Goal: Task Accomplishment & Management: Use online tool/utility

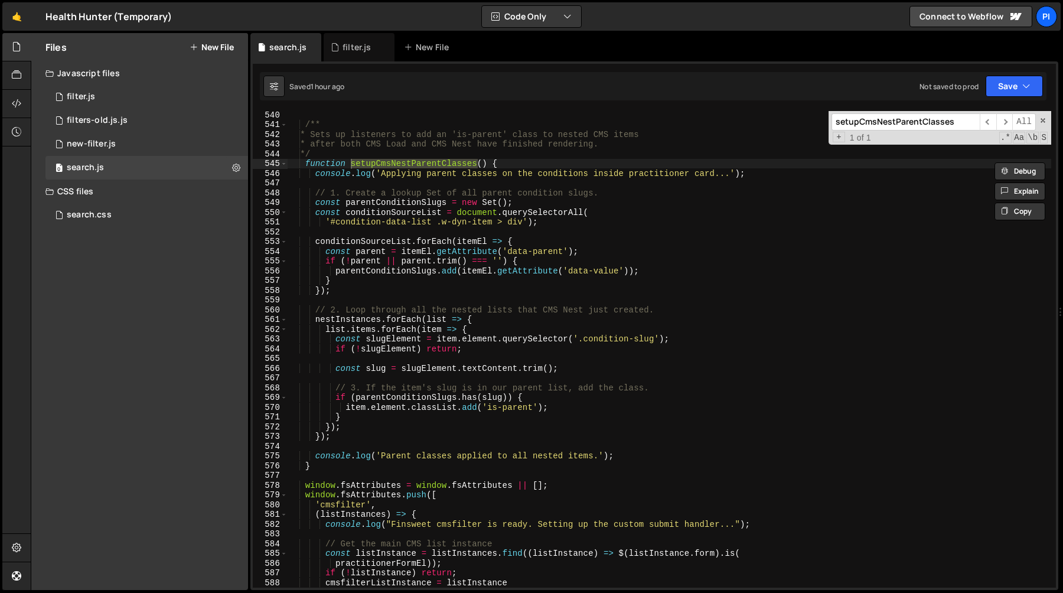
scroll to position [5254, 0]
click at [529, 225] on div "/** * Sets up listeners to add an 'is-parent' class to nested CMS items * after…" at bounding box center [670, 358] width 764 height 496
click at [513, 258] on div "/** * Sets up listeners to add an 'is-parent' class to nested CMS items * after…" at bounding box center [670, 358] width 764 height 496
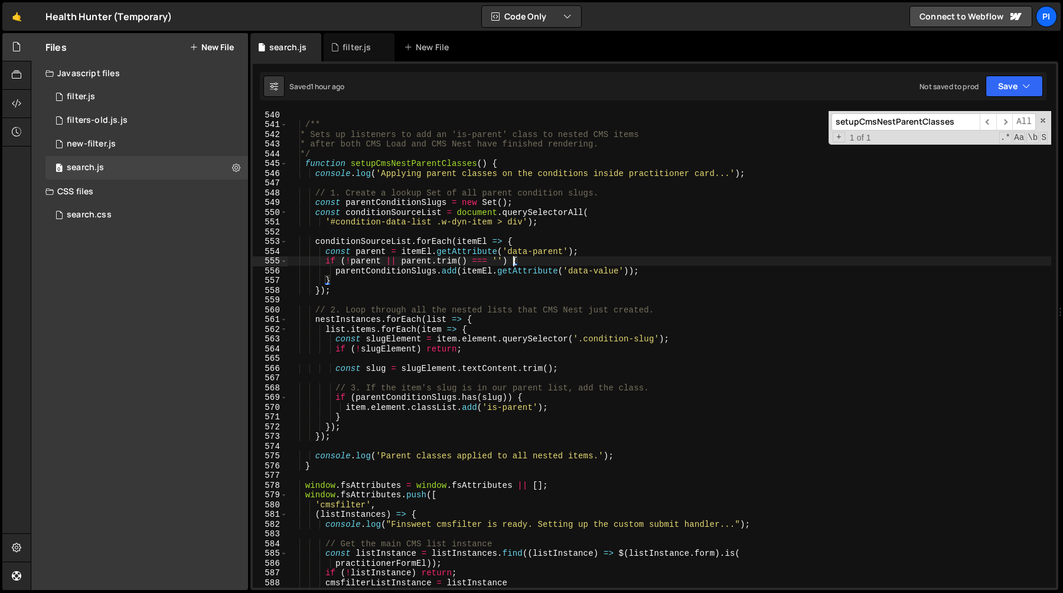
click at [348, 263] on div "/** * Sets up listeners to add an 'is-parent' class to nested CMS items * after…" at bounding box center [670, 358] width 764 height 496
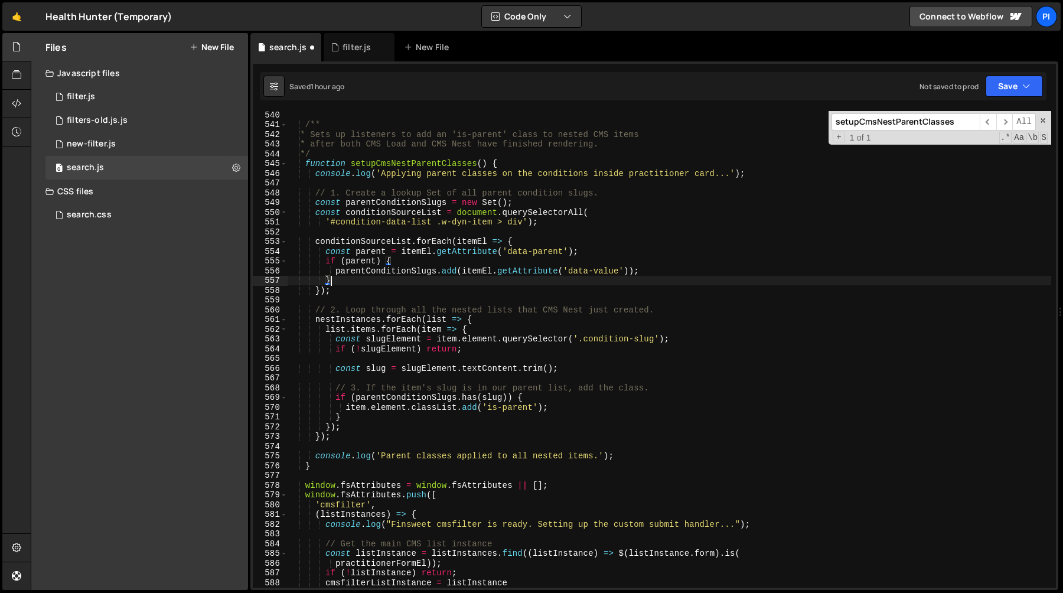
click at [448, 280] on div "/** * Sets up listeners to add an 'is-parent' class to nested CMS items * after…" at bounding box center [670, 358] width 764 height 496
click at [436, 291] on div "/** * Sets up listeners to add an 'is-parent' class to nested CMS items * after…" at bounding box center [670, 358] width 764 height 496
click at [588, 344] on div "/** * Sets up listeners to add an 'is-parent' class to nested CMS items * after…" at bounding box center [670, 358] width 764 height 496
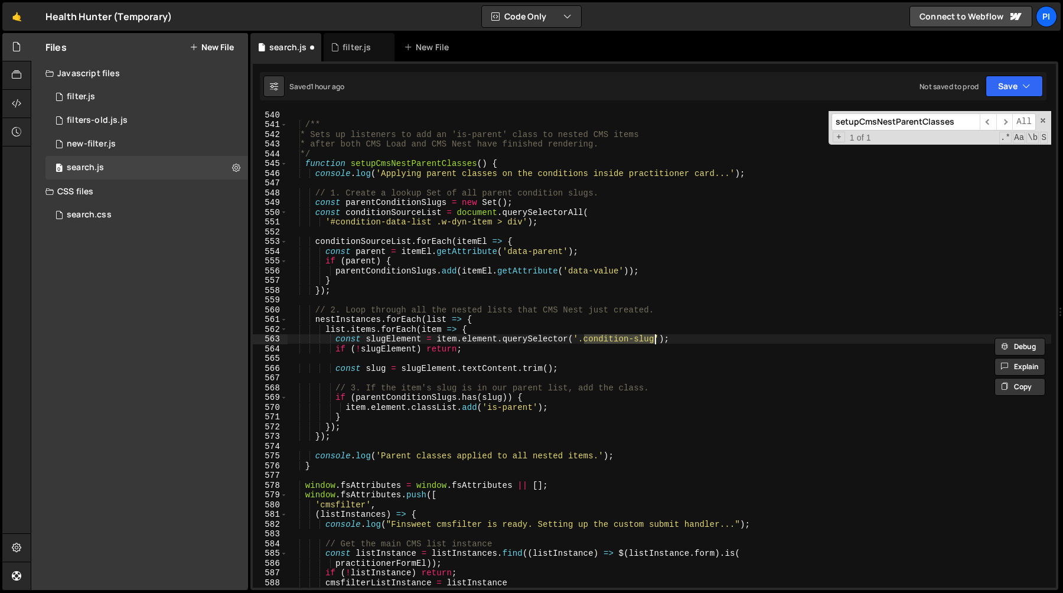
click at [376, 350] on div "/** * Sets up listeners to add an 'is-parent' class to nested CMS items * after…" at bounding box center [670, 358] width 764 height 496
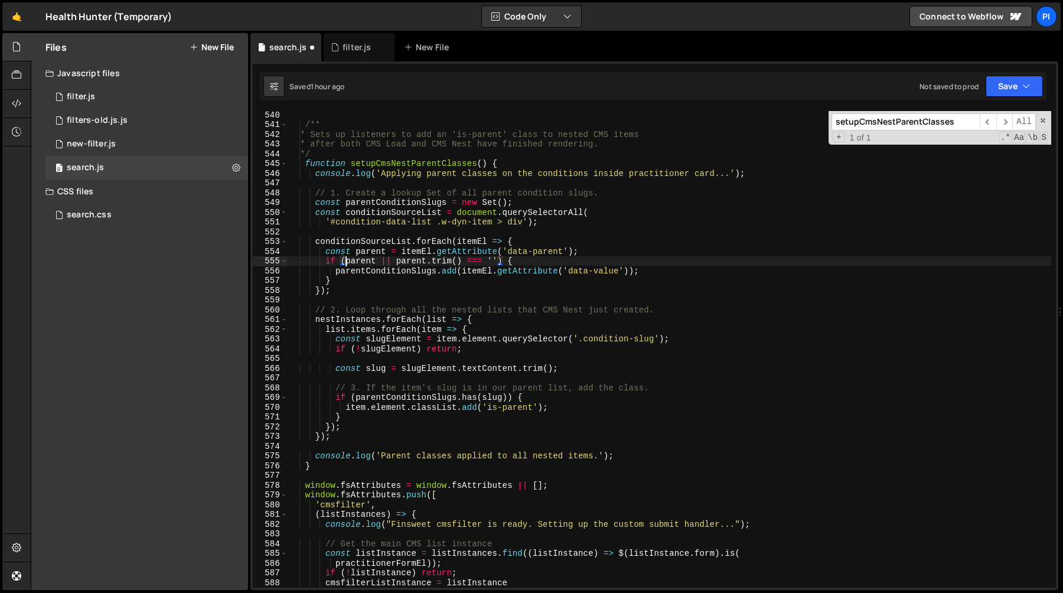
type textarea "if (parent) {"
click at [485, 297] on div "/** * Sets up listeners to add an 'is-parent' class to nested CMS items * after…" at bounding box center [670, 358] width 764 height 496
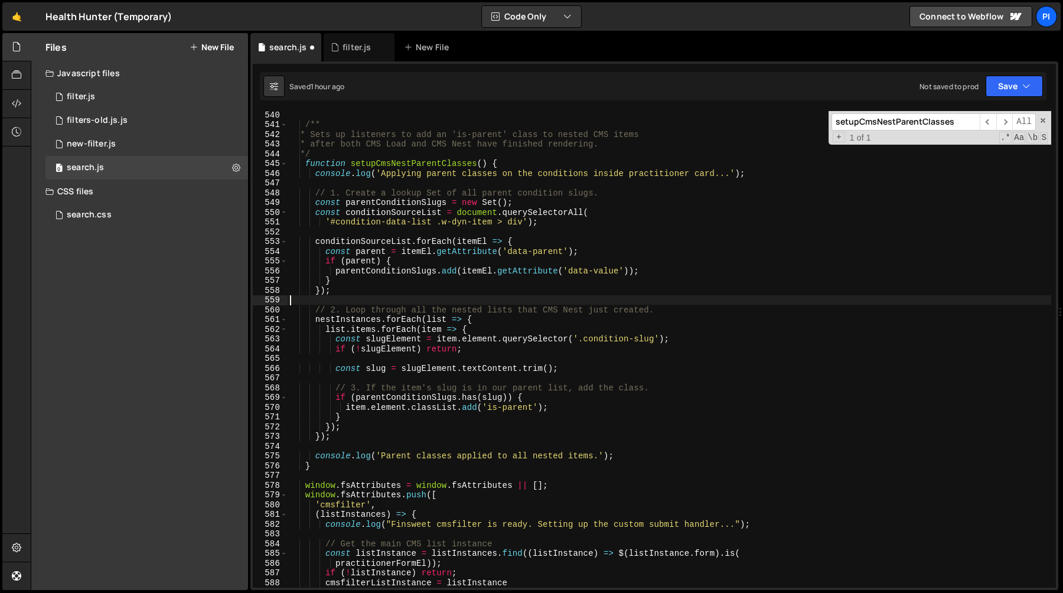
click at [341, 322] on div "/** * Sets up listeners to add an 'is-parent' class to nested CMS items * after…" at bounding box center [670, 358] width 764 height 496
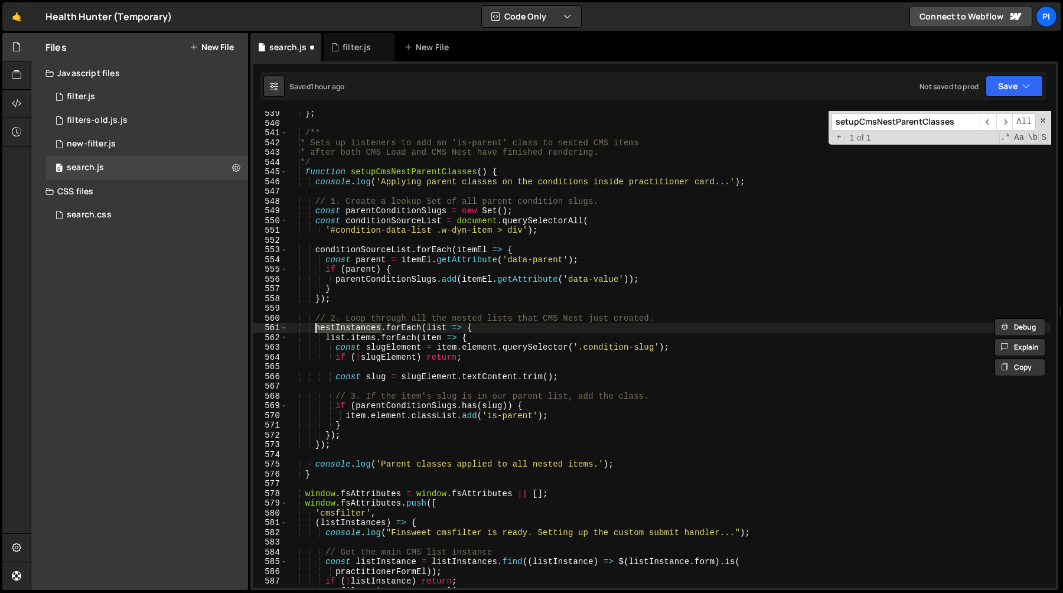
scroll to position [5245, 0]
click at [506, 325] on div "} ; /** * Sets up listeners to add an 'is-parent' class to nested CMS items * a…" at bounding box center [670, 357] width 764 height 496
drag, startPoint x: 506, startPoint y: 325, endPoint x: 254, endPoint y: 324, distance: 251.6
click at [254, 324] on div "nestInstances.forEach(list => { 539 540 541 542 543 544 545 546 547 548 549 550…" at bounding box center [654, 349] width 803 height 477
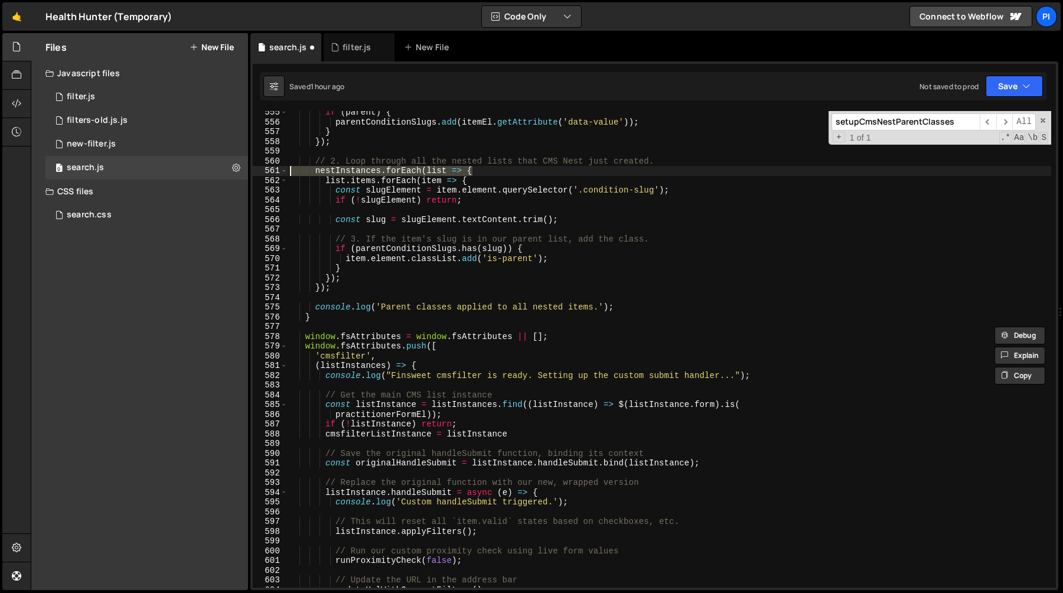
scroll to position [5433, 0]
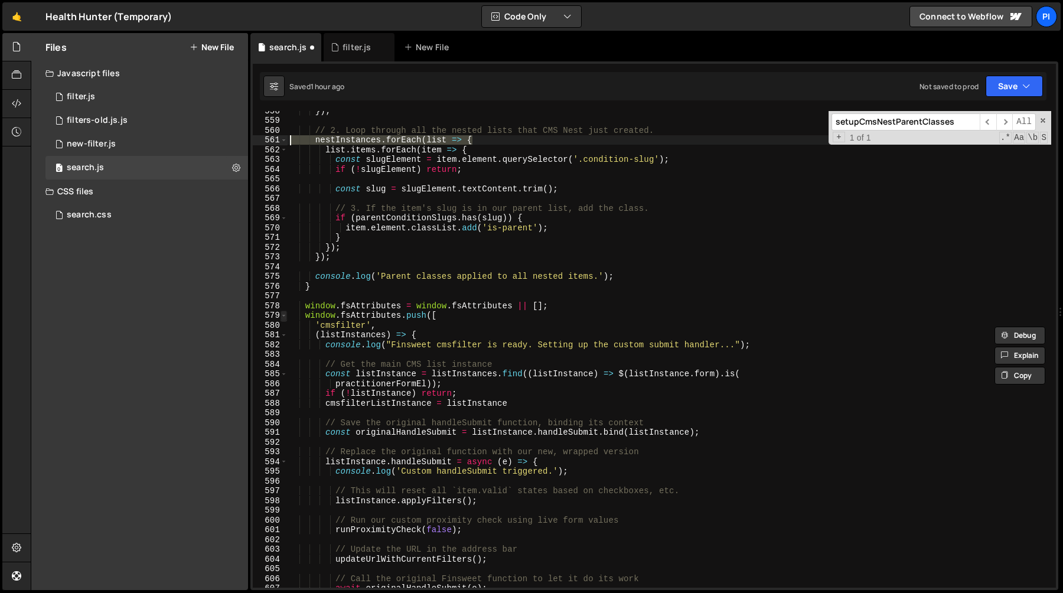
click at [283, 316] on span at bounding box center [284, 316] width 6 height 10
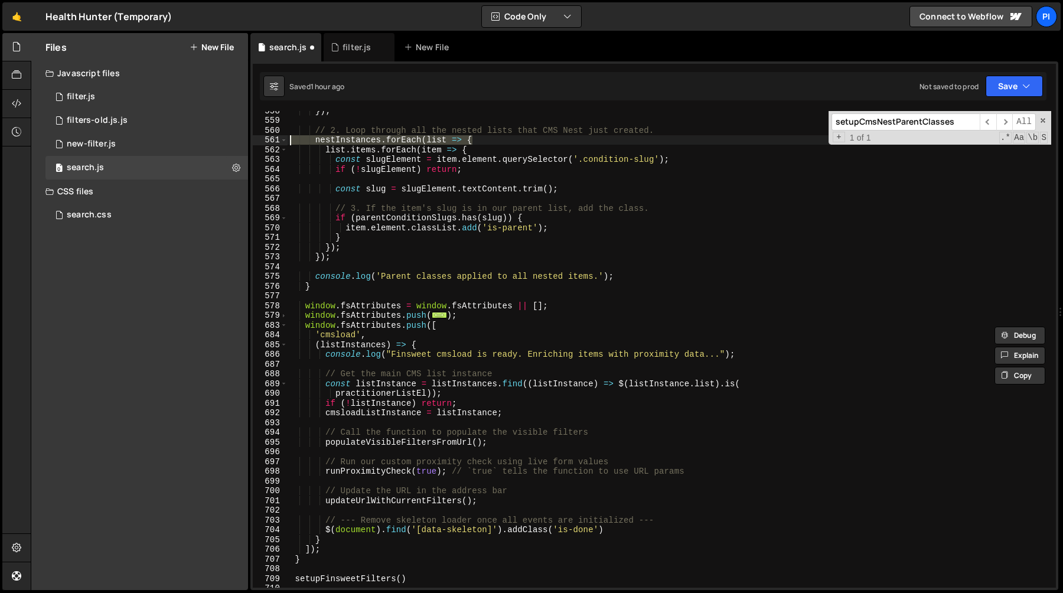
click at [366, 414] on div "}) ; // 2. Loop through all the nested lists that CMS Nest just created. nestIn…" at bounding box center [670, 354] width 764 height 496
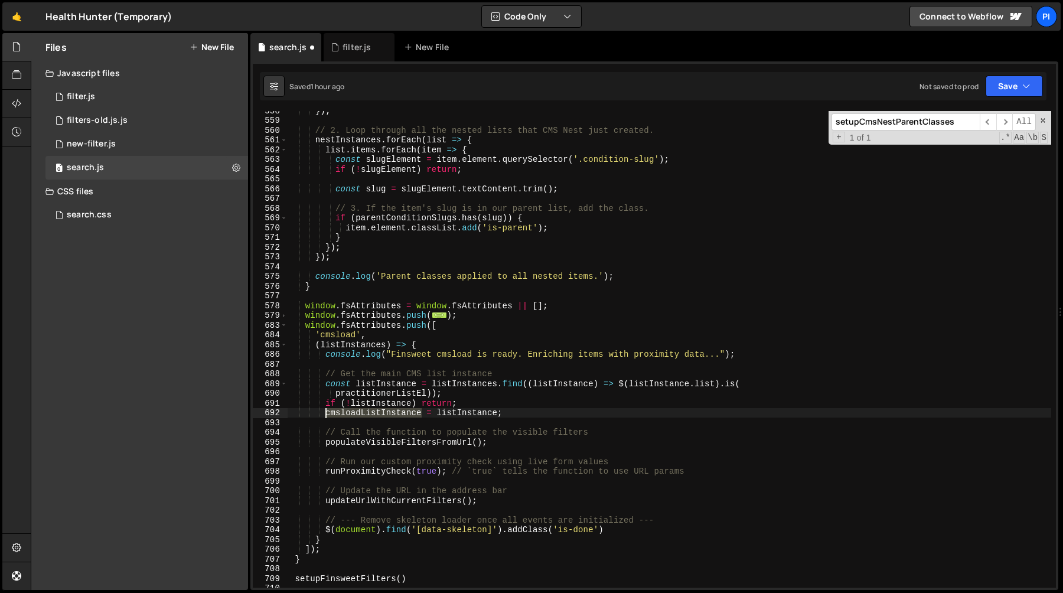
click at [366, 414] on div "}) ; // 2. Loop through all the nested lists that CMS Nest just created. nestIn…" at bounding box center [670, 354] width 764 height 496
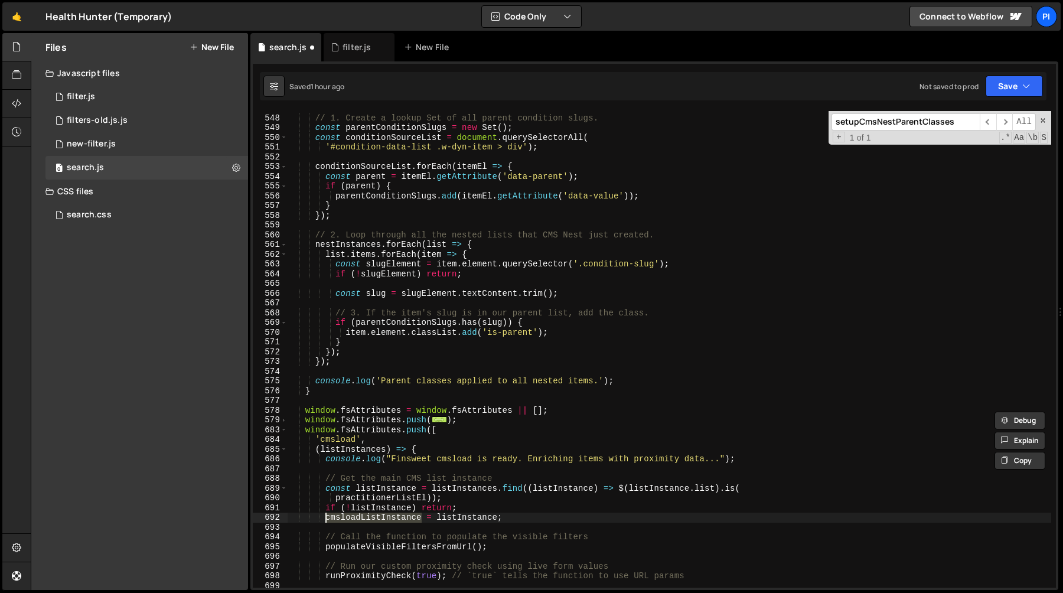
scroll to position [5325, 0]
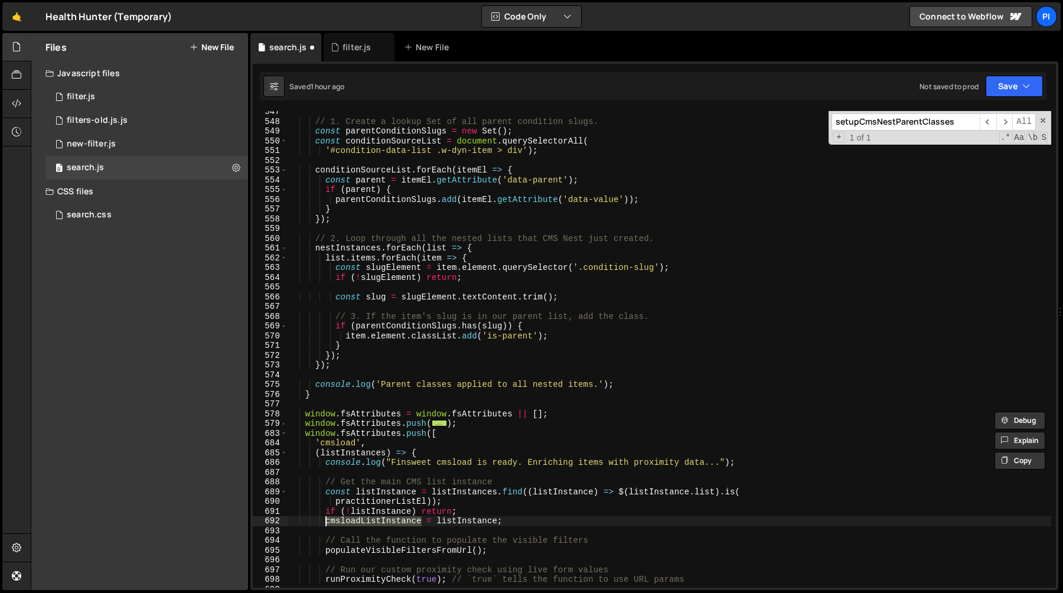
click at [492, 251] on div "// 1. Create a lookup Set of all parent condition slugs. const parentConditionS…" at bounding box center [670, 355] width 764 height 496
type textarea "nestInstances.forEach(list => {"
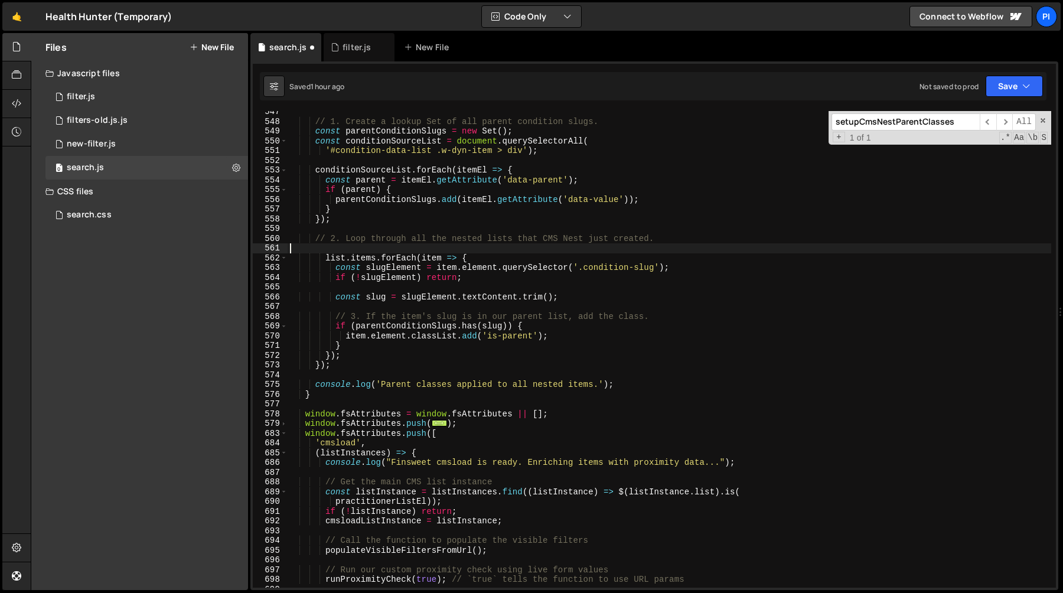
type textarea "// 2. Loop through all the nested lists that CMS Nest just created."
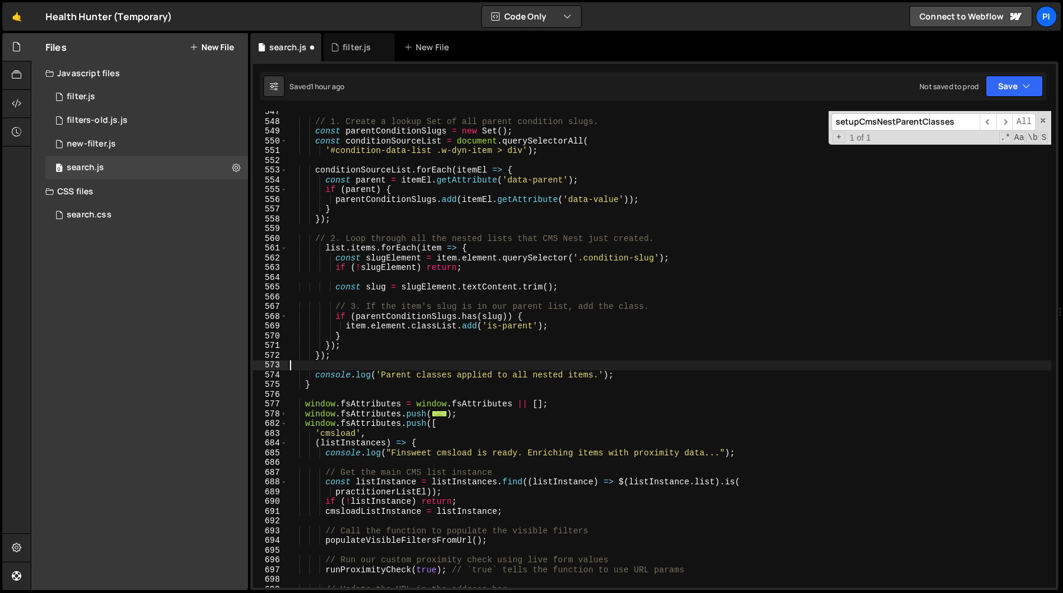
click at [379, 361] on div "// 1. Create a lookup Set of all parent condition slugs. const parentConditionS…" at bounding box center [670, 355] width 764 height 496
click at [379, 348] on div "// 1. Create a lookup Set of all parent condition slugs. const parentConditionS…" at bounding box center [670, 355] width 764 height 496
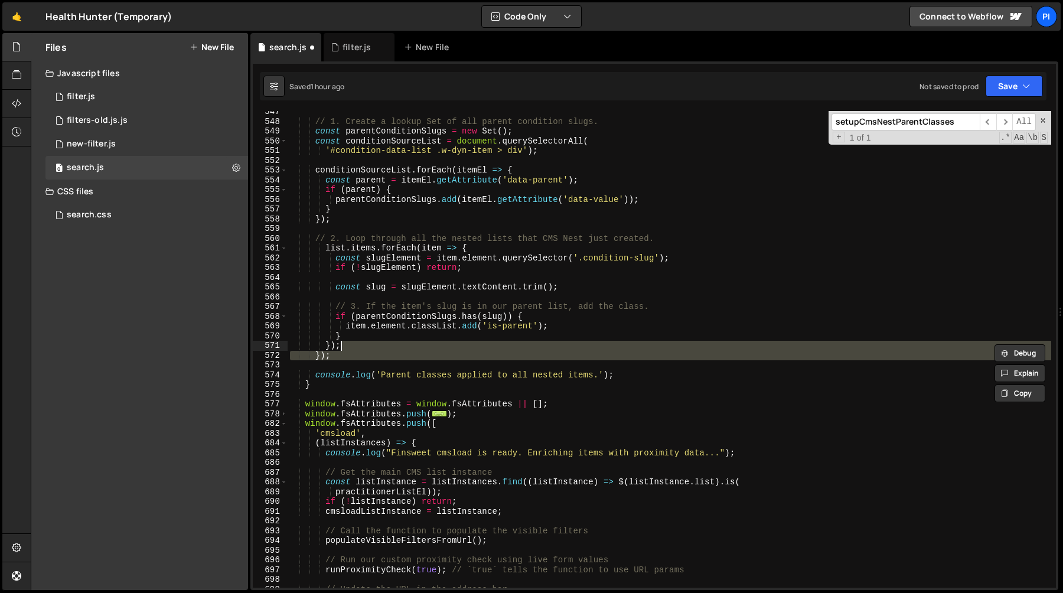
type textarea "});"
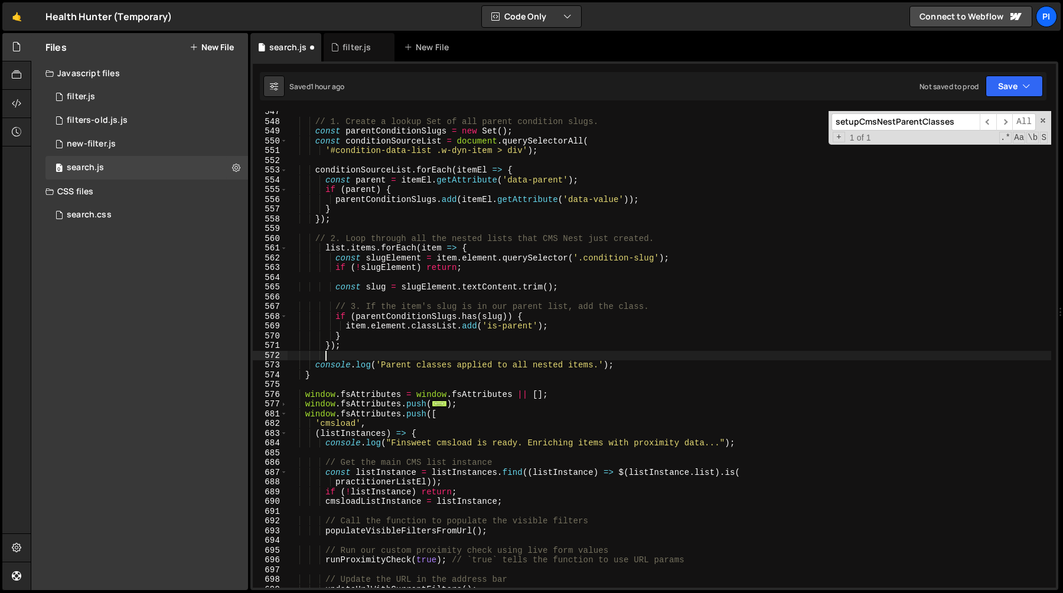
scroll to position [0, 2]
click at [331, 249] on div "// 1. Create a lookup Set of all parent condition slugs. const parentConditionS…" at bounding box center [670, 355] width 764 height 496
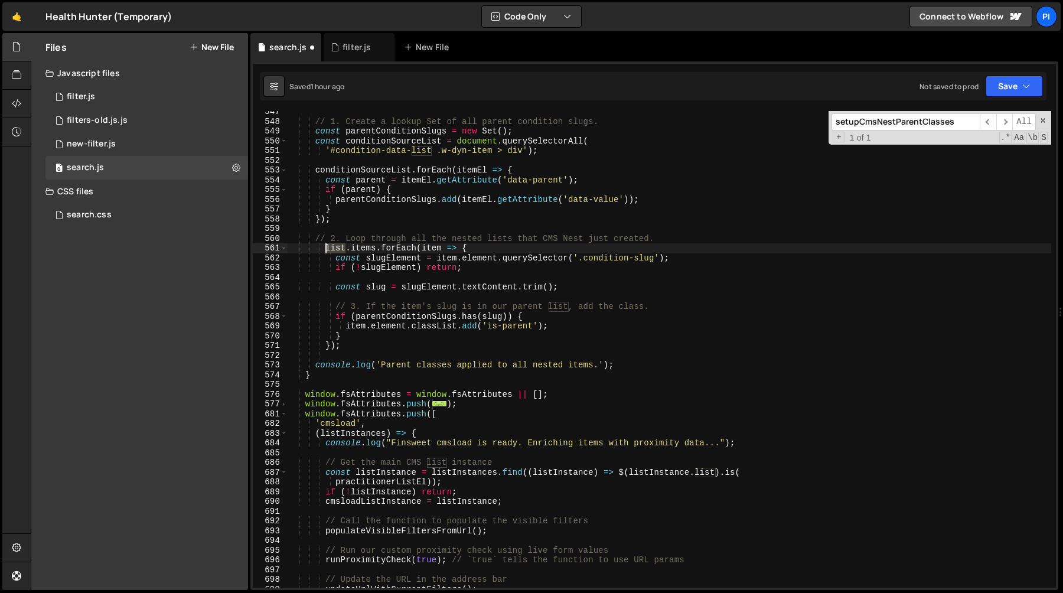
click at [331, 249] on div "// 1. Create a lookup Set of all parent condition slugs. const parentConditionS…" at bounding box center [670, 355] width 764 height 496
paste textarea "cmsloadListInstance"
click at [455, 246] on div "// 1. Create a lookup Set of all parent condition slugs. const parentConditionS…" at bounding box center [670, 355] width 764 height 496
click at [504, 247] on div "// 1. Create a lookup Set of all parent condition slugs. const parentConditionS…" at bounding box center [670, 355] width 764 height 496
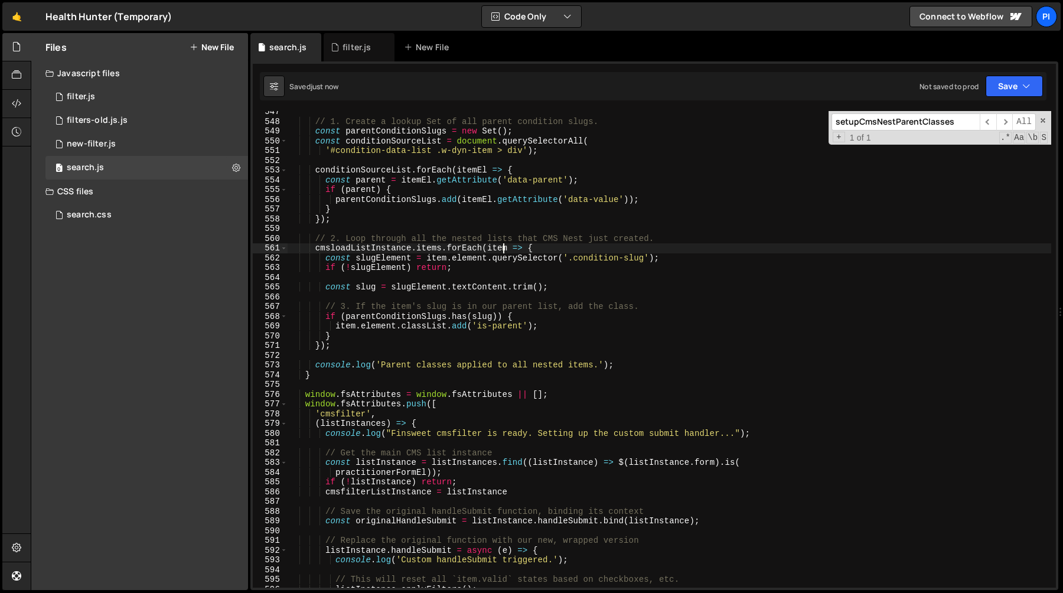
click at [442, 262] on div "// 1. Create a lookup Set of all parent condition slugs. const parentConditionS…" at bounding box center [670, 355] width 764 height 496
click at [483, 261] on div "// 1. Create a lookup Set of all parent condition slugs. const parentConditionS…" at bounding box center [670, 355] width 764 height 496
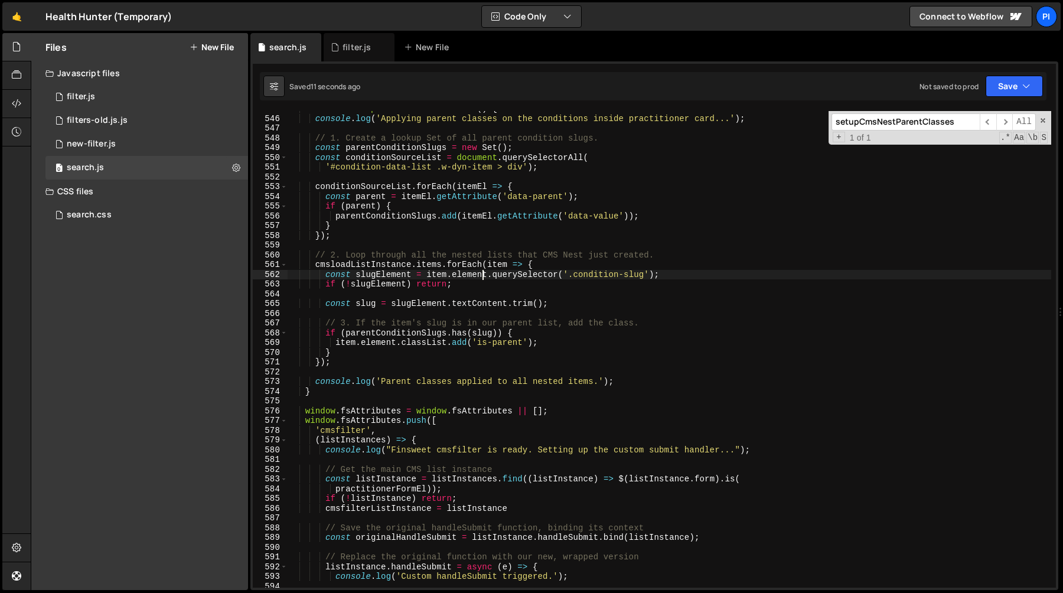
scroll to position [5307, 0]
click at [426, 267] on div "function setupCmsNestParentClasses ( ) { console . log ( 'Applying parent class…" at bounding box center [670, 353] width 764 height 496
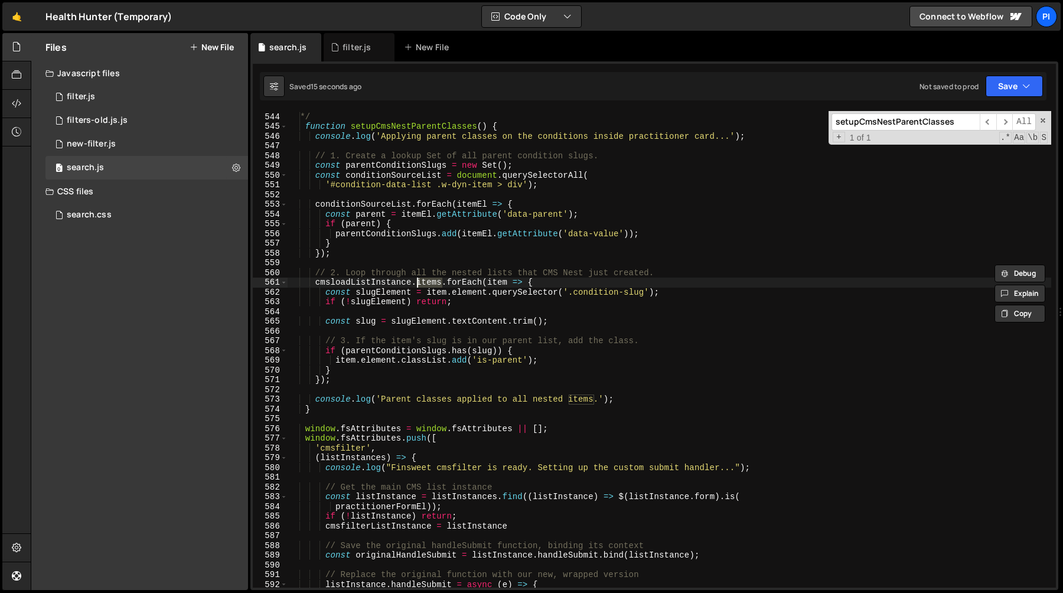
scroll to position [5290, 0]
click at [435, 283] on div "* after both CMS Load and CMS Nest have finished rendering. */ function setupCm…" at bounding box center [670, 349] width 764 height 477
click at [435, 283] on div "* after both CMS Load and CMS Nest have finished rendering. */ function setupCm…" at bounding box center [670, 351] width 764 height 496
click at [472, 283] on div "* after both CMS Load and CMS Nest have finished rendering. */ function setupCm…" at bounding box center [670, 351] width 764 height 496
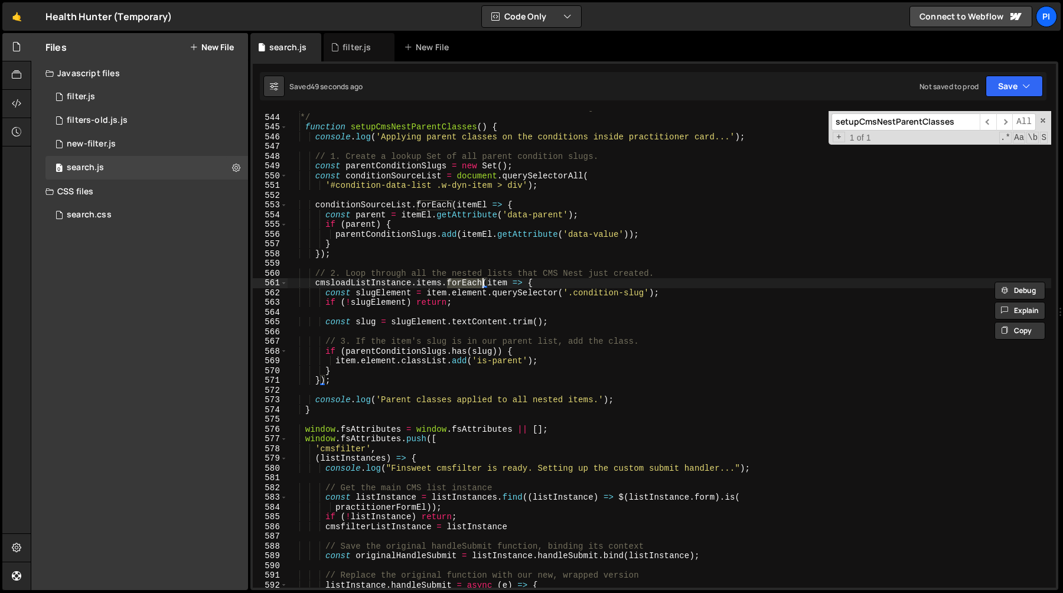
click at [517, 282] on div "* after both CMS Load and CMS Nest have finished rendering. */ function setupCm…" at bounding box center [670, 351] width 764 height 496
click at [471, 283] on div "* after both CMS Load and CMS Nest have finished rendering. */ function setupCm…" at bounding box center [670, 351] width 764 height 496
click at [497, 283] on div "* after both CMS Load and CMS Nest have finished rendering. */ function setupCm…" at bounding box center [670, 351] width 764 height 496
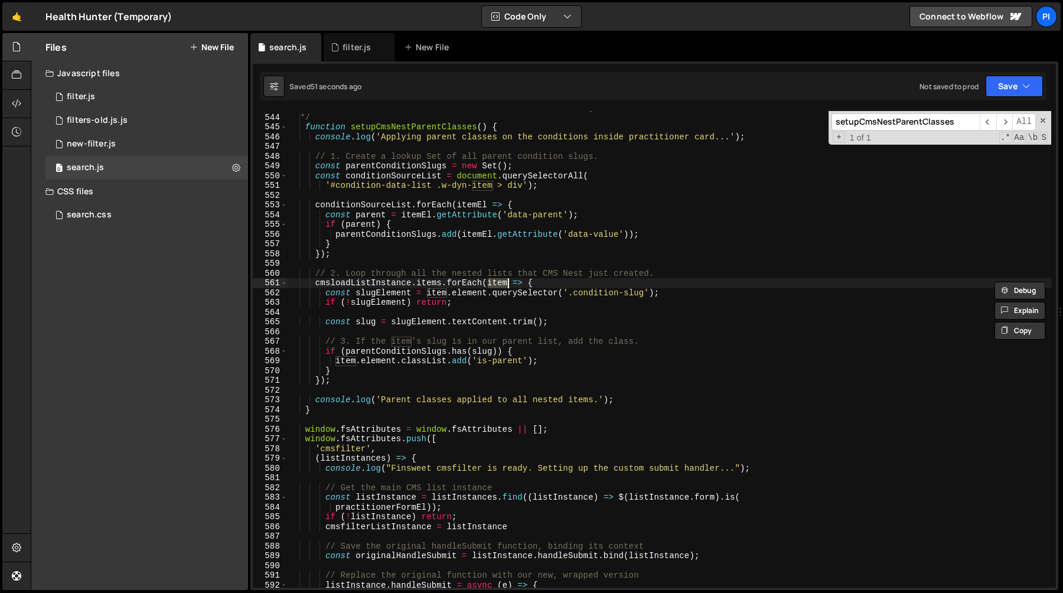
click at [434, 284] on div "* after both CMS Load and CMS Nest have finished rendering. */ function setupCm…" at bounding box center [670, 351] width 764 height 496
click at [465, 285] on div "* after both CMS Load and CMS Nest have finished rendering. */ function setupCm…" at bounding box center [670, 351] width 764 height 496
click at [406, 291] on div "* after both CMS Load and CMS Nest have finished rendering. */ function setupCm…" at bounding box center [670, 351] width 764 height 496
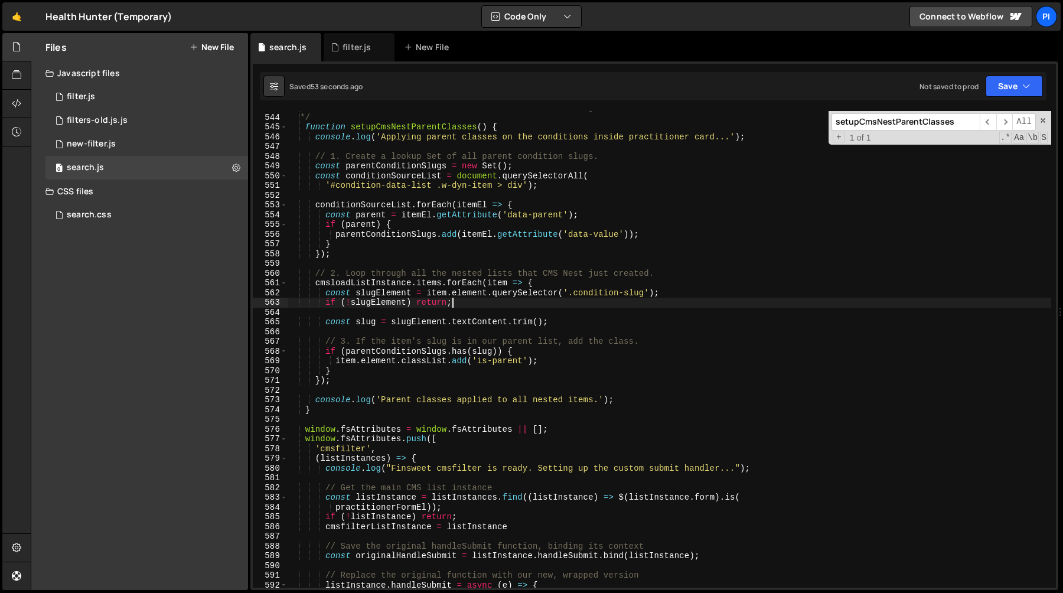
click at [478, 302] on div "* after both CMS Load and CMS Nest have finished rendering. */ function setupCm…" at bounding box center [670, 351] width 764 height 496
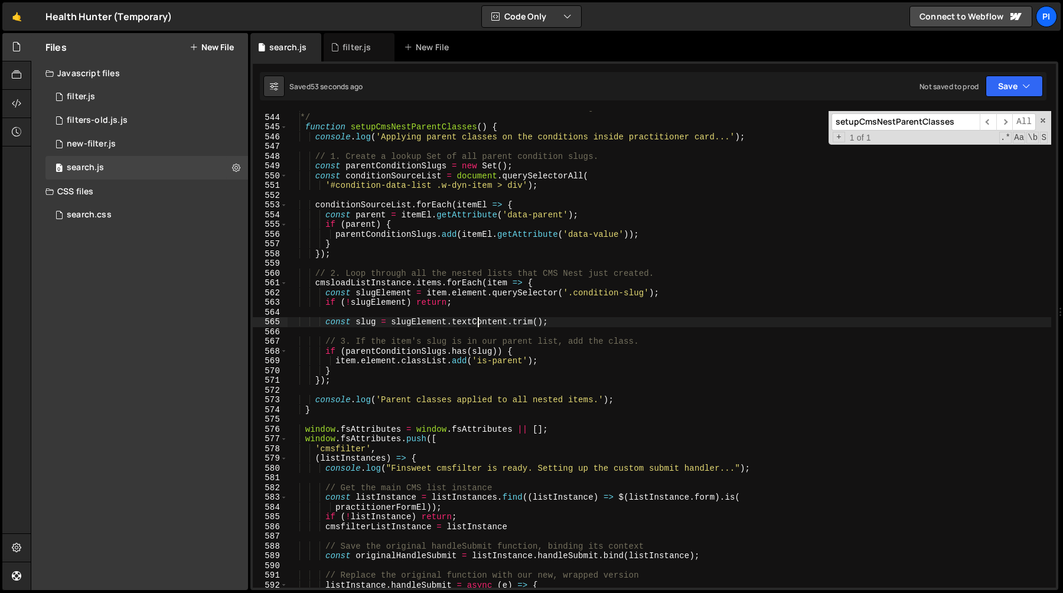
click at [480, 321] on div "* after both CMS Load and CMS Nest have finished rendering. */ function setupCm…" at bounding box center [670, 351] width 764 height 496
click at [383, 324] on div "* after both CMS Load and CMS Nest have finished rendering. */ function setupCm…" at bounding box center [670, 351] width 764 height 496
click at [374, 324] on div "* after both CMS Load and CMS Nest have finished rendering. */ function setupCm…" at bounding box center [670, 349] width 764 height 477
click at [374, 324] on div "* after both CMS Load and CMS Nest have finished rendering. */ function setupCm…" at bounding box center [670, 351] width 764 height 496
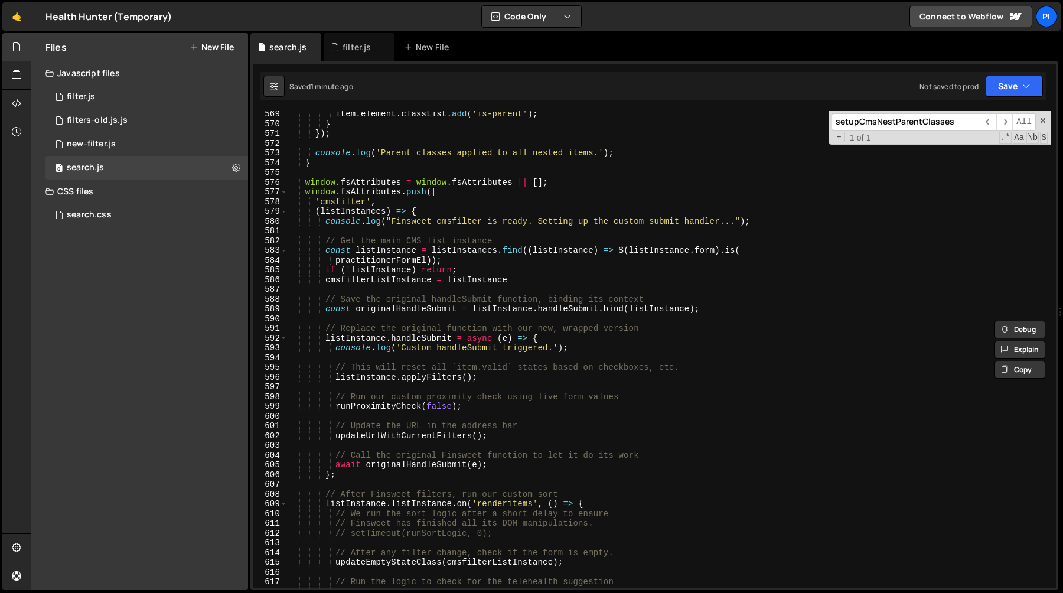
scroll to position [5535, 0]
click at [283, 194] on span at bounding box center [284, 194] width 6 height 10
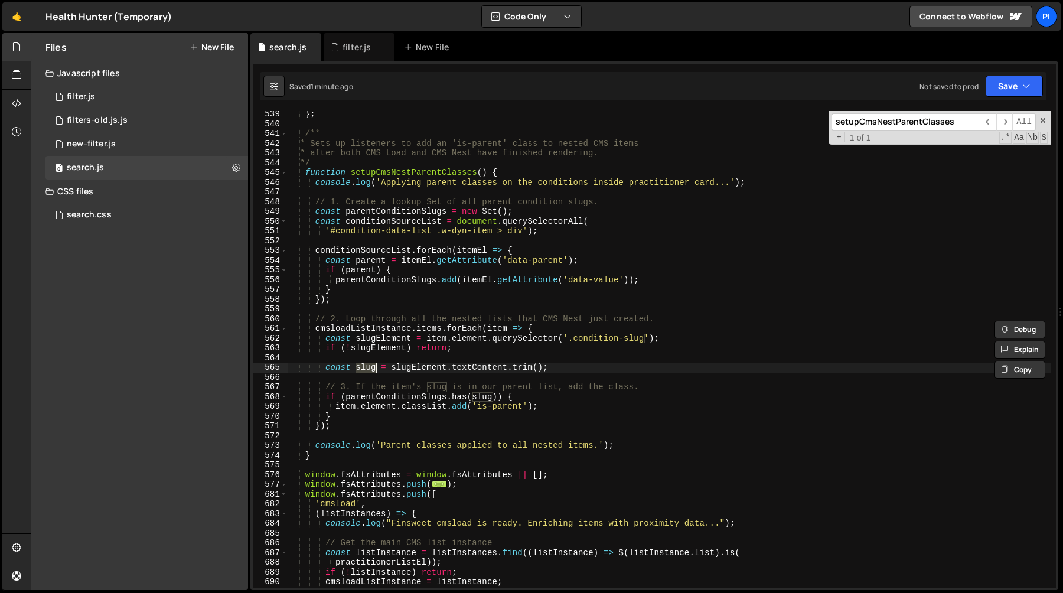
scroll to position [5242, 0]
click at [702, 348] on div "console . log ( ` Any filters active: ${ areAnyFiltersActive } . Body class upd…" at bounding box center [670, 350] width 764 height 496
type textarea "if (!slugElement) return;"
paste textarea
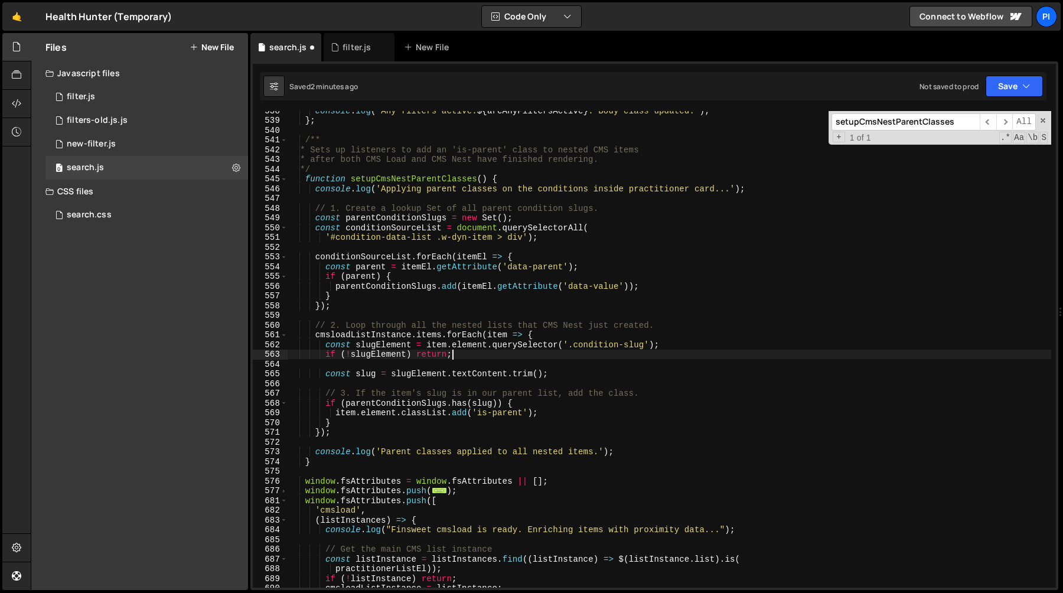
scroll to position [5238, 0]
click at [315, 209] on div "console . log ( ` Any filters active: ${ areAnyFiltersActive } . Body class upd…" at bounding box center [670, 354] width 764 height 496
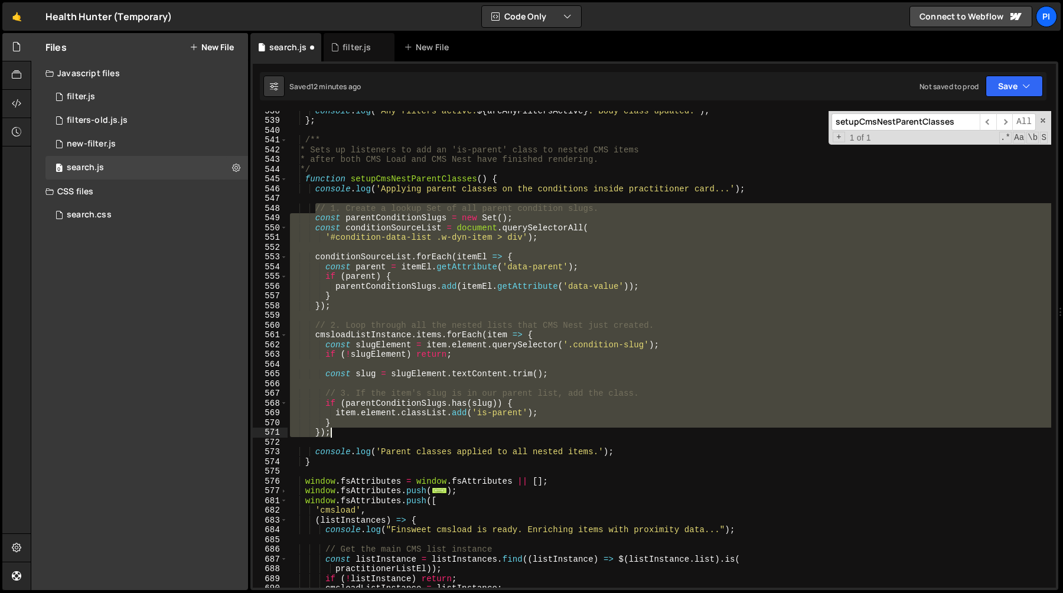
click at [548, 429] on div "console . log ( ` Any filters active: ${ areAnyFiltersActive } . Body class upd…" at bounding box center [670, 354] width 764 height 496
paste textarea "console.log('Nested items have been processed.'"
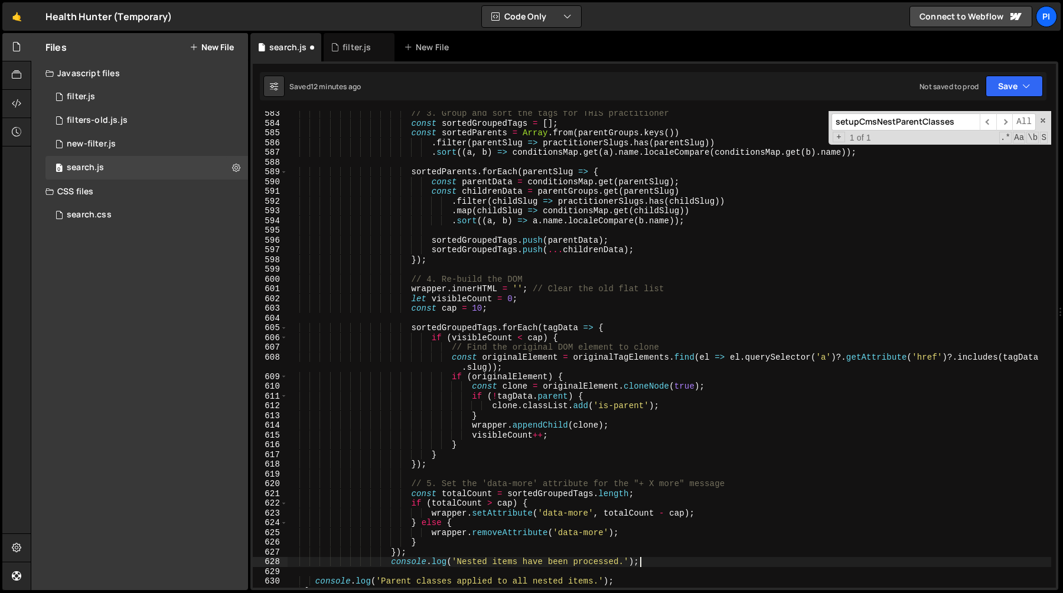
scroll to position [5680, 0]
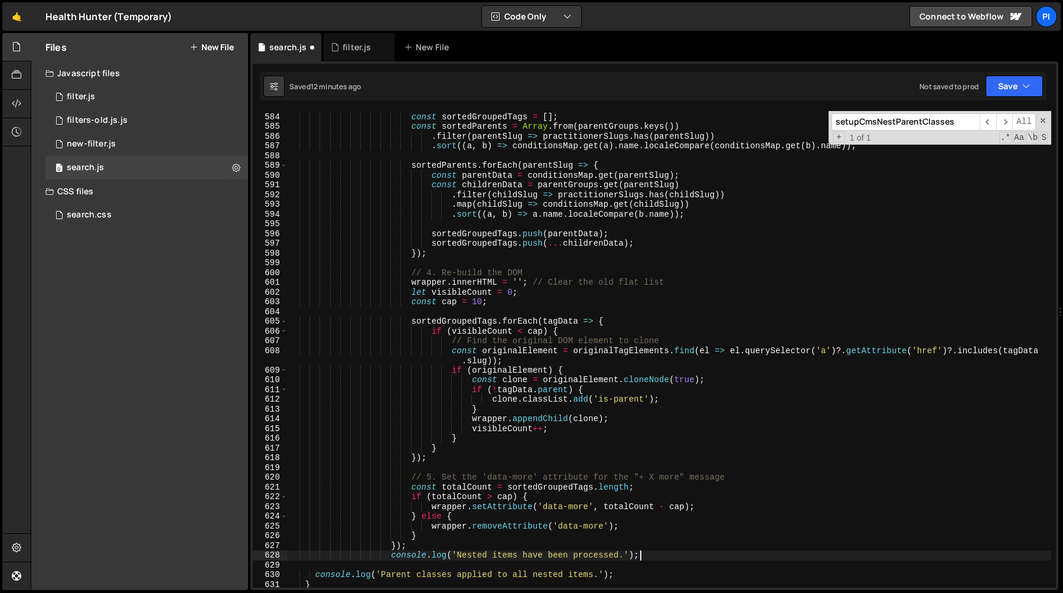
click at [428, 546] on div "// 3. Group and sort the tags for THIS practitioner const sortedGroupedTags = […" at bounding box center [670, 350] width 764 height 496
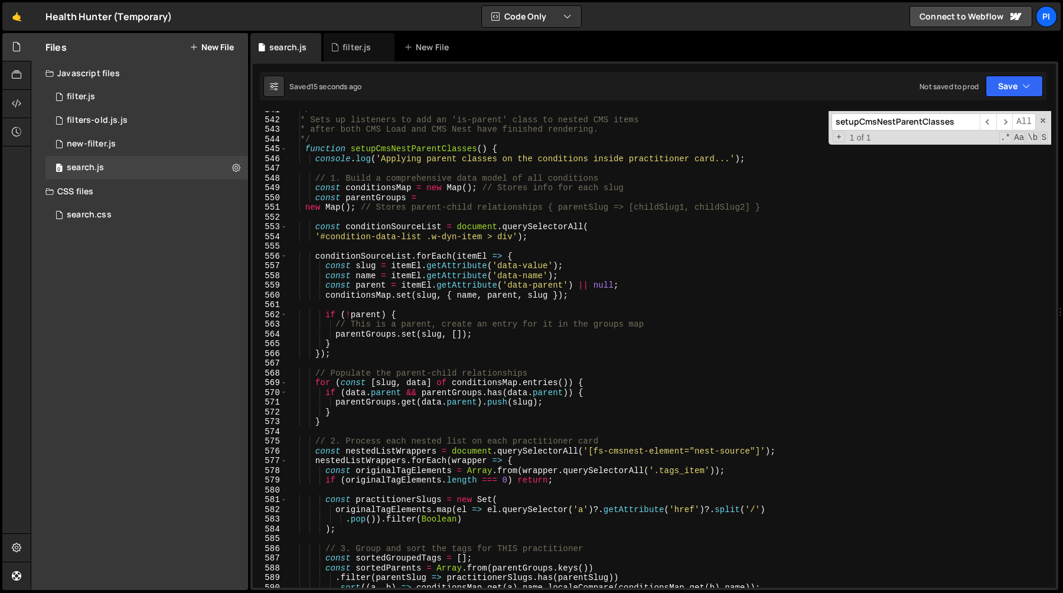
scroll to position [5267, 0]
click at [359, 205] on div "/** * Sets up listeners to add an 'is-parent' class to nested CMS items * after…" at bounding box center [670, 354] width 764 height 496
click at [304, 208] on div "/** * Sets up listeners to add an 'is-parent' class to nested CMS items * after…" at bounding box center [670, 354] width 764 height 496
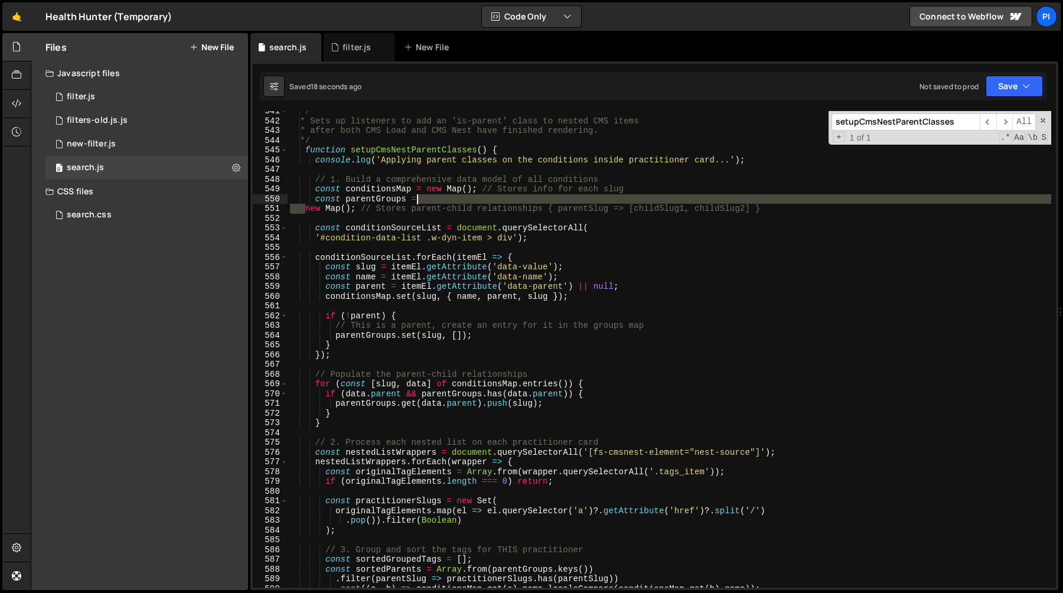
click at [454, 199] on div "/** * Sets up listeners to add an 'is-parent' class to nested CMS items * after…" at bounding box center [670, 354] width 764 height 496
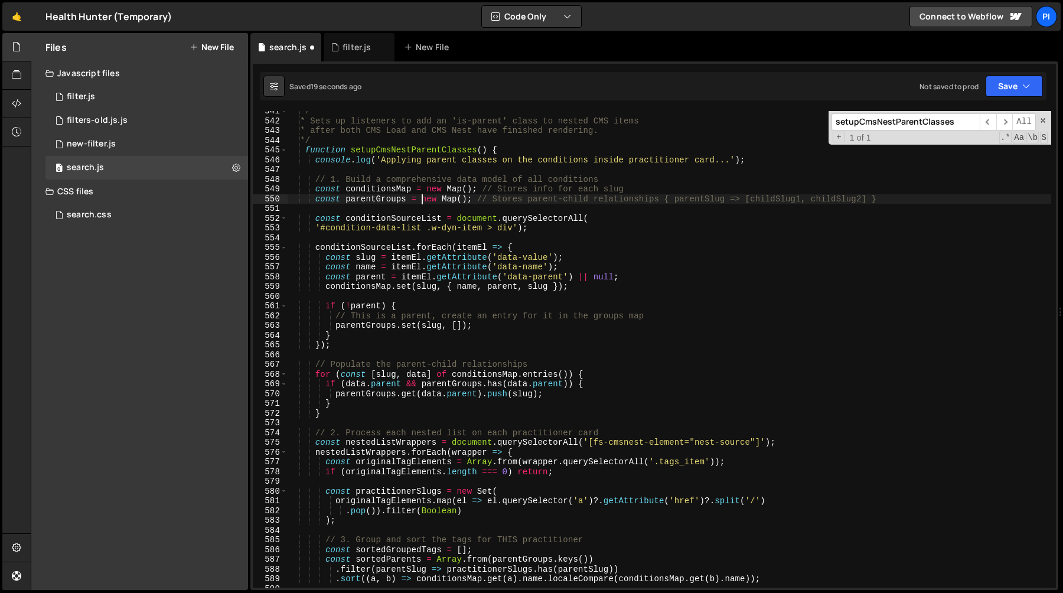
scroll to position [0, 8]
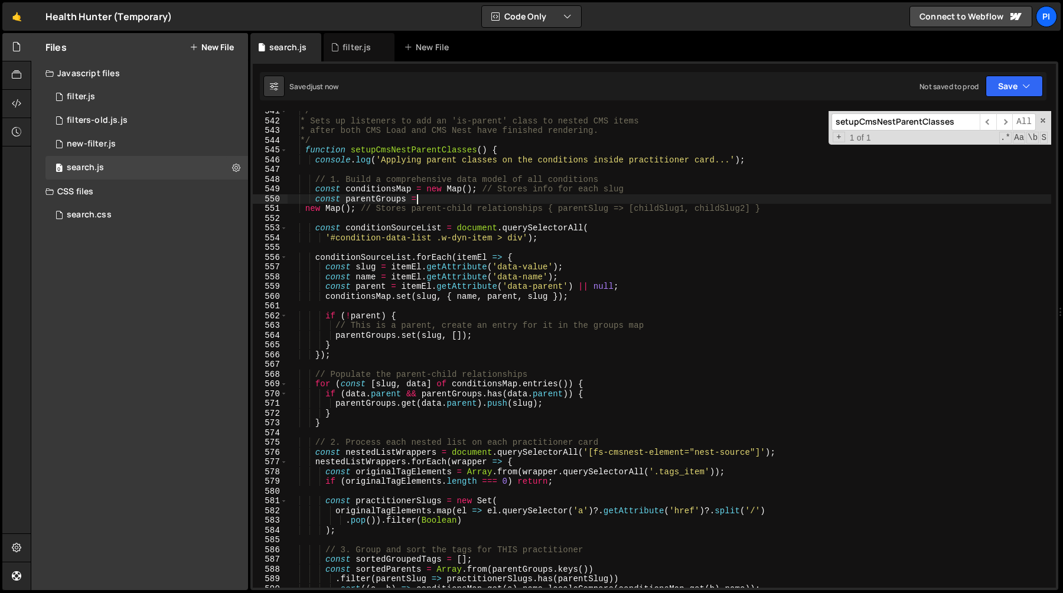
click at [359, 208] on div "/** * Sets up listeners to add an 'is-parent' class to nested CMS items * after…" at bounding box center [670, 354] width 764 height 496
click at [816, 207] on div "/** * Sets up listeners to add an 'is-parent' class to nested CMS items * after…" at bounding box center [670, 354] width 764 height 496
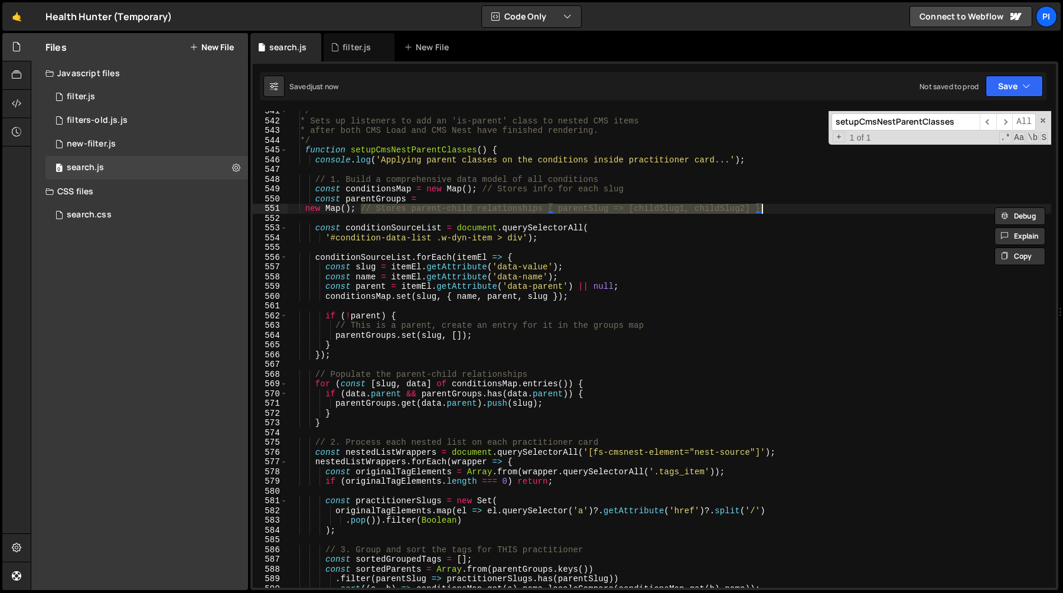
scroll to position [0, 4]
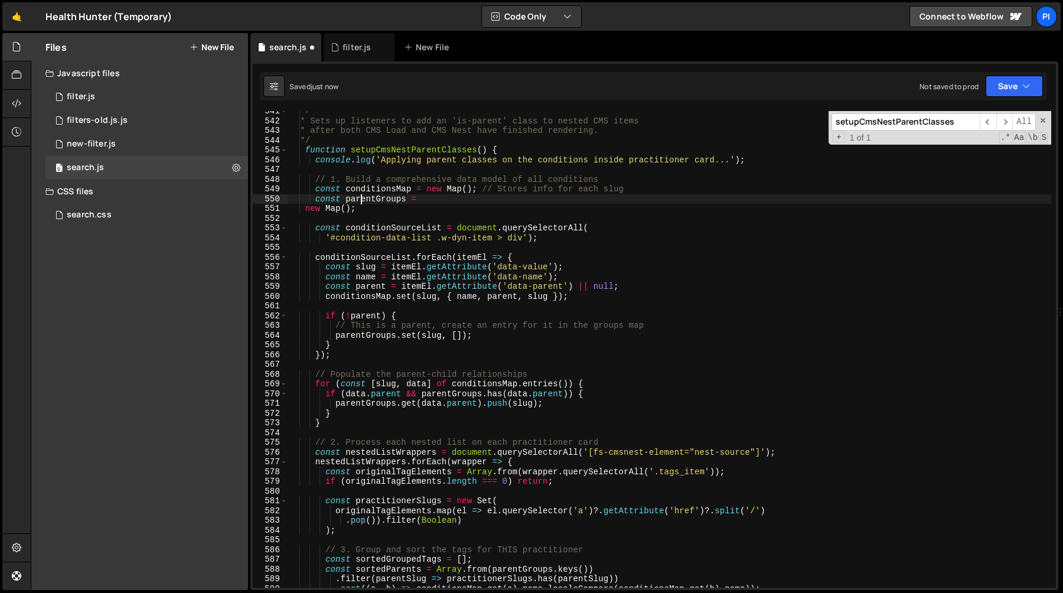
type textarea "const conditionsMap = new Map(); // Stores info for each slug"
paste textarea "// Stores parent-child relationships { parentSlug => [childSlug1, childSlug2] }"
type textarea "// Stores parent-child relationships { parentSlug => [childSlug1, childSlug2] }"
click at [308, 206] on div "/** * Sets up listeners to add an 'is-parent' class to nested CMS items * after…" at bounding box center [670, 354] width 764 height 496
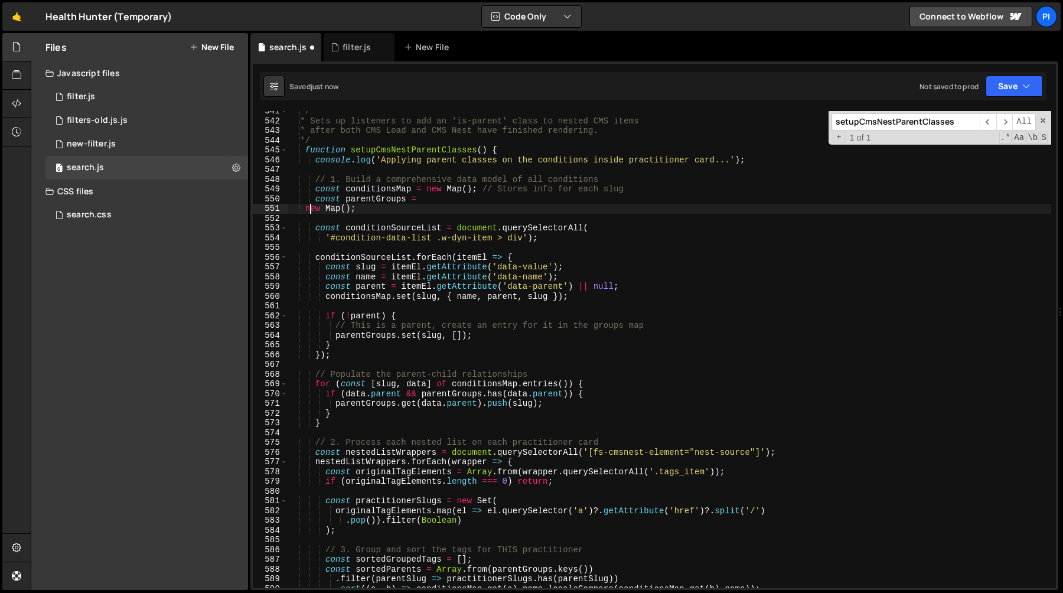
click at [303, 208] on div "/** * Sets up listeners to add an 'is-parent' class to nested CMS items * after…" at bounding box center [670, 354] width 764 height 496
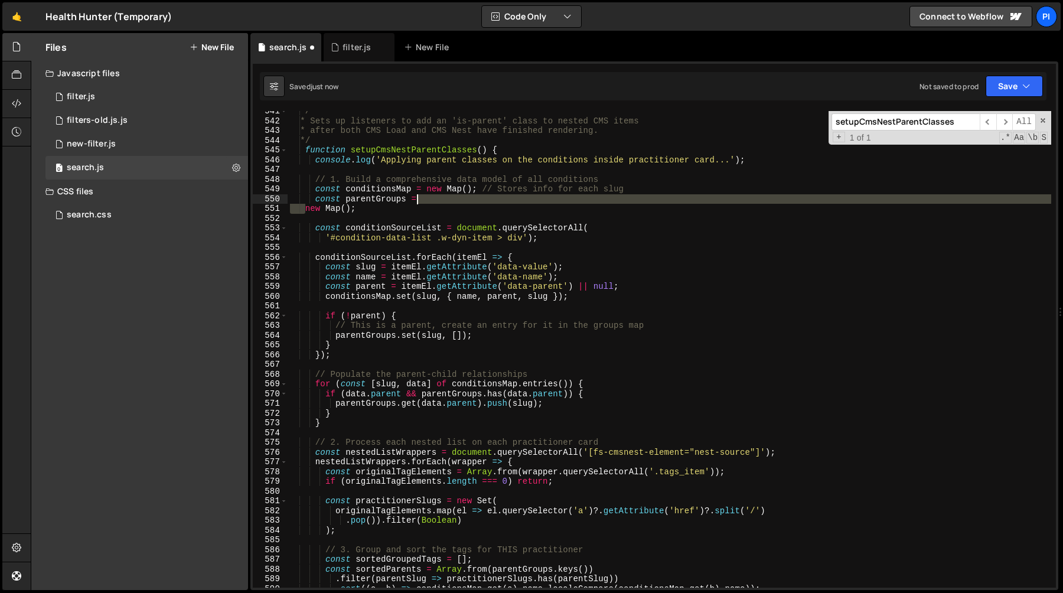
click at [494, 194] on div "/** * Sets up listeners to add an 'is-parent' class to nested CMS items * after…" at bounding box center [670, 354] width 764 height 496
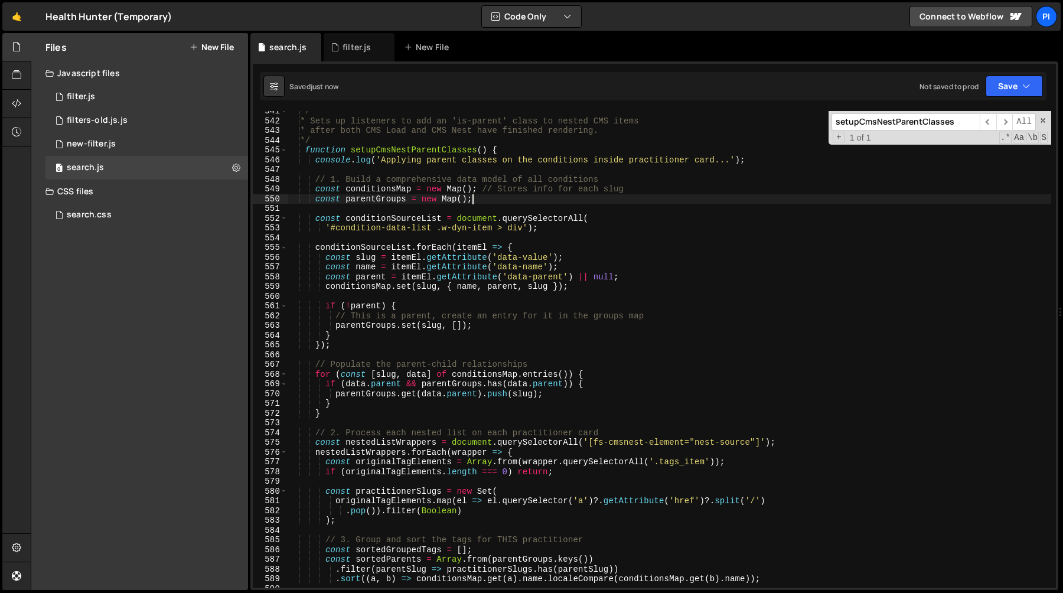
click at [492, 198] on div "/** * Sets up listeners to add an 'is-parent' class to nested CMS items * after…" at bounding box center [670, 354] width 764 height 496
click at [480, 191] on div "/** * Sets up listeners to add an 'is-parent' class to nested CMS items * after…" at bounding box center [670, 354] width 764 height 496
click at [638, 191] on div "/** * Sets up listeners to add an 'is-parent' class to nested CMS items * after…" at bounding box center [670, 354] width 764 height 496
click at [416, 220] on div "/** * Sets up listeners to add an 'is-parent' class to nested CMS items * after…" at bounding box center [670, 354] width 764 height 496
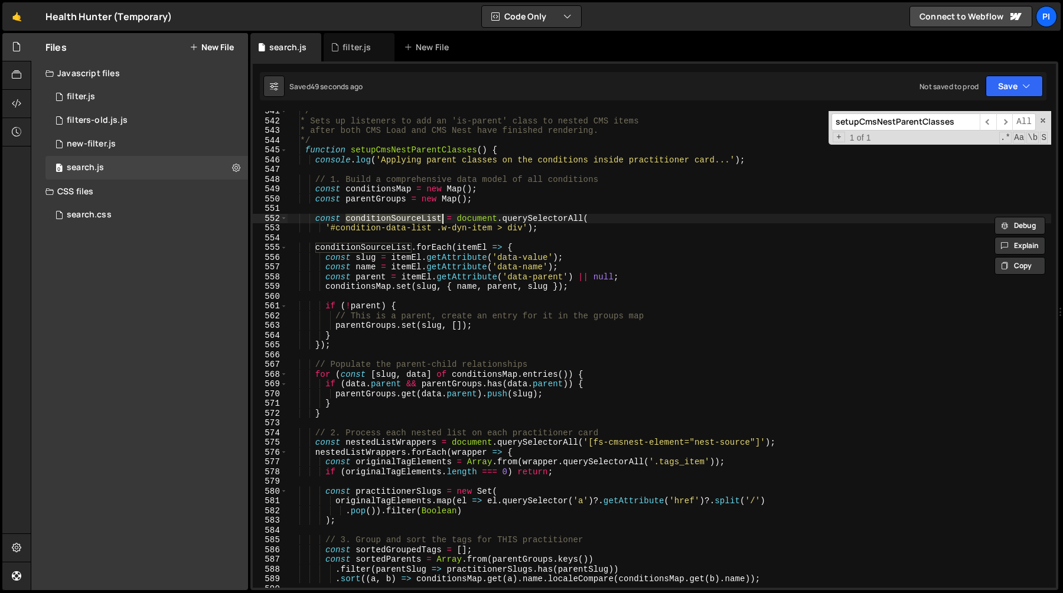
click at [387, 249] on div "/** * Sets up listeners to add an 'is-parent' class to nested CMS items * after…" at bounding box center [670, 354] width 764 height 496
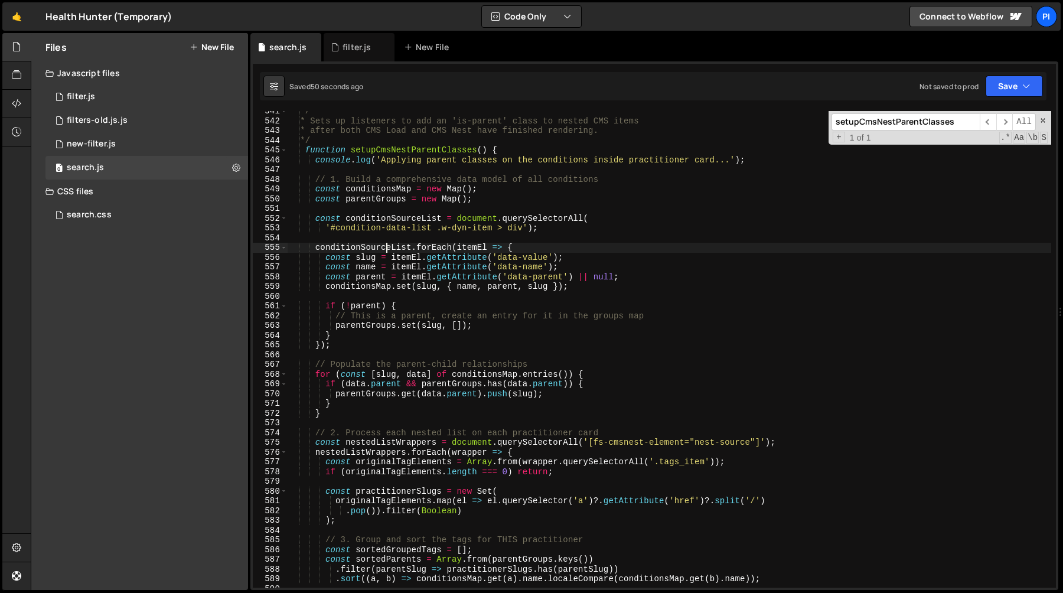
click at [369, 250] on div "/** * Sets up listeners to add an 'is-parent' class to nested CMS items * after…" at bounding box center [670, 354] width 764 height 496
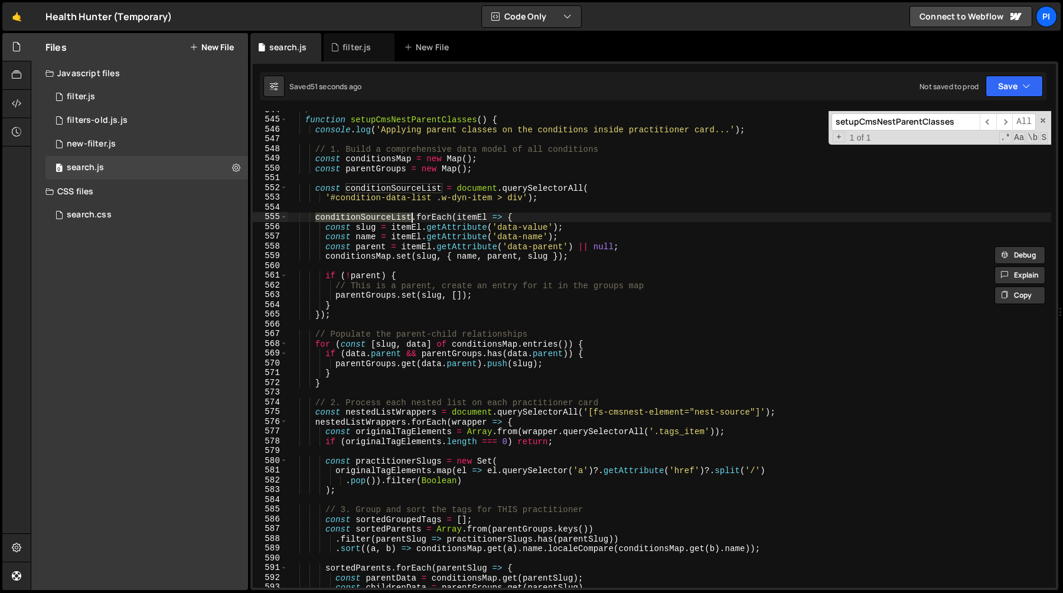
scroll to position [5298, 0]
click at [372, 256] on div "*/ function setupCmsNestParentClasses ( ) { console . log ( 'Applying parent cl…" at bounding box center [670, 353] width 764 height 496
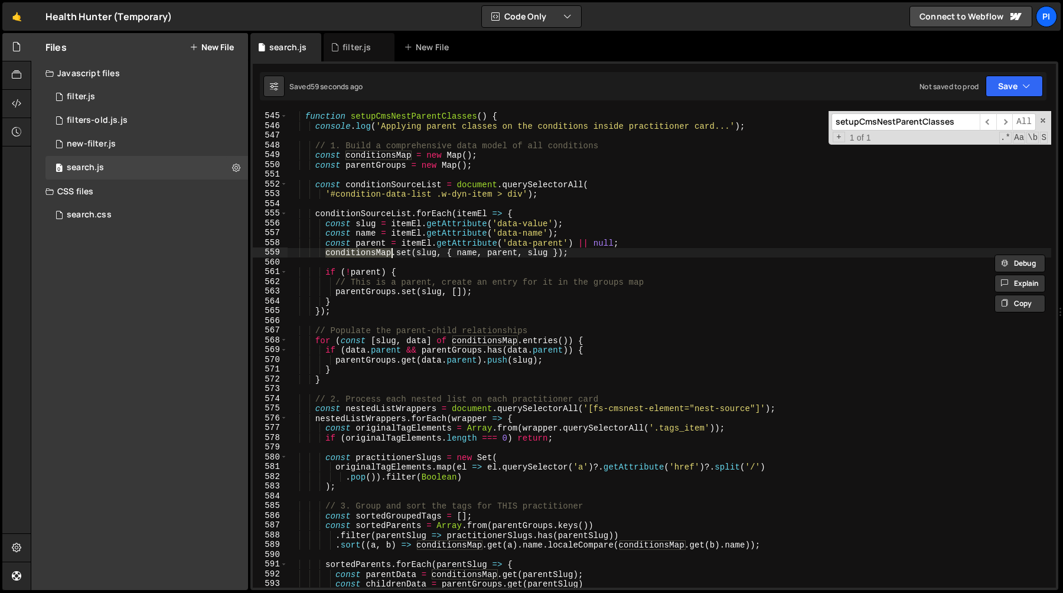
scroll to position [5311, 0]
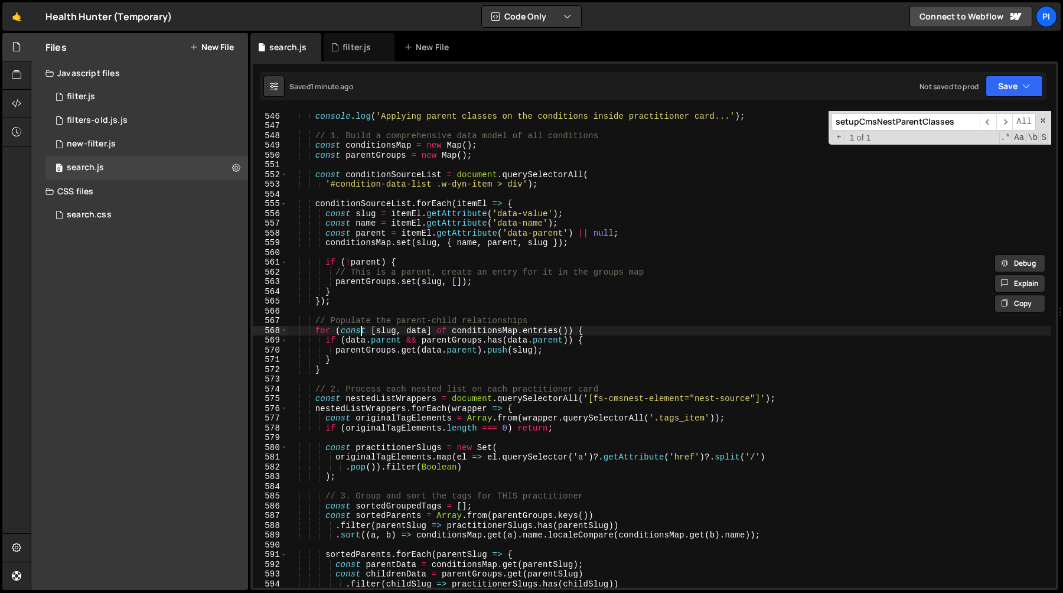
click at [361, 334] on div "function setupCmsNestParentClasses ( ) { console . log ( 'Applying parent class…" at bounding box center [670, 350] width 764 height 496
click at [359, 368] on div "function setupCmsNestParentClasses ( ) { console . log ( 'Applying parent class…" at bounding box center [670, 350] width 764 height 496
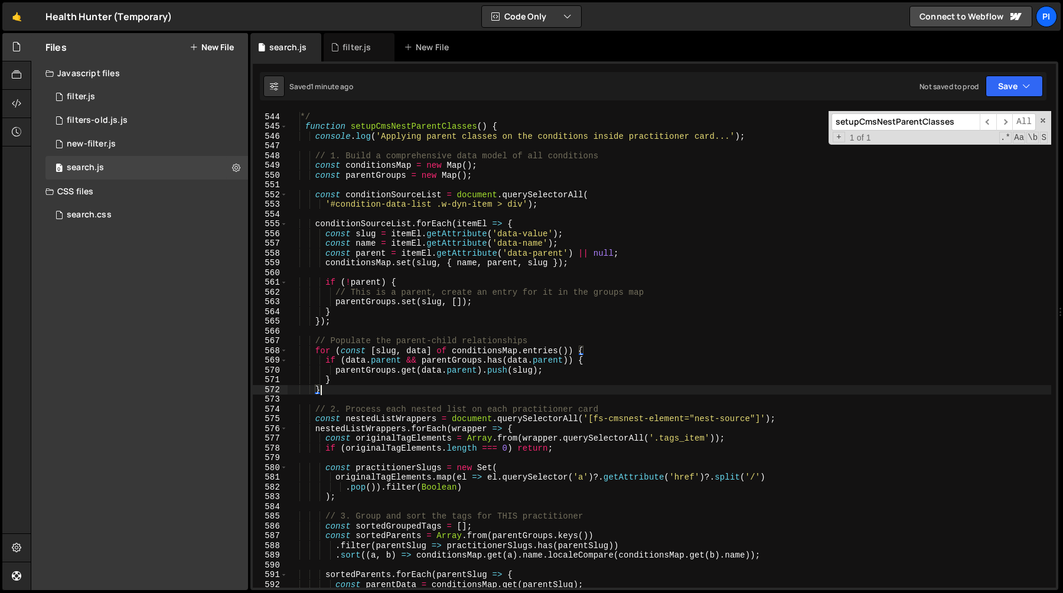
scroll to position [5290, 0]
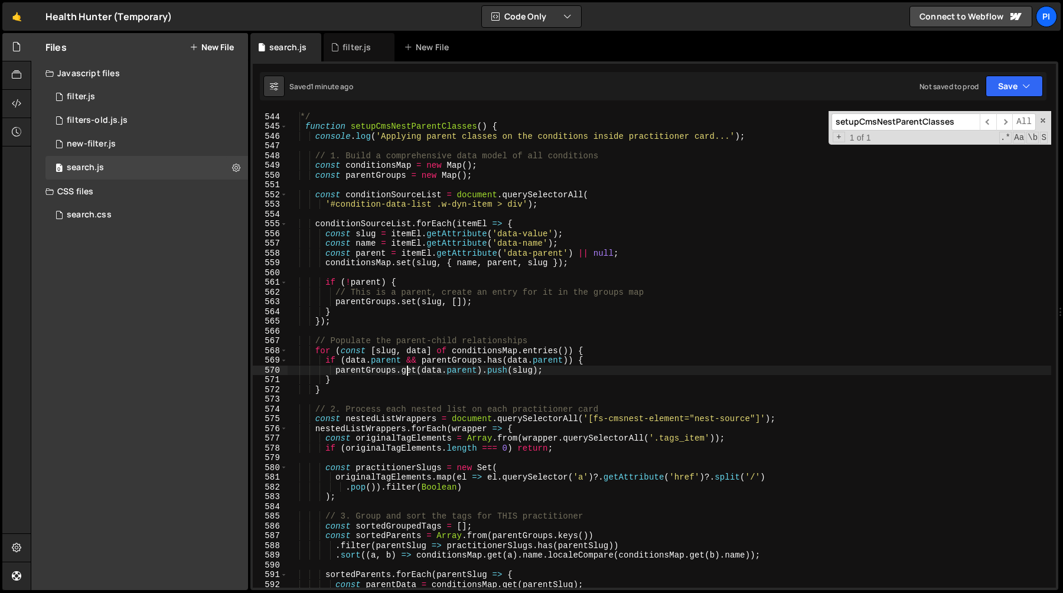
click at [405, 370] on div "* after both CMS Load and CMS Nest have finished rendering. */ function setupCm…" at bounding box center [670, 350] width 764 height 496
click at [380, 370] on div "* after both CMS Load and CMS Nest have finished rendering. */ function setupCm…" at bounding box center [670, 350] width 764 height 496
click at [422, 372] on div "* after both CMS Load and CMS Nest have finished rendering. */ function setupCm…" at bounding box center [670, 350] width 764 height 496
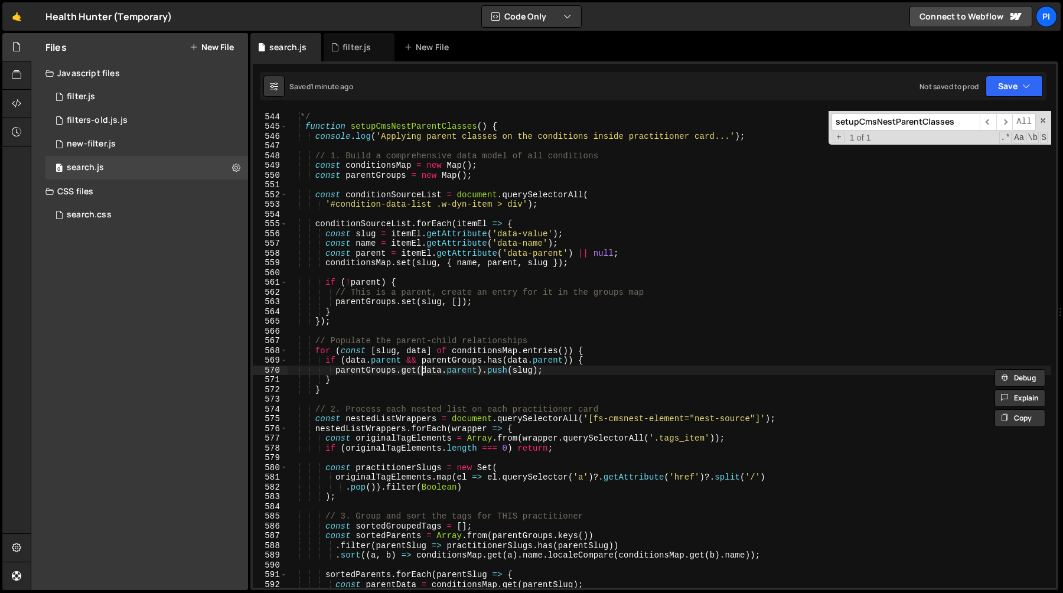
click at [422, 372] on div "* after both CMS Load and CMS Nest have finished rendering. */ function setupCm…" at bounding box center [670, 350] width 764 height 496
click at [513, 373] on div "* after both CMS Load and CMS Nest have finished rendering. */ function setupCm…" at bounding box center [670, 350] width 764 height 496
click at [461, 390] on div "* after both CMS Load and CMS Nest have finished rendering. */ function setupCm…" at bounding box center [670, 350] width 764 height 496
type textarea "}"
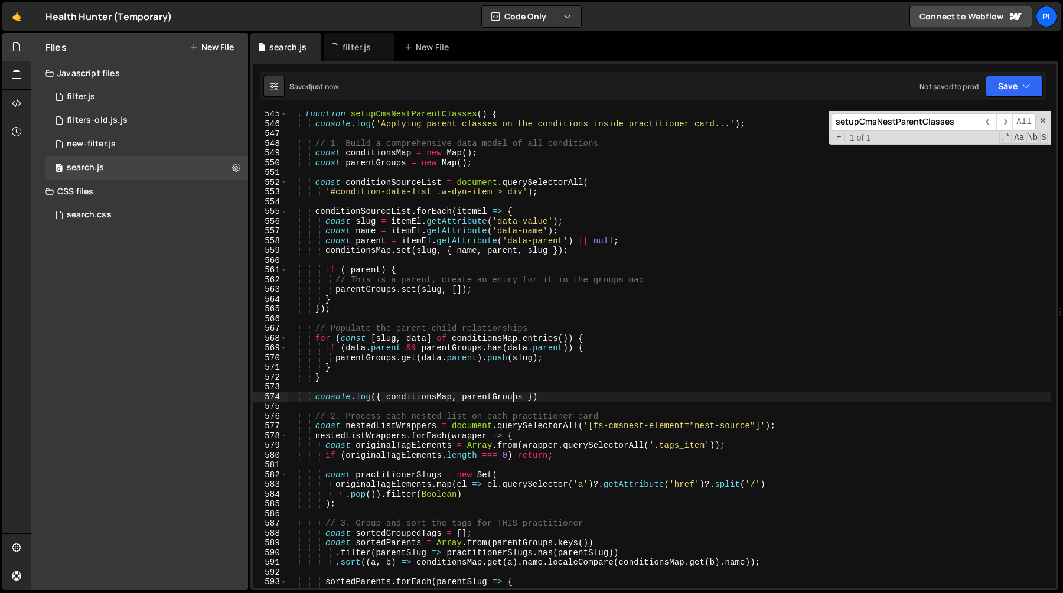
scroll to position [5251, 0]
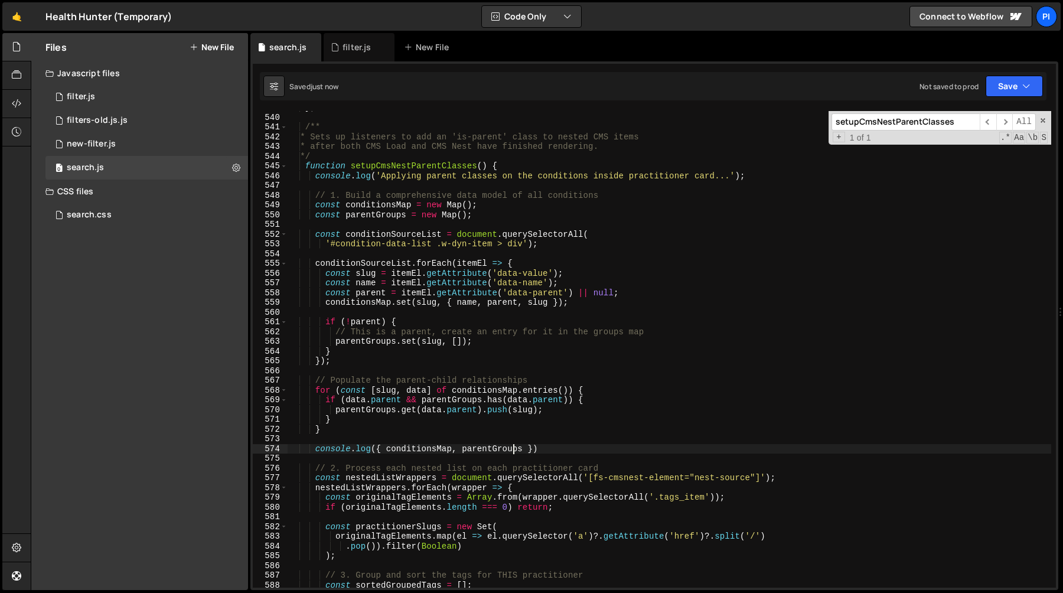
click at [406, 158] on div "} ; /** * Sets up listeners to add an 'is-parent' class to nested CMS items * a…" at bounding box center [670, 351] width 764 height 496
click at [401, 172] on div "} ; /** * Sets up listeners to add an 'is-parent' class to nested CMS items * a…" at bounding box center [670, 351] width 764 height 496
click at [401, 166] on div "} ; /** * Sets up listeners to add an 'is-parent' class to nested CMS items * a…" at bounding box center [670, 351] width 764 height 496
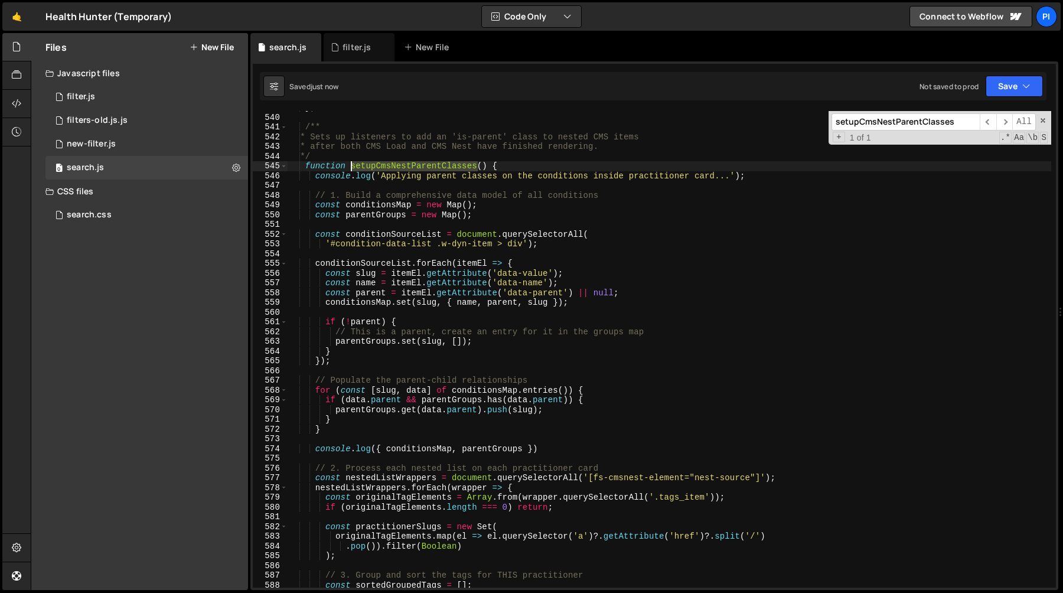
click at [401, 166] on div "} ; /** * Sets up listeners to add an 'is-parent' class to nested CMS items * a…" at bounding box center [670, 351] width 764 height 496
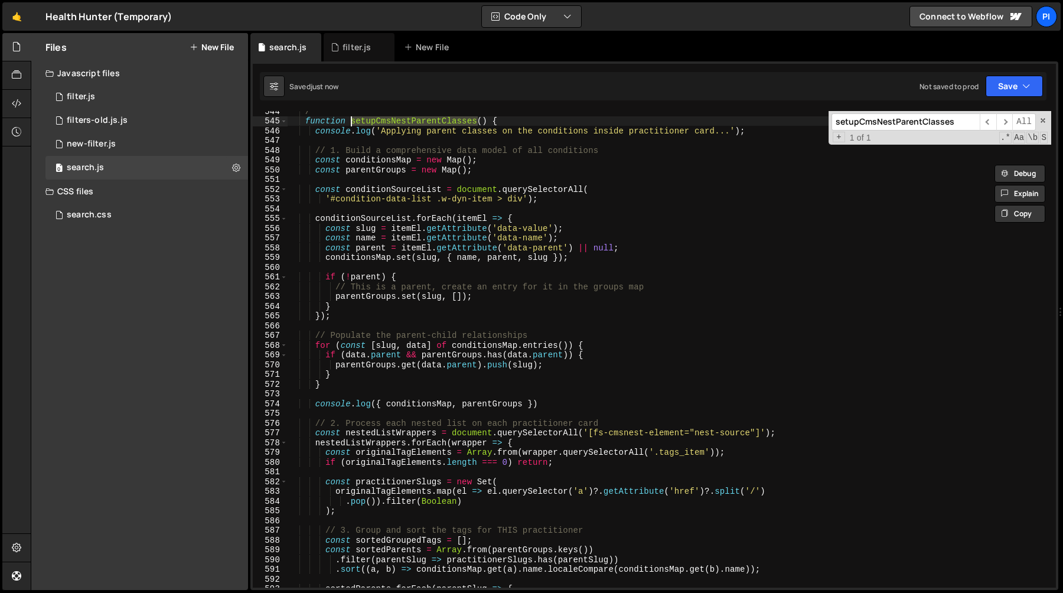
scroll to position [5301, 0]
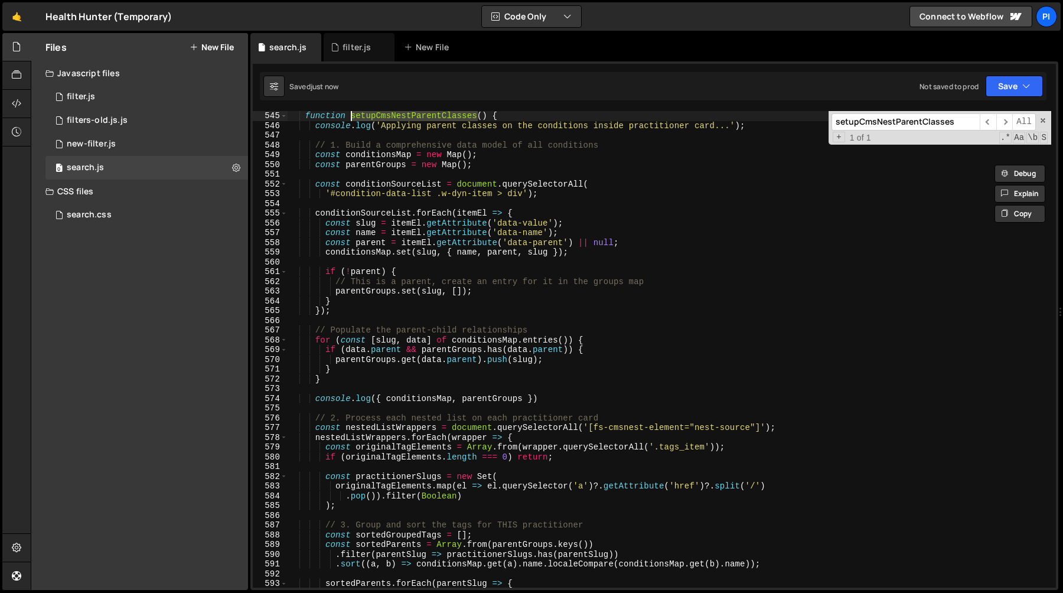
click at [387, 211] on div "function setupCmsNestParentClasses ( ) { console . log ( 'Applying parent class…" at bounding box center [670, 359] width 764 height 496
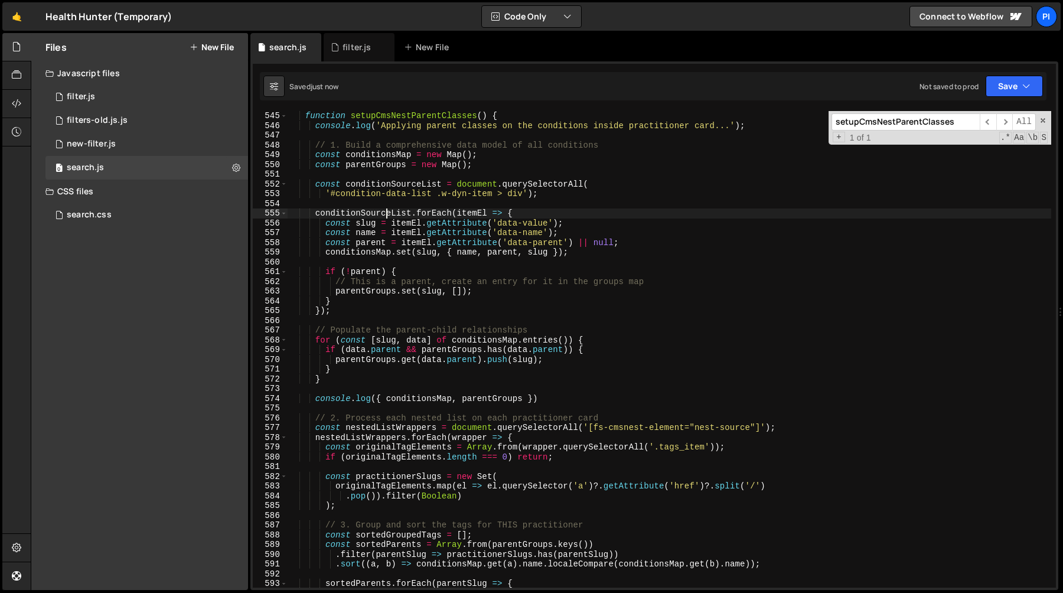
click at [387, 211] on div "function setupCmsNestParentClasses ( ) { console . log ( 'Applying parent class…" at bounding box center [670, 359] width 764 height 496
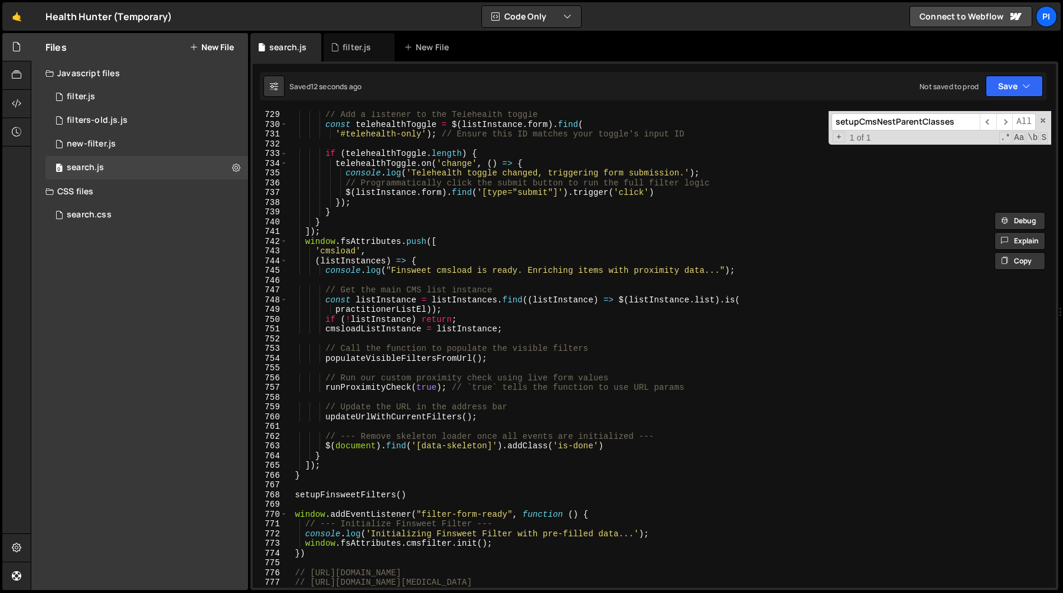
scroll to position [7096, 0]
click at [640, 445] on div "// Add a listener to the Telehealth toggle const telehealthToggle = $ ( listIns…" at bounding box center [670, 358] width 764 height 496
type textarea "$(document).find('[data-skeleton]').addClass('is-done')"
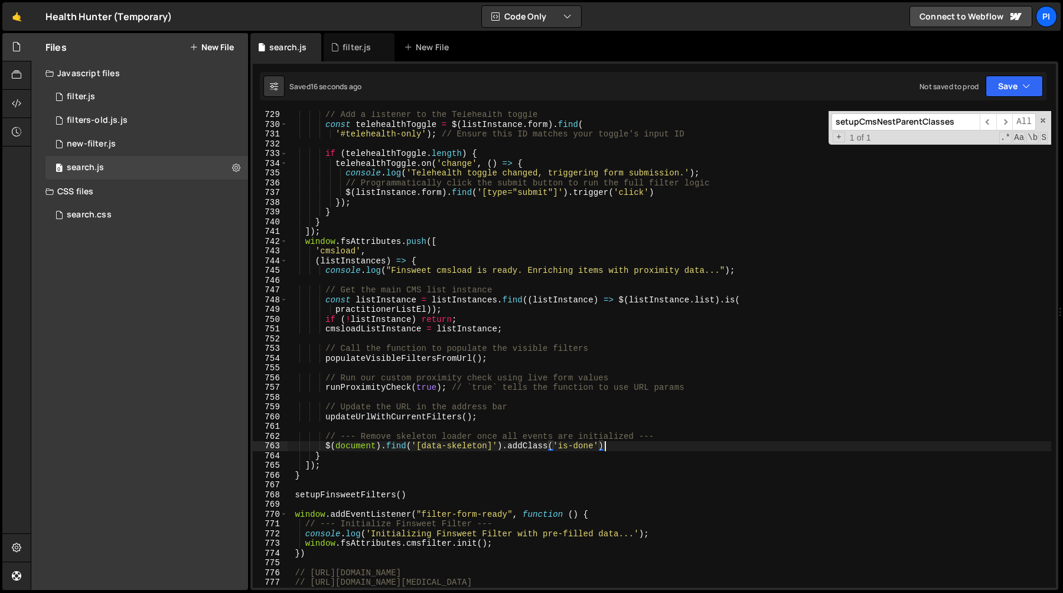
scroll to position [0, 2]
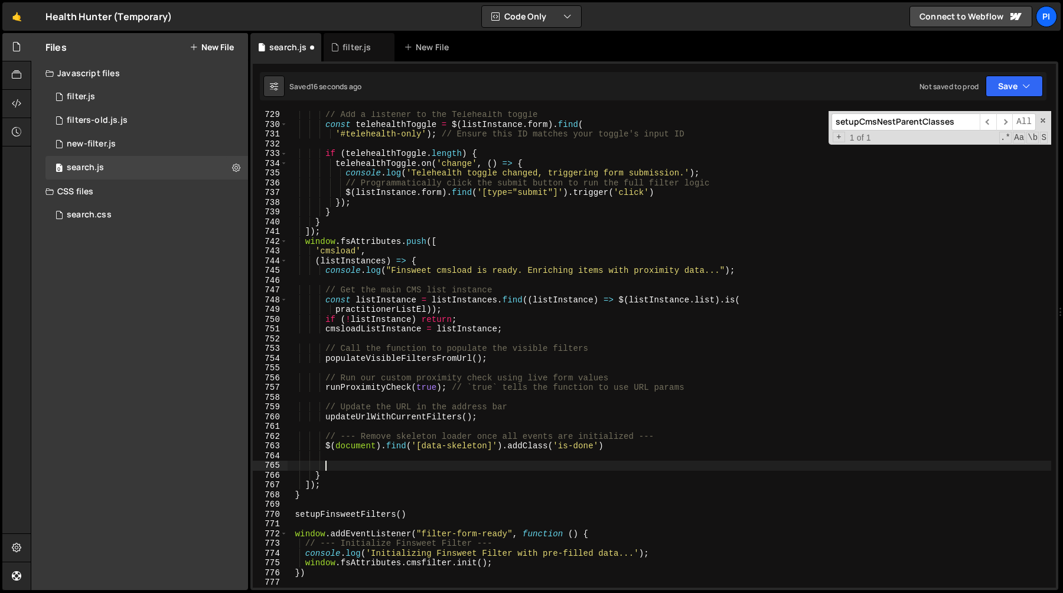
paste textarea "setupCmsNestParentClasses"
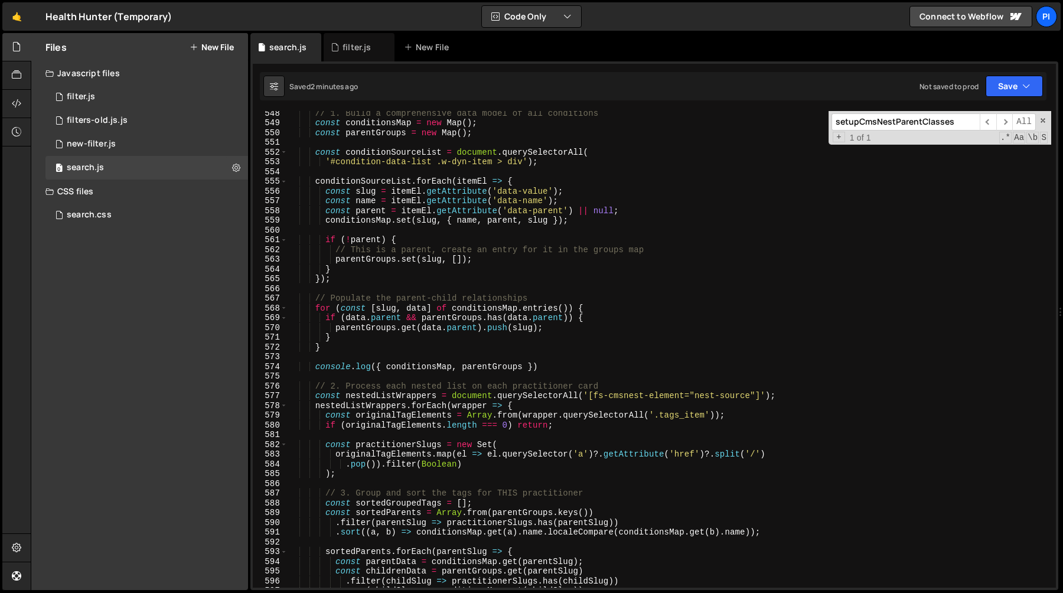
scroll to position [5249, 0]
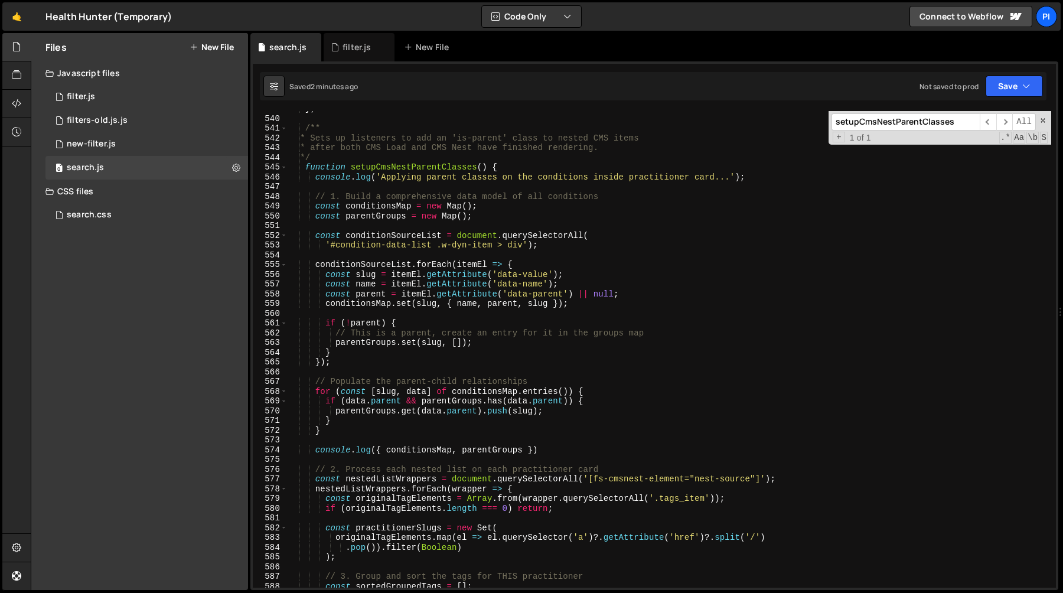
click at [526, 294] on div "} ; /** * Sets up listeners to add an 'is-parent' class to nested CMS items * a…" at bounding box center [670, 352] width 764 height 496
type textarea "const parent = itemEl.getAttribute('data-parent') || null;"
click at [526, 294] on div "} ; /** * Sets up listeners to add an 'is-parent' class to nested CMS items * a…" at bounding box center [670, 352] width 764 height 496
click at [576, 294] on div "} ; /** * Sets up listeners to add an 'is-parent' class to nested CMS items * a…" at bounding box center [670, 352] width 764 height 496
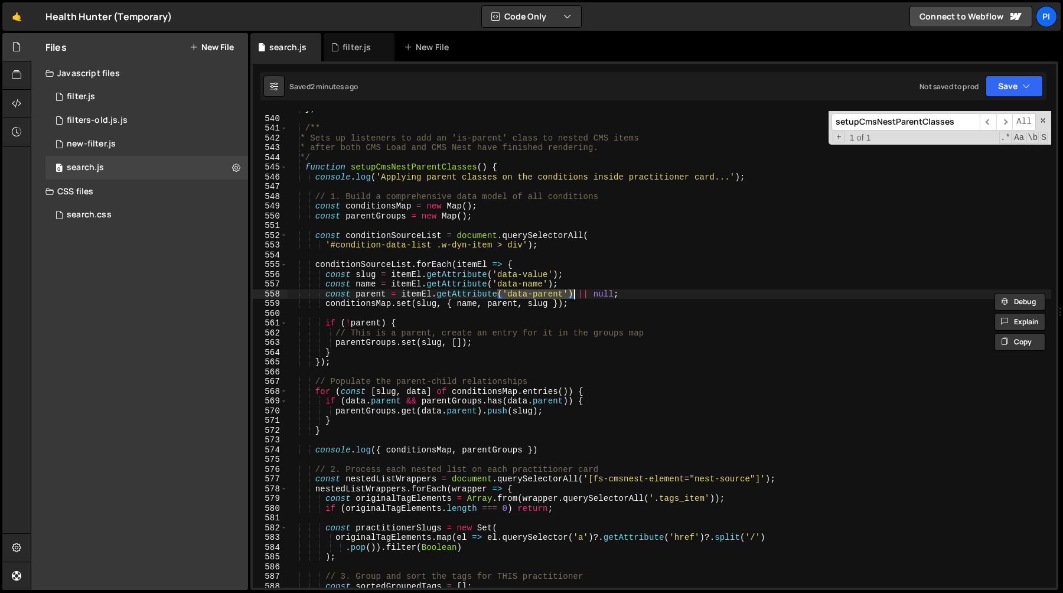
click at [595, 312] on div "} ; /** * Sets up listeners to add an 'is-parent' class to nested CMS items * a…" at bounding box center [670, 352] width 764 height 496
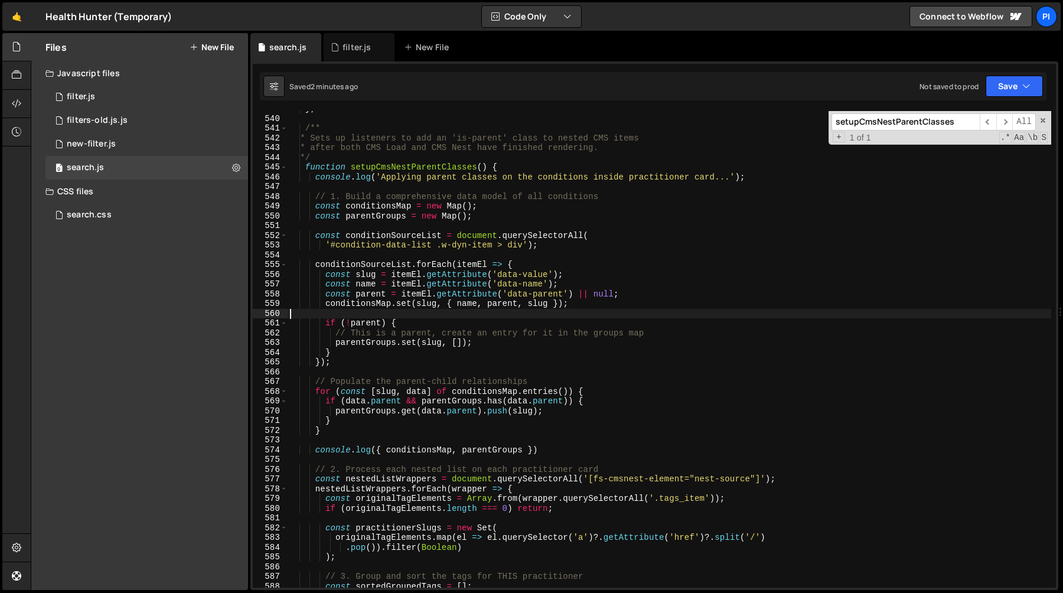
scroll to position [0, 0]
click at [596, 303] on div "} ; /** * Sets up listeners to add an 'is-parent' class to nested CMS items * a…" at bounding box center [670, 352] width 764 height 496
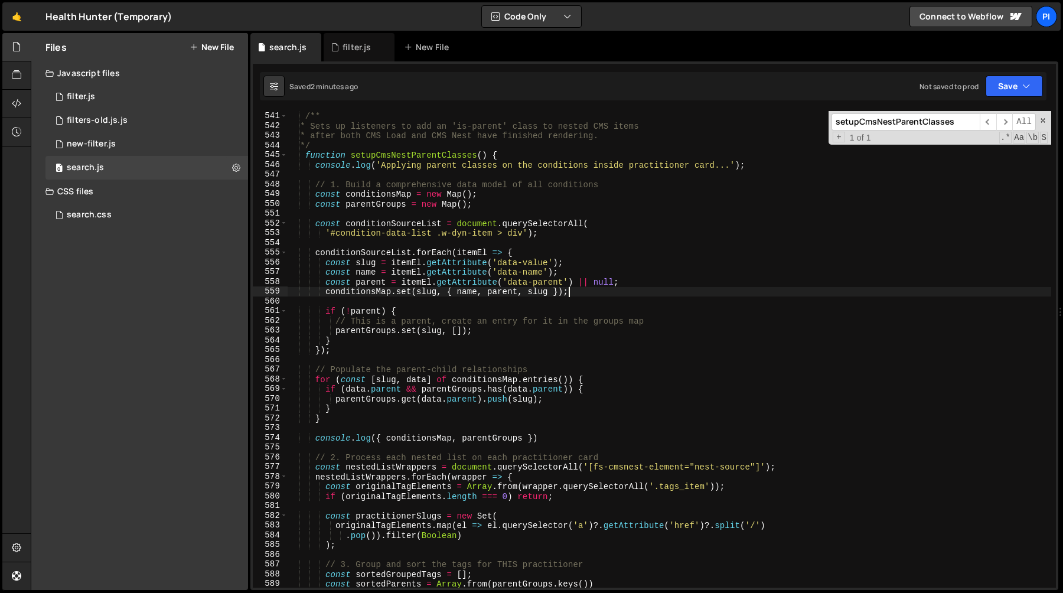
scroll to position [5262, 0]
click at [429, 290] on div "/** * Sets up listeners to add an 'is-parent' class to nested CMS items * after…" at bounding box center [670, 350] width 764 height 496
click at [446, 293] on div "/** * Sets up listeners to add an 'is-parent' class to nested CMS items * after…" at bounding box center [670, 350] width 764 height 496
drag, startPoint x: 446, startPoint y: 293, endPoint x: 560, endPoint y: 292, distance: 114.0
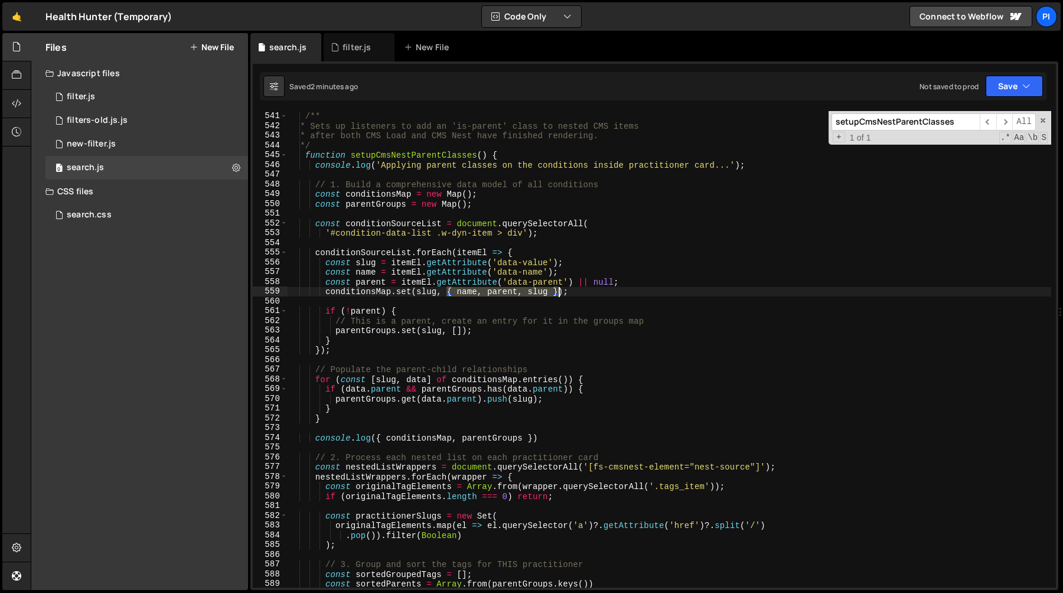
click at [560, 292] on div "/** * Sets up listeners to add an 'is-parent' class to nested CMS items * after…" at bounding box center [670, 350] width 764 height 496
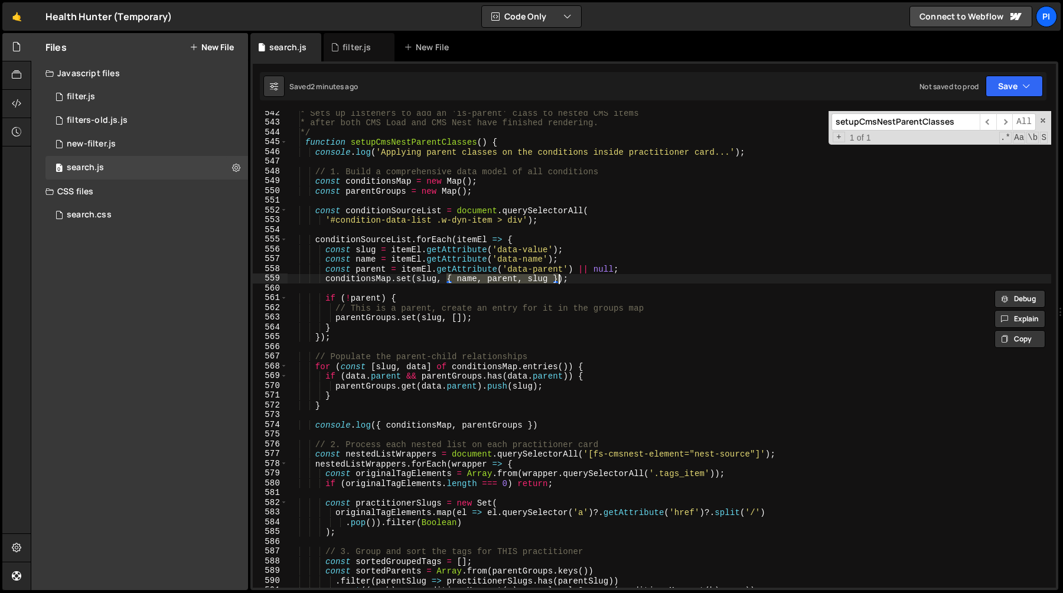
click at [614, 277] on div "* Sets up listeners to add an 'is-parent' class to nested CMS items * after bot…" at bounding box center [670, 356] width 764 height 496
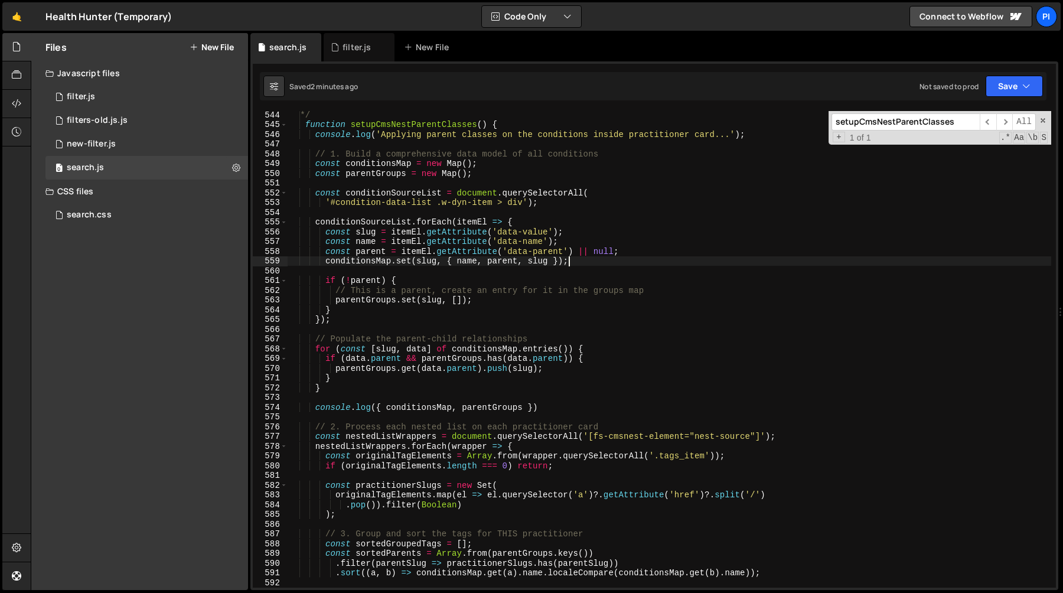
scroll to position [5308, 0]
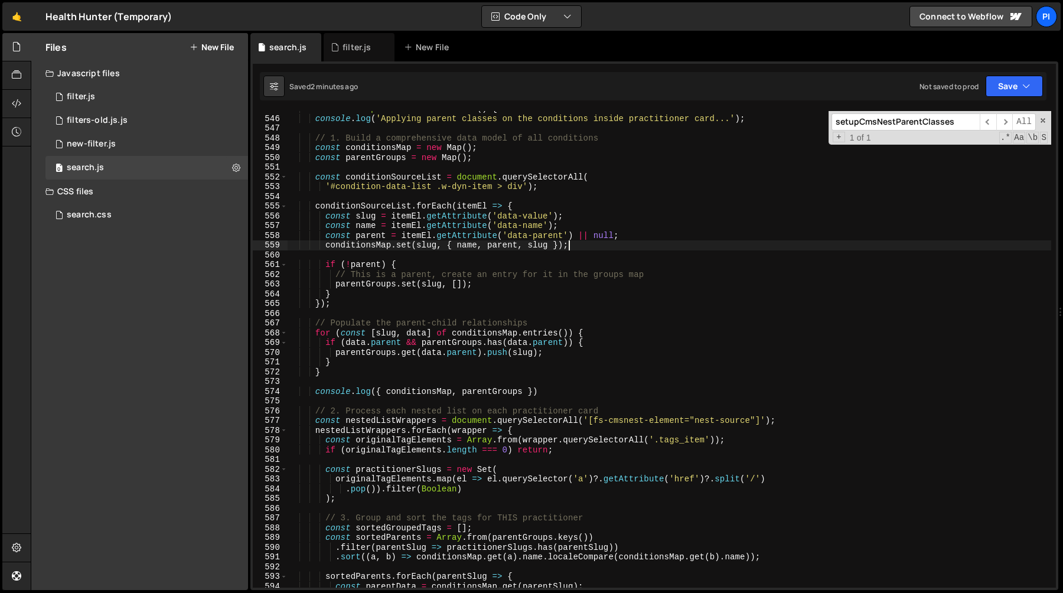
click at [377, 265] on div "function setupCmsNestParentClasses ( ) { console . log ( 'Applying parent class…" at bounding box center [670, 352] width 764 height 496
click at [432, 265] on div "function setupCmsNestParentClasses ( ) { console . log ( 'Applying parent class…" at bounding box center [670, 352] width 764 height 496
click at [389, 285] on div "function setupCmsNestParentClasses ( ) { console . log ( 'Applying parent class…" at bounding box center [670, 352] width 764 height 496
click at [431, 285] on div "function setupCmsNestParentClasses ( ) { console . log ( 'Applying parent class…" at bounding box center [670, 352] width 764 height 496
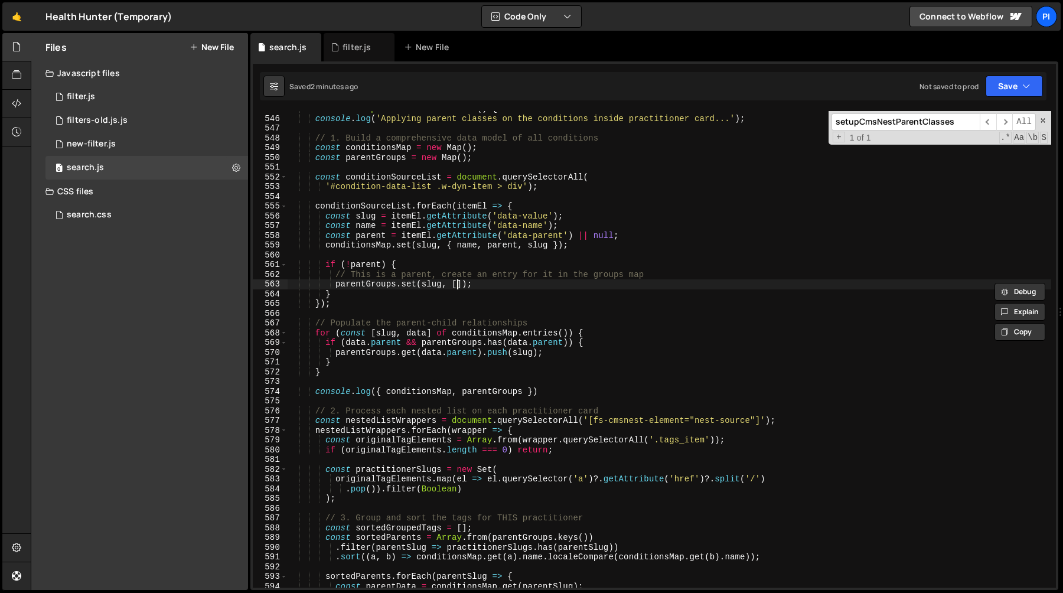
click at [460, 283] on div "function setupCmsNestParentClasses ( ) { console . log ( 'Applying parent class…" at bounding box center [670, 352] width 764 height 496
click at [478, 286] on div "function setupCmsNestParentClasses ( ) { console . log ( 'Applying parent class…" at bounding box center [670, 352] width 764 height 496
click at [462, 286] on div "function setupCmsNestParentClasses ( ) { console . log ( 'Applying parent class…" at bounding box center [670, 352] width 764 height 496
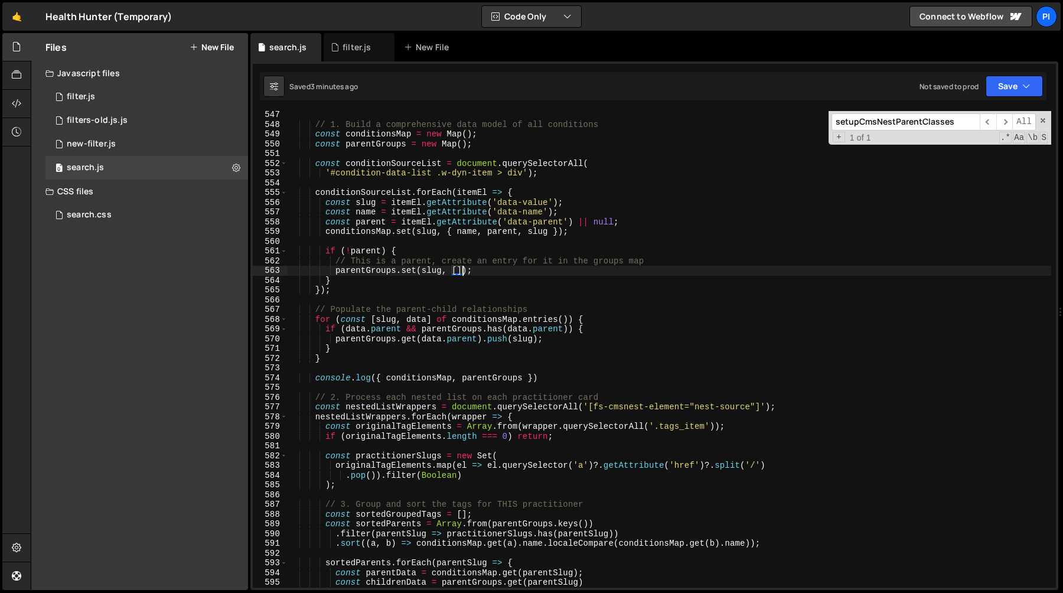
scroll to position [5323, 0]
click at [382, 321] on div "// 1. Build a comprehensive data model of all conditions const conditionsMap = …" at bounding box center [670, 357] width 764 height 496
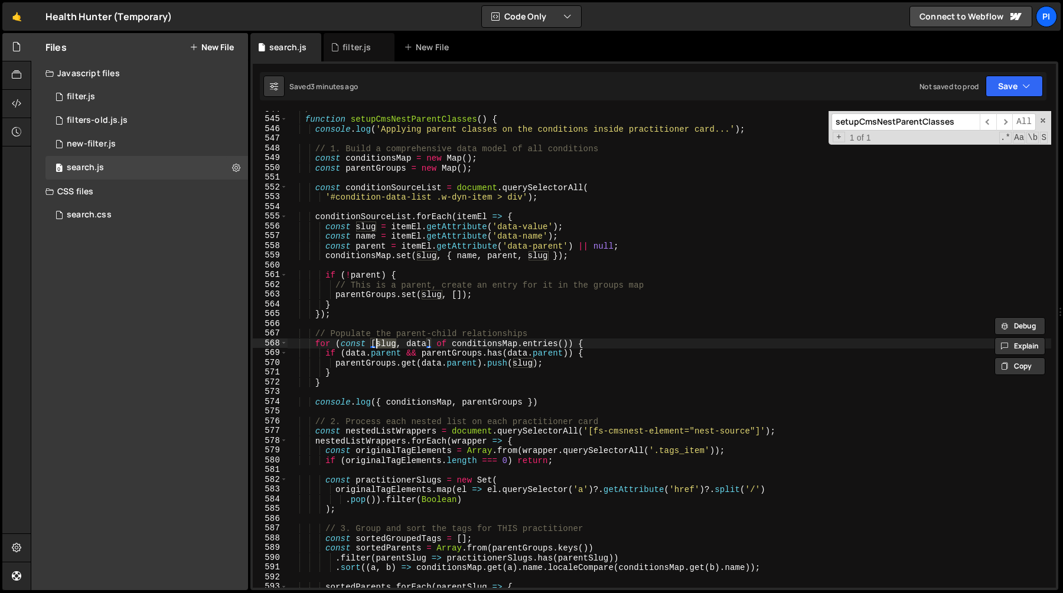
scroll to position [5291, 0]
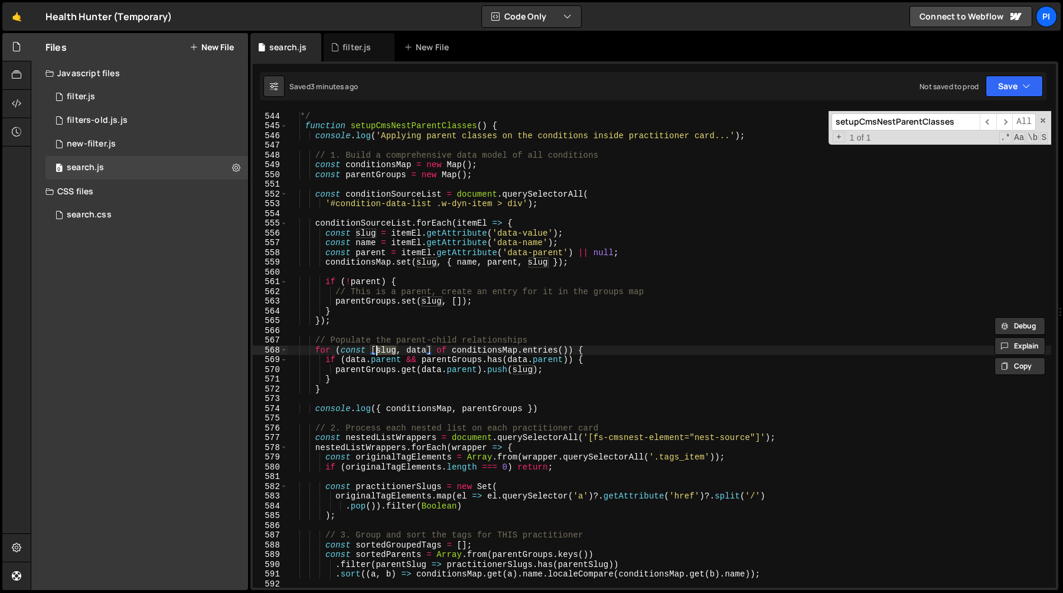
click at [422, 350] on div "* after both CMS Load and CMS Nest have finished rendering. */ function setupCm…" at bounding box center [670, 350] width 764 height 496
click at [499, 350] on div "* after both CMS Load and CMS Nest have finished rendering. */ function setupCm…" at bounding box center [670, 350] width 764 height 496
click at [541, 348] on div "* after both CMS Load and CMS Nest have finished rendering. */ function setupCm…" at bounding box center [670, 350] width 764 height 496
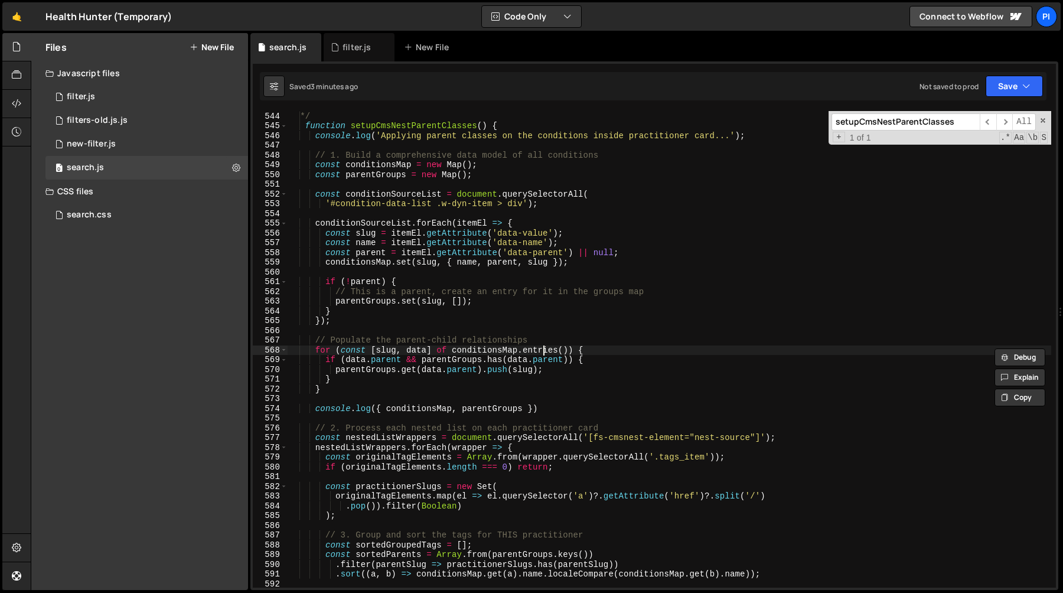
click at [541, 348] on div "* after both CMS Load and CMS Nest have finished rendering. */ function setupCm…" at bounding box center [670, 350] width 764 height 496
click at [419, 352] on div "* after both CMS Load and CMS Nest have finished rendering. */ function setupCm…" at bounding box center [670, 350] width 764 height 496
click at [386, 352] on div "* after both CMS Load and CMS Nest have finished rendering. */ function setupCm…" at bounding box center [670, 350] width 764 height 496
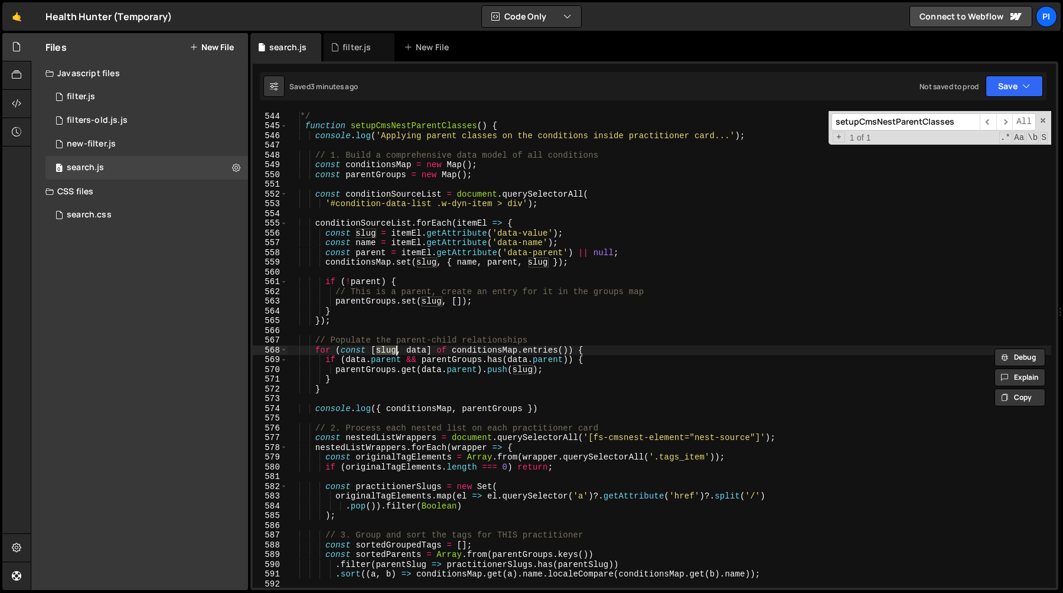
click at [379, 351] on div "* after both CMS Load and CMS Nest have finished rendering. */ function setupCm…" at bounding box center [670, 349] width 764 height 477
click at [379, 351] on div "* after both CMS Load and CMS Nest have finished rendering. */ function setupCm…" at bounding box center [670, 350] width 764 height 496
click at [415, 353] on div "* after both CMS Load and CMS Nest have finished rendering. */ function setupCm…" at bounding box center [670, 350] width 764 height 496
click at [451, 298] on div "* after both CMS Load and CMS Nest have finished rendering. */ function setupCm…" at bounding box center [670, 350] width 764 height 496
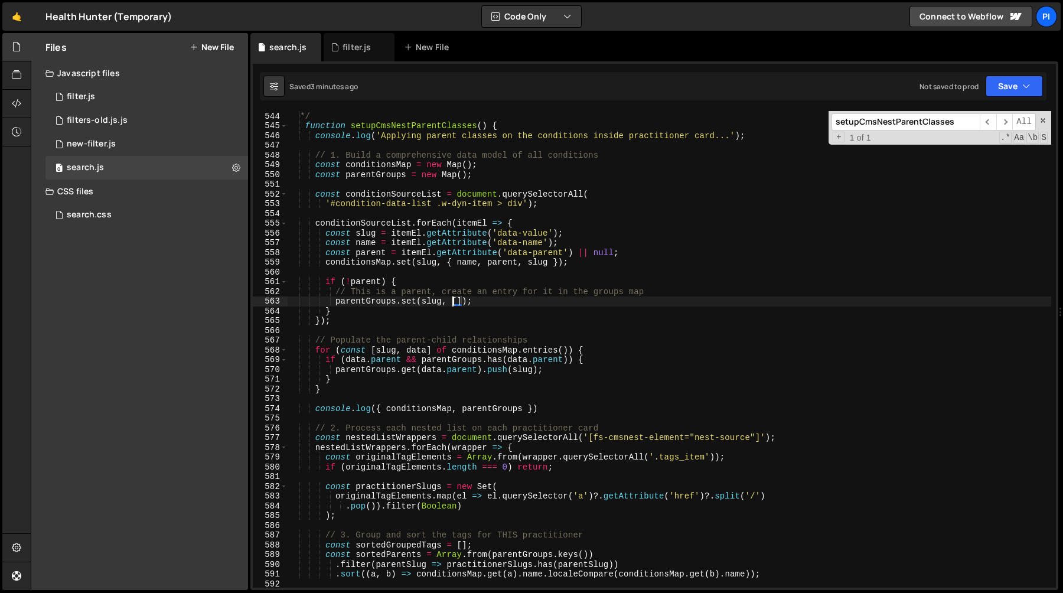
click at [463, 299] on div "* after both CMS Load and CMS Nest have finished rendering. */ function setupCm…" at bounding box center [670, 350] width 764 height 496
click at [417, 350] on div "* after both CMS Load and CMS Nest have finished rendering. */ function setupCm…" at bounding box center [670, 350] width 764 height 496
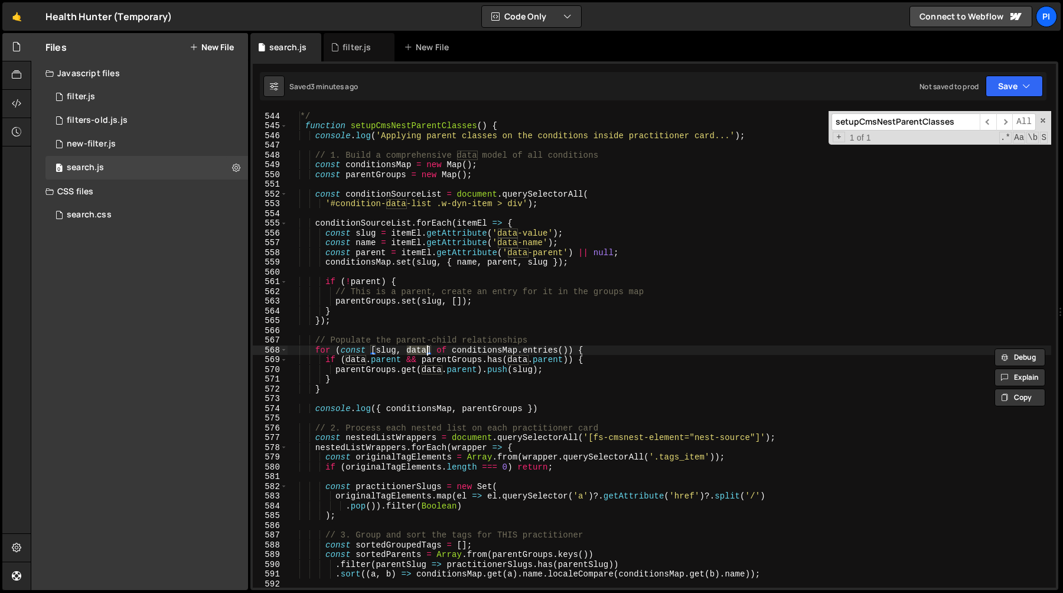
click at [461, 361] on div "* after both CMS Load and CMS Nest have finished rendering. */ function setupCm…" at bounding box center [670, 350] width 764 height 496
click at [352, 359] on div "* after both CMS Load and CMS Nest have finished rendering. */ function setupCm…" at bounding box center [670, 350] width 764 height 496
click at [386, 361] on div "* after both CMS Load and CMS Nest have finished rendering. */ function setupCm…" at bounding box center [670, 350] width 764 height 496
click at [426, 361] on div "* after both CMS Load and CMS Nest have finished rendering. */ function setupCm…" at bounding box center [670, 350] width 764 height 496
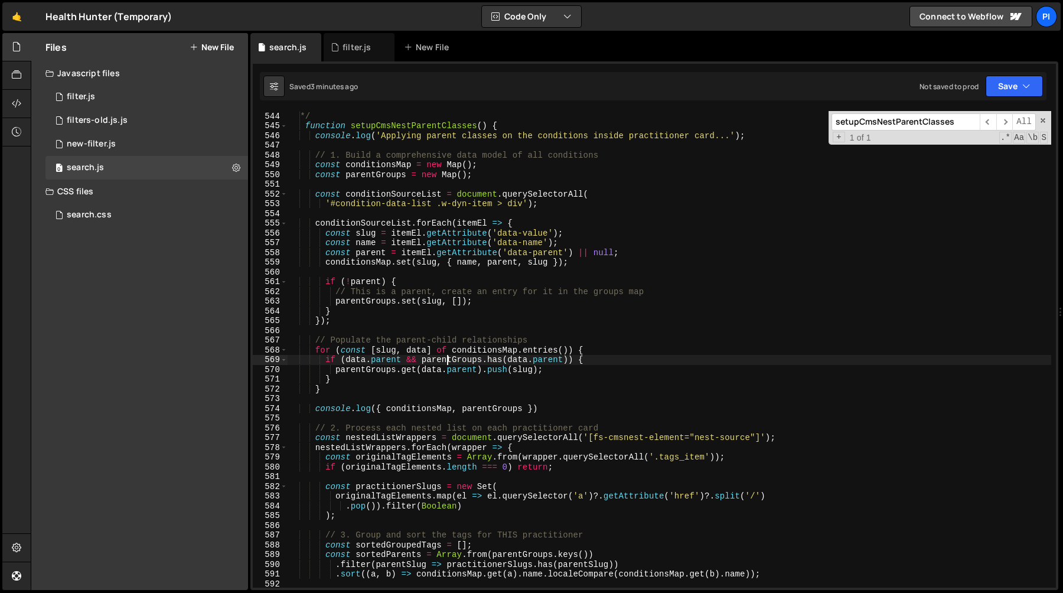
click at [448, 361] on div "* after both CMS Load and CMS Nest have finished rendering. */ function setupCm…" at bounding box center [670, 350] width 764 height 496
click at [468, 360] on div "* after both CMS Load and CMS Nest have finished rendering. */ function setupCm…" at bounding box center [670, 350] width 764 height 496
click at [491, 360] on div "* after both CMS Load and CMS Nest have finished rendering. */ function setupCm…" at bounding box center [670, 350] width 764 height 496
click at [519, 360] on div "* after both CMS Load and CMS Nest have finished rendering. */ function setupCm…" at bounding box center [670, 350] width 764 height 496
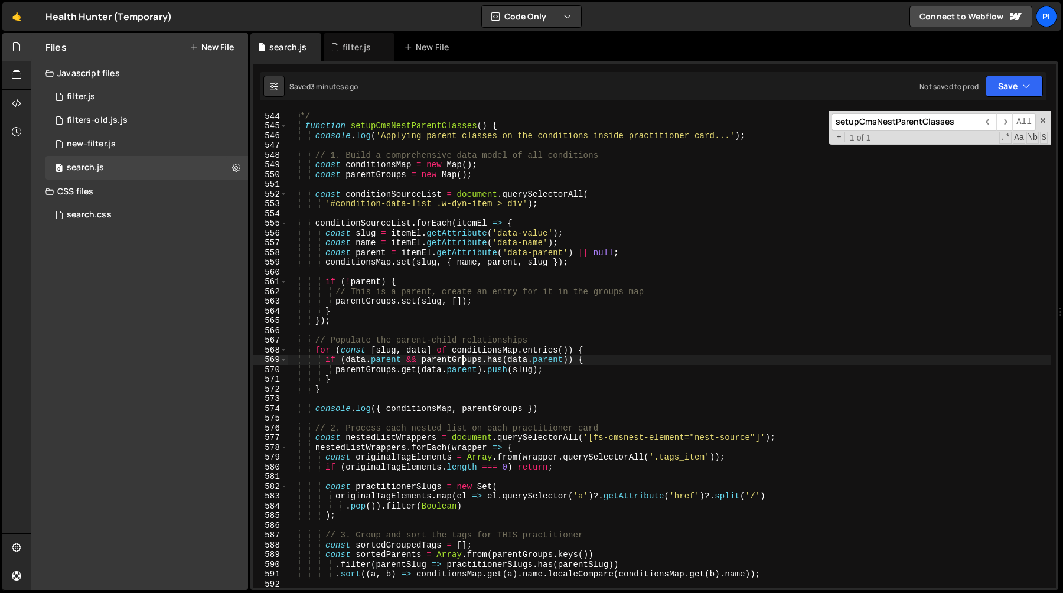
click at [462, 364] on div "* after both CMS Load and CMS Nest have finished rendering. */ function setupCm…" at bounding box center [670, 350] width 764 height 496
click at [496, 363] on div "* after both CMS Load and CMS Nest have finished rendering. */ function setupCm…" at bounding box center [670, 350] width 764 height 496
click at [521, 363] on div "* after both CMS Load and CMS Nest have finished rendering. */ function setupCm…" at bounding box center [670, 350] width 764 height 496
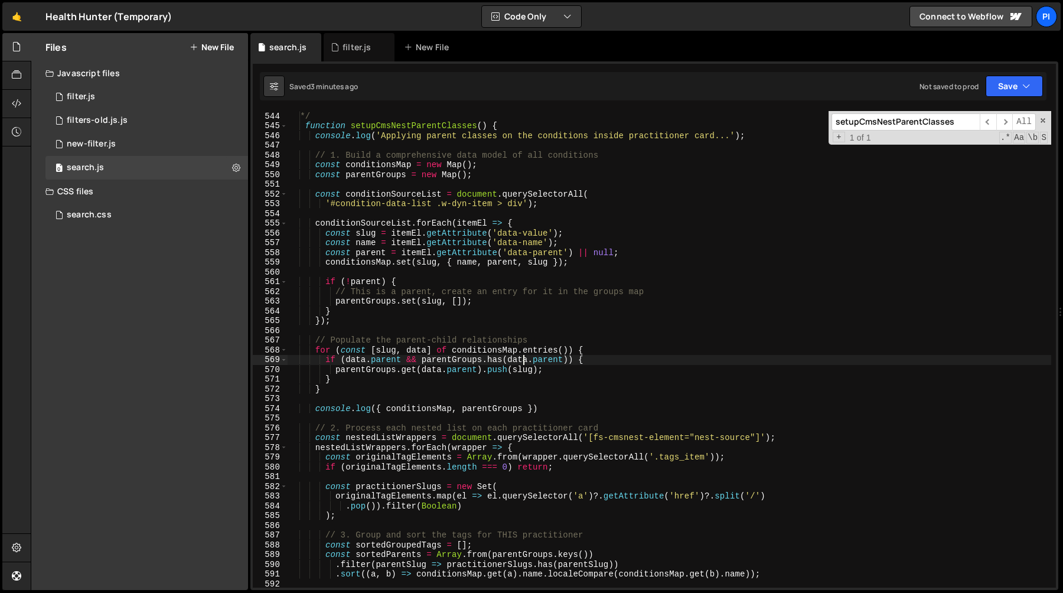
click at [521, 363] on div "* after both CMS Load and CMS Nest have finished rendering. */ function setupCm…" at bounding box center [670, 350] width 764 height 496
click at [548, 362] on div "* after both CMS Load and CMS Nest have finished rendering. */ function setupCm…" at bounding box center [670, 350] width 764 height 496
click at [552, 372] on div "* after both CMS Load and CMS Nest have finished rendering. */ function setupCm…" at bounding box center [670, 350] width 764 height 496
click at [540, 356] on div "* after both CMS Load and CMS Nest have finished rendering. */ function setupCm…" at bounding box center [670, 350] width 764 height 496
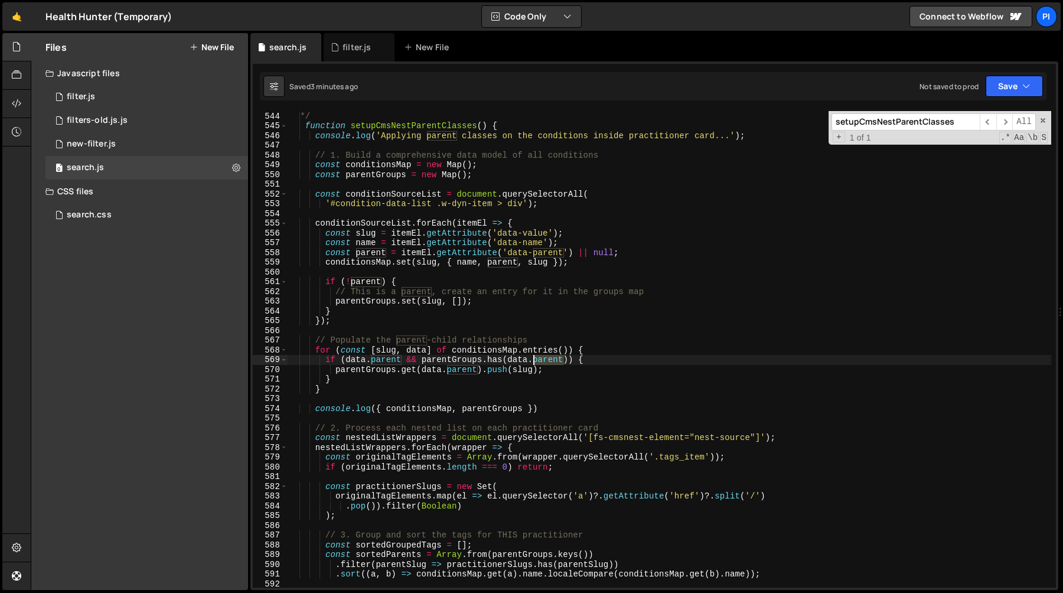
click at [540, 356] on div "* after both CMS Load and CMS Nest have finished rendering. */ function setupCm…" at bounding box center [670, 350] width 764 height 496
click at [390, 294] on div "* after both CMS Load and CMS Nest have finished rendering. */ function setupCm…" at bounding box center [670, 350] width 764 height 496
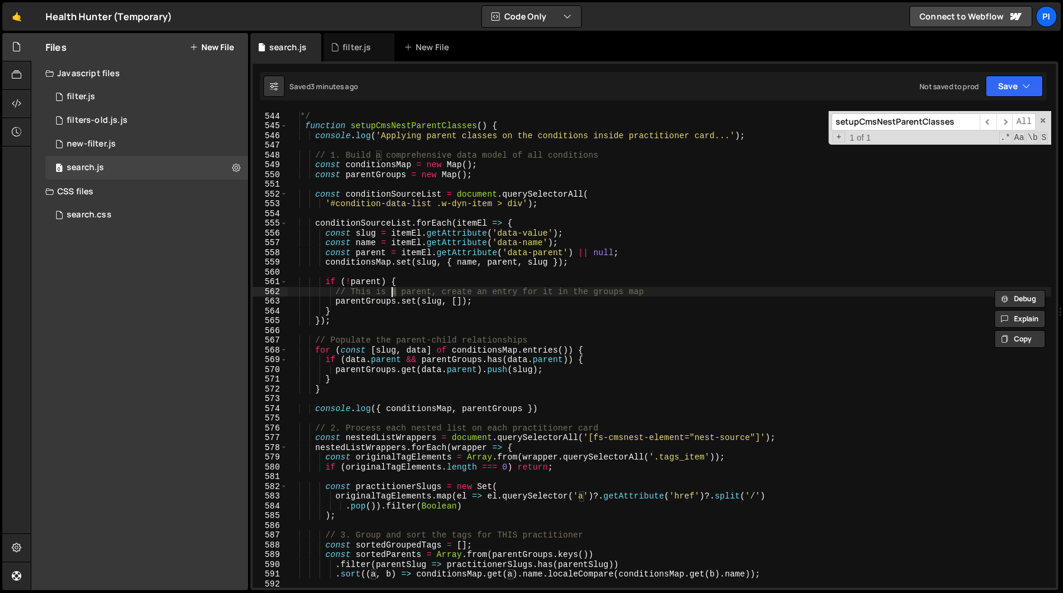
click at [409, 292] on div "* after both CMS Load and CMS Nest have finished rendering. */ function setupCm…" at bounding box center [670, 350] width 764 height 496
click at [478, 292] on div "* after both CMS Load and CMS Nest have finished rendering. */ function setupCm…" at bounding box center [670, 350] width 764 height 496
click at [533, 295] on div "* after both CMS Load and CMS Nest have finished rendering. */ function setupCm…" at bounding box center [670, 350] width 764 height 496
click at [578, 293] on div "* after both CMS Load and CMS Nest have finished rendering. */ function setupCm…" at bounding box center [670, 350] width 764 height 496
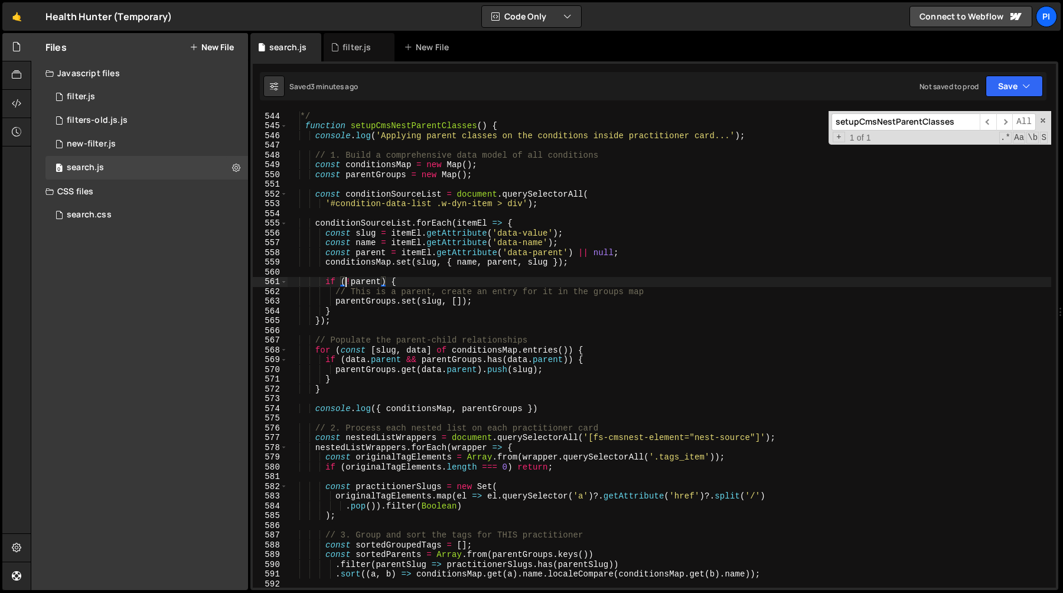
click at [346, 282] on div "* after both CMS Load and CMS Nest have finished rendering. */ function setupCm…" at bounding box center [670, 350] width 764 height 496
click at [349, 281] on div "* after both CMS Load and CMS Nest have finished rendering. */ function setupCm…" at bounding box center [670, 350] width 764 height 496
click at [414, 281] on div "* after both CMS Load and CMS Nest have finished rendering. */ function setupCm…" at bounding box center [670, 350] width 764 height 496
click at [412, 281] on div "* after both CMS Load and CMS Nest have finished rendering. */ function setupCm…" at bounding box center [670, 350] width 764 height 496
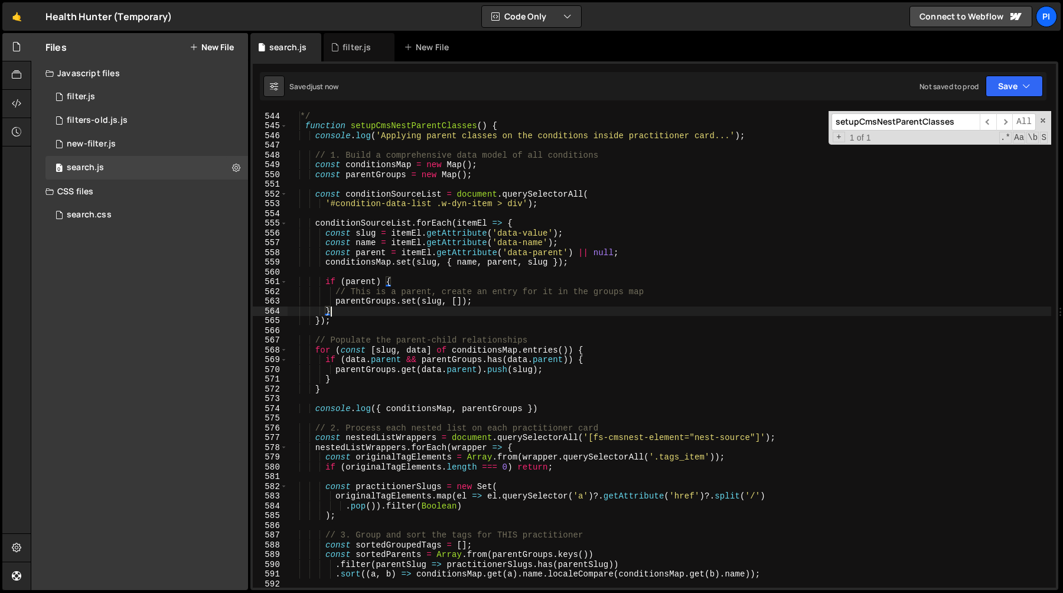
click at [391, 315] on div "* after both CMS Load and CMS Nest have finished rendering. */ function setupCm…" at bounding box center [670, 350] width 764 height 496
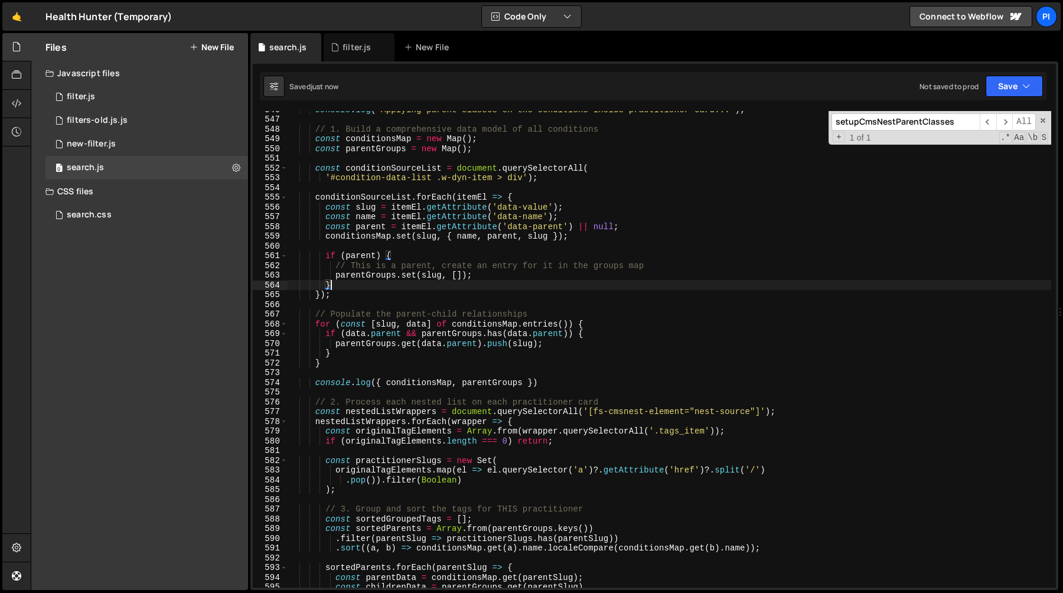
scroll to position [5334, 0]
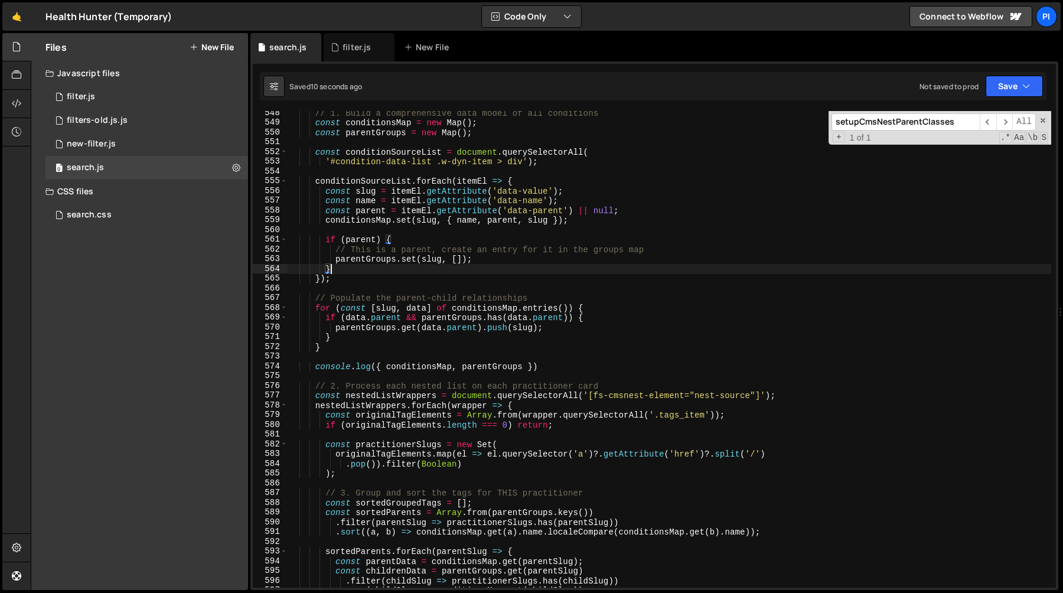
click at [358, 347] on div "// 1. Build a comprehensive data model of all conditions const conditionsMap = …" at bounding box center [670, 356] width 764 height 496
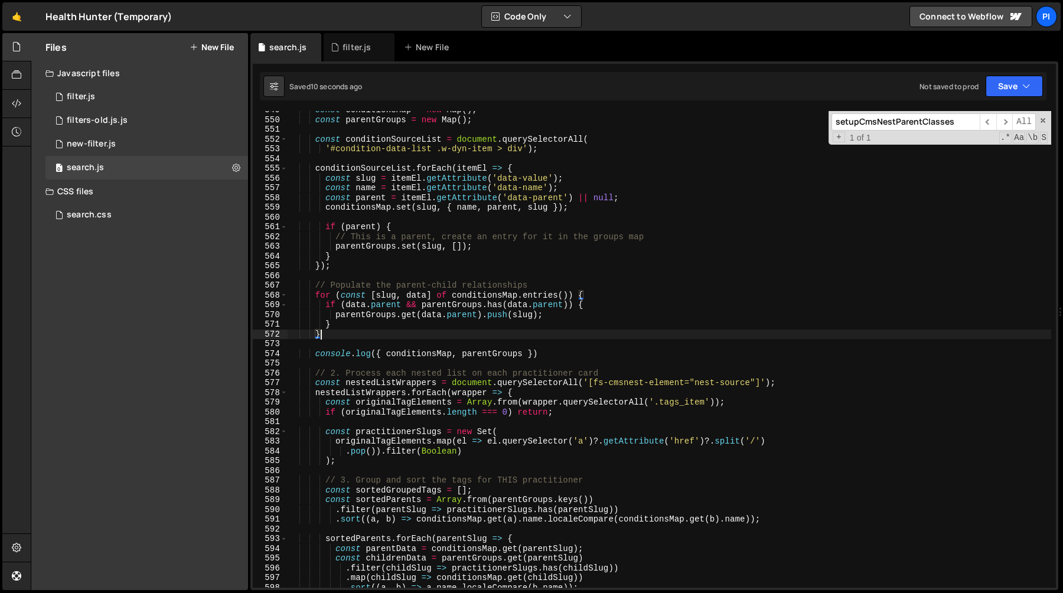
scroll to position [5346, 0]
click at [475, 312] on div "const conditionsMap = new Map ( ) ; const parentGroups = new Map ( ) ; const co…" at bounding box center [670, 353] width 764 height 496
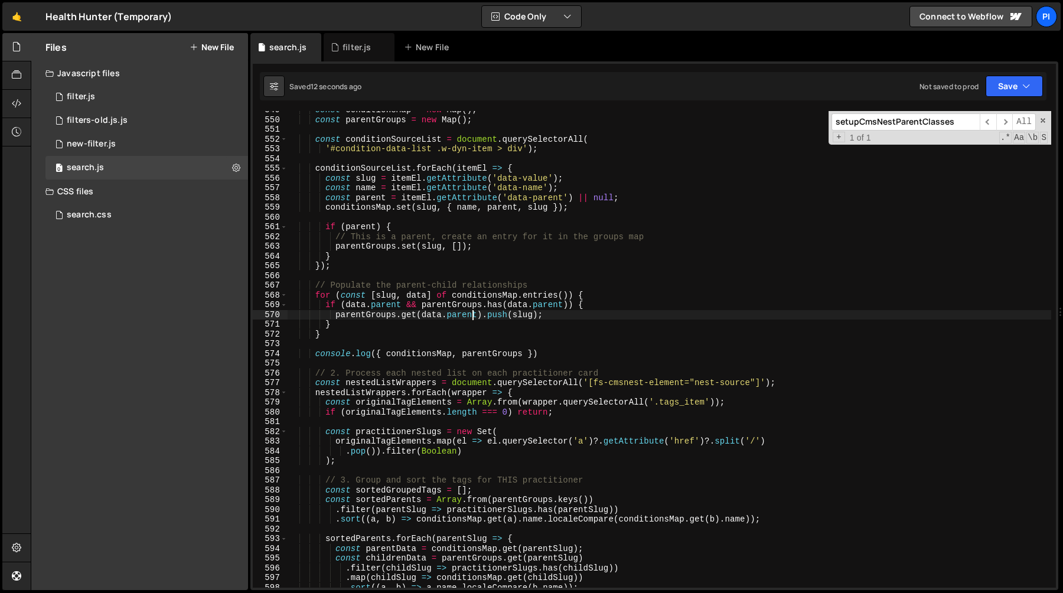
click at [522, 314] on div "const conditionsMap = new Map ( ) ; const parentGroups = new Map ( ) ; const co…" at bounding box center [670, 353] width 764 height 496
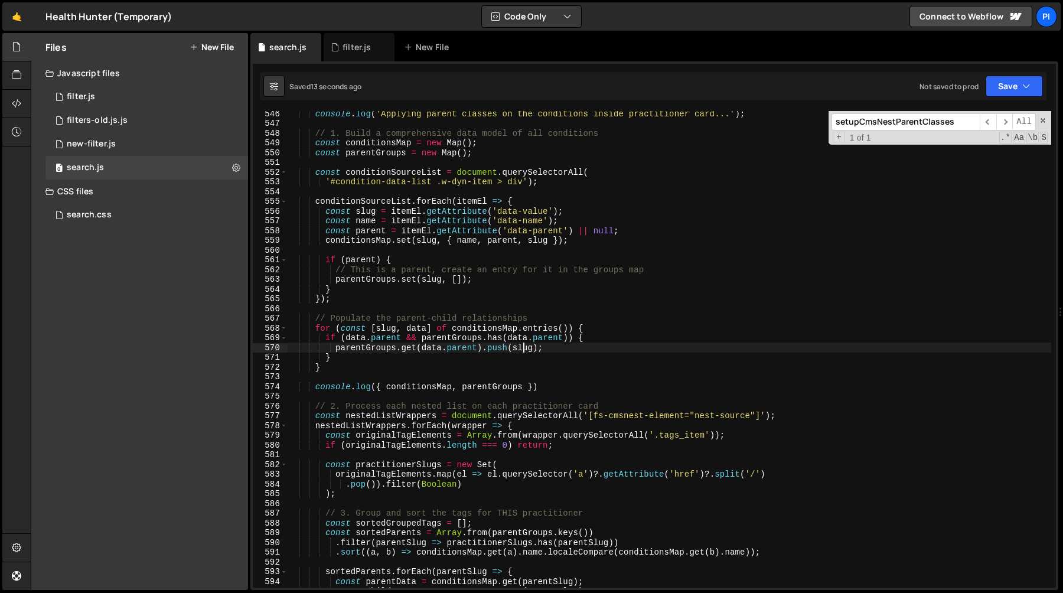
scroll to position [5310, 0]
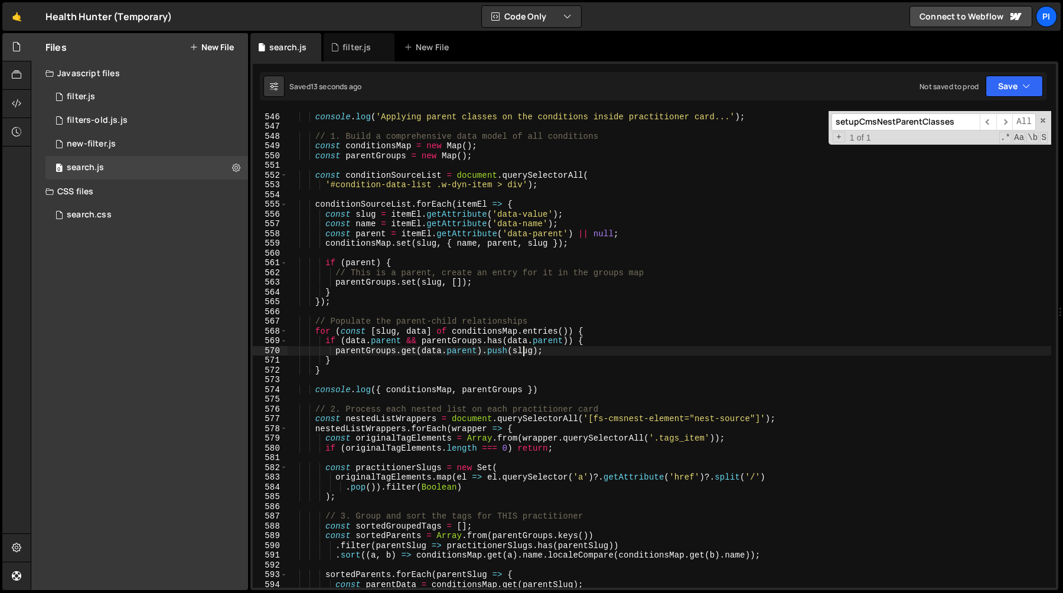
click at [383, 348] on div "function setupCmsNestParentClasses ( ) { console . log ( 'Applying parent class…" at bounding box center [670, 350] width 764 height 496
click at [328, 186] on div "function setupCmsNestParentClasses ( ) { console . log ( 'Applying parent class…" at bounding box center [670, 350] width 764 height 496
click at [523, 188] on div "function setupCmsNestParentClasses ( ) { console . log ( 'Applying parent class…" at bounding box center [670, 350] width 764 height 496
click at [524, 236] on div "function setupCmsNestParentClasses ( ) { console . log ( 'Applying parent class…" at bounding box center [670, 350] width 764 height 496
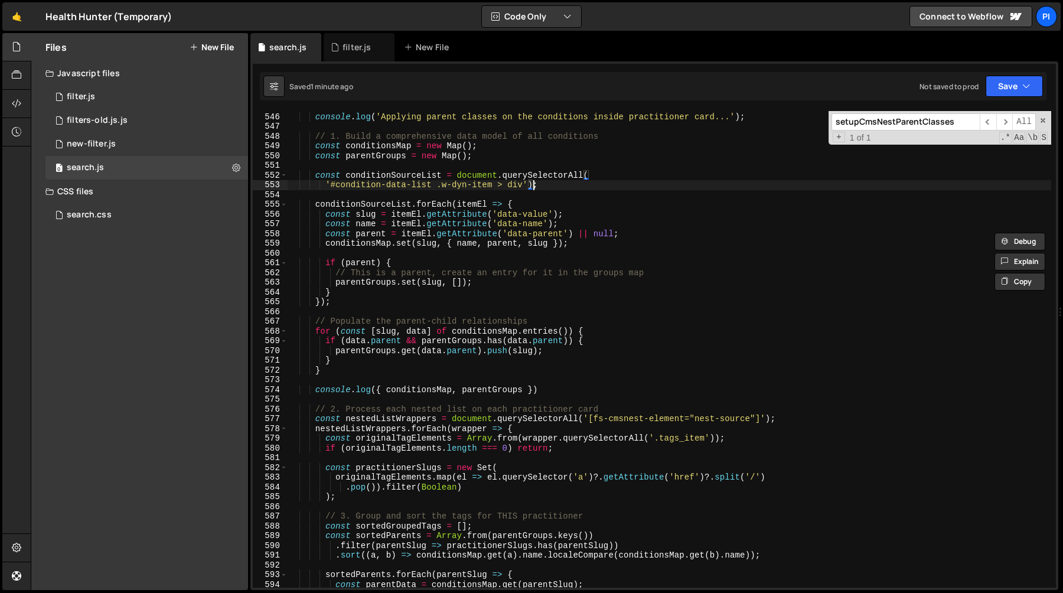
click at [533, 188] on div "function setupCmsNestParentClasses ( ) { console . log ( 'Applying parent class…" at bounding box center [670, 350] width 764 height 496
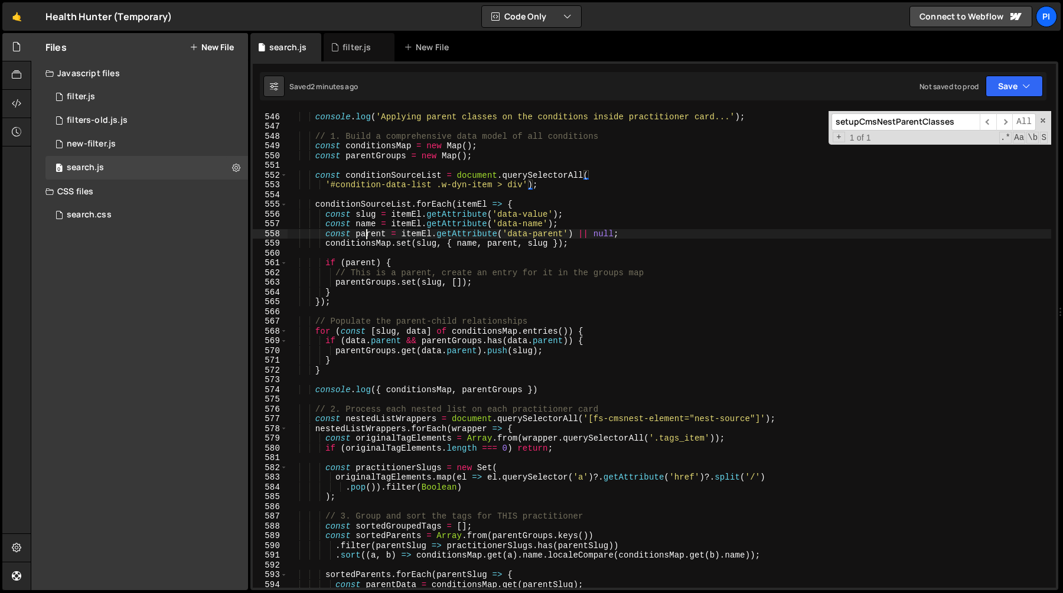
click at [366, 236] on div "function setupCmsNestParentClasses ( ) { console . log ( 'Applying parent class…" at bounding box center [670, 350] width 764 height 496
click at [359, 271] on div "function setupCmsNestParentClasses ( ) { console . log ( 'Applying parent class…" at bounding box center [670, 350] width 764 height 496
click at [358, 286] on div "function setupCmsNestParentClasses ( ) { console . log ( 'Applying parent class…" at bounding box center [670, 350] width 764 height 496
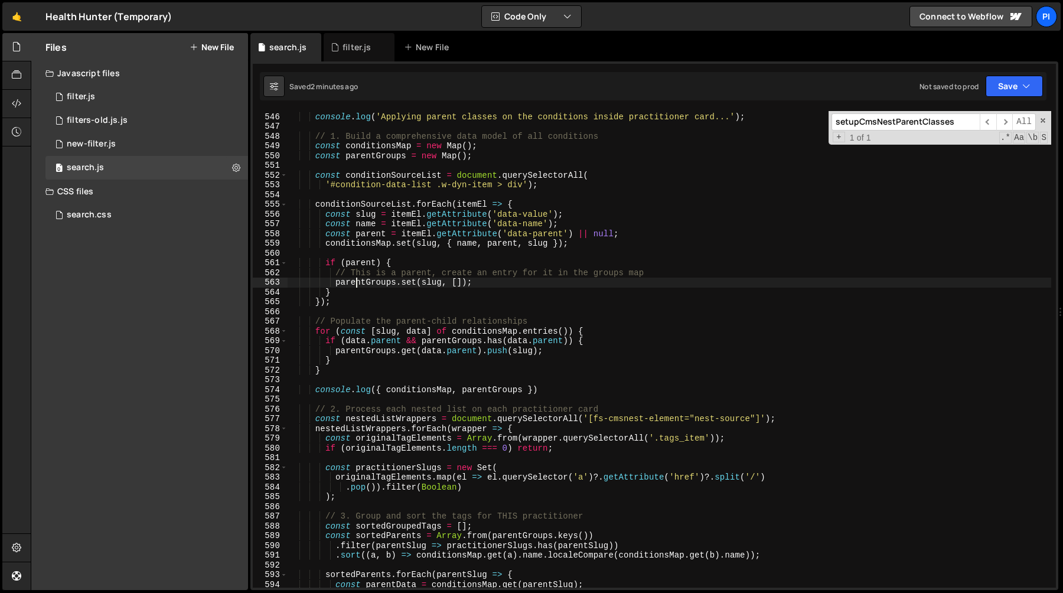
click at [358, 286] on div "function setupCmsNestParentClasses ( ) { console . log ( 'Applying parent class…" at bounding box center [670, 350] width 764 height 496
click at [437, 283] on div "function setupCmsNestParentClasses ( ) { console . log ( 'Applying parent class…" at bounding box center [670, 350] width 764 height 496
click at [532, 227] on div "function setupCmsNestParentClasses ( ) { console . log ( 'Applying parent class…" at bounding box center [670, 350] width 764 height 496
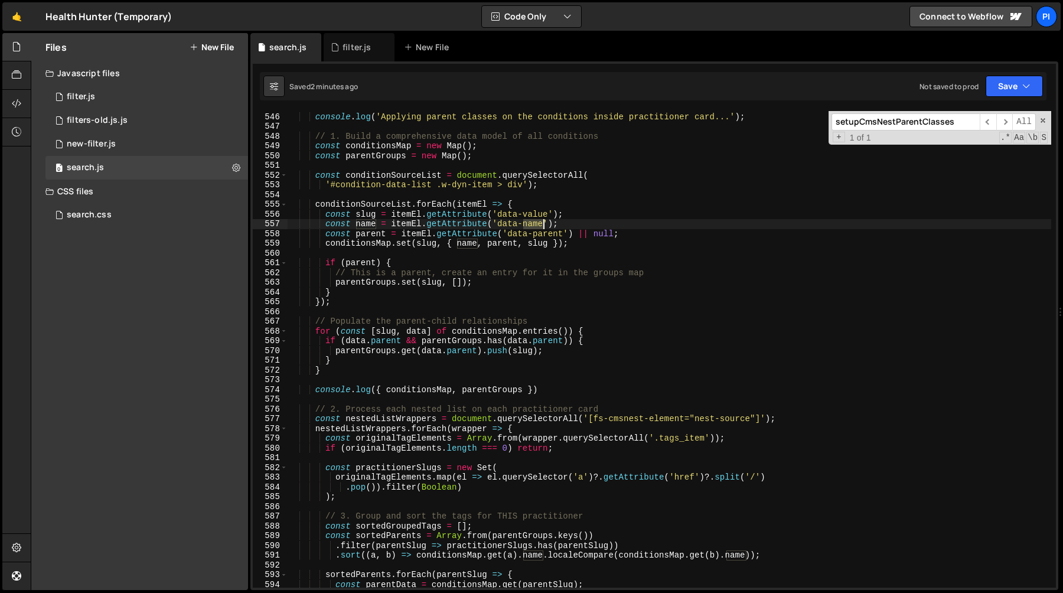
click at [532, 227] on div "function setupCmsNestParentClasses ( ) { console . log ( 'Applying parent class…" at bounding box center [670, 350] width 764 height 496
click at [381, 330] on div "function setupCmsNestParentClasses ( ) { console . log ( 'Applying parent class…" at bounding box center [670, 350] width 764 height 496
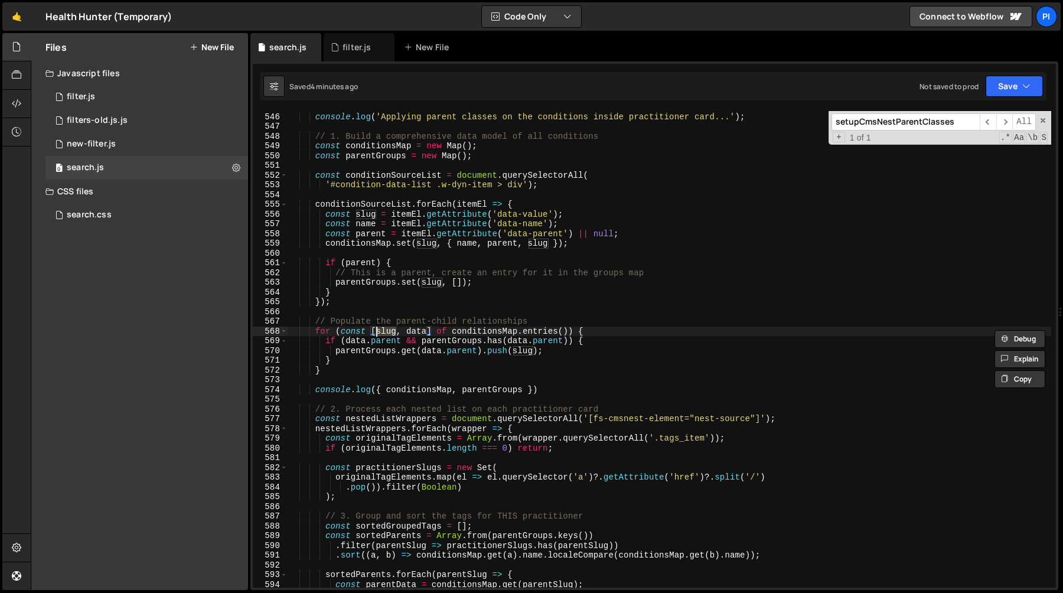
click at [455, 330] on div "function setupCmsNestParentClasses ( ) { console . log ( 'Applying parent class…" at bounding box center [670, 350] width 764 height 496
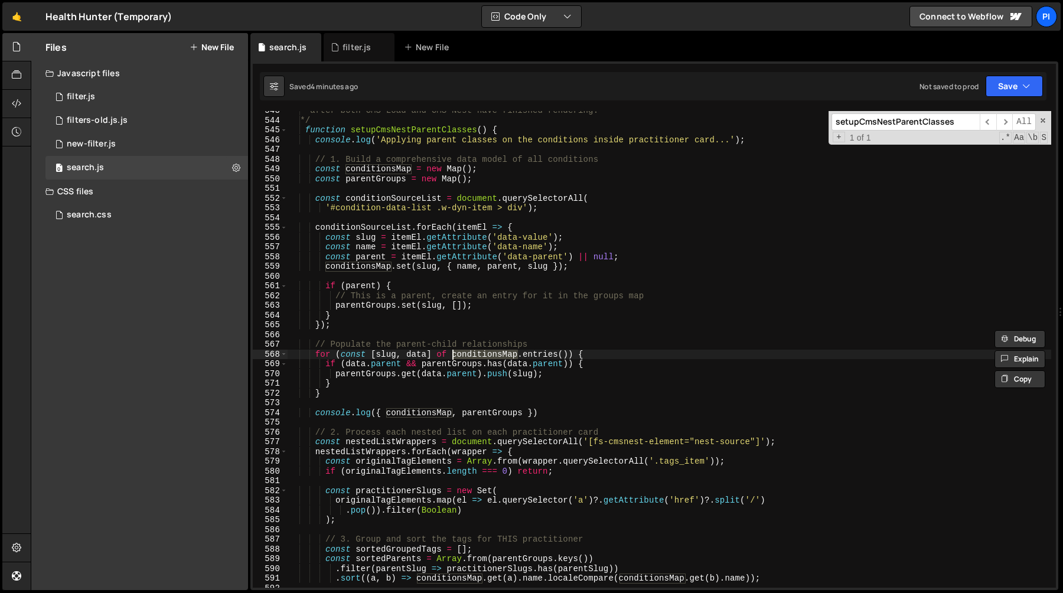
scroll to position [5287, 0]
click at [364, 356] on div "* after both CMS Load and CMS Nest have finished rendering. */ function setupCm…" at bounding box center [670, 354] width 764 height 496
click at [354, 364] on div "* after both CMS Load and CMS Nest have finished rendering. */ function setupCm…" at bounding box center [670, 354] width 764 height 496
click at [390, 366] on div "* after both CMS Load and CMS Nest have finished rendering. */ function setupCm…" at bounding box center [670, 354] width 764 height 496
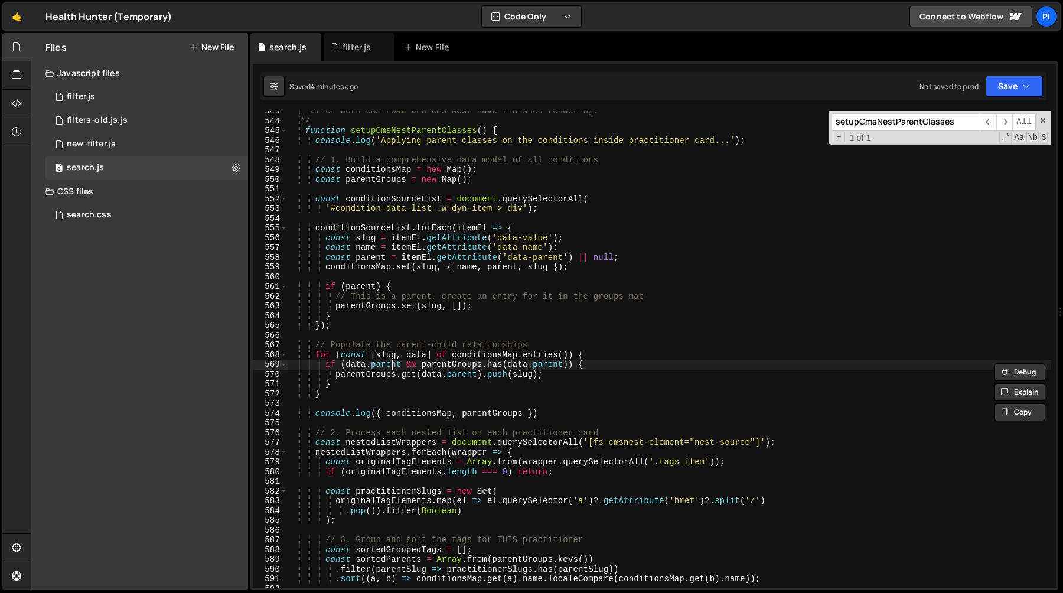
click at [390, 366] on div "* after both CMS Load and CMS Nest have finished rendering. */ function setupCm…" at bounding box center [670, 354] width 764 height 496
click at [450, 363] on div "* after both CMS Load and CMS Nest have finished rendering. */ function setupCm…" at bounding box center [670, 354] width 764 height 496
click at [512, 370] on div "* after both CMS Load and CMS Nest have finished rendering. */ function setupCm…" at bounding box center [670, 354] width 764 height 496
click at [511, 363] on div "* after both CMS Load and CMS Nest have finished rendering. */ function setupCm…" at bounding box center [670, 354] width 764 height 496
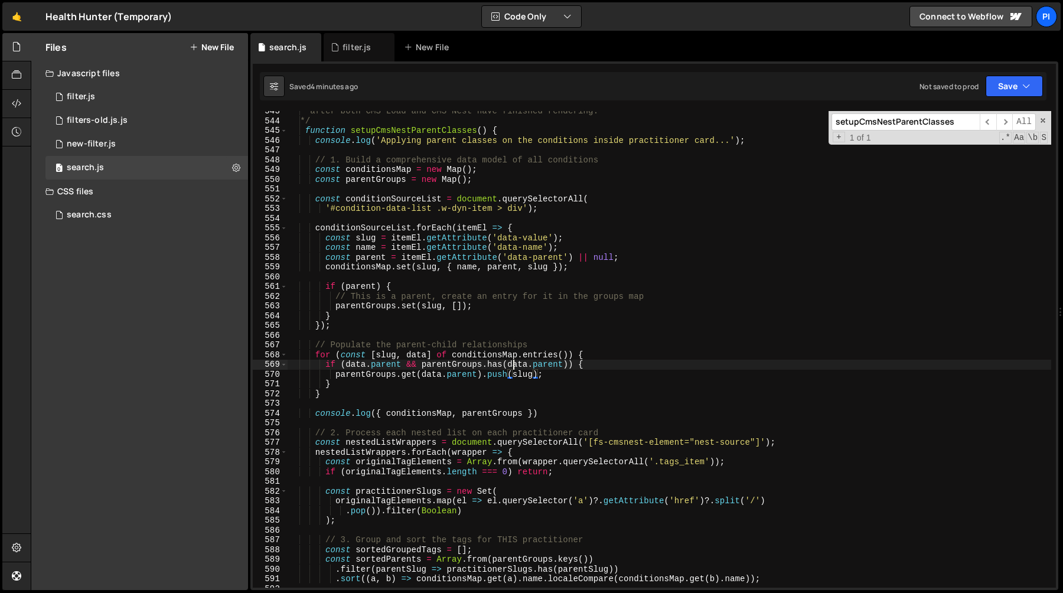
type textarea "if (data.parent && parentGroups.has(data.parent)) {"
click at [458, 366] on div "* after both CMS Load and CMS Nest have finished rendering. */ function setupCm…" at bounding box center [670, 354] width 764 height 496
click at [475, 399] on div "* after both CMS Load and CMS Nest have finished rendering. */ function setupCm…" at bounding box center [670, 354] width 764 height 496
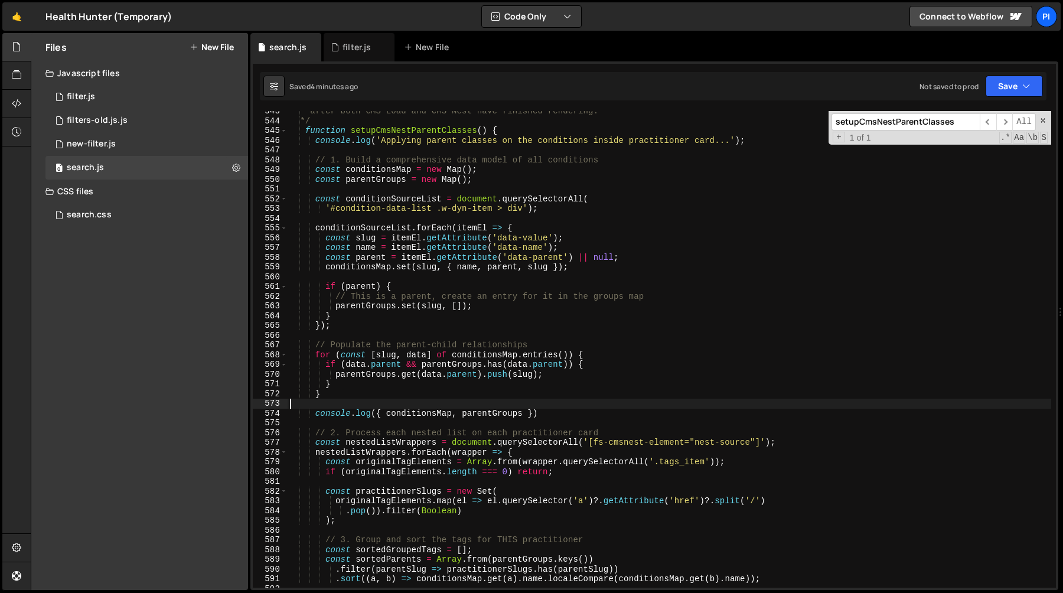
click at [610, 366] on div "* after both CMS Load and CMS Nest have finished rendering. */ function setupCm…" at bounding box center [670, 354] width 764 height 496
type textarea "if (data.parent && parentGroups.has(data.parent)) {"
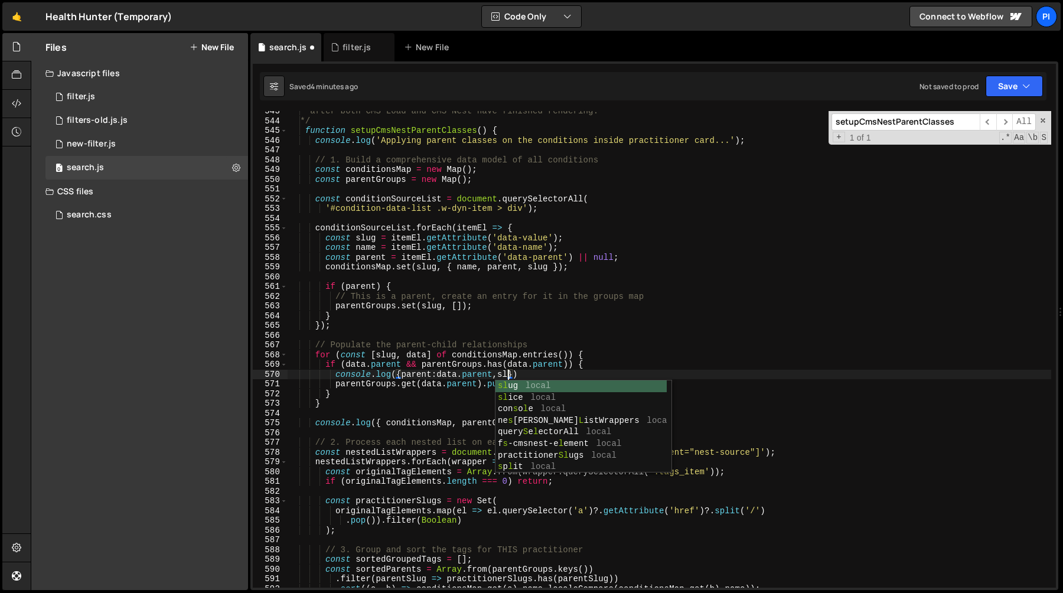
scroll to position [0, 15]
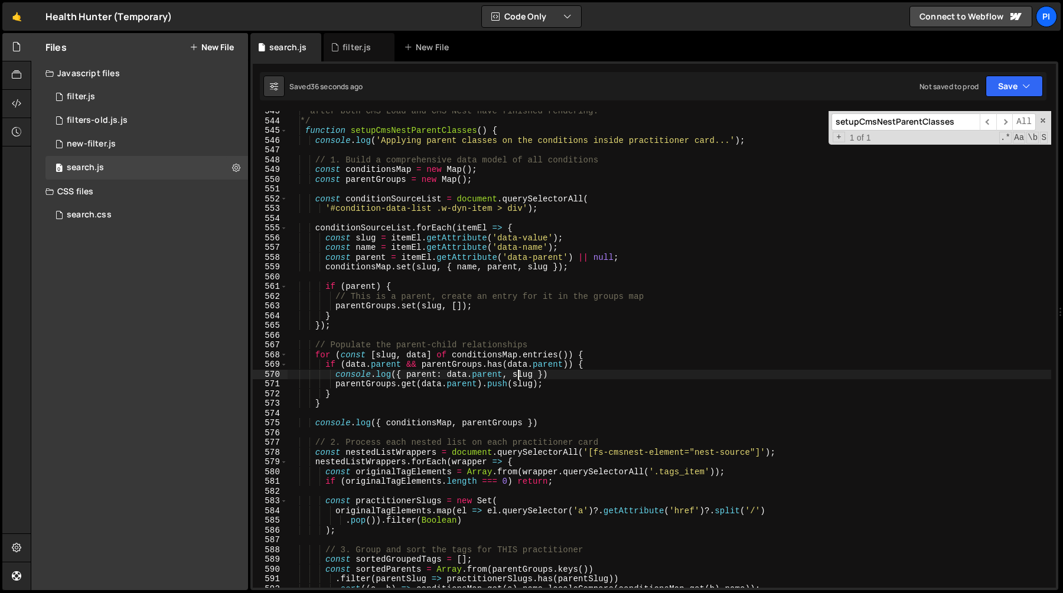
click at [379, 353] on div "* after both CMS Load and CMS Nest have finished rendering. */ function setupCm…" at bounding box center [670, 354] width 764 height 496
type textarea "for (const [slug, data] of conditionsMap.entries()) {"
click at [609, 354] on div "* after both CMS Load and CMS Nest have finished rendering. */ function setupCm…" at bounding box center [670, 354] width 764 height 496
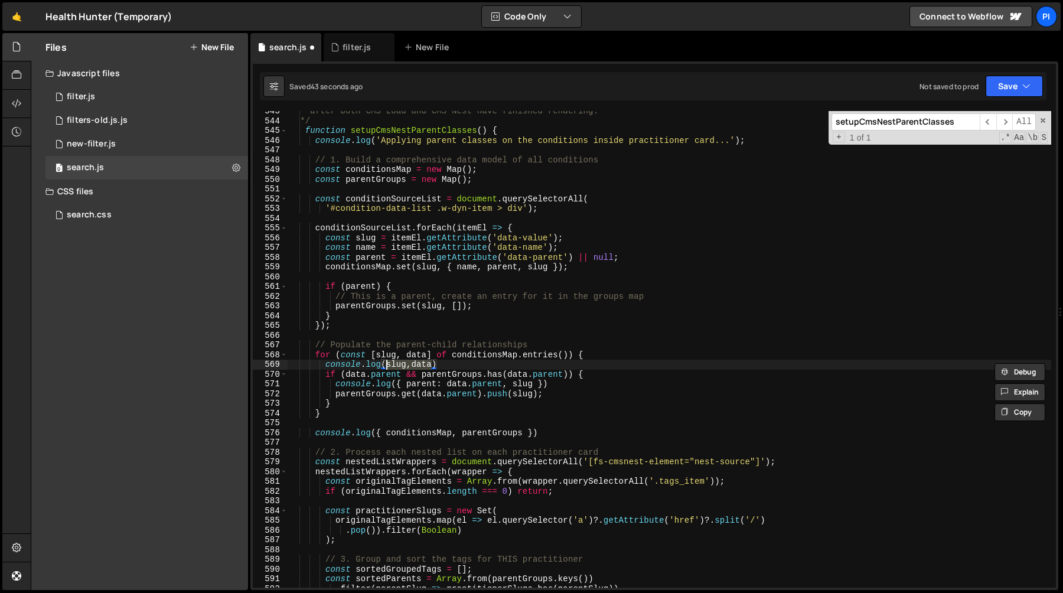
scroll to position [0, 6]
click at [471, 374] on div "* after both CMS Load and CMS Nest have finished rendering. */ function setupCm…" at bounding box center [670, 354] width 764 height 496
click at [428, 308] on div "* after both CMS Load and CMS Nest have finished rendering. */ function setupCm…" at bounding box center [670, 354] width 764 height 496
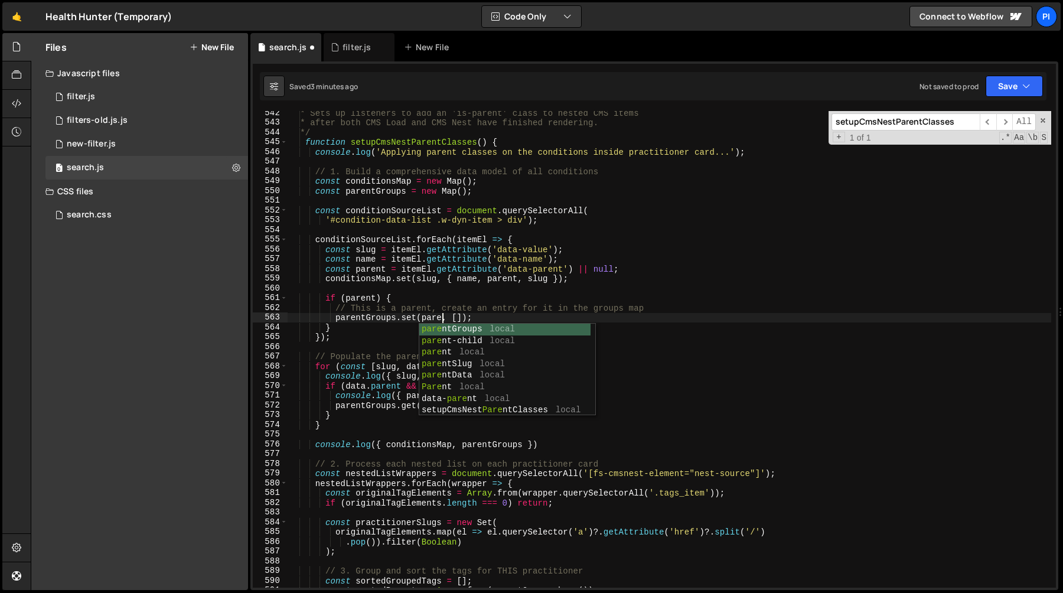
scroll to position [0, 11]
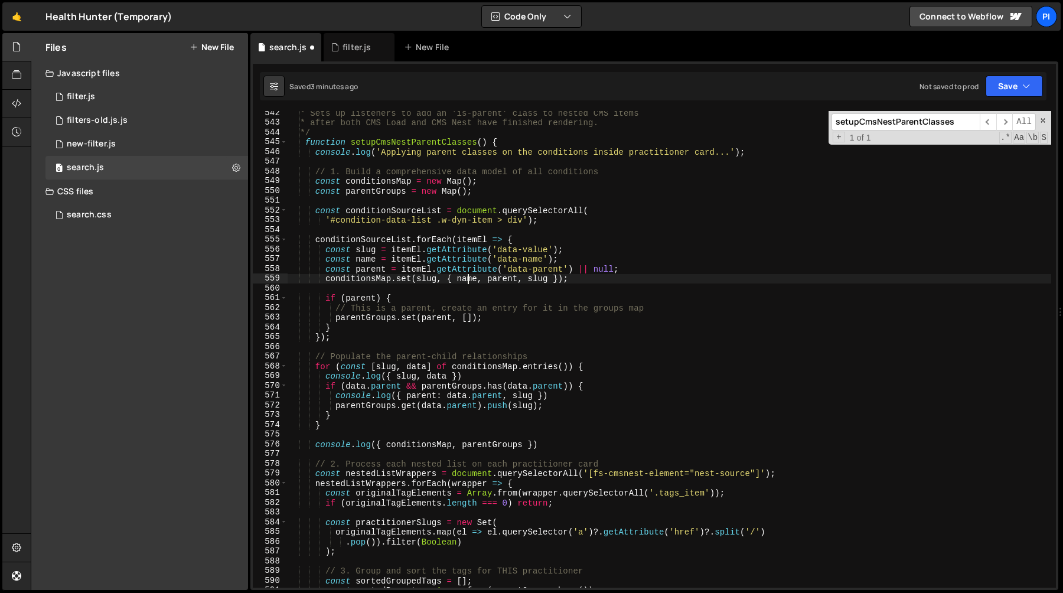
click at [470, 281] on div "* Sets up listeners to add an 'is-parent' class to nested CMS items * after bot…" at bounding box center [670, 356] width 764 height 496
type textarea "conditionsMap.set(slug, { name, parent, slug });"
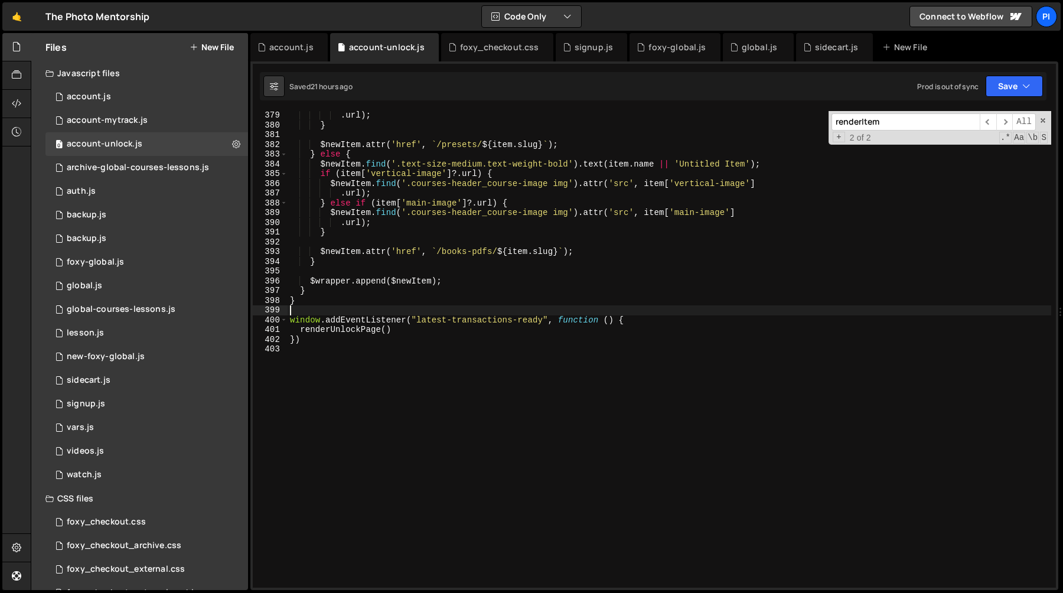
scroll to position [3684, 0]
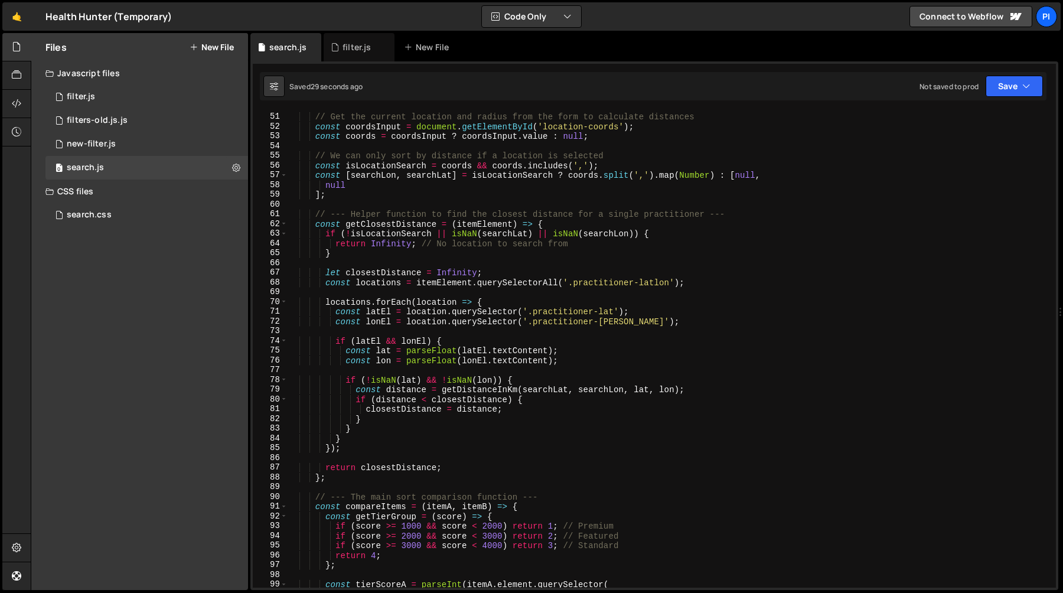
scroll to position [863, 0]
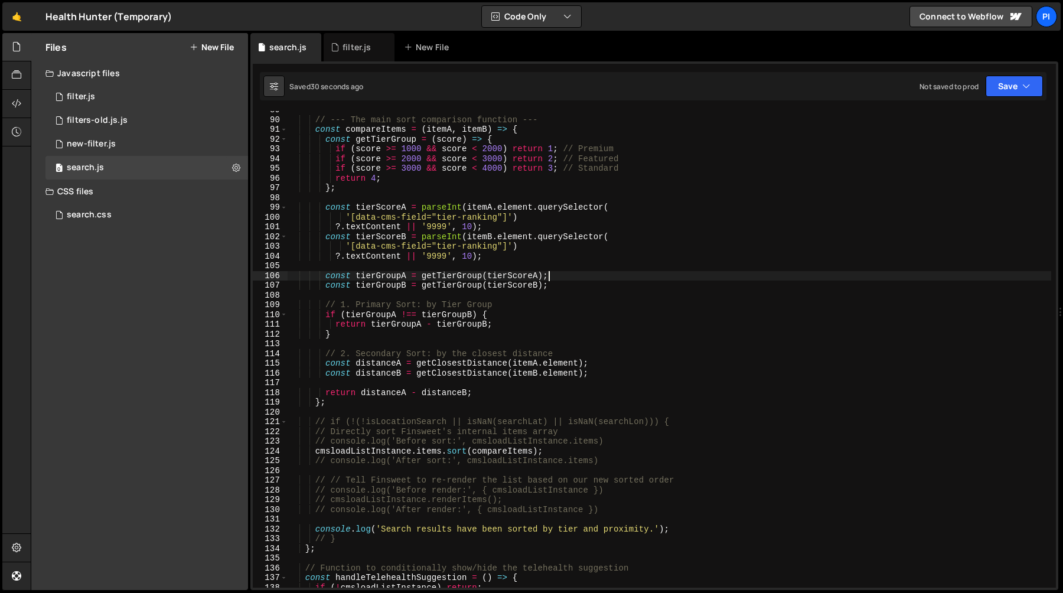
click at [552, 278] on div "// --- The main sort comparison function --- const compareItems = ( itemA , ite…" at bounding box center [670, 353] width 764 height 496
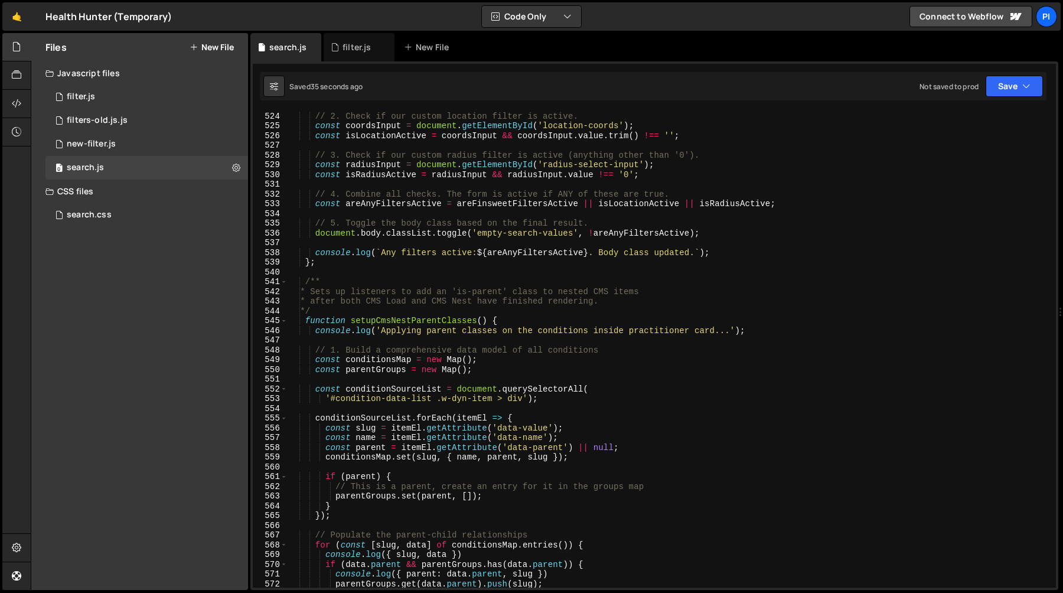
scroll to position [5099, 0]
click at [357, 285] on div "// 2. Check if our custom location filter is active. const coordsInput = docume…" at bounding box center [670, 357] width 764 height 496
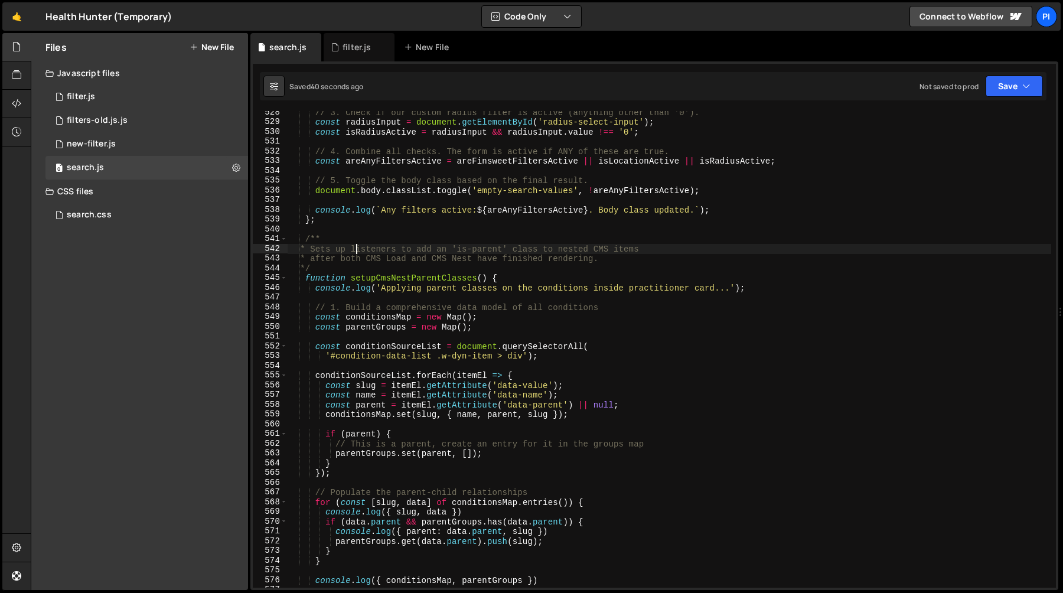
click at [350, 278] on div "// 3. Check if our custom radius filter is active (anything other than '0'). co…" at bounding box center [670, 355] width 764 height 496
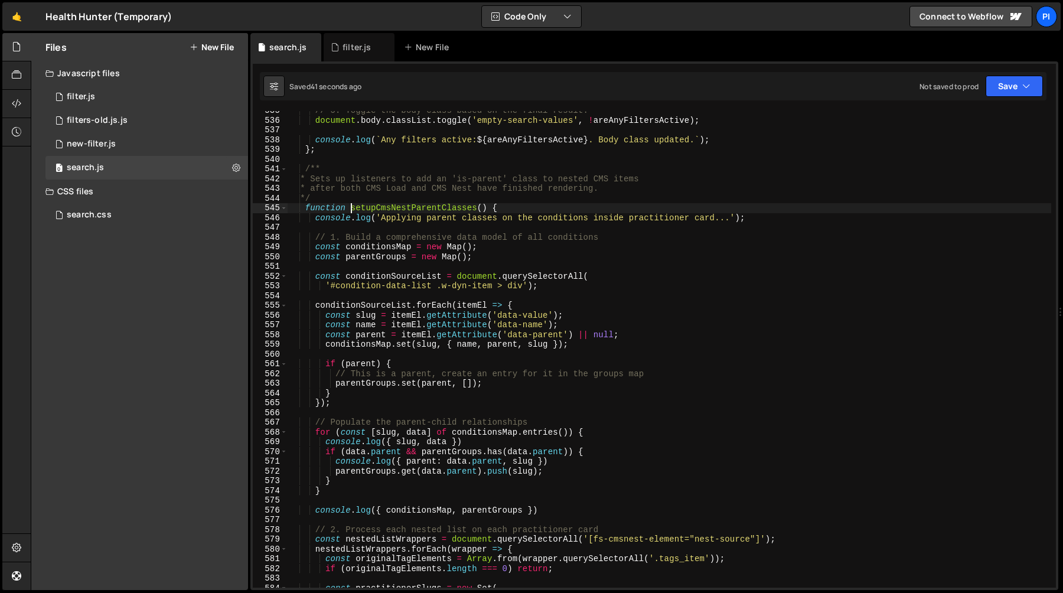
scroll to position [5209, 0]
click at [406, 216] on div "// 5. Toggle the body class based on the final result. document . body . classL…" at bounding box center [670, 354] width 764 height 496
click at [412, 207] on div "// 5. Toggle the body class based on the final result. document . body . classL…" at bounding box center [670, 354] width 764 height 496
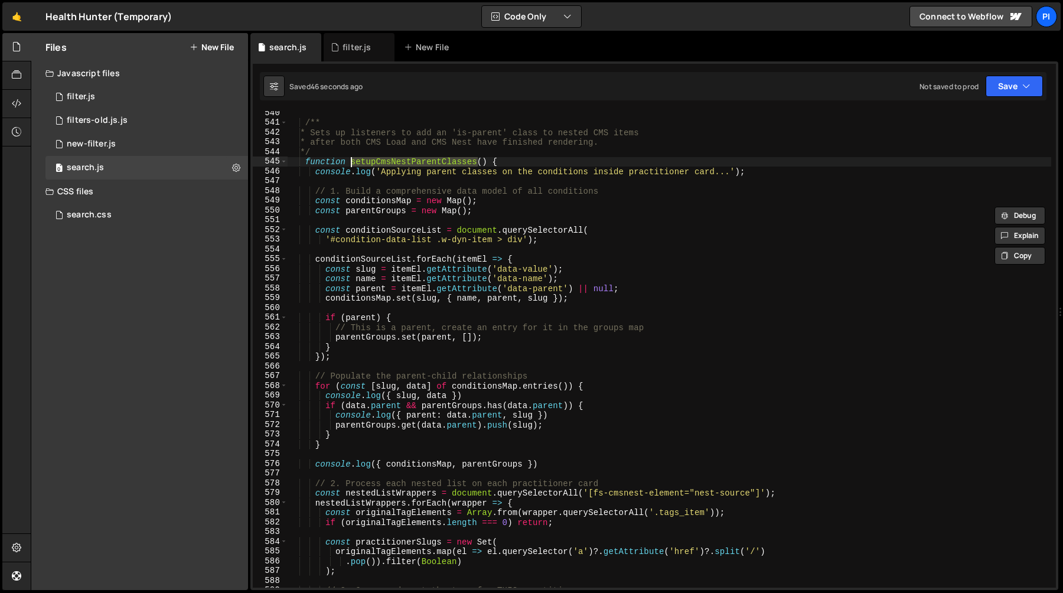
scroll to position [5246, 0]
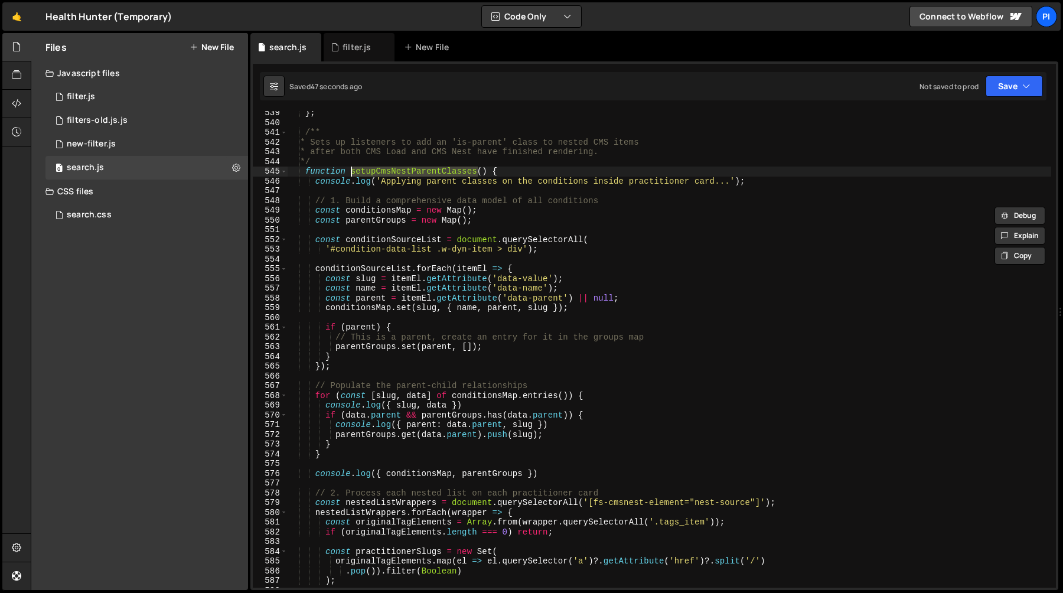
click at [315, 199] on div "} ; /** * Sets up listeners to add an 'is-parent' class to nested CMS items * a…" at bounding box center [670, 356] width 764 height 496
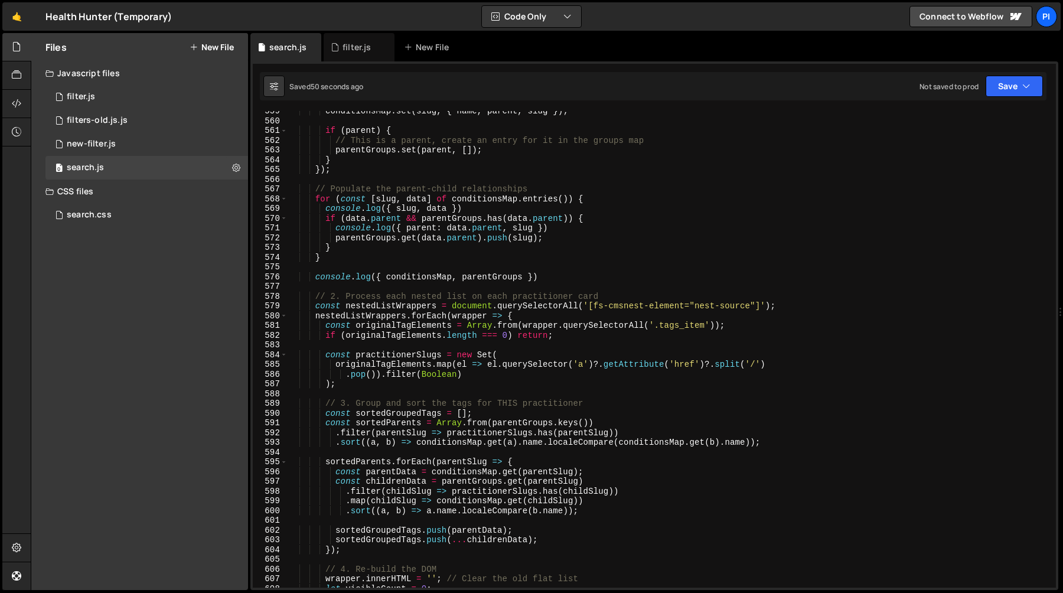
scroll to position [5443, 0]
click at [547, 273] on div "conditionsMap . set ( slug , { name , parent , slug }) ; if ( parent ) { // Thi…" at bounding box center [670, 354] width 764 height 496
click at [522, 263] on div "conditionsMap . set ( slug , { name , parent , slug }) ; if ( parent ) { // Thi…" at bounding box center [670, 354] width 764 height 496
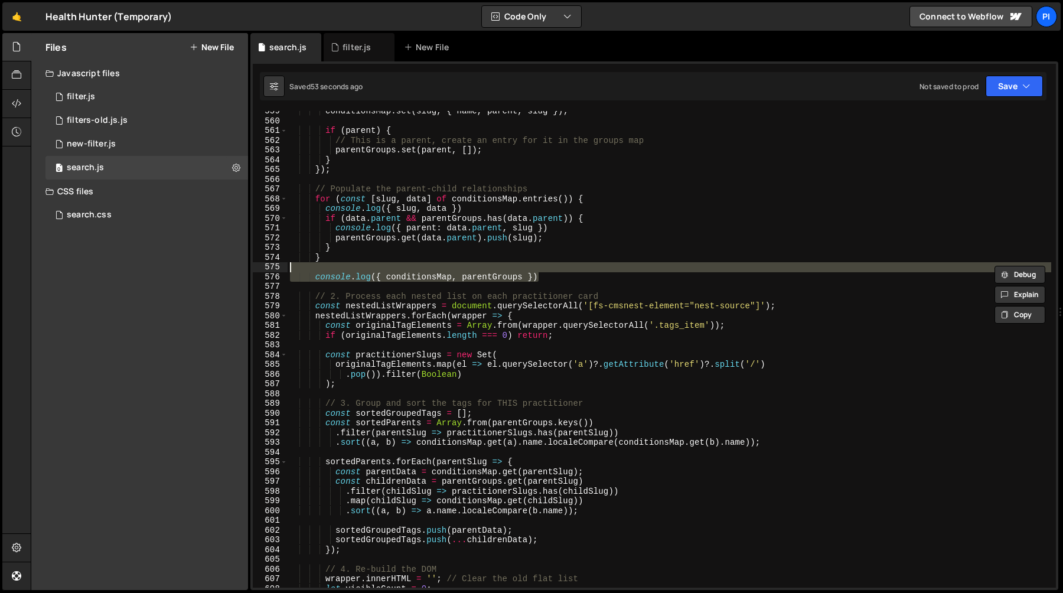
click at [548, 307] on div "conditionsMap . set ( slug , { name , parent , slug }) ; if ( parent ) { // Thi…" at bounding box center [670, 354] width 764 height 496
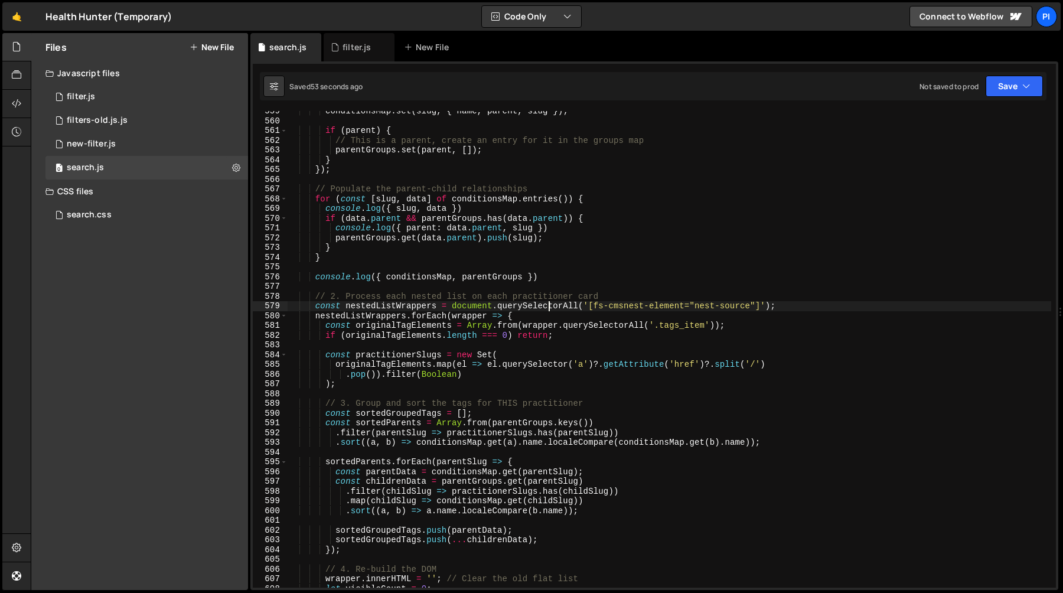
click at [548, 307] on div "conditionsMap . set ( slug , { name , parent , slug }) ; if ( parent ) { // Thi…" at bounding box center [670, 354] width 764 height 496
click at [696, 306] on div "conditionsMap . set ( slug , { name , parent , slug }) ; if ( parent ) { // Thi…" at bounding box center [670, 354] width 764 height 496
drag, startPoint x: 696, startPoint y: 306, endPoint x: 750, endPoint y: 307, distance: 54.3
click at [750, 307] on div "conditionsMap . set ( slug , { name , parent , slug }) ; if ( parent ) { // Thi…" at bounding box center [670, 354] width 764 height 496
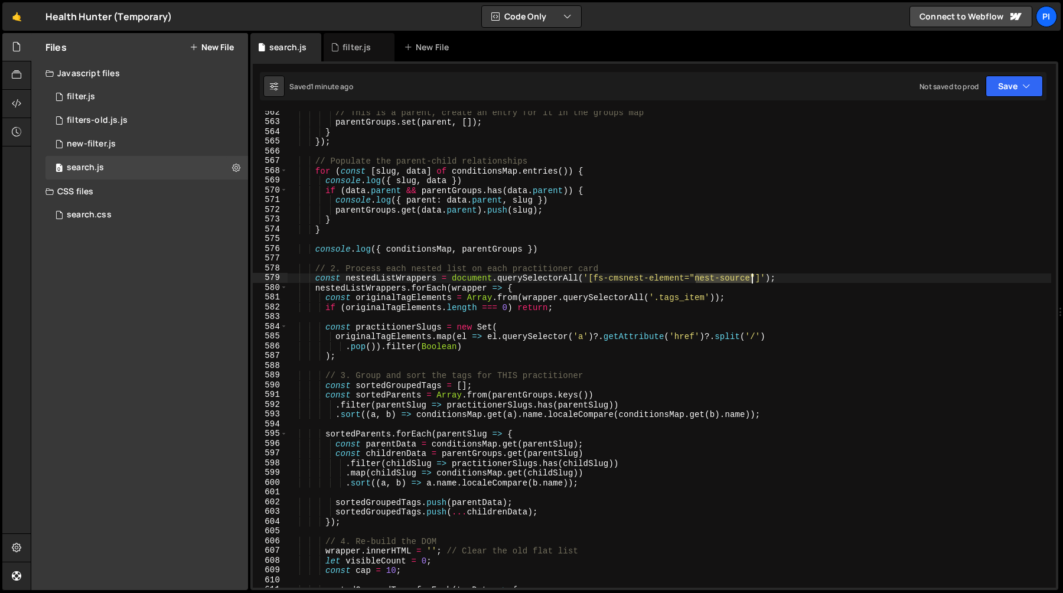
scroll to position [5474, 0]
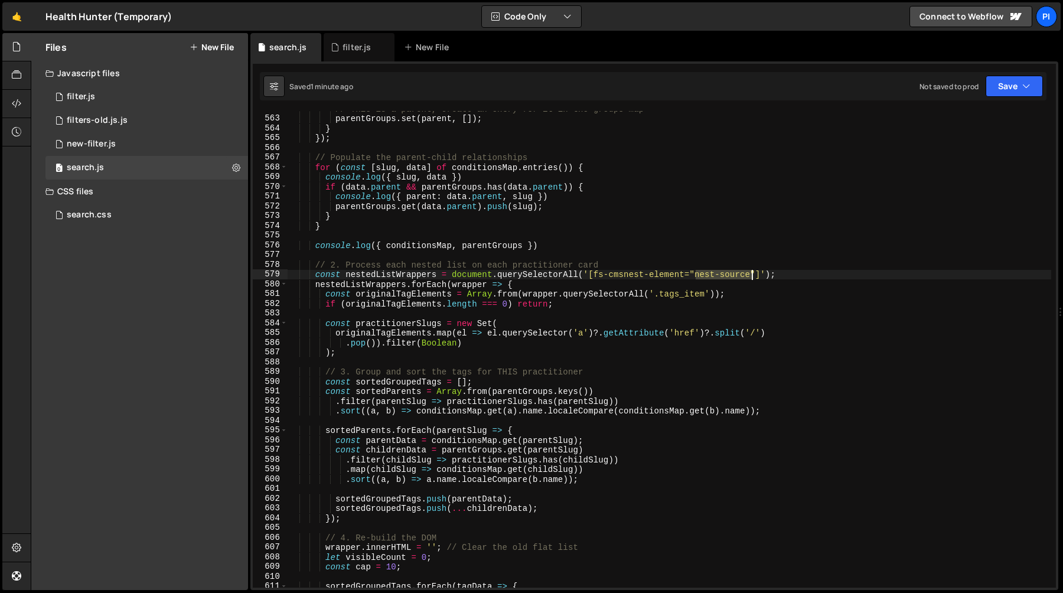
click at [406, 292] on div "// This is a parent, create an entry for it in the groups map parentGroups . se…" at bounding box center [670, 352] width 764 height 496
click at [594, 297] on div "// This is a parent, create an entry for it in the groups map parentGroups . se…" at bounding box center [670, 352] width 764 height 496
click at [610, 294] on div "// This is a parent, create an entry for it in the groups map parentGroups . se…" at bounding box center [670, 349] width 764 height 477
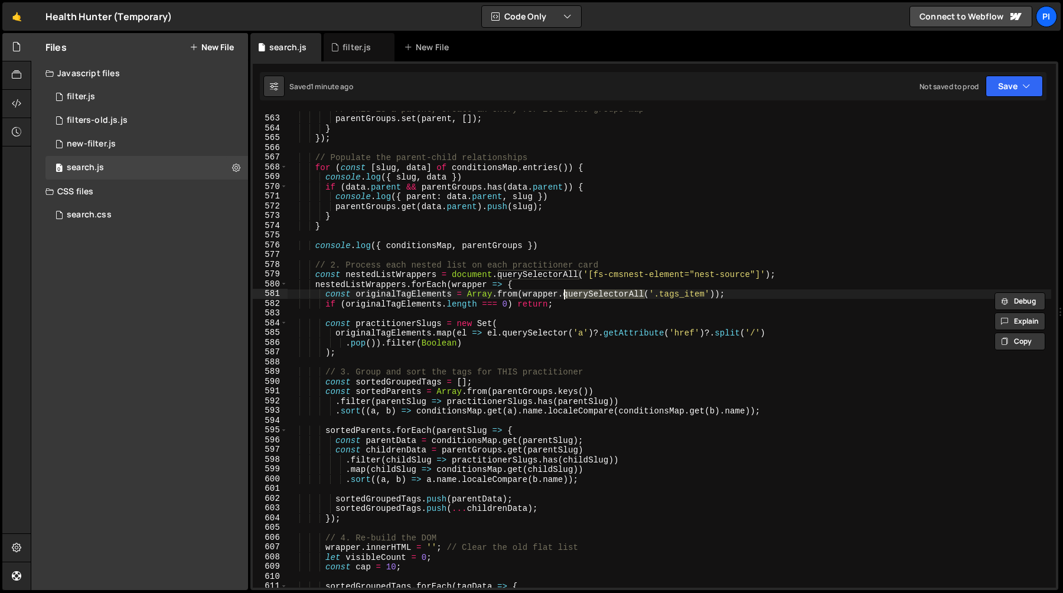
click at [610, 294] on div "// This is a parent, create an entry for it in the groups map parentGroups . se…" at bounding box center [670, 352] width 764 height 496
click at [606, 298] on div "// This is a parent, create an entry for it in the groups map parentGroups . se…" at bounding box center [670, 349] width 764 height 477
click at [606, 298] on div "// This is a parent, create an entry for it in the groups map parentGroups . se…" at bounding box center [670, 352] width 764 height 496
click at [580, 298] on div "// This is a parent, create an entry for it in the groups map parentGroups . se…" at bounding box center [670, 349] width 764 height 477
click at [580, 298] on div "// This is a parent, create an entry for it in the groups map parentGroups . se…" at bounding box center [670, 352] width 764 height 496
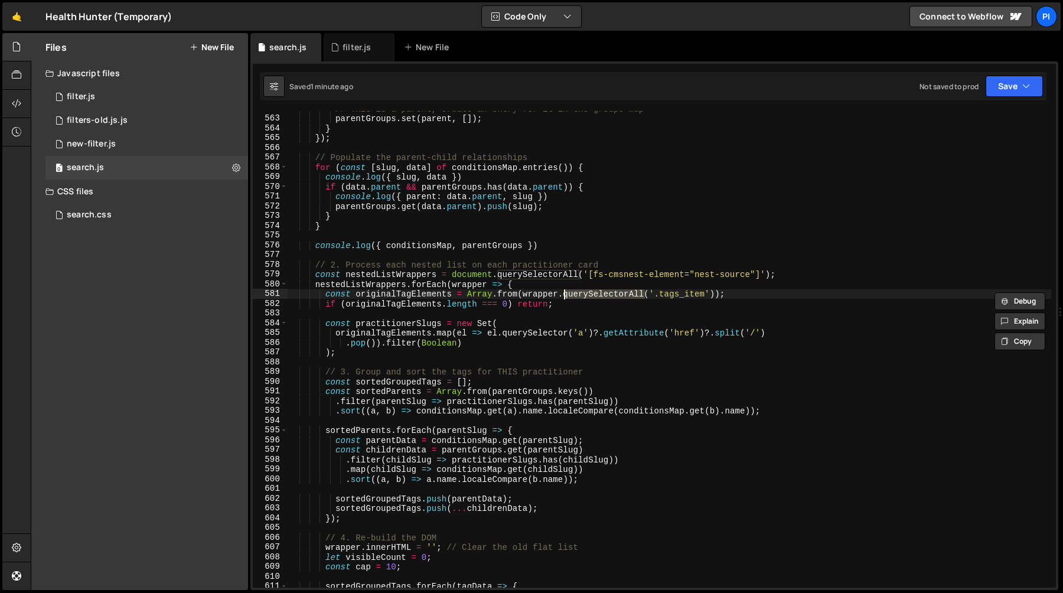
click at [602, 294] on div "// This is a parent, create an entry for it in the groups map parentGroups . se…" at bounding box center [670, 349] width 764 height 477
click at [602, 294] on div "// This is a parent, create an entry for it in the groups map parentGroups . se…" at bounding box center [670, 352] width 764 height 496
paste textarea "childNodes"
click at [408, 305] on div "// This is a parent, create an entry for it in the groups map parentGroups . se…" at bounding box center [670, 352] width 764 height 496
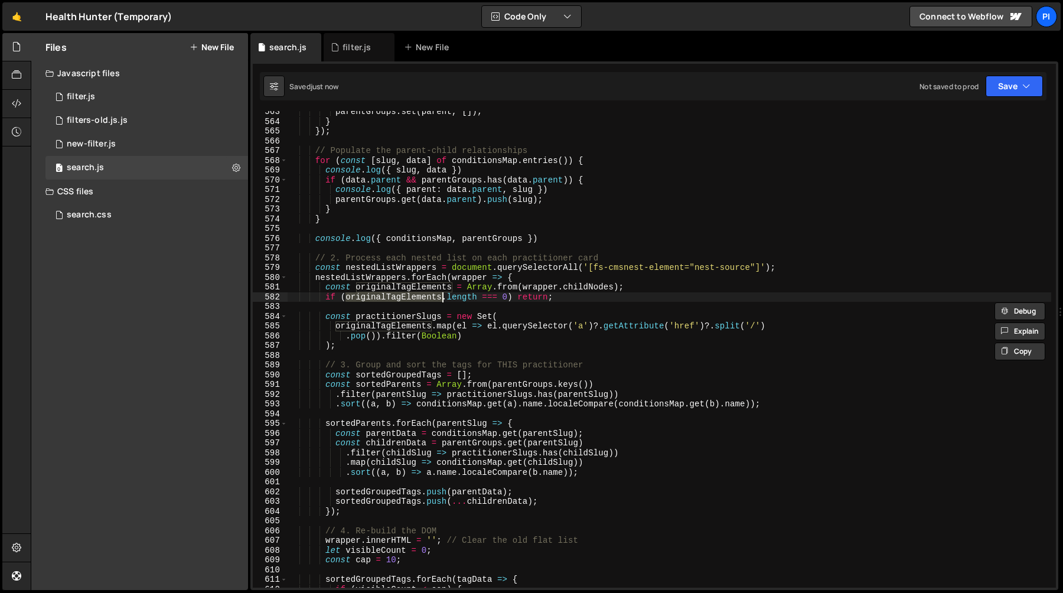
scroll to position [5487, 0]
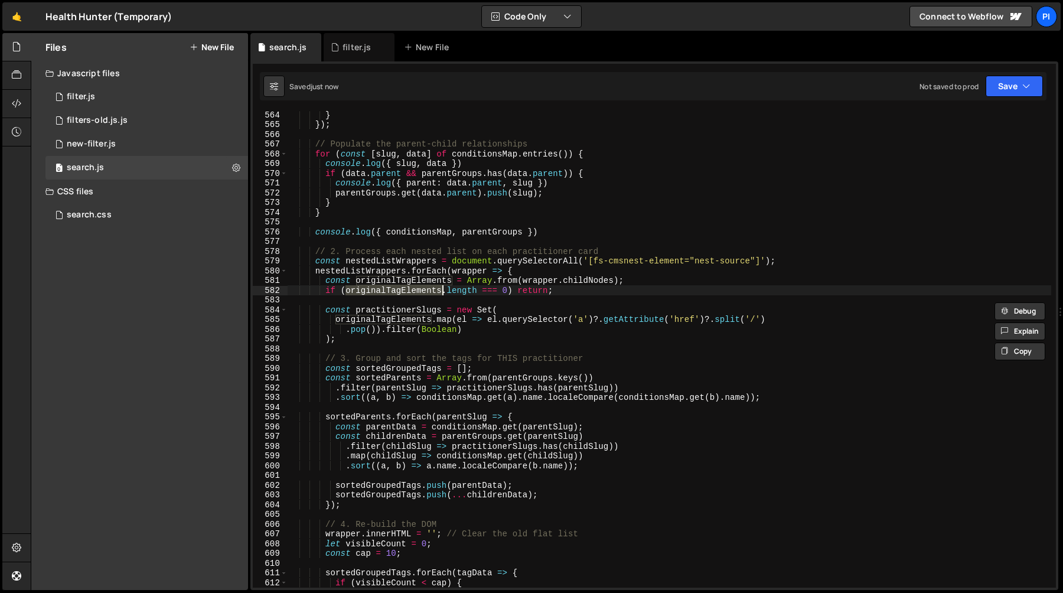
click at [399, 313] on div "} }) ; // Populate the parent-child relationships for ( const [ slug , data ] o…" at bounding box center [670, 358] width 764 height 496
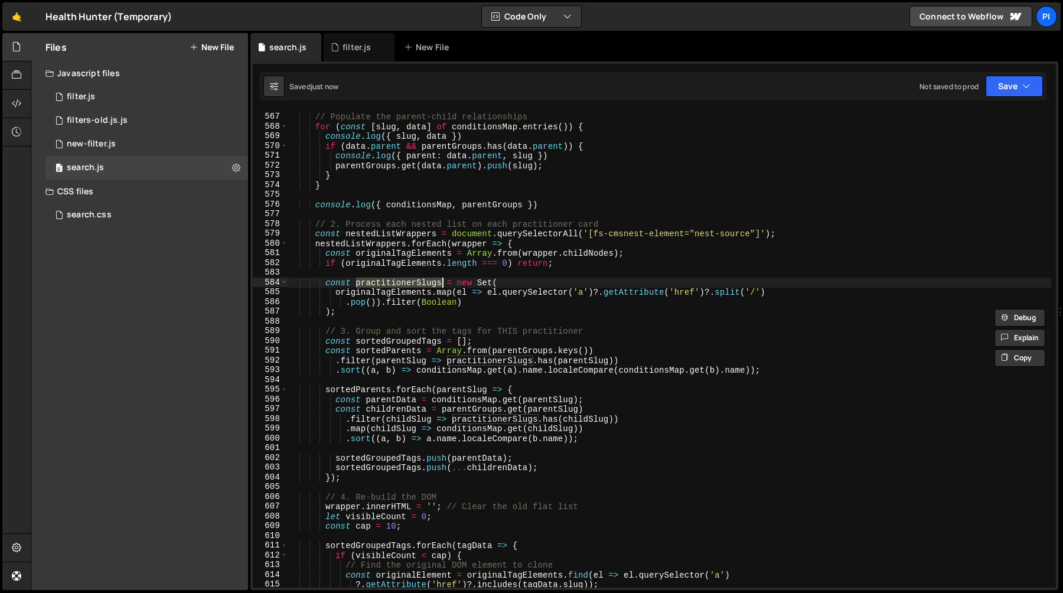
scroll to position [5518, 0]
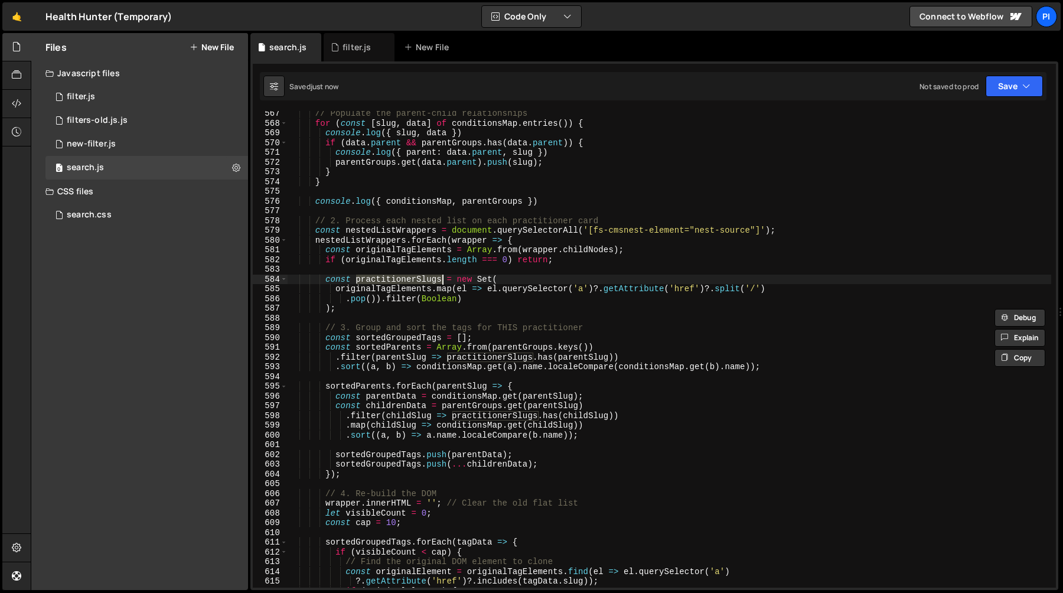
click at [494, 282] on div "// Populate the parent-child relationships for ( const [ slug , data ] of condi…" at bounding box center [670, 357] width 764 height 496
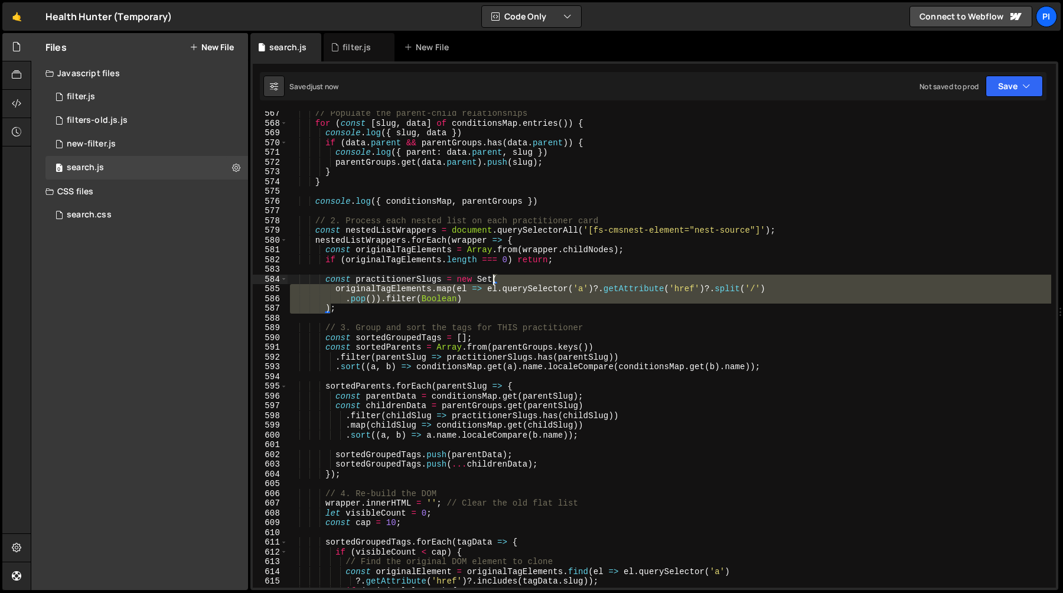
click at [494, 282] on div "// Populate the parent-child relationships for ( const [ slug , data ] of condi…" at bounding box center [670, 357] width 764 height 496
click at [486, 278] on div "// Populate the parent-child relationships for ( const [ slug , data ] of condi…" at bounding box center [670, 357] width 764 height 496
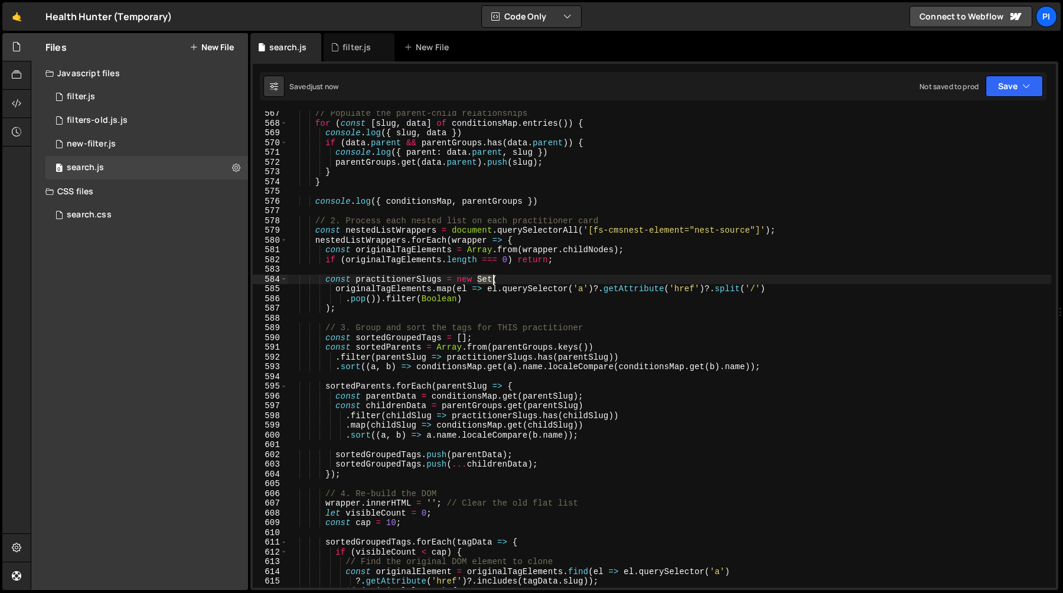
click at [486, 278] on div "// Populate the parent-child relationships for ( const [ slug , data ] of condi…" at bounding box center [670, 357] width 764 height 496
click at [382, 289] on div "// Populate the parent-child relationships for ( const [ slug , data ] of condi…" at bounding box center [670, 357] width 764 height 496
click at [419, 288] on div "// Populate the parent-child relationships for ( const [ slug , data ] of condi…" at bounding box center [670, 349] width 764 height 477
click at [419, 288] on div "// Populate the parent-child relationships for ( const [ slug , data ] of condi…" at bounding box center [670, 357] width 764 height 496
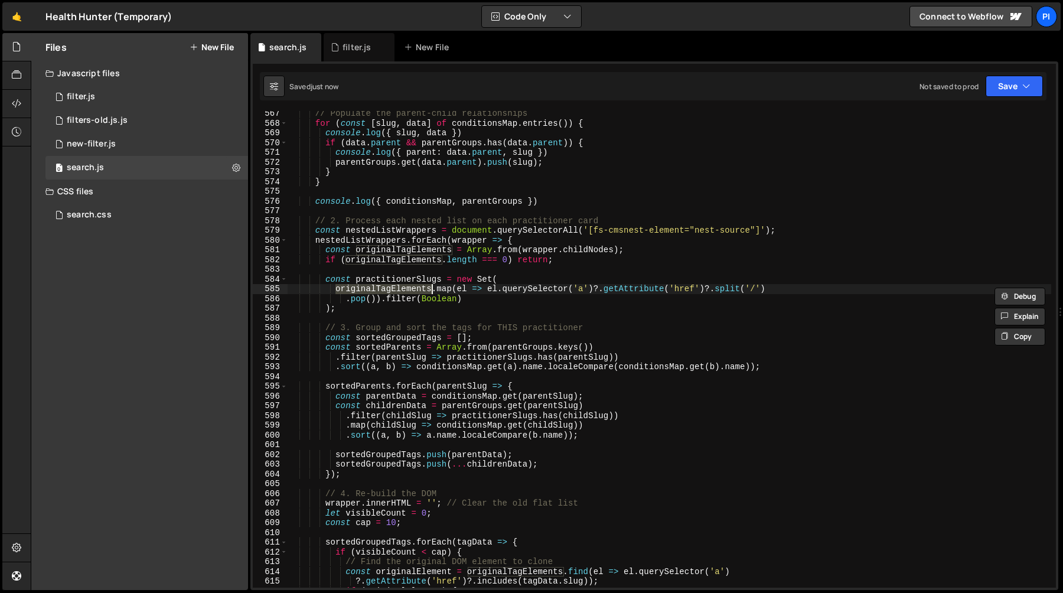
click at [449, 289] on div "// Populate the parent-child relationships for ( const [ slug , data ] of condi…" at bounding box center [670, 357] width 764 height 496
click at [530, 289] on div "// Populate the parent-child relationships for ( const [ slug , data ] of condi…" at bounding box center [670, 357] width 764 height 496
click at [506, 291] on div "// Populate the parent-child relationships for ( const [ slug , data ] of condi…" at bounding box center [670, 357] width 764 height 496
click at [491, 292] on div "// Populate the parent-child relationships for ( const [ slug , data ] of condi…" at bounding box center [670, 357] width 764 height 496
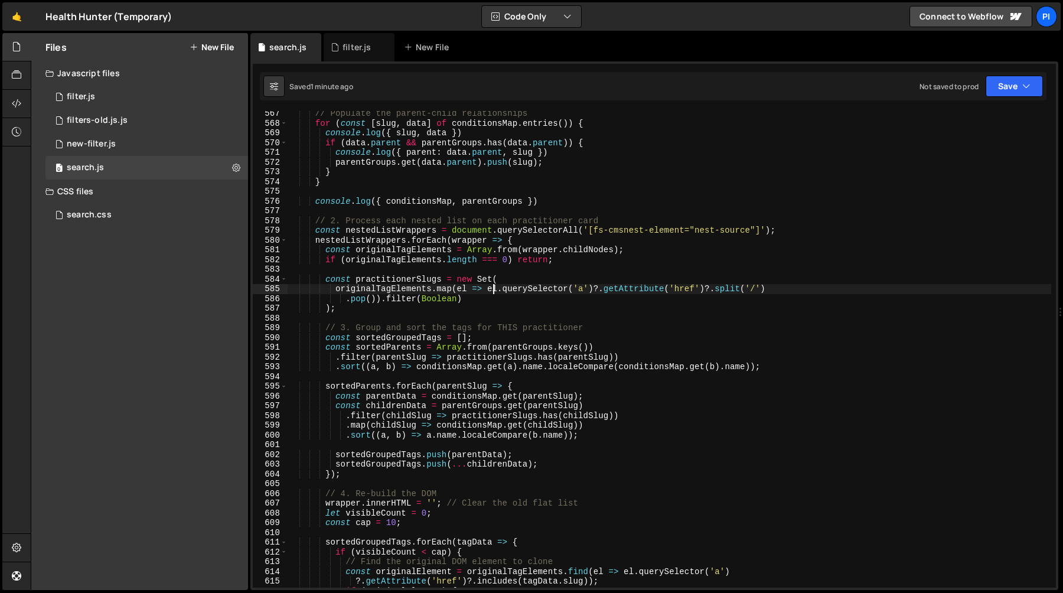
click at [509, 292] on div "// Populate the parent-child relationships for ( const [ slug , data ] of condi…" at bounding box center [670, 357] width 764 height 496
click at [533, 291] on div "// Populate the parent-child relationships for ( const [ slug , data ] of condi…" at bounding box center [670, 357] width 764 height 496
click at [589, 292] on div "// Populate the parent-child relationships for ( const [ slug , data ] of condi…" at bounding box center [670, 357] width 764 height 496
paste textarea "w-dyn-item"
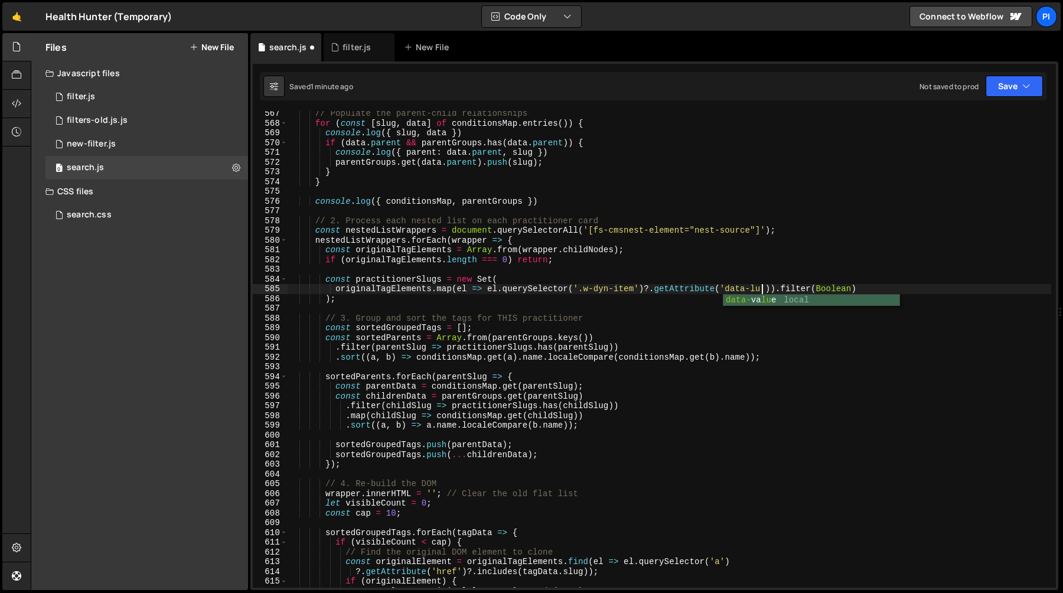
scroll to position [0, 32]
type textarea "originalTagElements.map(el => el.querySelector('.w-dyn-item')?.getAttribute('da…"
click at [779, 285] on div "// Populate the parent-child relationships for ( const [ slug , data ] of condi…" at bounding box center [670, 357] width 764 height 496
click at [780, 290] on div "// Populate the parent-child relationships for ( const [ slug , data ] of condi…" at bounding box center [670, 357] width 764 height 496
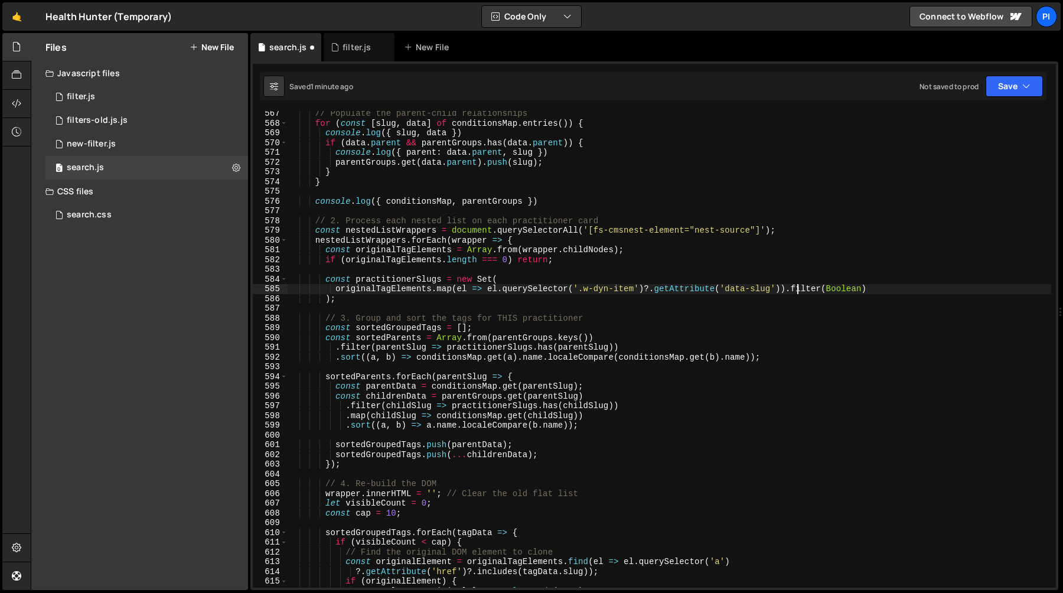
click at [799, 289] on div "// Populate the parent-child relationships for ( const [ slug , data ] of condi…" at bounding box center [670, 357] width 764 height 496
click at [823, 289] on div "// Populate the parent-child relationships for ( const [ slug , data ] of condi…" at bounding box center [670, 357] width 764 height 496
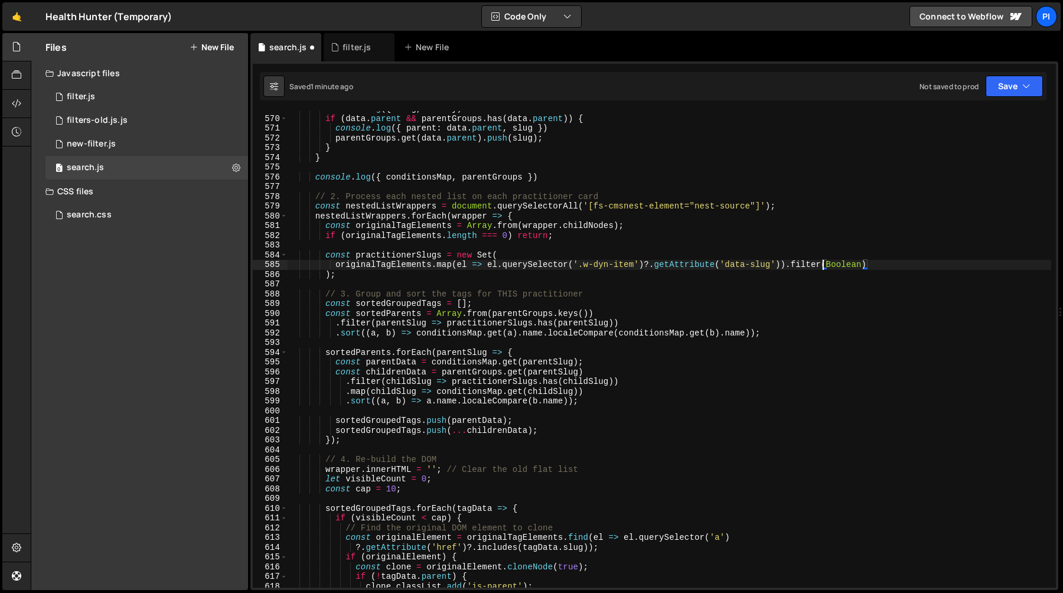
scroll to position [5552, 0]
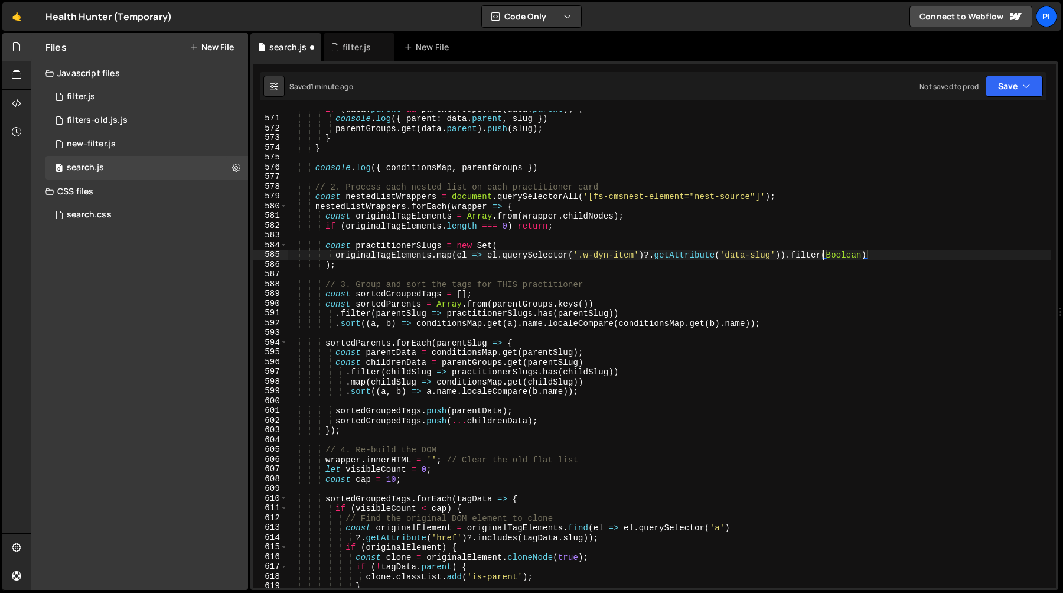
click at [364, 272] on div "if ( data . parent && parentGroups . has ( data . parent )) { console . log ({ …" at bounding box center [670, 352] width 764 height 496
click at [366, 263] on div "if ( data . parent && parentGroups . has ( data . parent )) { console . log ({ …" at bounding box center [670, 352] width 764 height 496
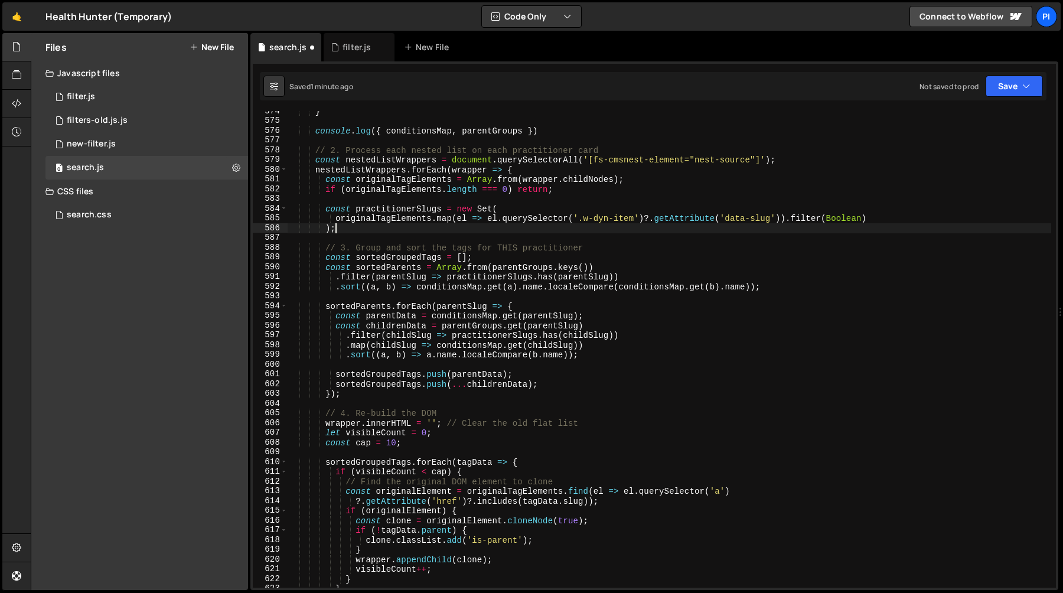
scroll to position [5590, 0]
click at [408, 258] on div "} console . log ({ conditionsMap , parentGroups }) // 2. Process each nested li…" at bounding box center [670, 353] width 764 height 496
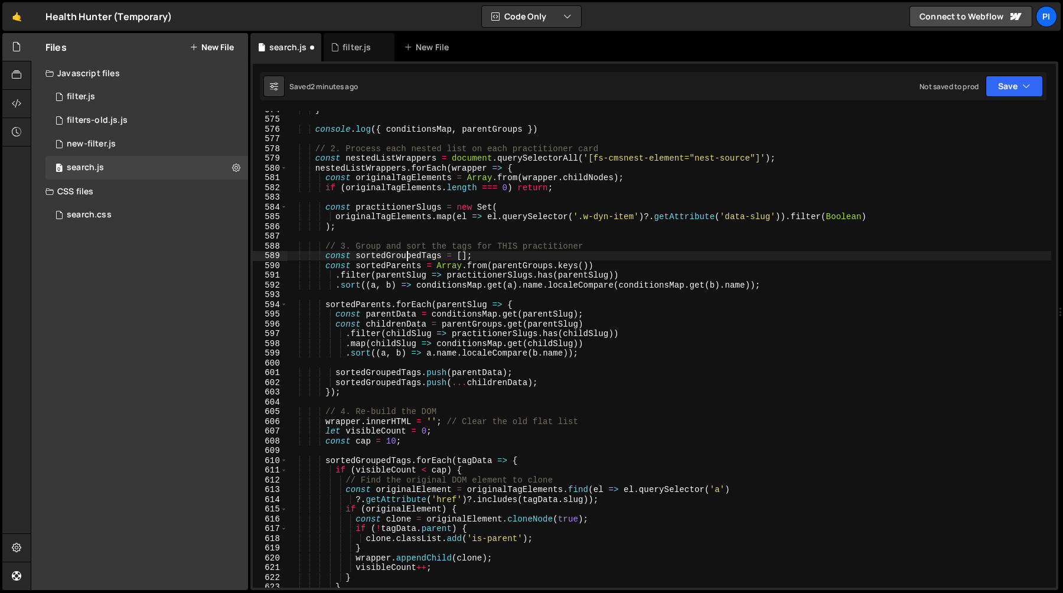
click at [408, 258] on div "} console . log ({ conditionsMap , parentGroups }) // 2. Process each nested li…" at bounding box center [670, 353] width 764 height 496
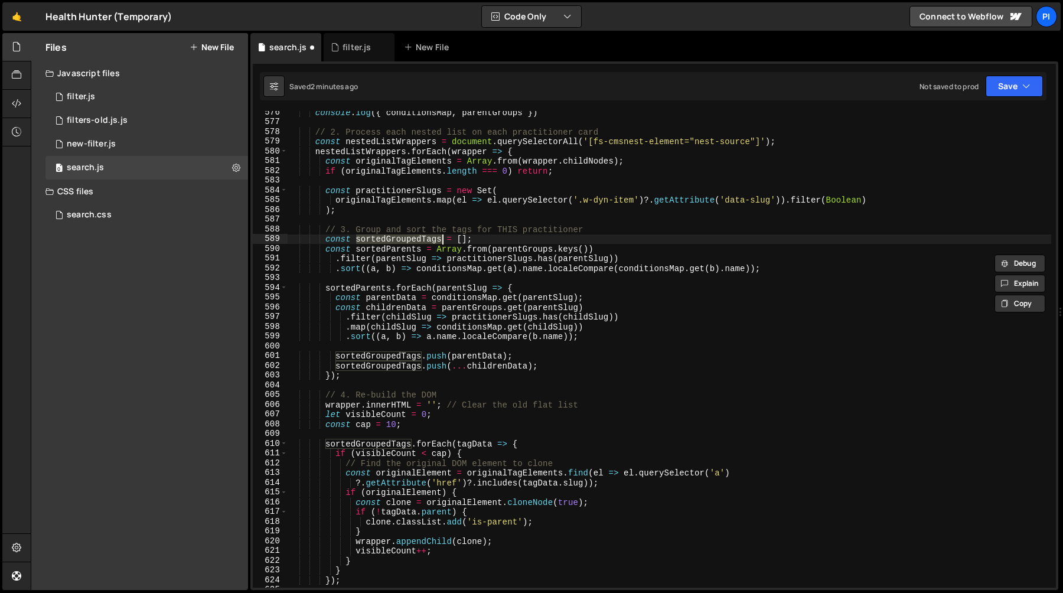
click at [394, 248] on div "console . log ({ conditionsMap , parentGroups }) // 2. Process each nested list…" at bounding box center [670, 355] width 764 height 496
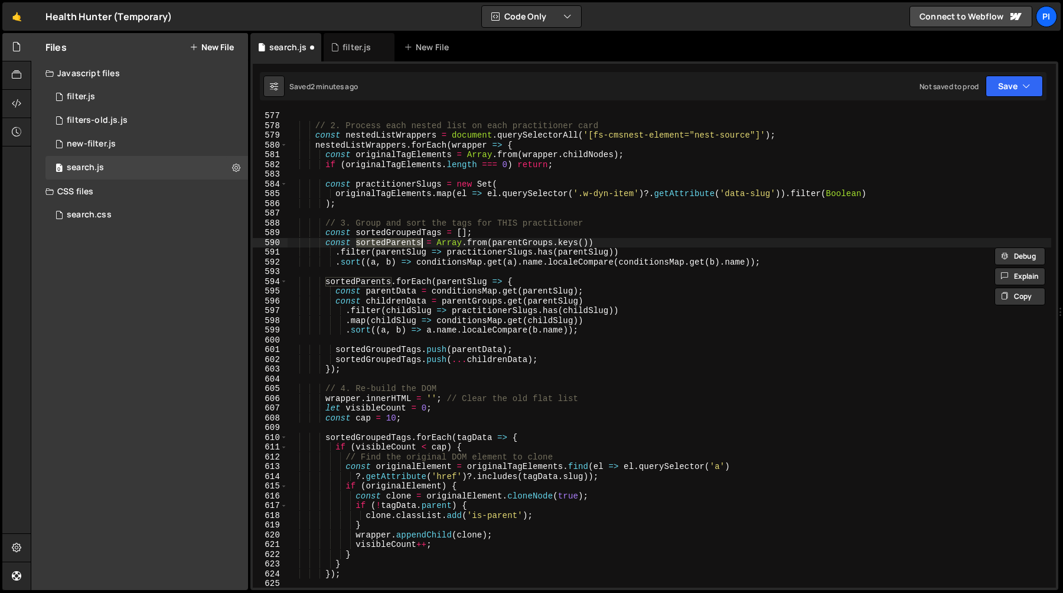
scroll to position [5618, 0]
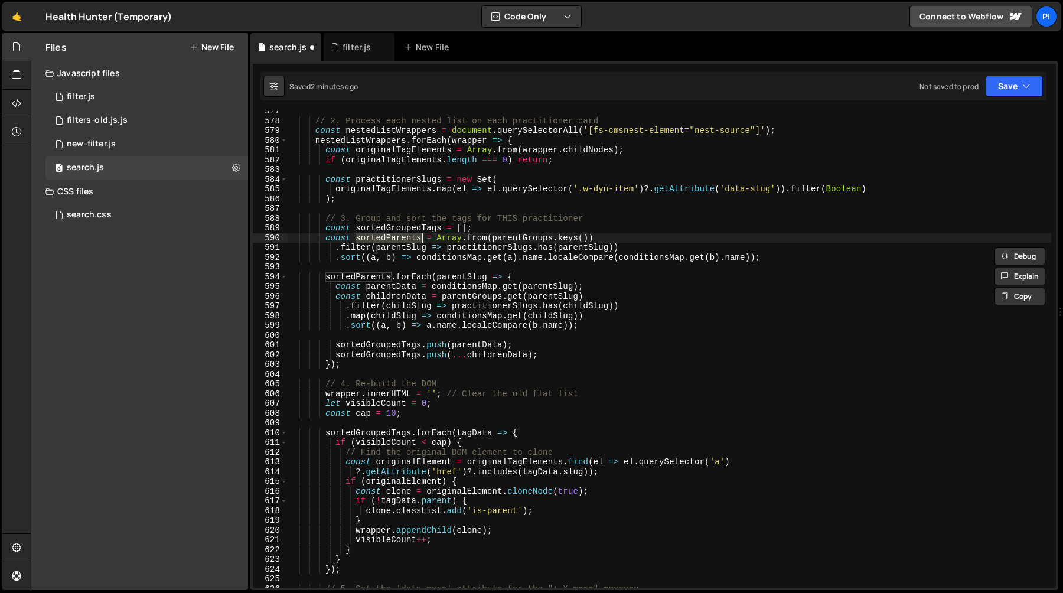
click at [440, 235] on div "// 2. Process each nested list on each practitioner card const nestedListWrappe…" at bounding box center [670, 354] width 764 height 496
click at [514, 235] on div "// 2. Process each nested list on each practitioner card const nestedListWrappe…" at bounding box center [670, 354] width 764 height 496
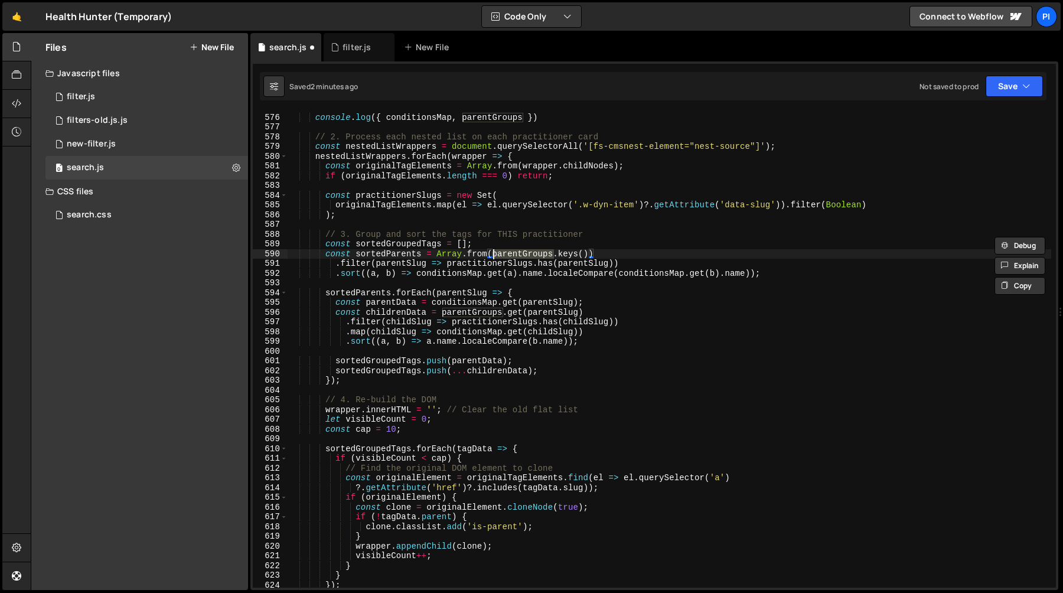
scroll to position [5602, 0]
click at [350, 263] on div "console . log ({ conditionsMap , parentGroups }) // 2. Process each nested list…" at bounding box center [670, 351] width 764 height 496
type textarea ".filter(parentSlug => practitionerSlugs.has(parentSlug))"
click at [350, 263] on div "console . log ({ conditionsMap , parentGroups }) // 2. Process each nested list…" at bounding box center [670, 351] width 764 height 496
click at [350, 283] on div "console . log ({ conditionsMap , parentGroups }) // 2. Process each nested list…" at bounding box center [670, 351] width 764 height 496
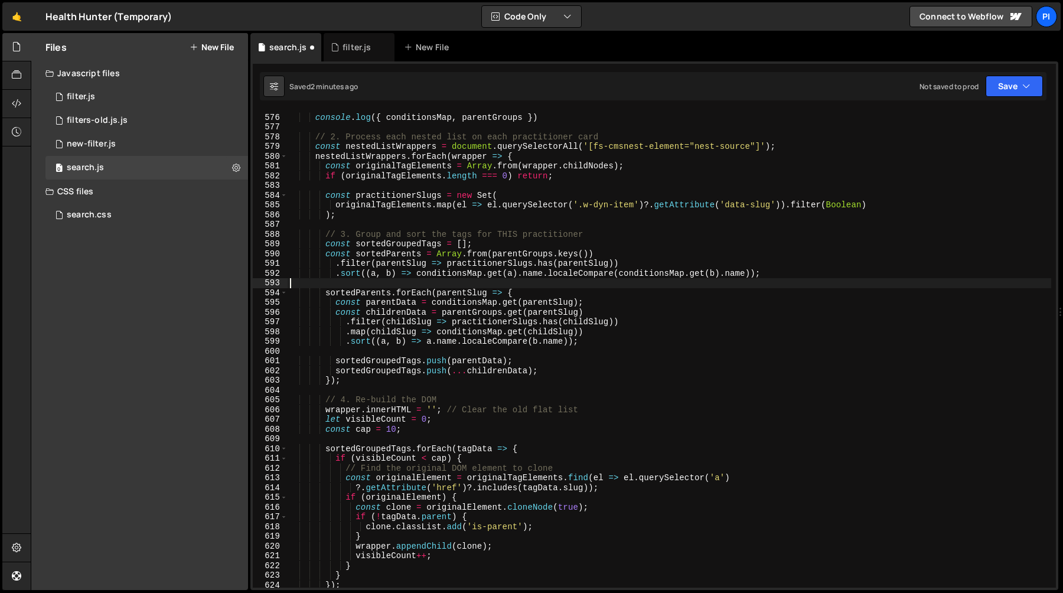
click at [354, 299] on div "console . log ({ conditionsMap , parentGroups }) // 2. Process each nested list…" at bounding box center [670, 351] width 764 height 496
click at [356, 294] on div "console . log ({ conditionsMap , parentGroups }) // 2. Process each nested list…" at bounding box center [670, 351] width 764 height 496
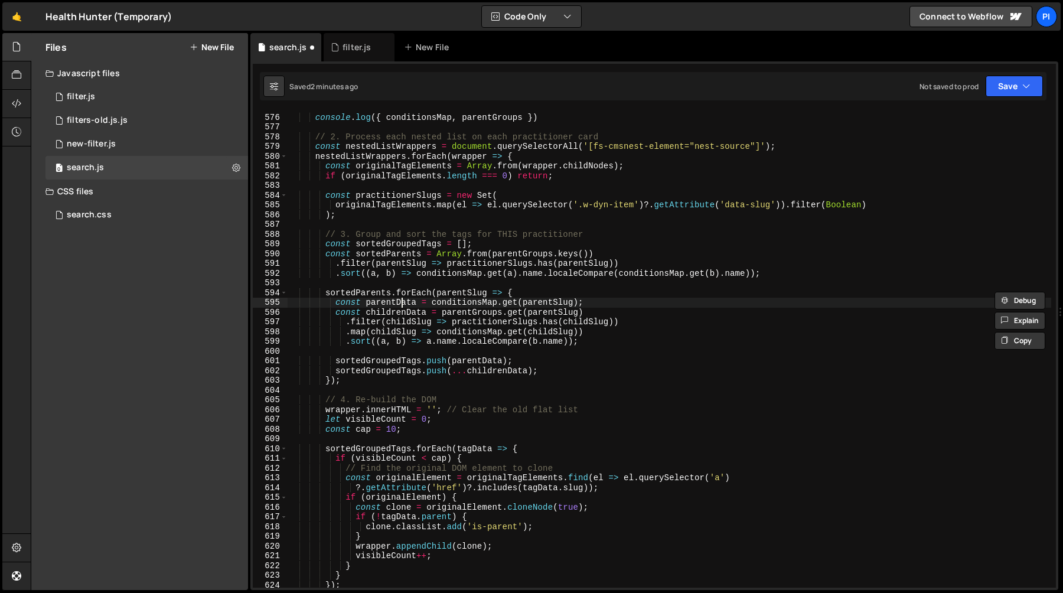
click at [403, 304] on div "console . log ({ conditionsMap , parentGroups }) // 2. Process each nested list…" at bounding box center [670, 351] width 764 height 496
click at [387, 243] on div "console . log ({ conditionsMap , parentGroups }) // 2. Process each nested list…" at bounding box center [670, 351] width 764 height 496
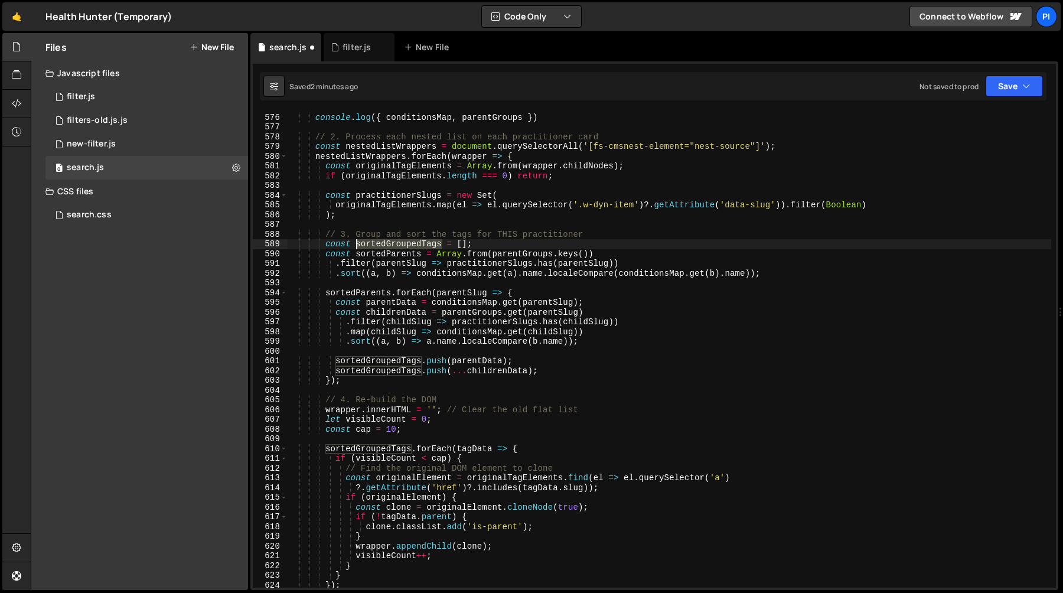
click at [387, 243] on div "console . log ({ conditionsMap , parentGroups }) // 2. Process each nested list…" at bounding box center [670, 351] width 764 height 496
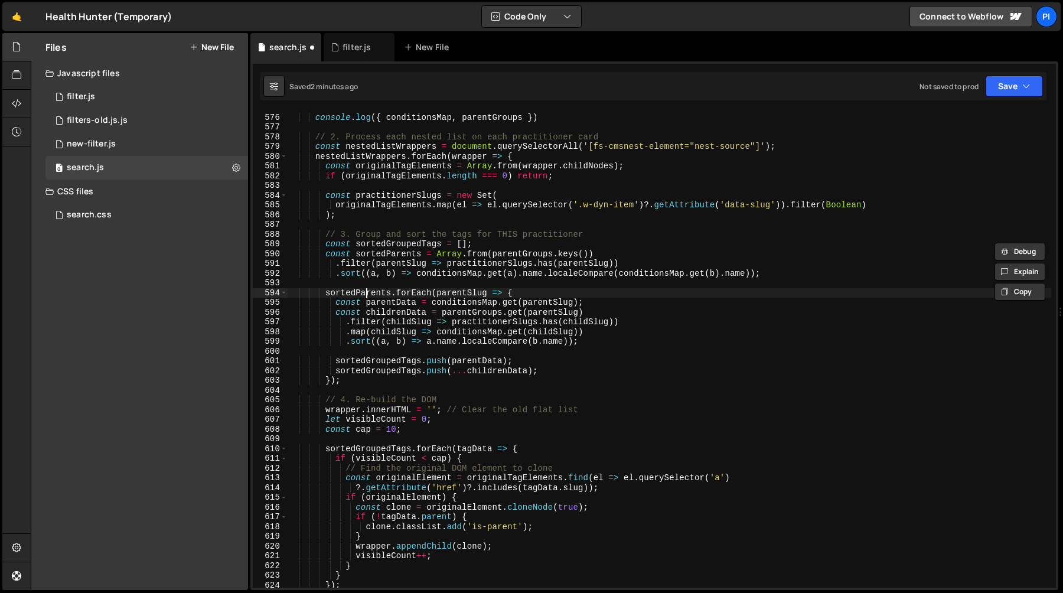
click at [367, 291] on div "console . log ({ conditionsMap , parentGroups }) // 2. Process each nested list…" at bounding box center [670, 351] width 764 height 496
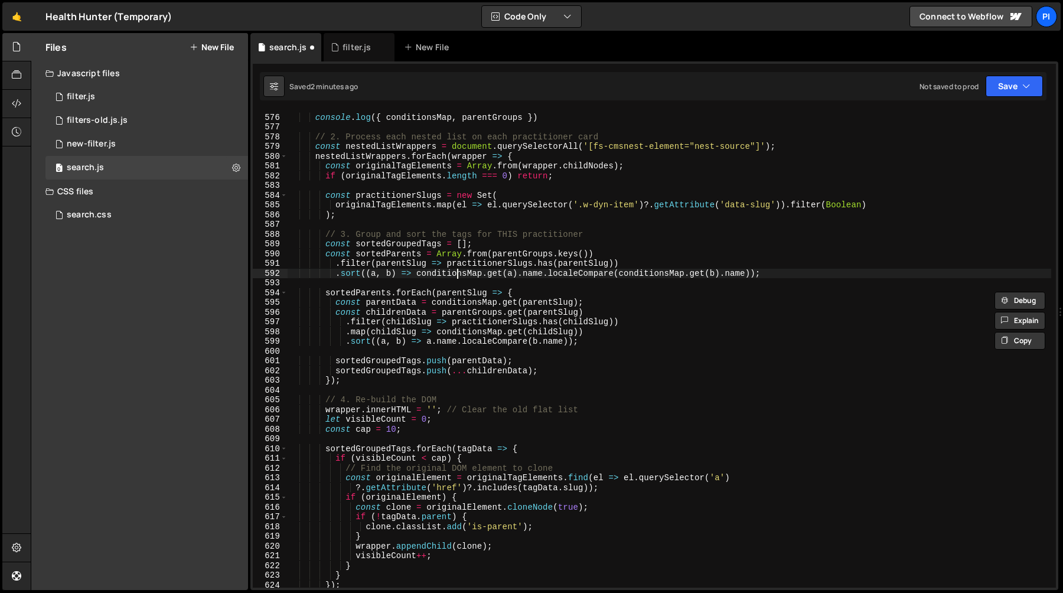
click at [455, 274] on div "console . log ({ conditionsMap , parentGroups }) // 2. Process each nested list…" at bounding box center [670, 351] width 764 height 496
click at [530, 274] on div "console . log ({ conditionsMap , parentGroups }) // 2. Process each nested list…" at bounding box center [670, 351] width 764 height 496
click at [561, 274] on div "console . log ({ conditionsMap , parentGroups }) // 2. Process each nested list…" at bounding box center [670, 351] width 764 height 496
click at [366, 384] on div "console . log ({ conditionsMap , parentGroups }) // 2. Process each nested list…" at bounding box center [670, 351] width 764 height 496
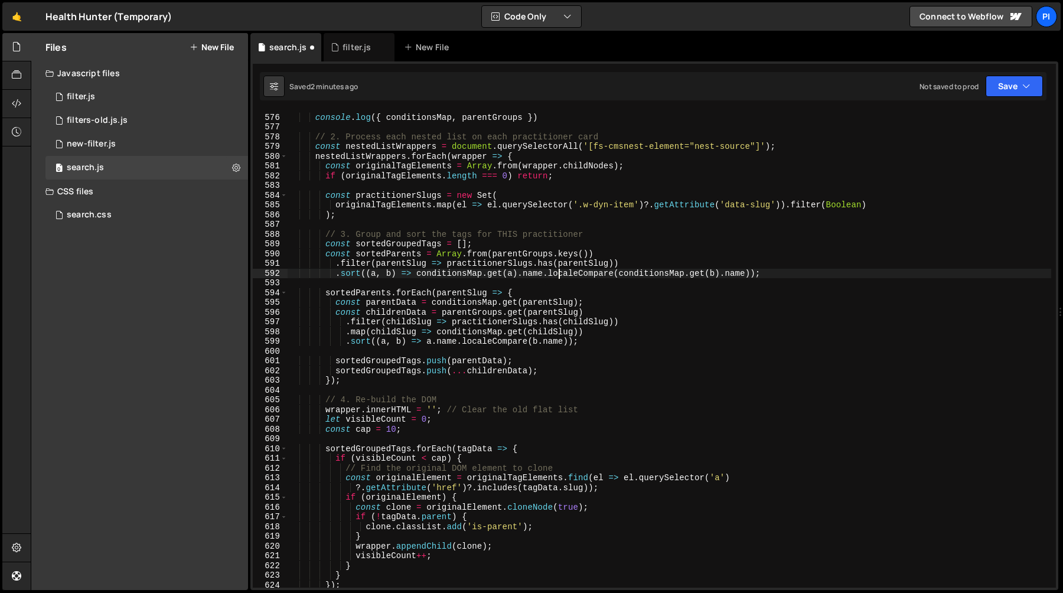
type textarea "});"
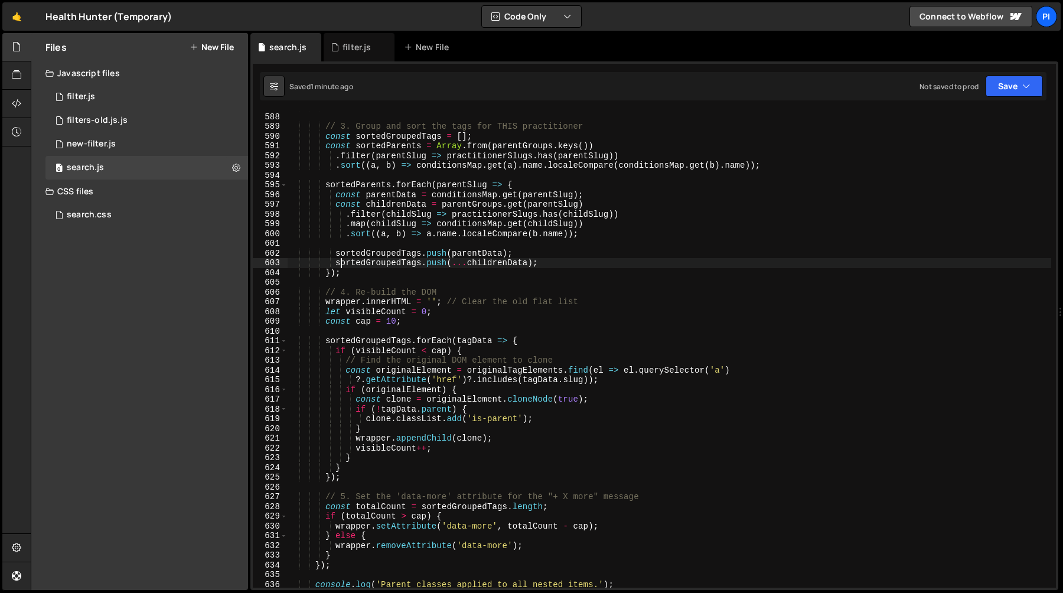
scroll to position [5723, 0]
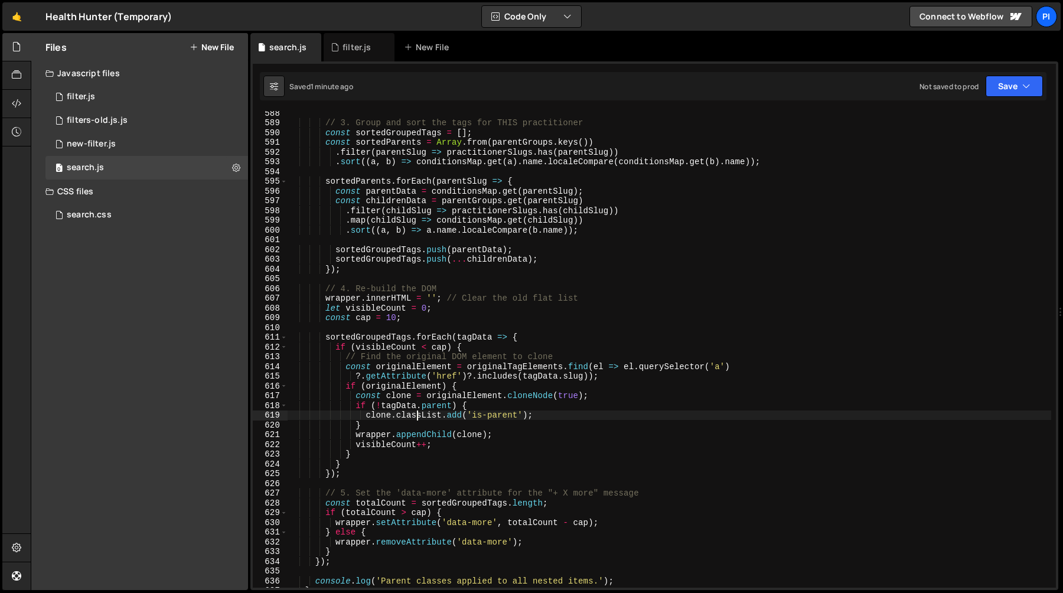
click at [416, 417] on div "// 3. Group and sort the tags for THIS practitioner const sortedGroupedTags = […" at bounding box center [670, 356] width 764 height 496
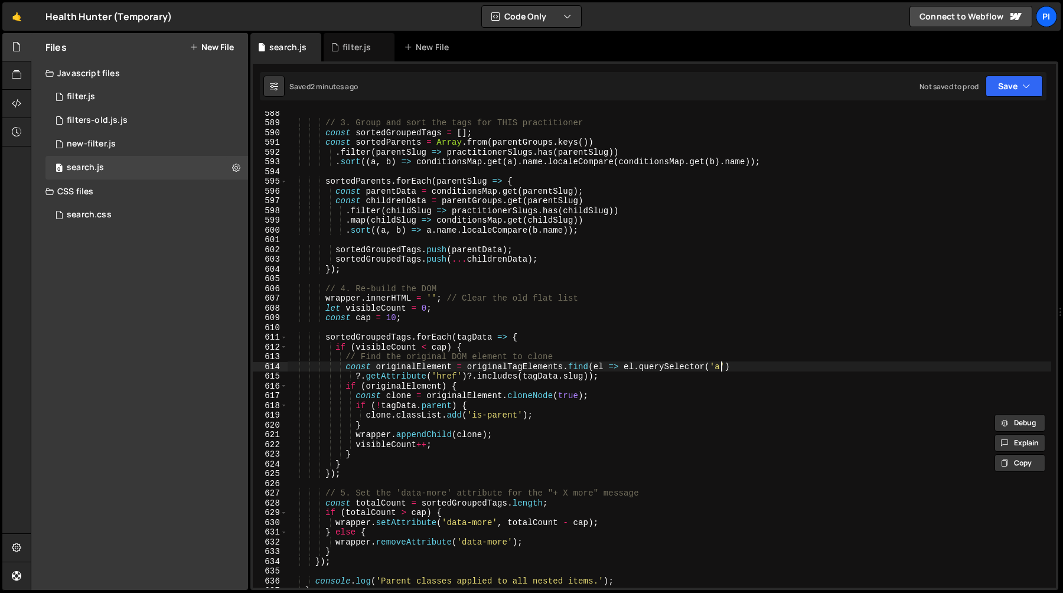
click at [719, 369] on div "// 3. Group and sort the tags for THIS practitioner const sortedGroupedTags = […" at bounding box center [670, 356] width 764 height 496
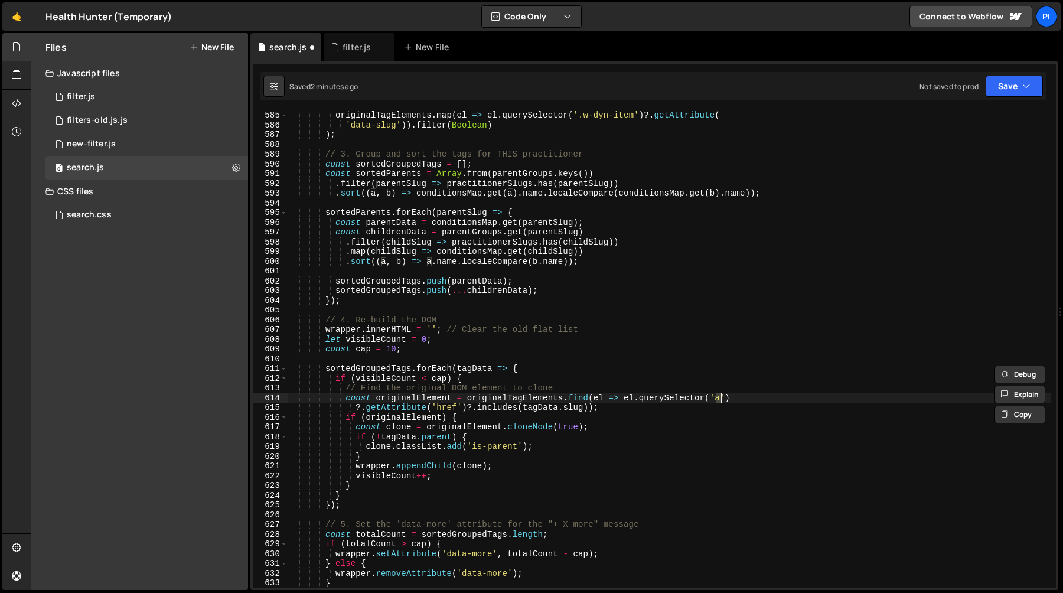
scroll to position [5691, 0]
click at [520, 398] on div "originalTagElements . map ( el => el . querySelector ( '.w-dyn-item' ) ?. getAt…" at bounding box center [670, 358] width 764 height 496
click at [674, 399] on div "originalTagElements . map ( el => el . querySelector ( '.w-dyn-item' ) ?. getAt…" at bounding box center [670, 358] width 764 height 496
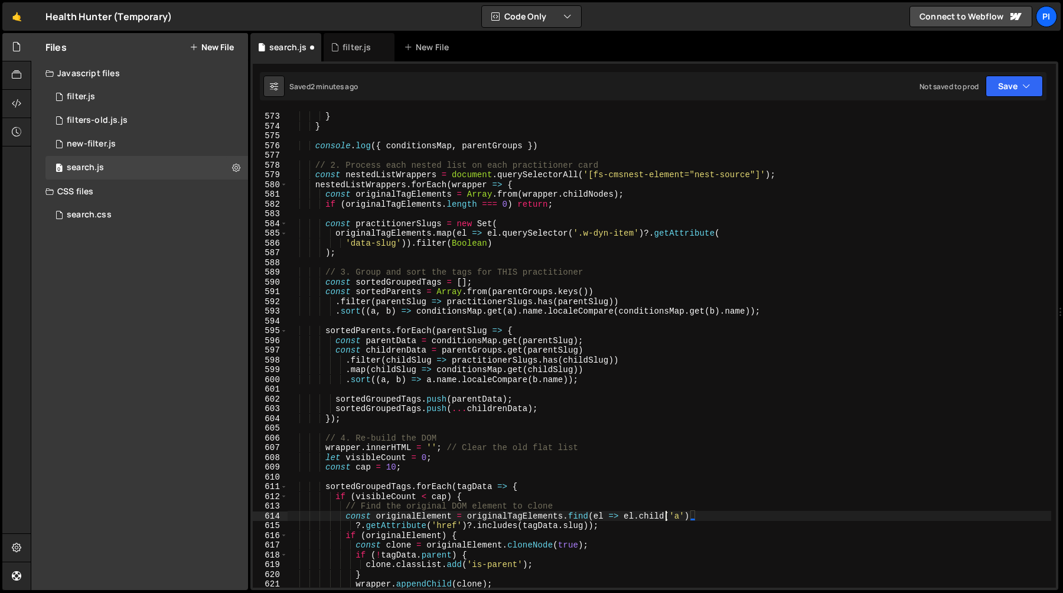
scroll to position [0, 27]
click at [719, 520] on div "parentGroups . get ( data . parent ) . push ( slug ) ; } } console . log ({ con…" at bounding box center [670, 350] width 764 height 496
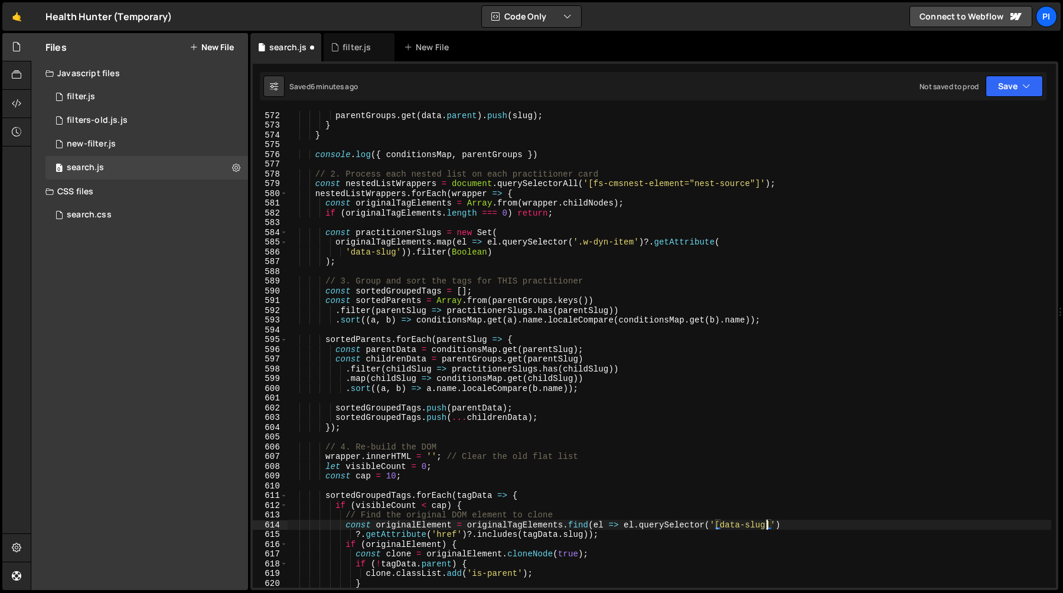
scroll to position [5564, 0]
click at [717, 526] on div "console . log ({ parent : data . parent , slug }) parentGroups . get ( data . p…" at bounding box center [670, 350] width 764 height 496
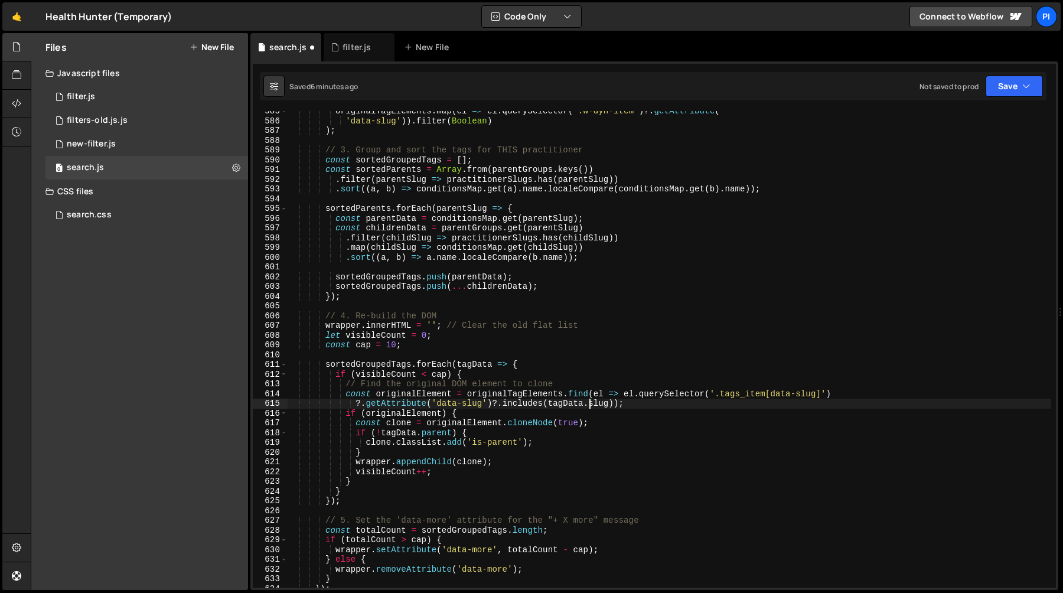
scroll to position [5704, 0]
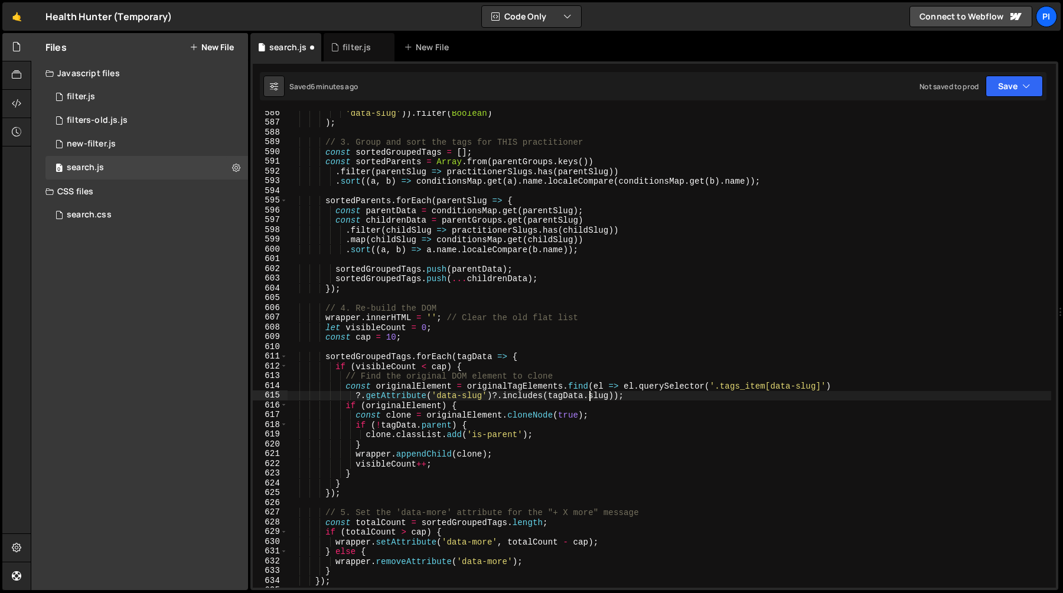
click at [377, 438] on div "'data-slug' )) . filter ( Boolean ) ) ; // 3. Group and sort the tags for THIS …" at bounding box center [670, 356] width 764 height 496
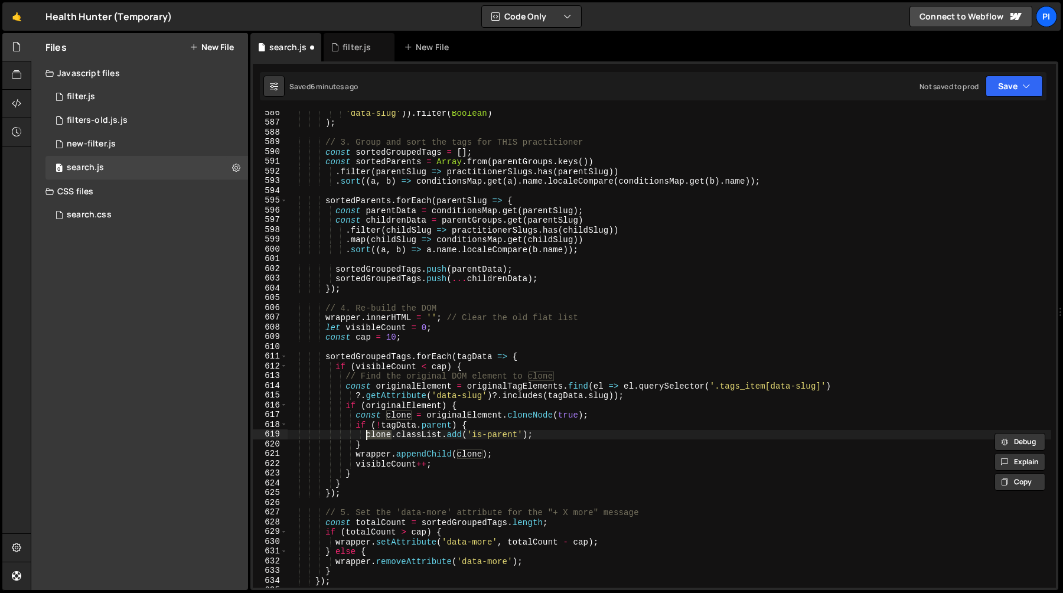
click at [460, 438] on div "'data-slug' )) . filter ( Boolean ) ) ; // 3. Group and sort the tags for THIS …" at bounding box center [670, 356] width 764 height 496
click at [474, 413] on div "'data-slug' )) . filter ( Boolean ) ) ; // 3. Group and sort the tags for THIS …" at bounding box center [670, 356] width 764 height 496
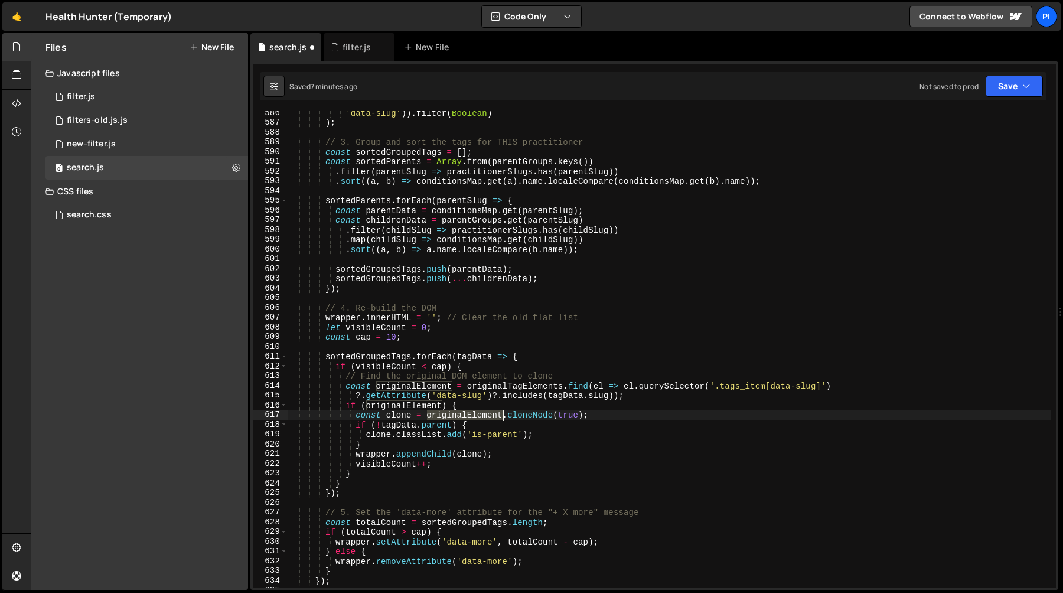
click at [474, 413] on div "'data-slug' )) . filter ( Boolean ) ) ; // 3. Group and sort the tags for THIS …" at bounding box center [670, 356] width 764 height 496
click at [530, 413] on div "'data-slug' )) . filter ( Boolean ) ) ; // 3. Group and sort the tags for THIS …" at bounding box center [670, 356] width 764 height 496
click at [410, 406] on div "'data-slug' )) . filter ( Boolean ) ) ; // 3. Group and sort the tags for THIS …" at bounding box center [670, 356] width 764 height 496
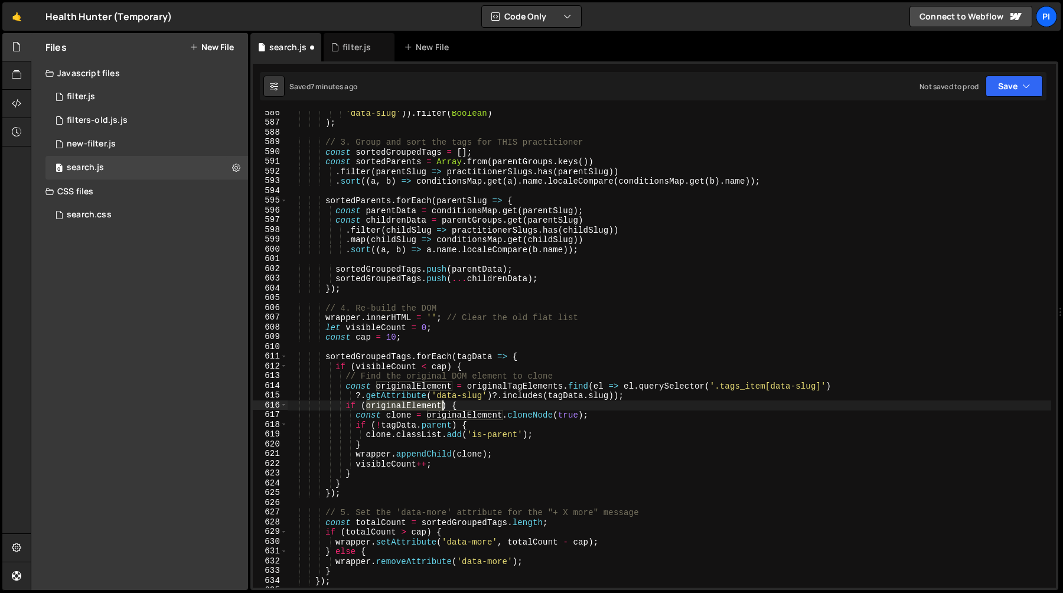
click at [410, 406] on div "'data-slug' )) . filter ( Boolean ) ) ; // 3. Group and sort the tags for THIS …" at bounding box center [670, 356] width 764 height 496
click at [516, 397] on div "'data-slug' )) . filter ( Boolean ) ) ; // 3. Group and sort the tags for THIS …" at bounding box center [670, 356] width 764 height 496
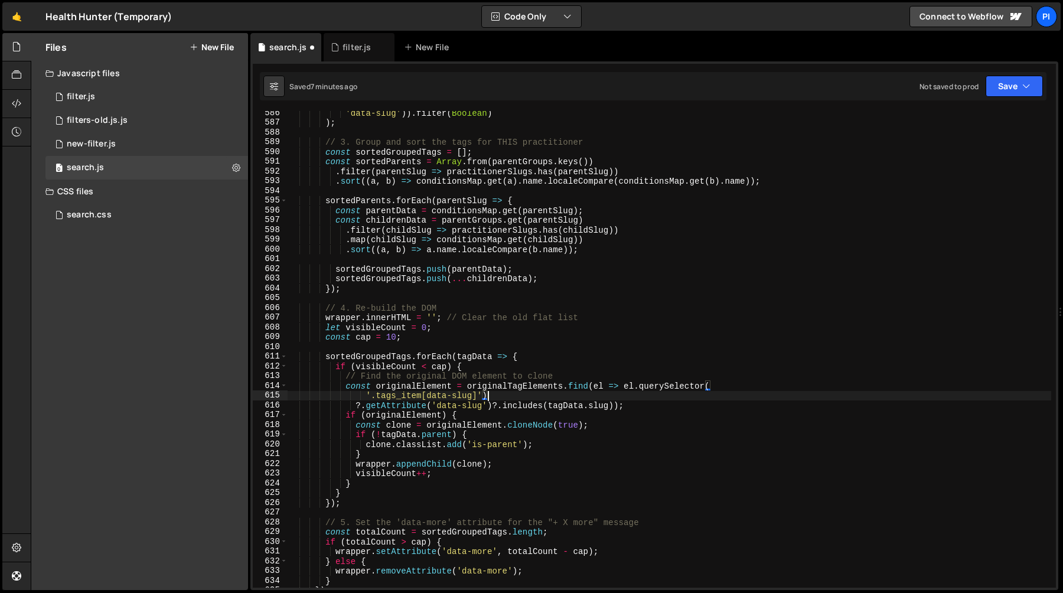
click at [496, 445] on div "'data-slug' )) . filter ( Boolean ) ) ; // 3. Group and sort the tags for THIS …" at bounding box center [670, 356] width 764 height 496
click at [481, 468] on div "'data-slug' )) . filter ( Boolean ) ) ; // 3. Group and sort the tags for THIS …" at bounding box center [670, 356] width 764 height 496
type textarea "wrapper.appendChild(clone);"
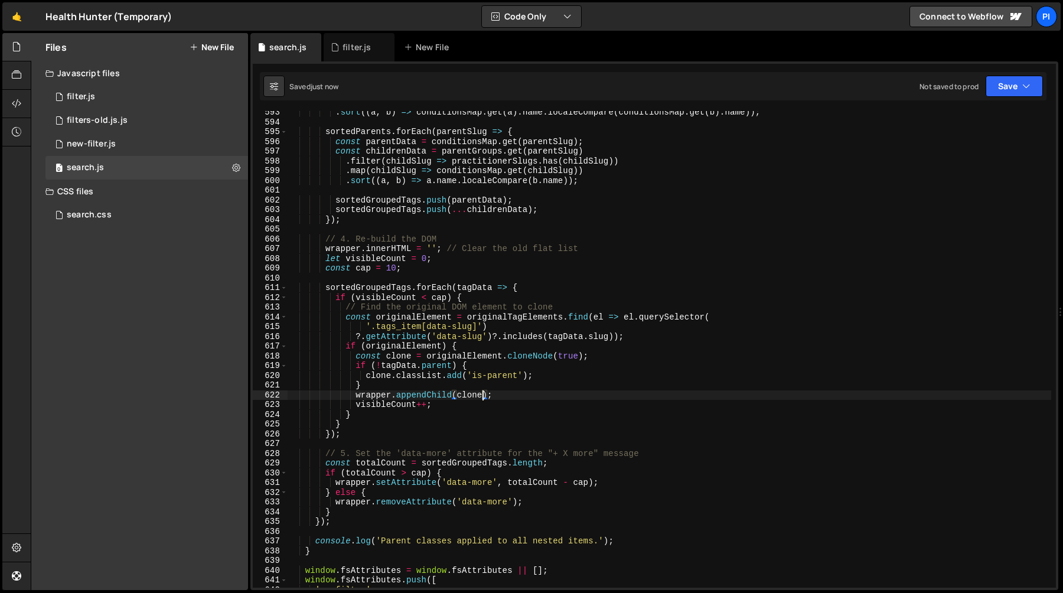
scroll to position [5786, 0]
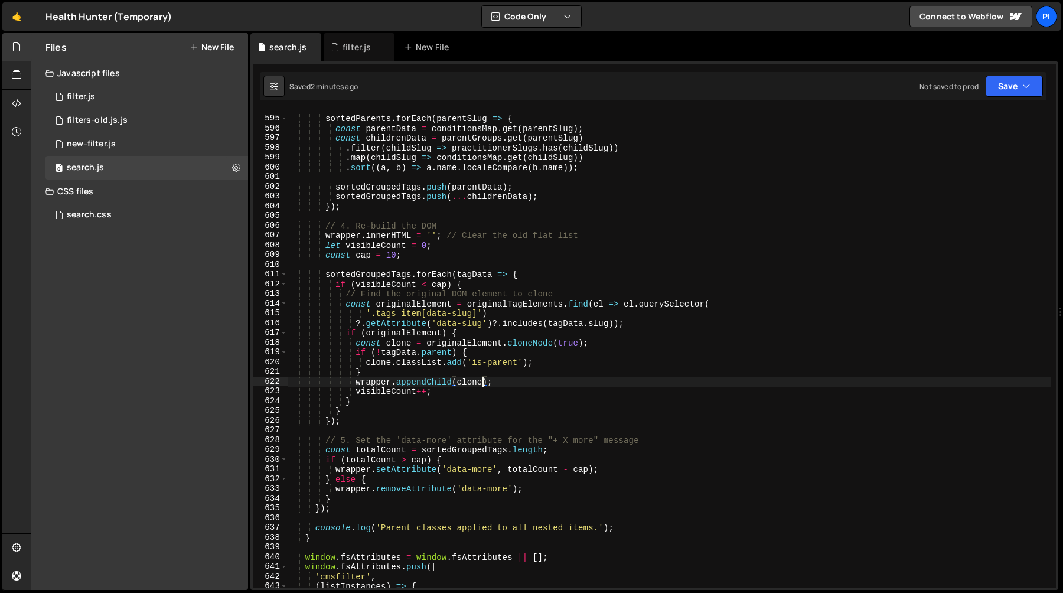
click at [516, 219] on div "sortedParents . forEach ( parentSlug => { const parentData = conditionsMap . ge…" at bounding box center [670, 352] width 764 height 496
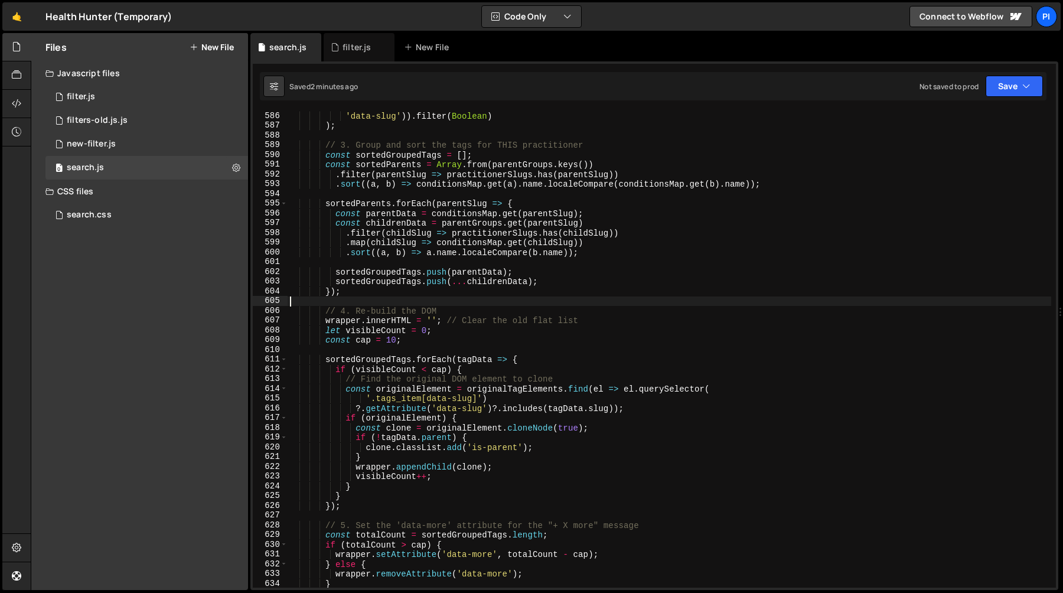
scroll to position [5696, 0]
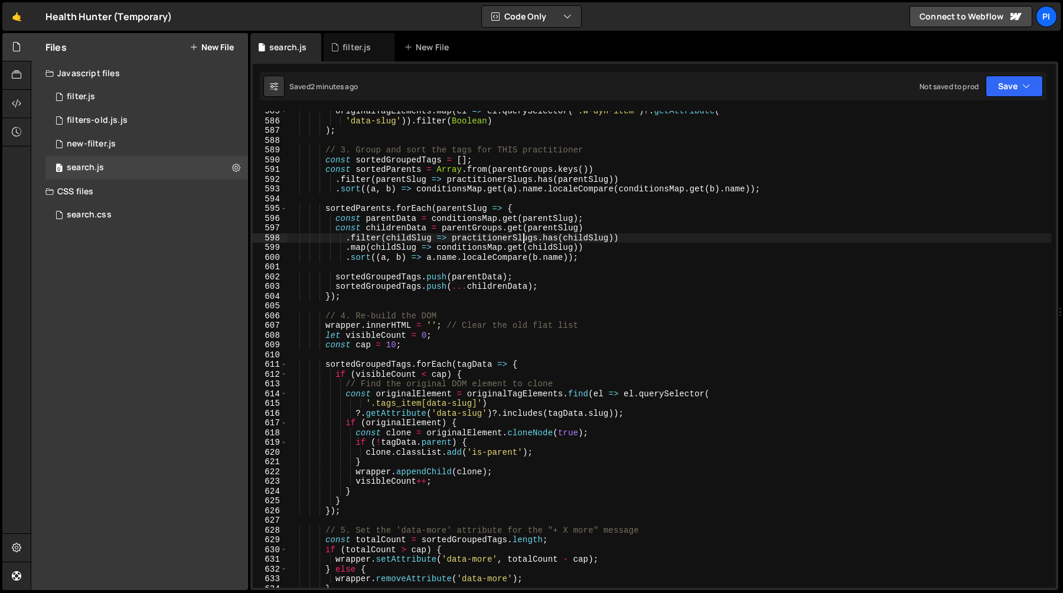
click at [524, 237] on div "originalTagElements . map ( el => el . querySelector ( '.w-dyn-item' ) ?. getAt…" at bounding box center [670, 354] width 764 height 496
click at [539, 237] on div "originalTagElements . map ( el => el . querySelector ( '.w-dyn-item' ) ?. getAt…" at bounding box center [670, 354] width 764 height 496
click at [474, 233] on div "originalTagElements . map ( el => el . querySelector ( '.w-dyn-item' ) ?. getAt…" at bounding box center [670, 354] width 764 height 496
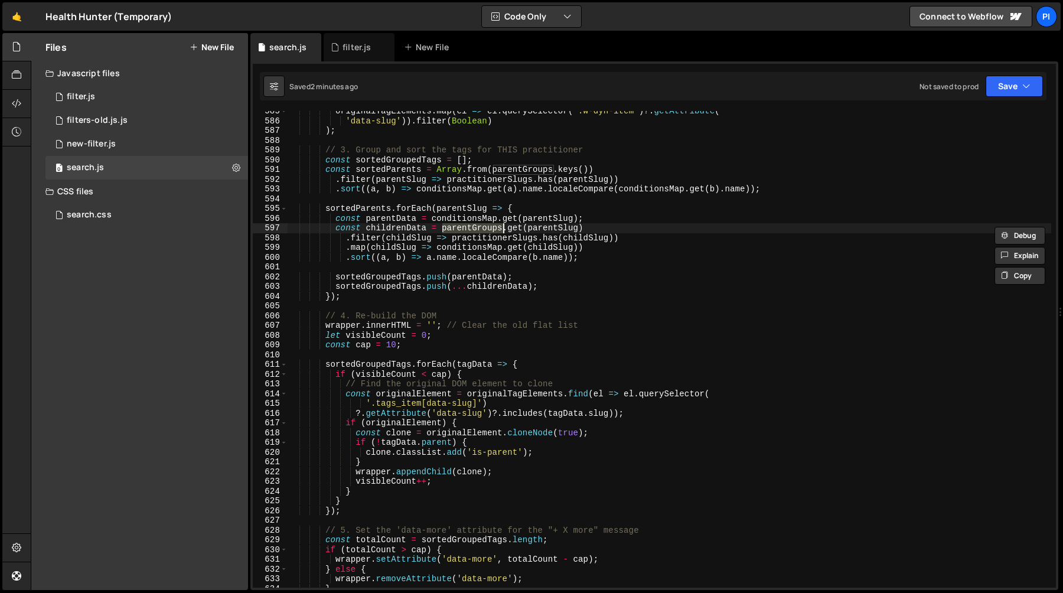
click at [488, 233] on div "originalTagElements . map ( el => el . querySelector ( '.w-dyn-item' ) ?. getAt…" at bounding box center [670, 349] width 764 height 477
click at [493, 232] on div "originalTagElements . map ( el => el . querySelector ( '.w-dyn-item' ) ?. getAt…" at bounding box center [670, 354] width 764 height 496
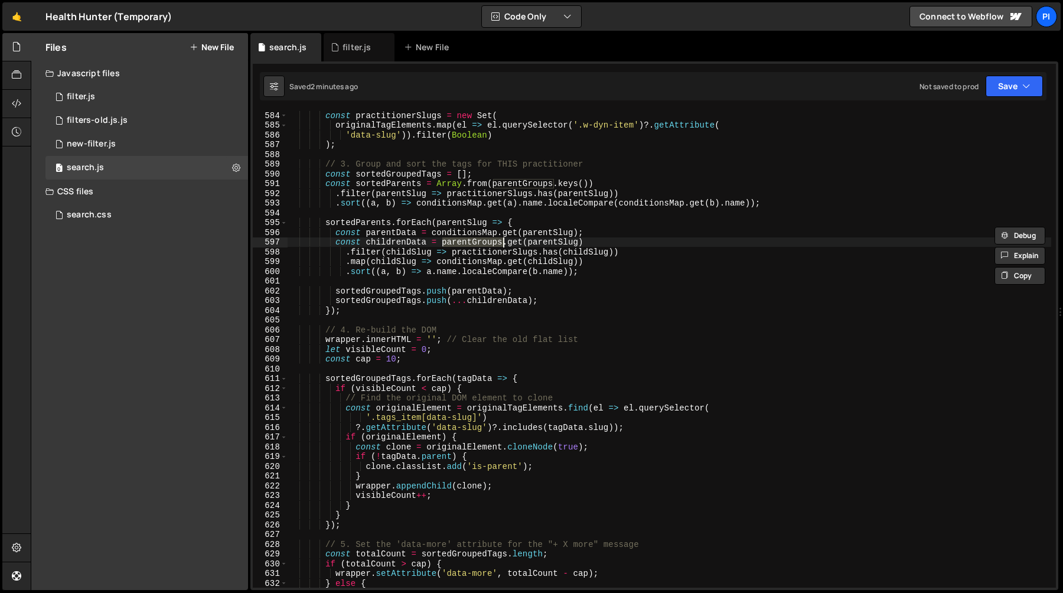
scroll to position [5678, 0]
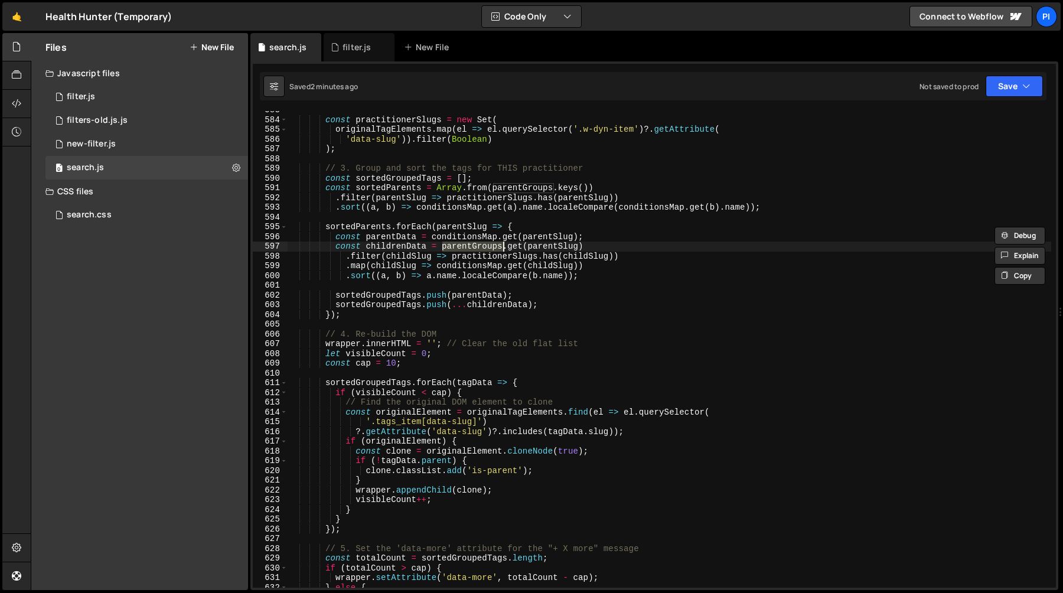
click at [580, 133] on div "const practitionerSlugs = new Set ( originalTagElements . map ( el => el . quer…" at bounding box center [670, 353] width 764 height 496
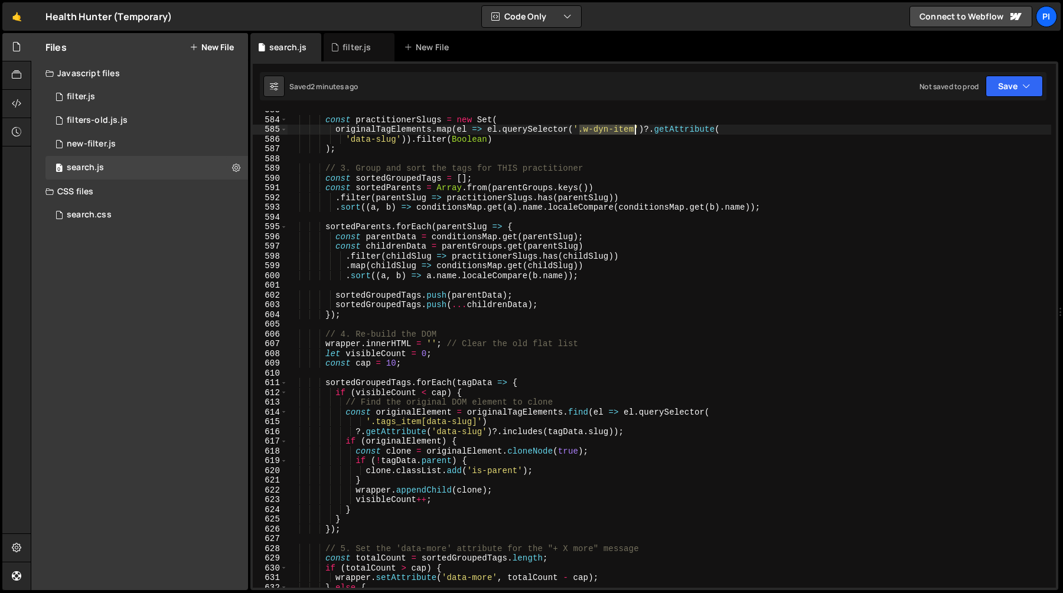
click at [635, 132] on div "const practitionerSlugs = new Set ( originalTagElements . map ( el => el . quer…" at bounding box center [670, 353] width 764 height 496
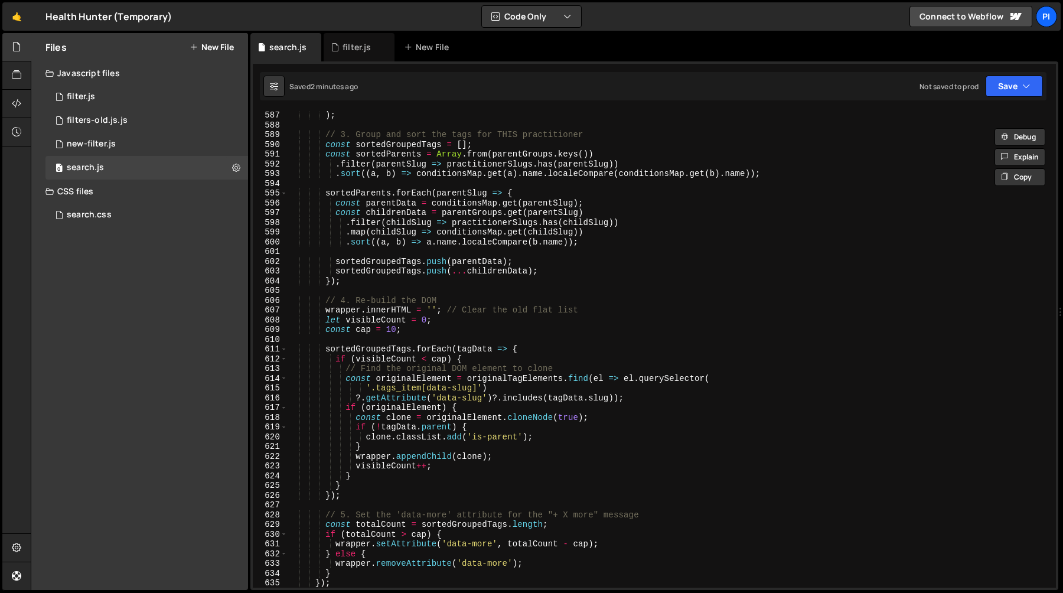
scroll to position [5715, 0]
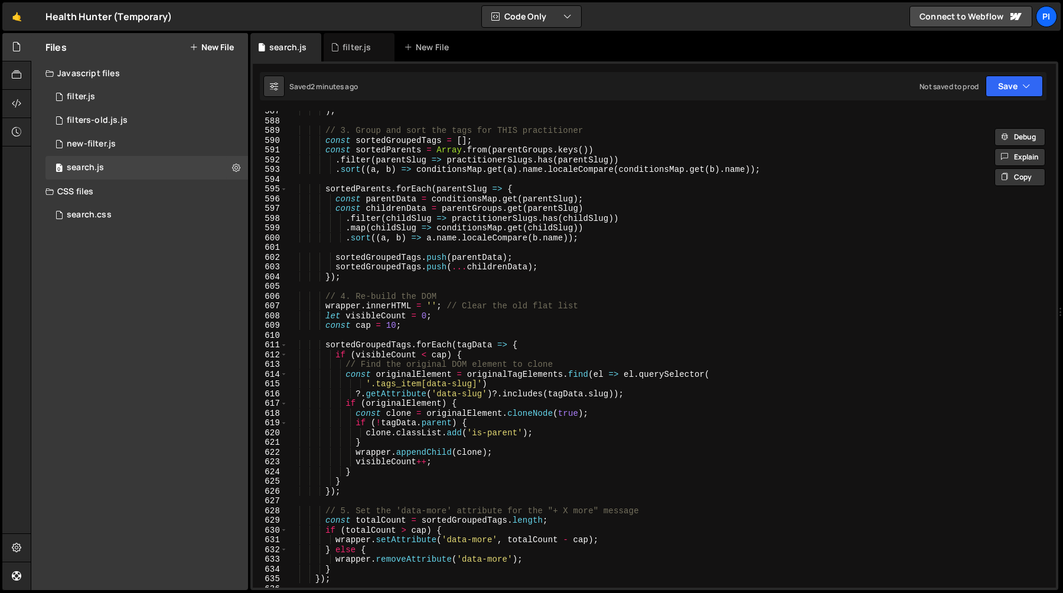
click at [374, 386] on div ") ; // 3. Group and sort the tags for THIS practitioner const sortedGroupedTags…" at bounding box center [670, 354] width 764 height 496
click at [475, 386] on div ") ; // 3. Group and sort the tags for THIS practitioner const sortedGroupedTags…" at bounding box center [670, 354] width 764 height 496
paste textarea ".w-dyn-item"
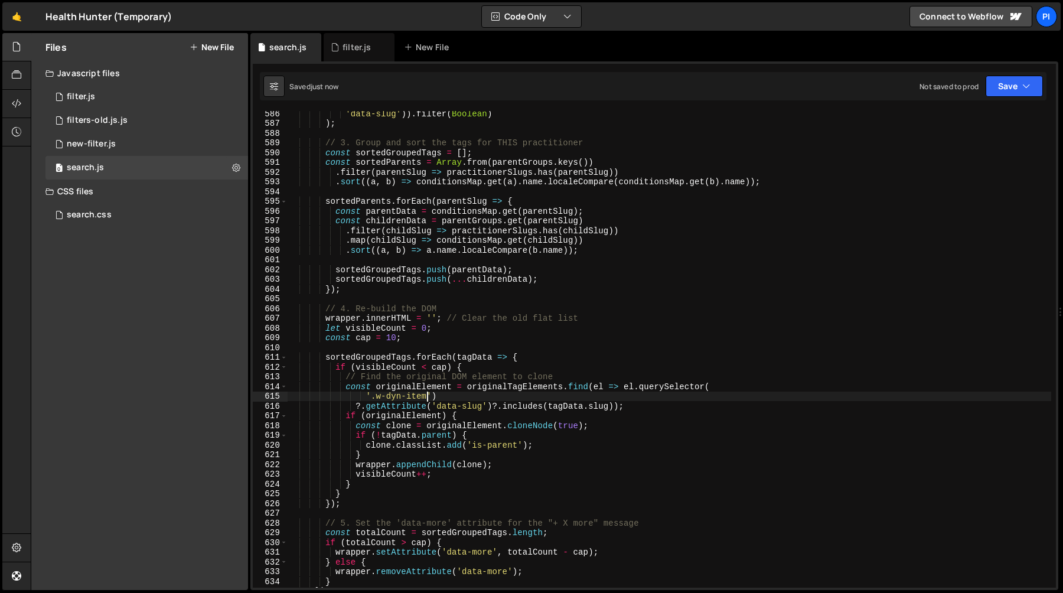
scroll to position [5691, 0]
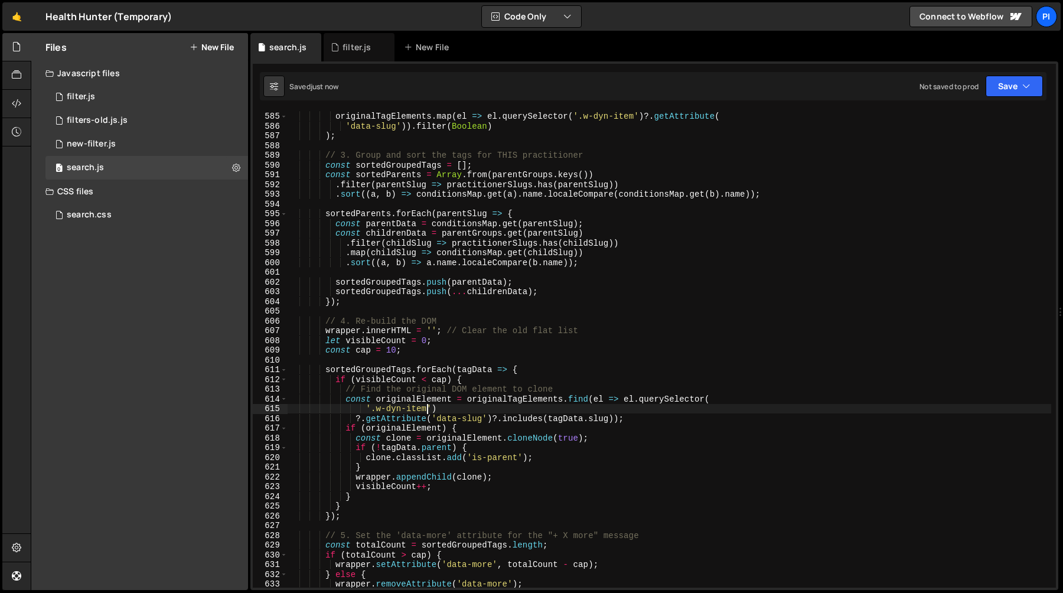
click at [430, 354] on div "const practitionerSlugs = new Set ( originalTagElements . map ( el => el . quer…" at bounding box center [670, 350] width 764 height 496
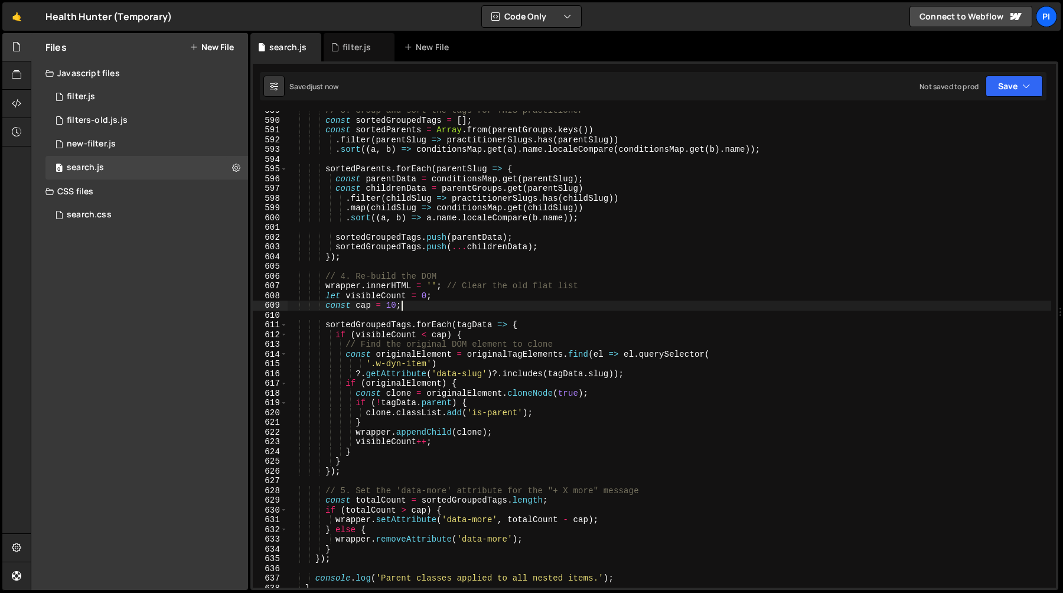
scroll to position [5741, 0]
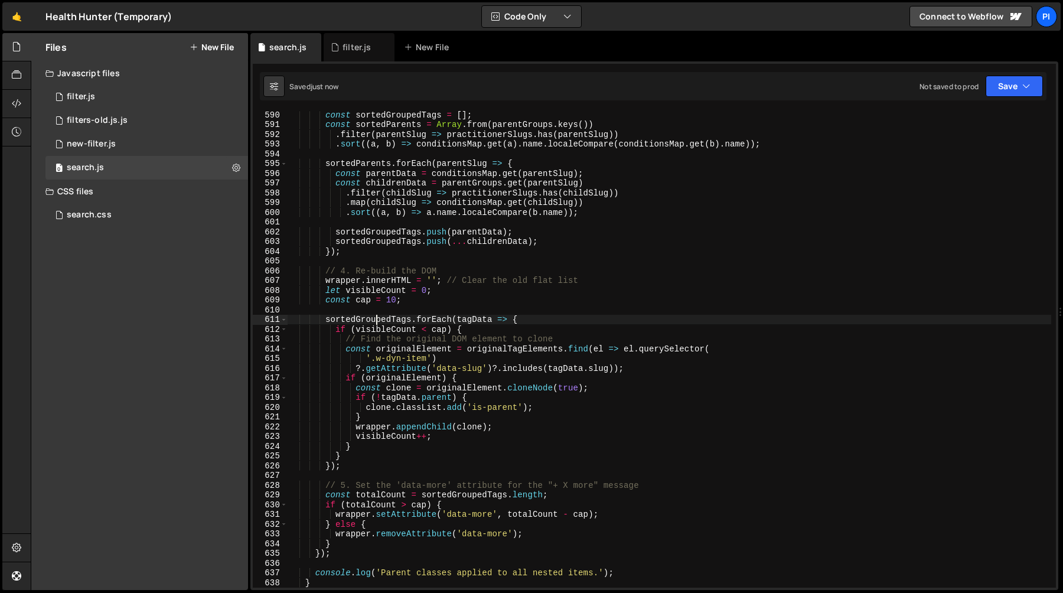
click at [376, 322] on div "const sortedGroupedTags = [ ] ; const sortedParents = Array . from ( parentGrou…" at bounding box center [670, 358] width 764 height 496
type textarea "sortedGroupedTags.forEach(tagData => {"
click at [376, 322] on div "const sortedGroupedTags = [ ] ; const sortedParents = Array . from ( parentGrou…" at bounding box center [670, 358] width 764 height 496
click at [357, 474] on div "const sortedGroupedTags = [ ] ; const sortedParents = Array . from ( parentGrou…" at bounding box center [670, 358] width 764 height 496
click at [357, 467] on div "const sortedGroupedTags = [ ] ; const sortedParents = Array . from ( parentGrou…" at bounding box center [670, 358] width 764 height 496
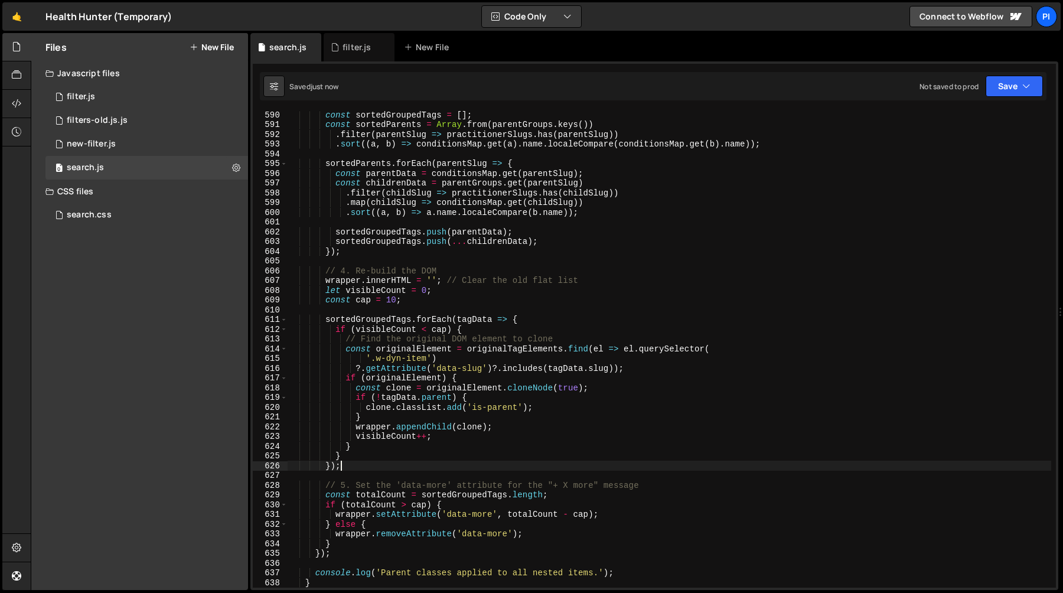
type textarea "});"
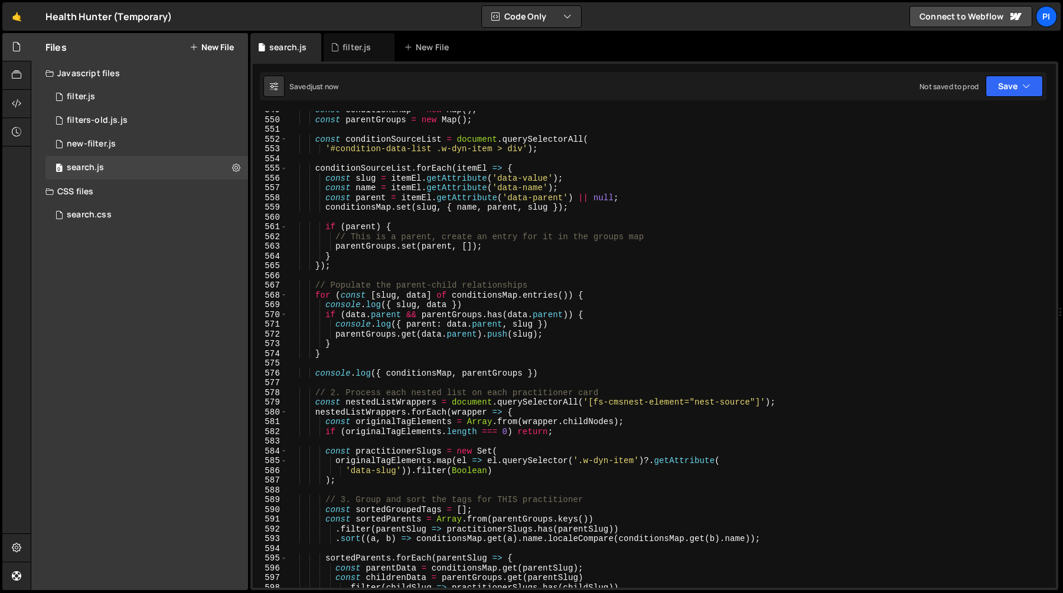
scroll to position [5342, 0]
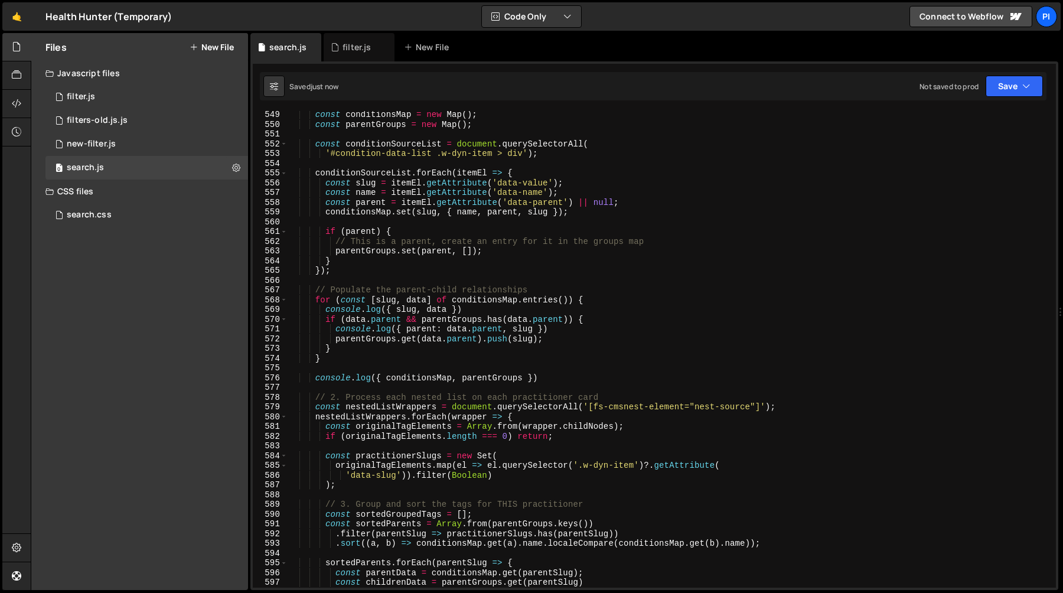
click at [576, 333] on div "const conditionsMap = new Map ( ) ; const parentGroups = new Map ( ) ; const co…" at bounding box center [670, 358] width 764 height 496
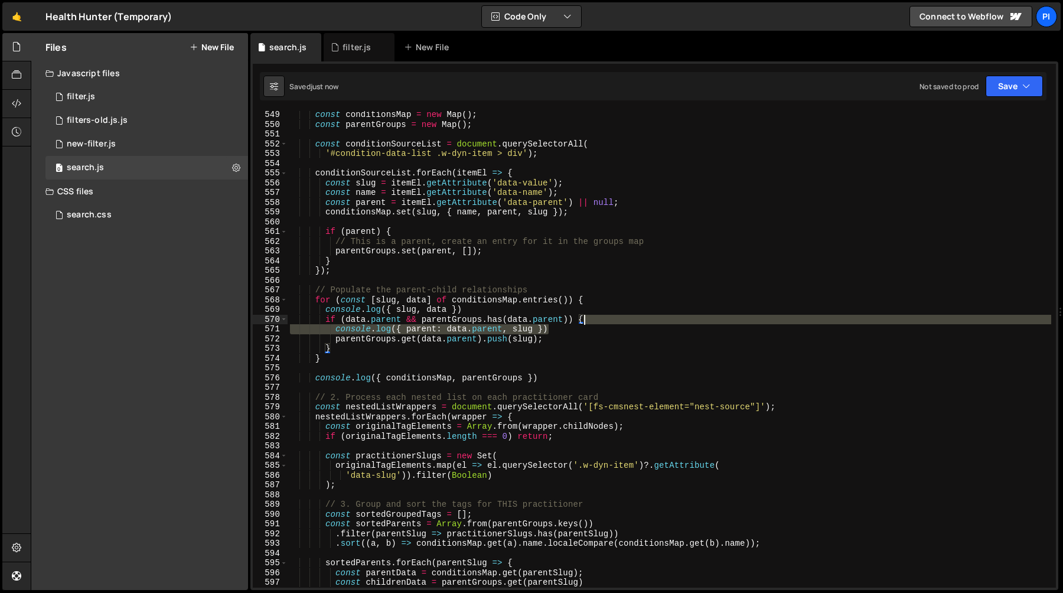
click at [598, 321] on div "const conditionsMap = new Map ( ) ; const parentGroups = new Map ( ) ; const co…" at bounding box center [670, 358] width 764 height 496
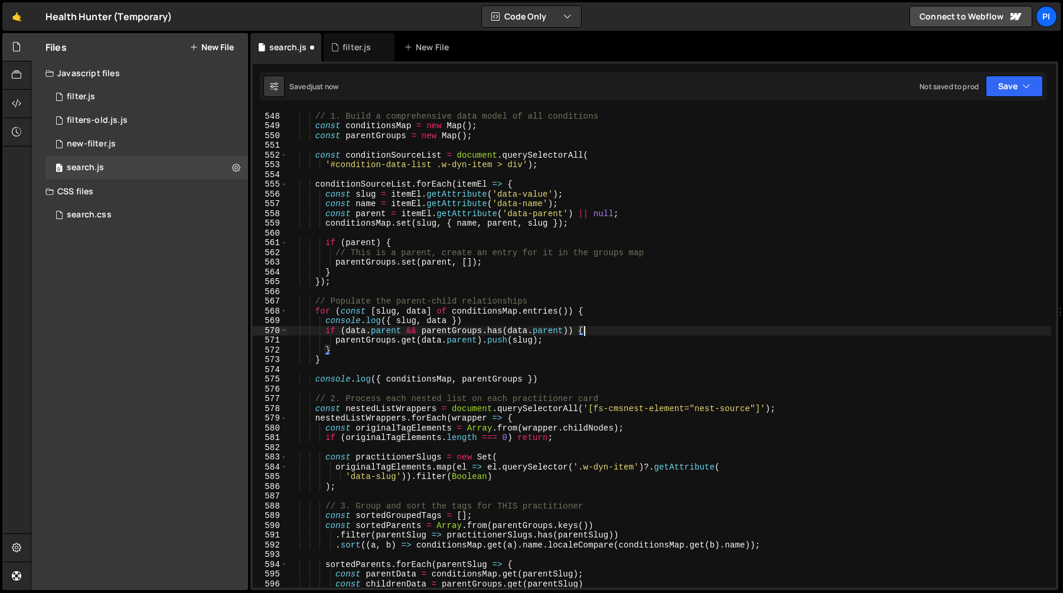
scroll to position [5322, 0]
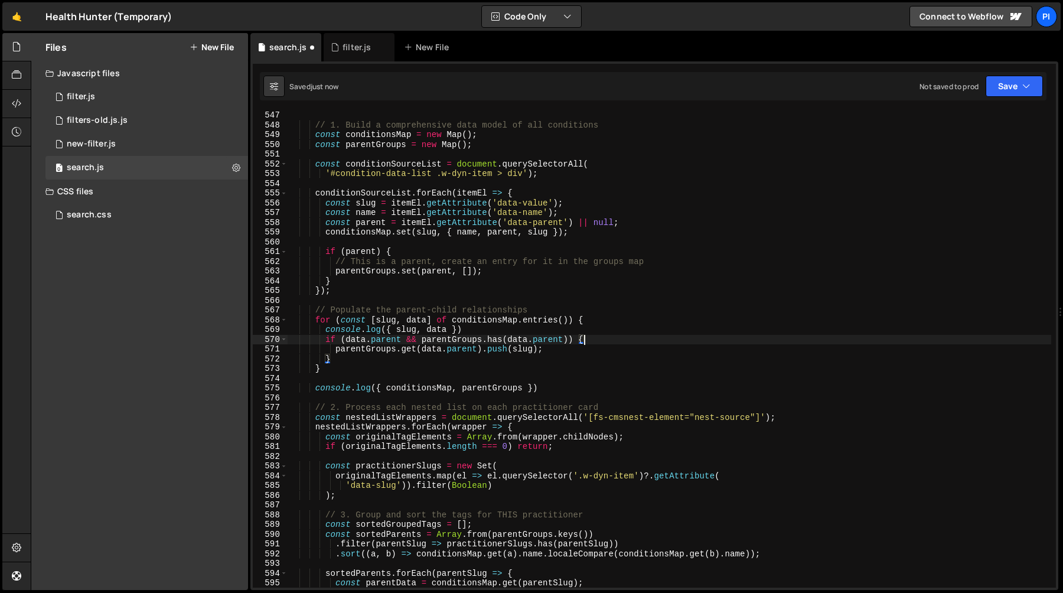
click at [552, 393] on div "// 1. Build a comprehensive data model of all conditions const conditionsMap = …" at bounding box center [670, 358] width 764 height 496
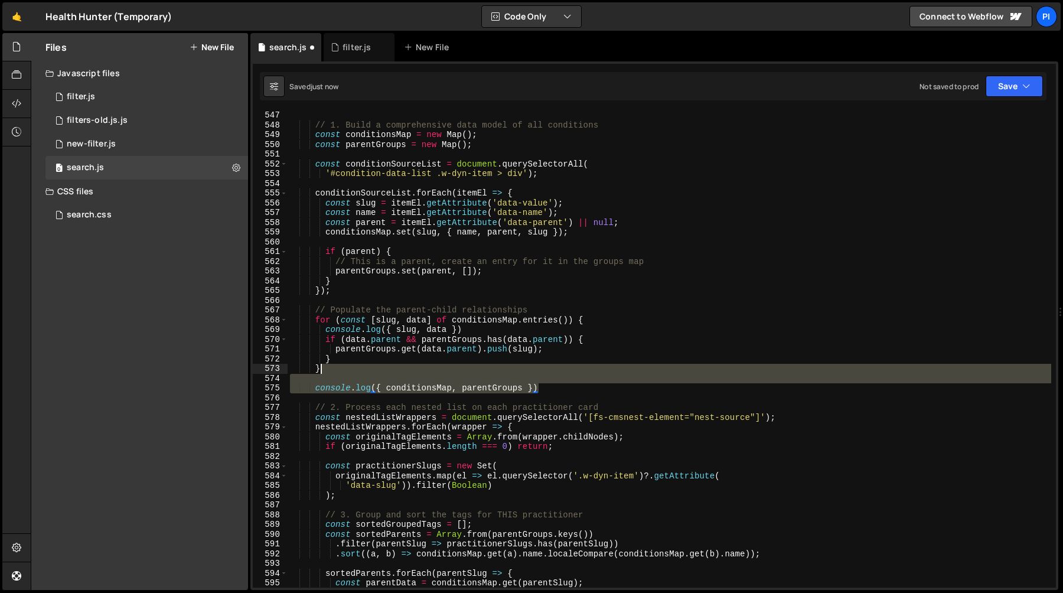
click at [552, 366] on div "// 1. Build a comprehensive data model of all conditions const conditionsMap = …" at bounding box center [670, 358] width 764 height 496
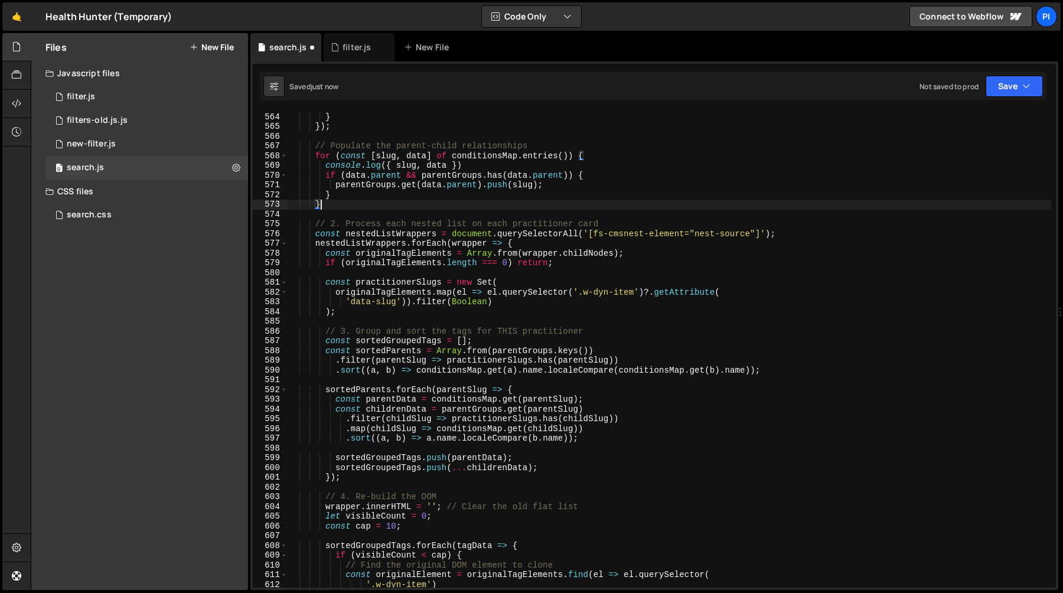
scroll to position [5516, 0]
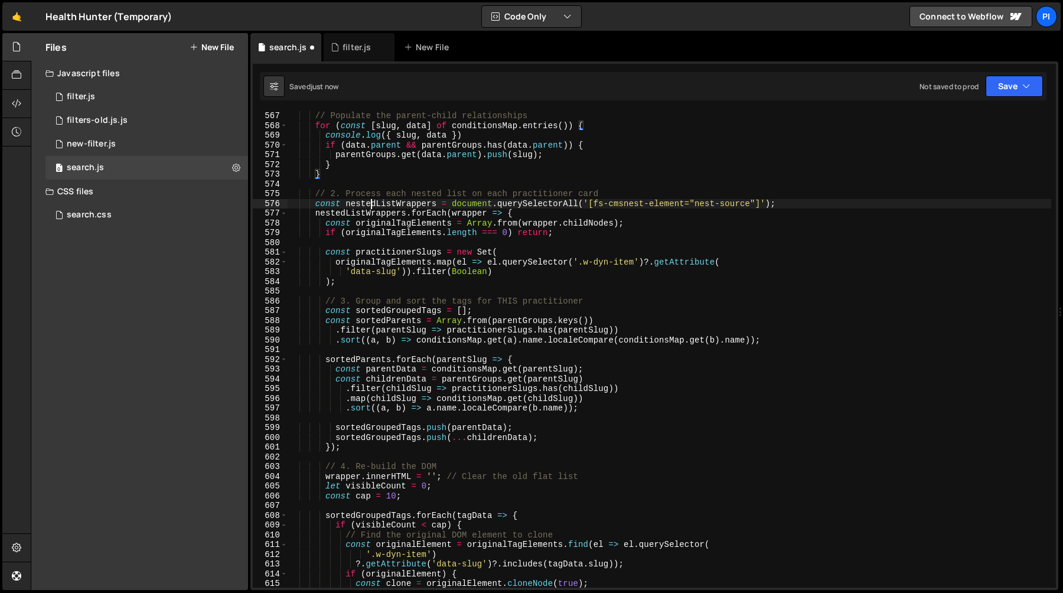
click at [372, 201] on div "// Populate the parent-child relationships for ( const [ slug , data ] of condi…" at bounding box center [670, 359] width 764 height 496
click at [365, 210] on div "// Populate the parent-child relationships for ( const [ slug , data ] of condi…" at bounding box center [670, 359] width 764 height 496
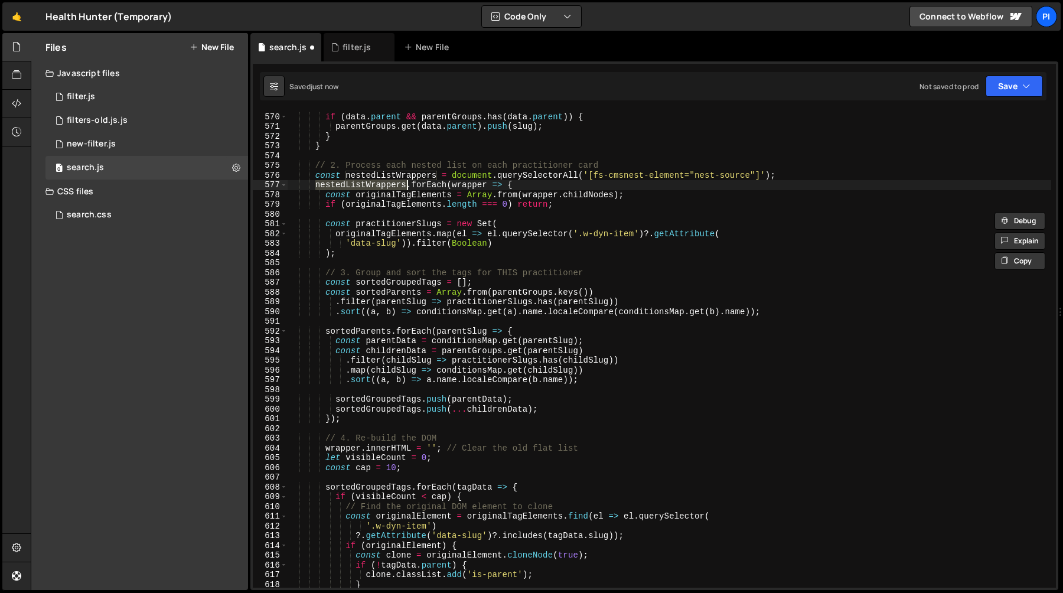
scroll to position [5552, 0]
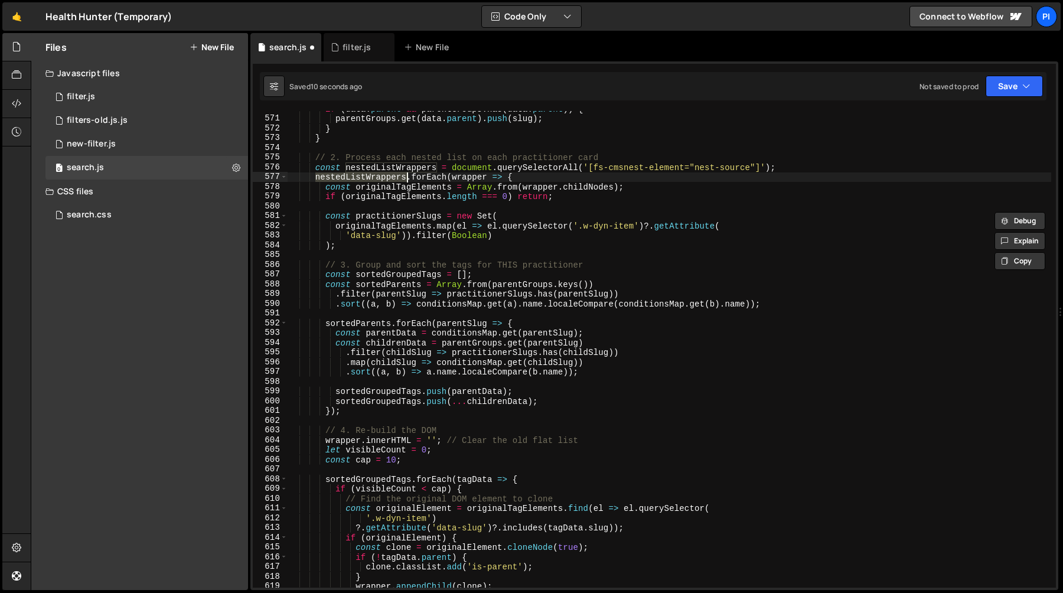
click at [581, 188] on div "if ( data . parent && parentGroups . has ( data . parent )) { parentGroups . ge…" at bounding box center [670, 352] width 764 height 496
type textarea "const originalTagElements = Array.from(wrapper.childNodes);"
click at [581, 188] on div "if ( data . parent && parentGroups . has ( data . parent )) { parentGroups . ge…" at bounding box center [670, 352] width 764 height 496
click at [542, 188] on div "if ( data . parent && parentGroups . has ( data . parent )) { parentGroups . ge…" at bounding box center [670, 352] width 764 height 496
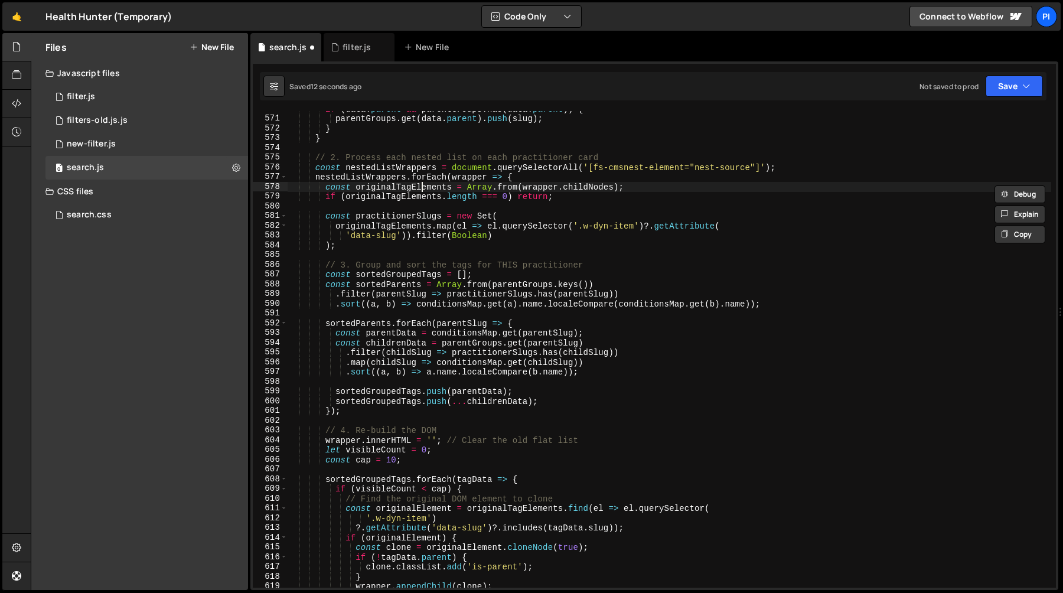
click at [423, 185] on div "if ( data . parent && parentGroups . has ( data . parent )) { parentGroups . ge…" at bounding box center [670, 352] width 764 height 496
click at [636, 191] on div "if ( data . parent && parentGroups . has ( data . parent )) { parentGroups . ge…" at bounding box center [670, 352] width 764 height 496
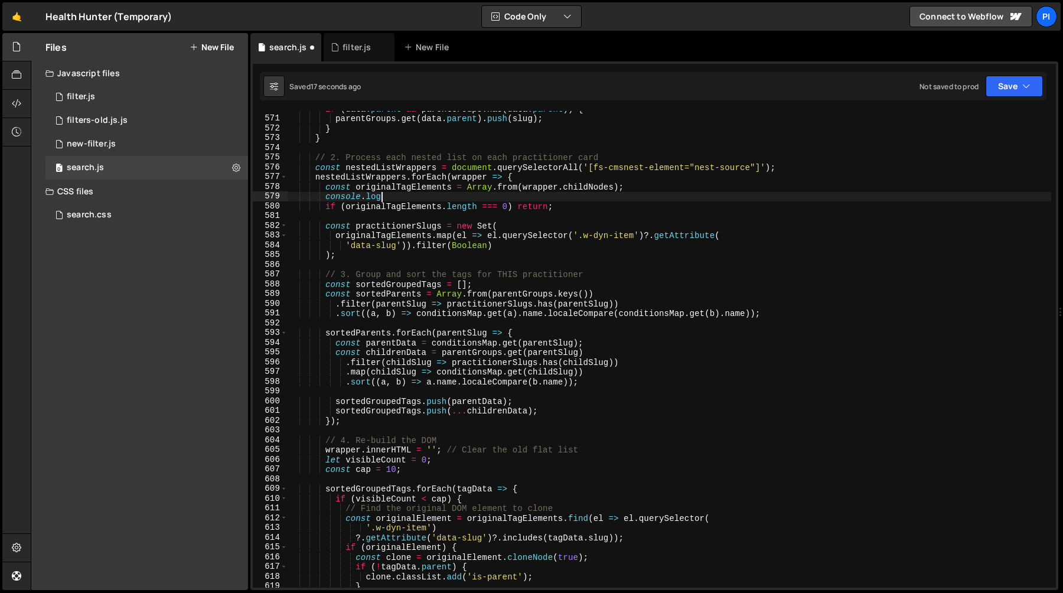
scroll to position [0, 5]
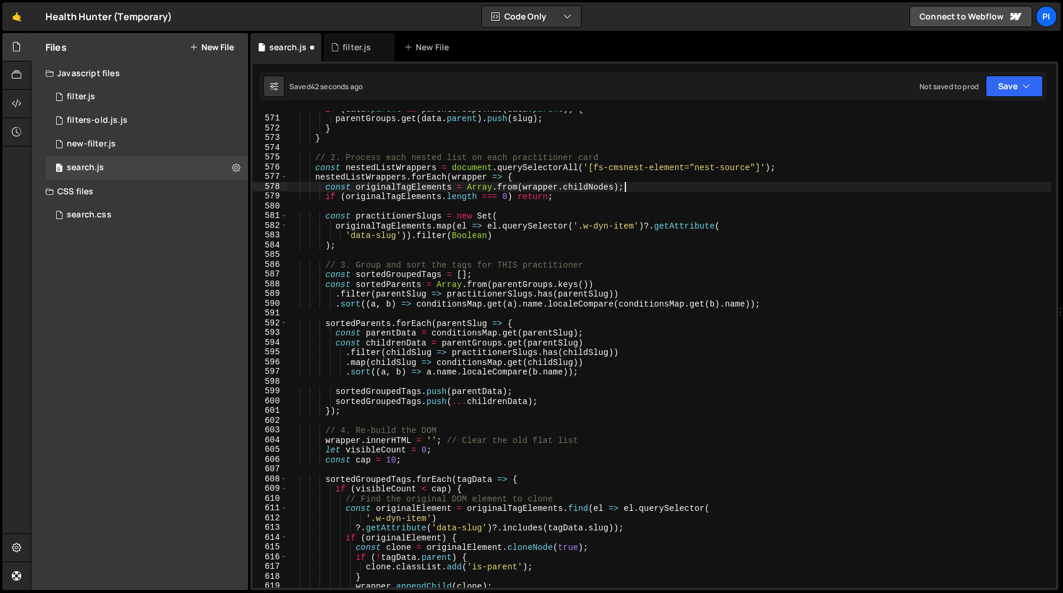
click at [559, 188] on div "if ( data . parent && parentGroups . has ( data . parent )) { parentGroups . ge…" at bounding box center [670, 352] width 764 height 496
click at [615, 189] on div "if ( data . parent && parentGroups . has ( data . parent )) { parentGroups . ge…" at bounding box center [670, 352] width 764 height 496
paste textarea "querySelectorAll('.tags_item')"
click at [582, 227] on div "if ( data . parent && parentGroups . has ( data . parent )) { parentGroups . ge…" at bounding box center [670, 352] width 764 height 496
click at [580, 228] on div "if ( data . parent && parentGroups . has ( data . parent )) { parentGroups . ge…" at bounding box center [670, 352] width 764 height 496
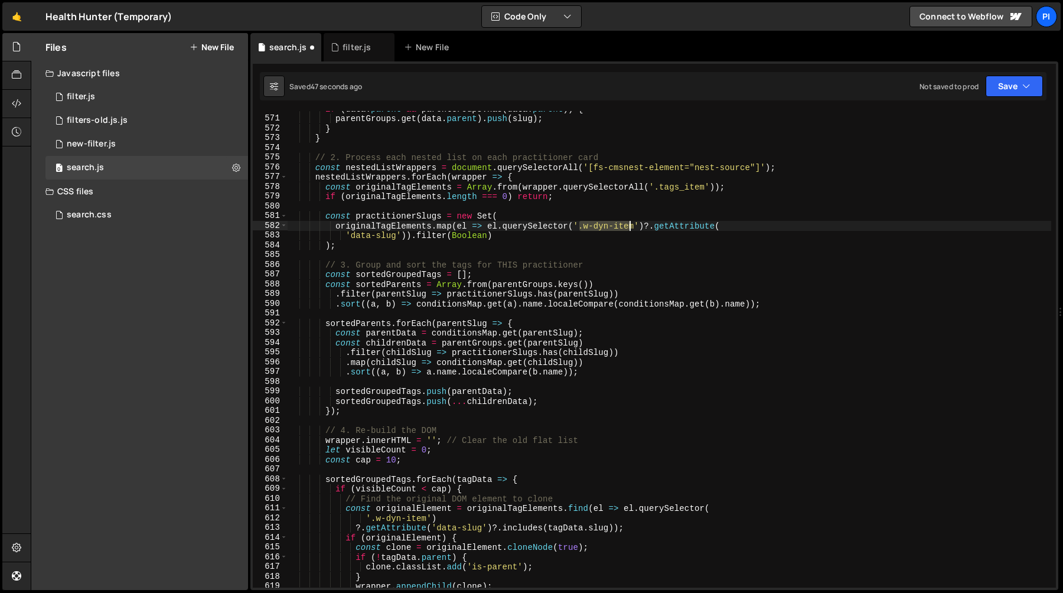
click at [632, 227] on div "if ( data . parent && parentGroups . has ( data . parent )) { parentGroups . ge…" at bounding box center [670, 352] width 764 height 496
click at [635, 228] on div "if ( data . parent && parentGroups . has ( data . parent )) { parentGroups . ge…" at bounding box center [670, 352] width 764 height 496
click at [656, 191] on div "if ( data . parent && parentGroups . has ( data . parent )) { parentGroups . ge…" at bounding box center [670, 352] width 764 height 496
click at [706, 190] on div "if ( data . parent && parentGroups . has ( data . parent )) { parentGroups . ge…" at bounding box center [670, 352] width 764 height 496
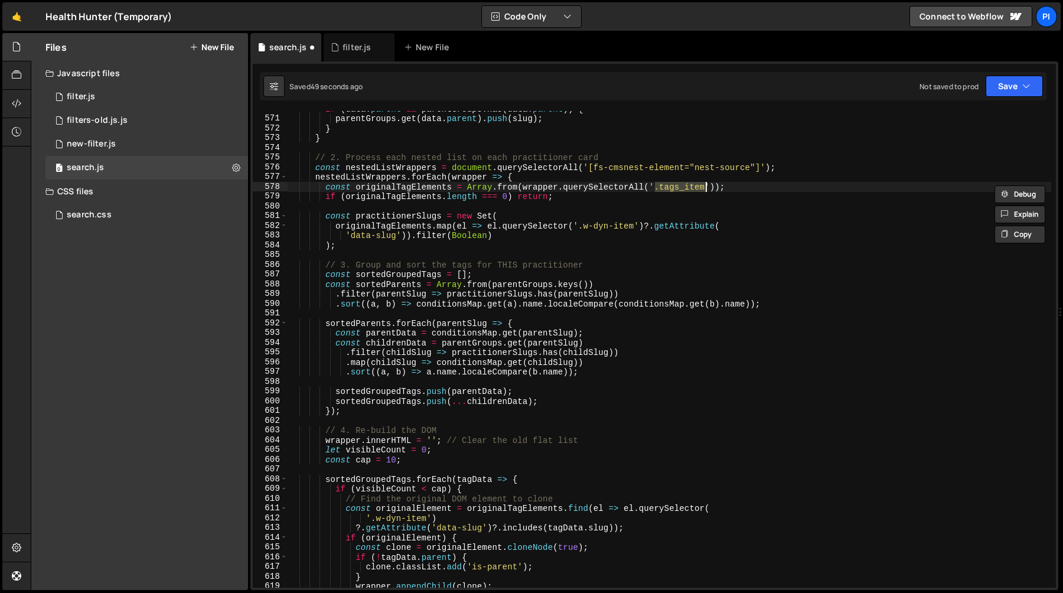
paste textarea "w-dyn-"
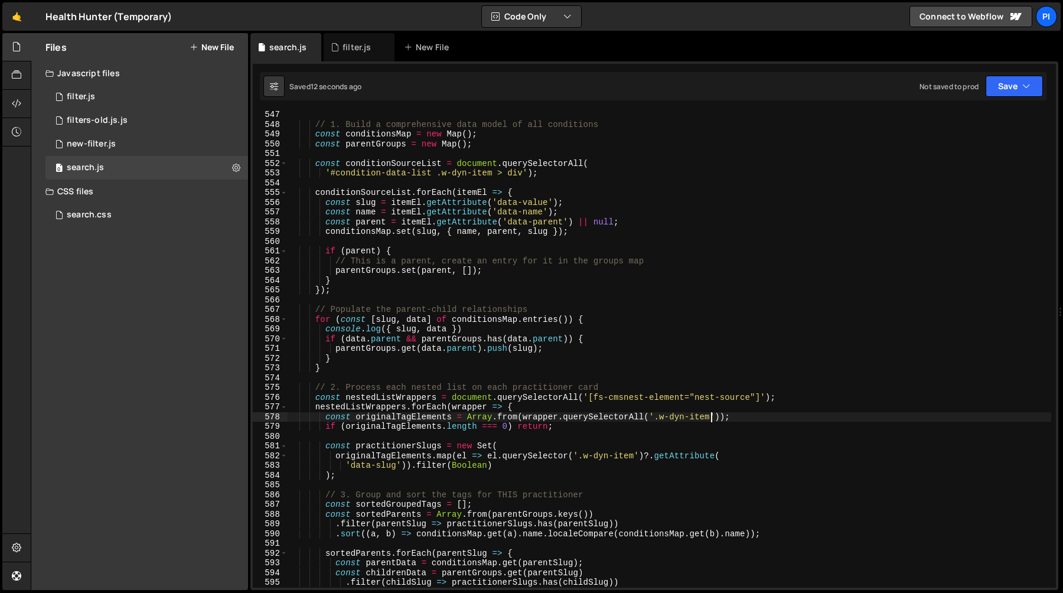
scroll to position [5320, 0]
click at [478, 330] on div "console . log ( 'Applying parent classes on the conditions inside practitioner …" at bounding box center [670, 350] width 764 height 496
click at [598, 322] on div "console . log ( 'Applying parent classes on the conditions inside practitioner …" at bounding box center [670, 350] width 764 height 496
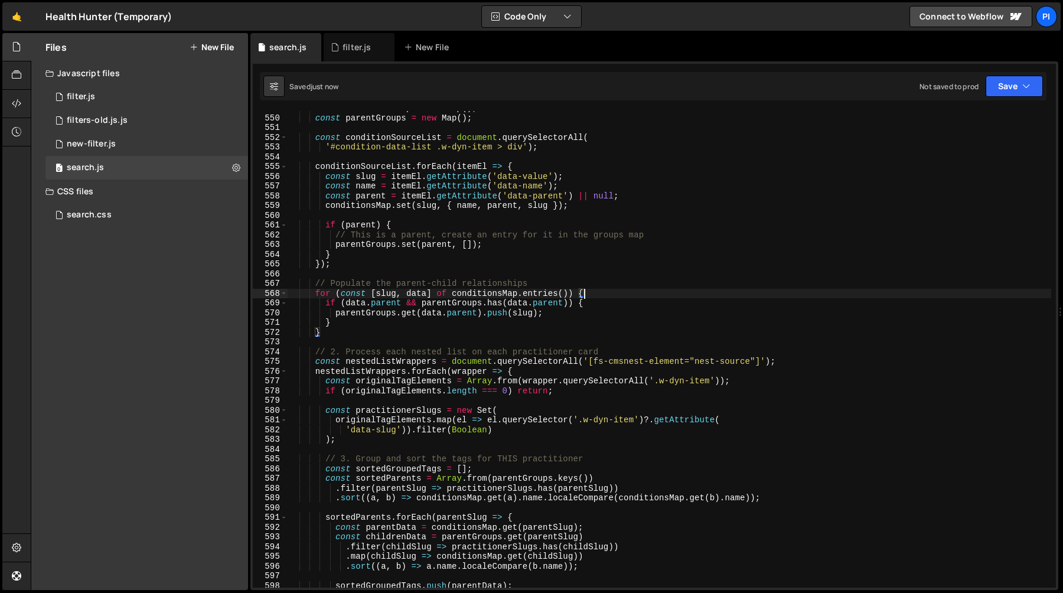
scroll to position [5359, 0]
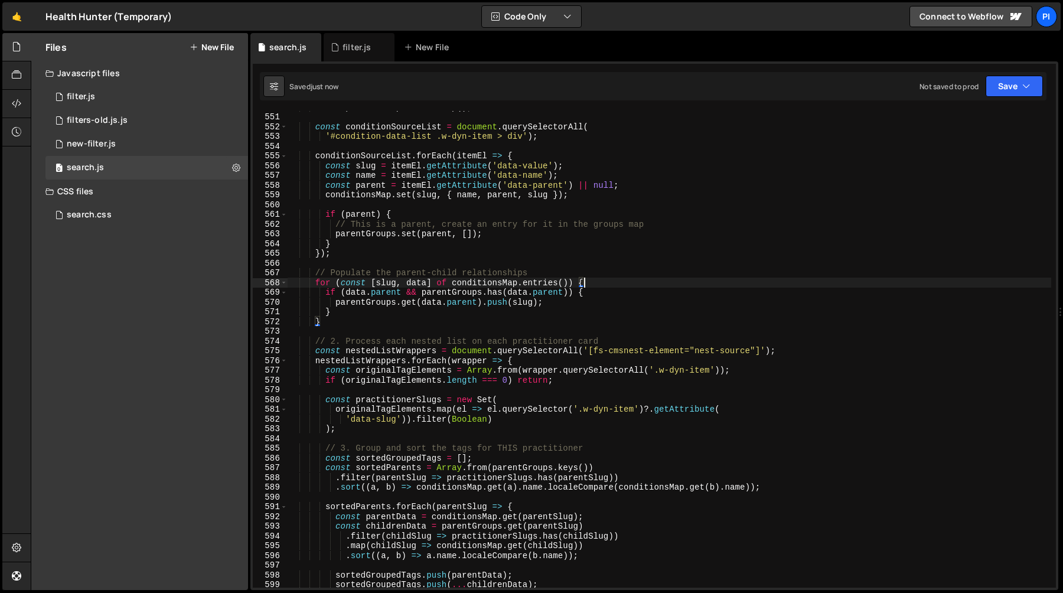
click at [398, 353] on div "const parentGroups = new Map ( ) ; const conditionSourceList = document . query…" at bounding box center [670, 350] width 764 height 496
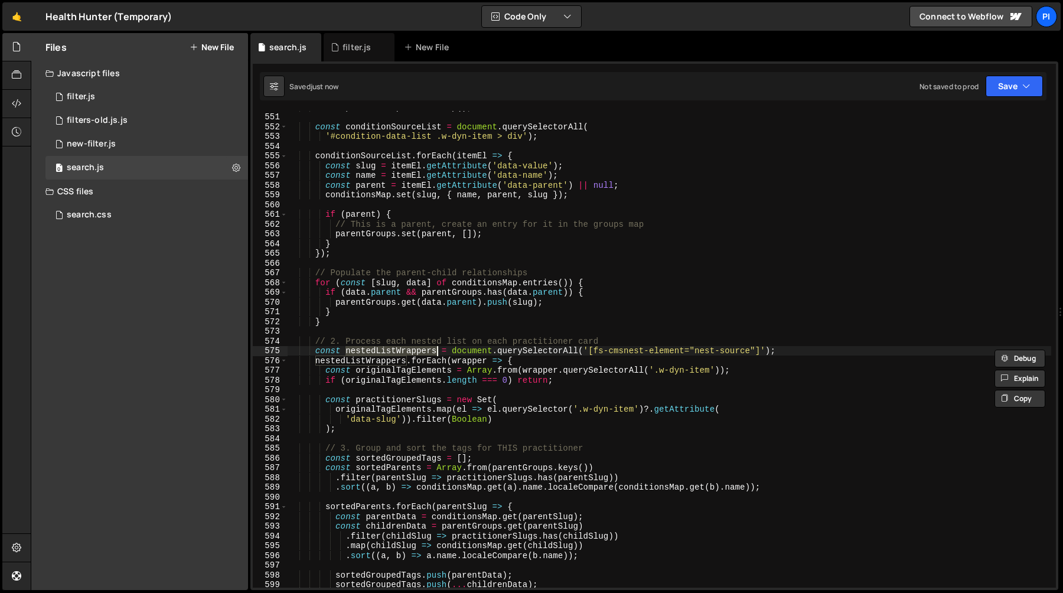
click at [385, 359] on div "const parentGroups = new Map ( ) ; const conditionSourceList = document . query…" at bounding box center [670, 350] width 764 height 496
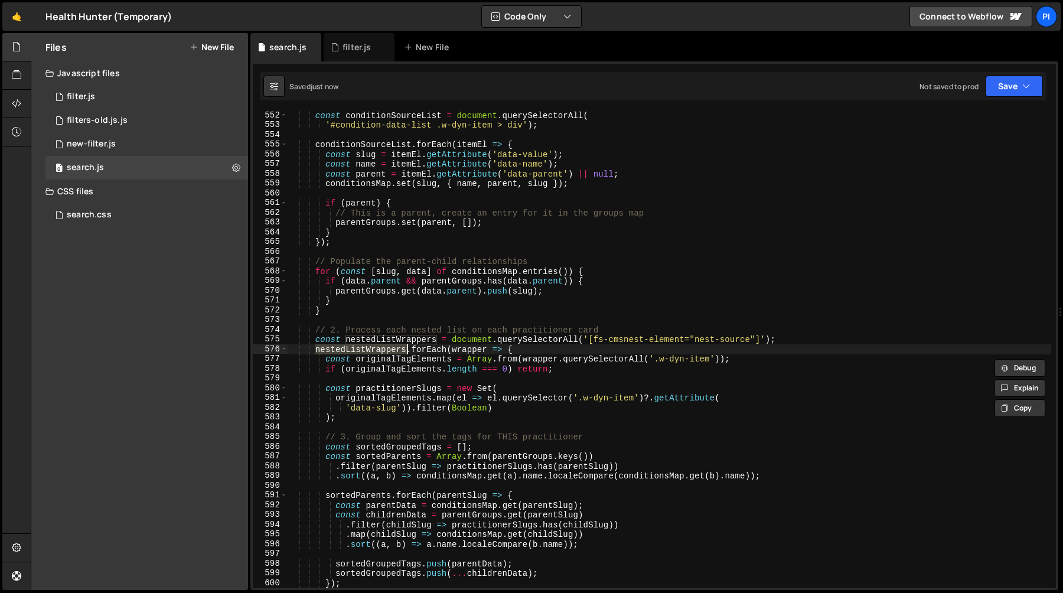
scroll to position [5426, 0]
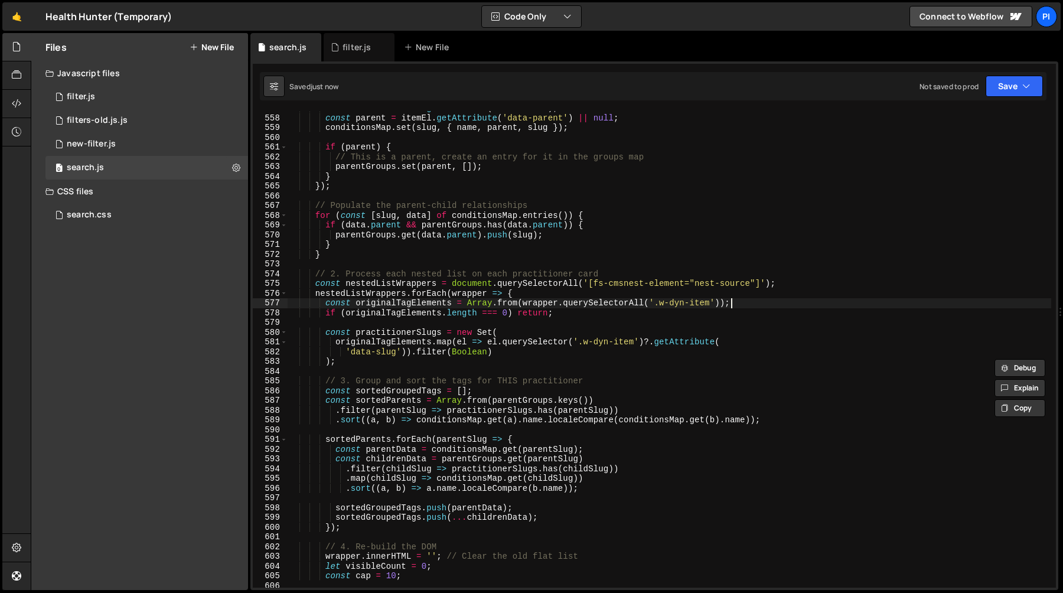
click at [751, 304] on div "const name = itemEl . getAttribute ( 'data-name' ) ; const parent = itemEl . ge…" at bounding box center [670, 351] width 764 height 496
type textarea "const originalTagElements = Array.from(wrapper.querySelectorAll('.w-dyn-item'));"
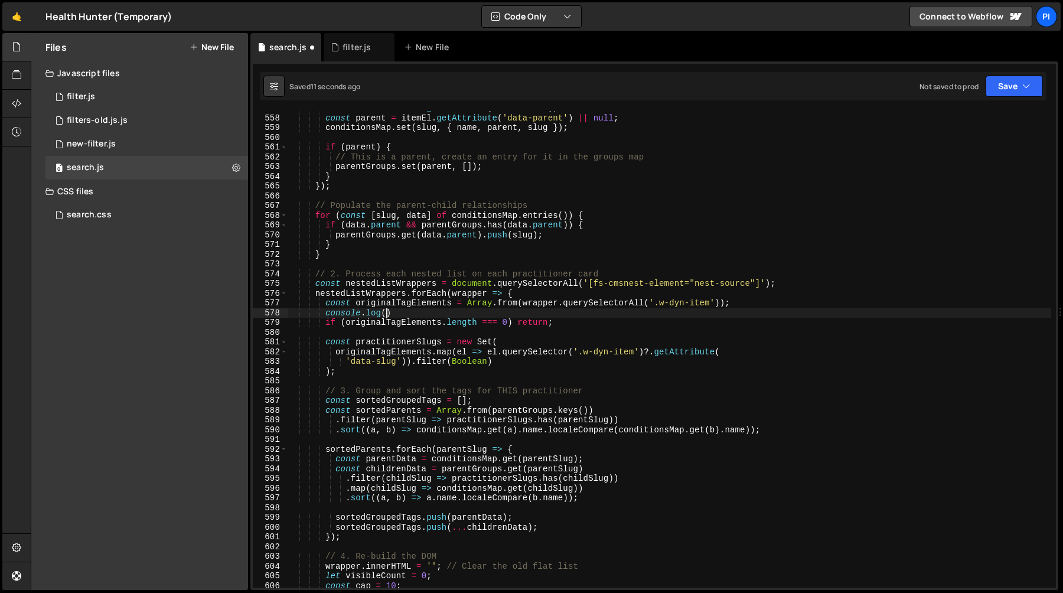
scroll to position [0, 6]
click at [389, 301] on div "const name = itemEl . getAttribute ( 'data-name' ) ; const parent = itemEl . ge…" at bounding box center [670, 351] width 764 height 496
click at [384, 311] on div "const name = itemEl . getAttribute ( 'data-name' ) ; const parent = itemEl . ge…" at bounding box center [670, 351] width 764 height 496
paste textarea "originalTagElements"
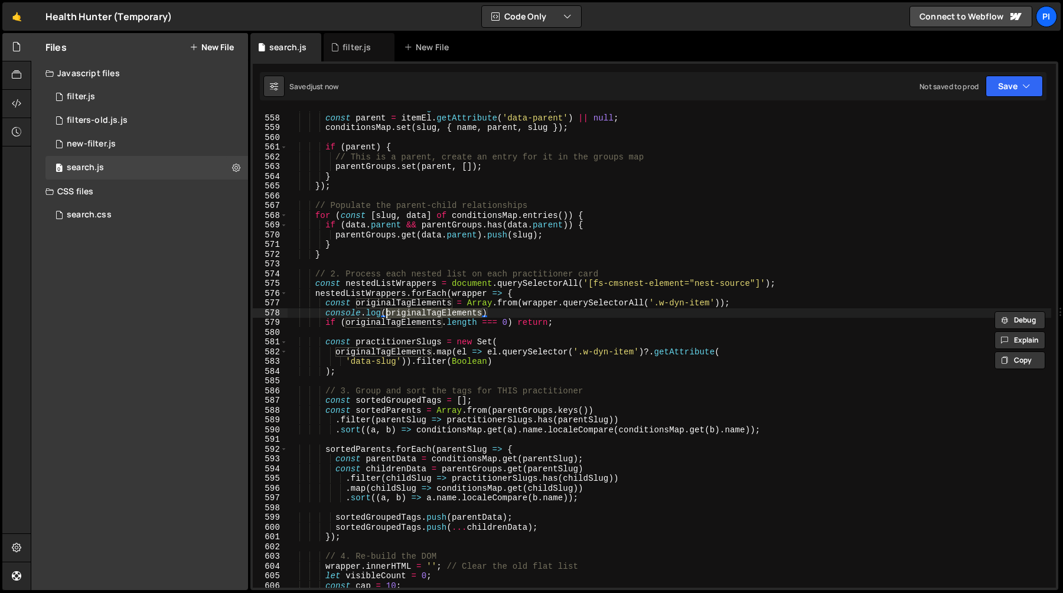
scroll to position [0, 6]
click at [512, 308] on div "const name = itemEl . getAttribute ( 'data-name' ) ; const parent = itemEl . ge…" at bounding box center [670, 351] width 764 height 496
click at [470, 339] on div "const name = itemEl . getAttribute ( 'data-name' ) ; const parent = itemEl . ge…" at bounding box center [670, 351] width 764 height 496
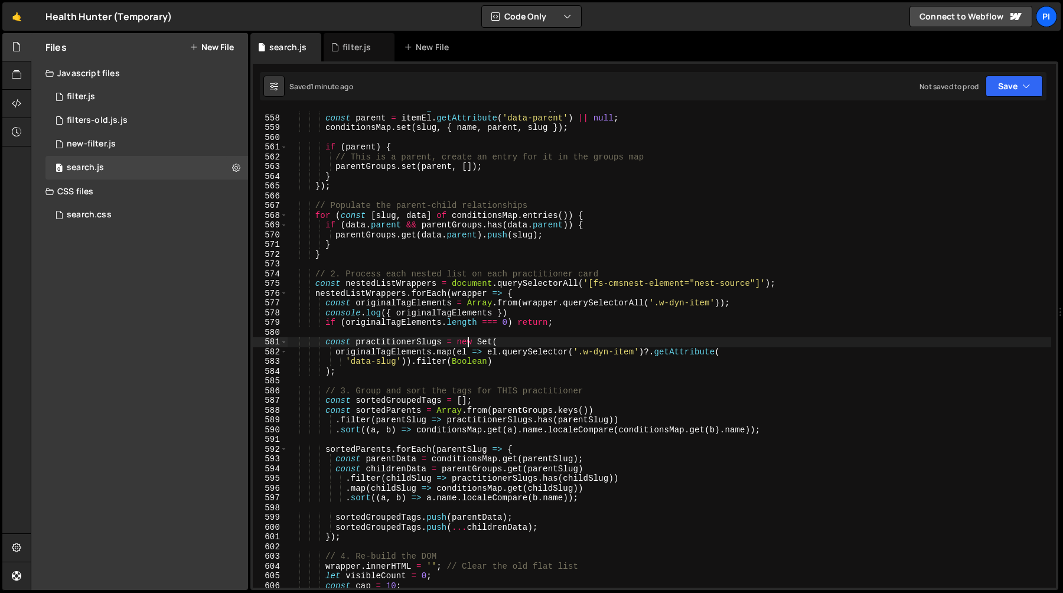
click at [470, 339] on div "const name = itemEl . getAttribute ( 'data-name' ) ; const parent = itemEl . ge…" at bounding box center [670, 351] width 764 height 496
click at [412, 344] on div "const name = itemEl . getAttribute ( 'data-name' ) ; const parent = itemEl . ge…" at bounding box center [670, 351] width 764 height 496
click at [406, 354] on div "const name = itemEl . getAttribute ( 'data-name' ) ; const parent = itemEl . ge…" at bounding box center [670, 351] width 764 height 496
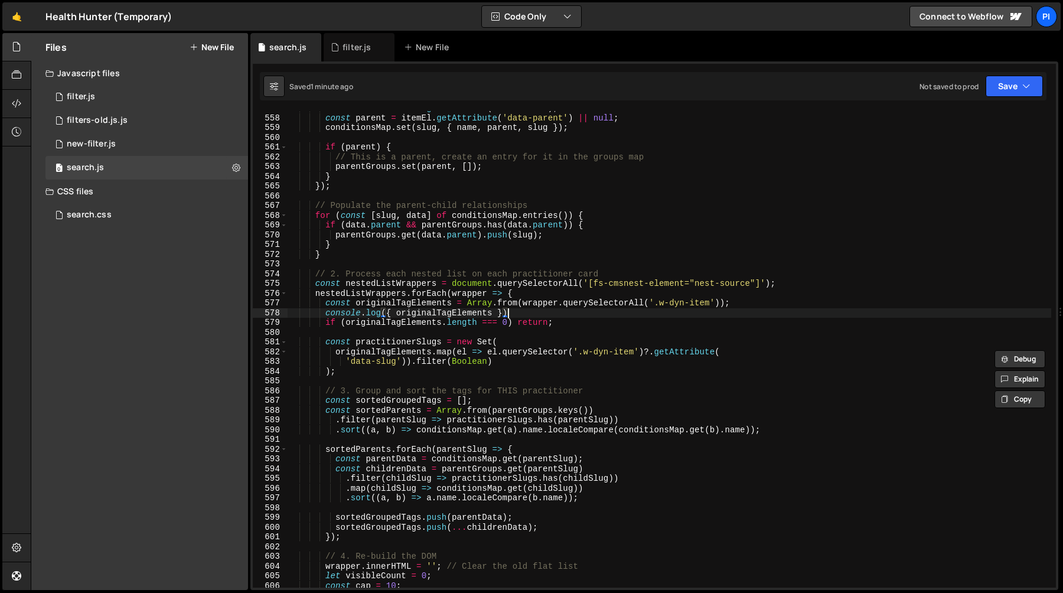
click at [516, 311] on div "const name = itemEl . getAttribute ( 'data-name' ) ; const parent = itemEl . ge…" at bounding box center [670, 351] width 764 height 496
type textarea "console.log({ originalTagElements })"
drag, startPoint x: 516, startPoint y: 311, endPoint x: 281, endPoint y: 312, distance: 235.1
click at [281, 312] on div "console.log({ originalTagElements }) 557 558 559 560 561 562 563 564 565 566 56…" at bounding box center [654, 349] width 803 height 477
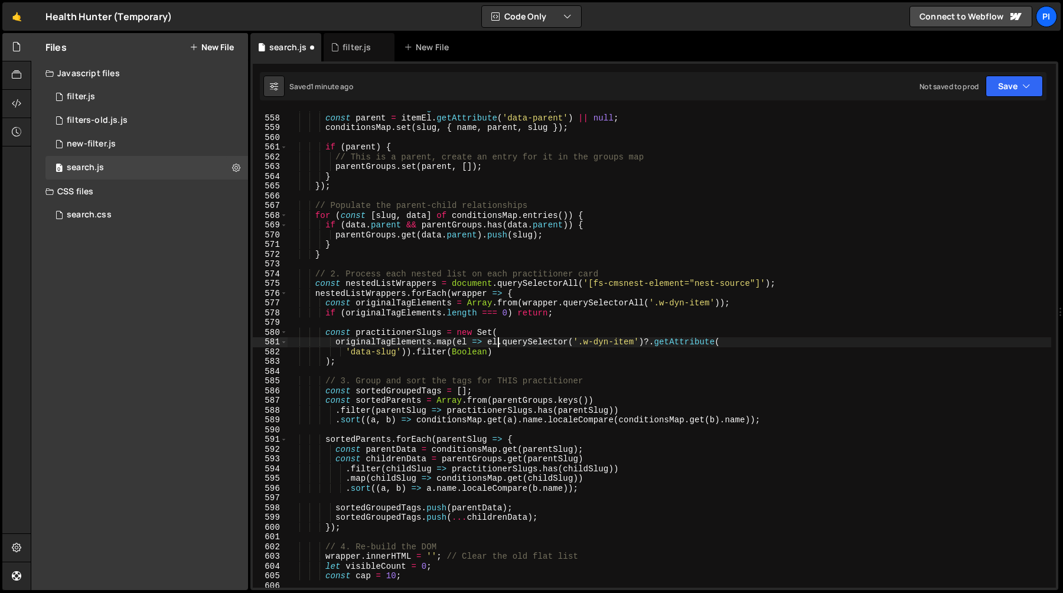
click at [499, 343] on div "const name = itemEl . getAttribute ( 'data-name' ) ; const parent = itemEl . ge…" at bounding box center [670, 351] width 764 height 496
click at [649, 343] on div "const name = itemEl . getAttribute ( 'data-name' ) ; const parent = itemEl . ge…" at bounding box center [670, 351] width 764 height 496
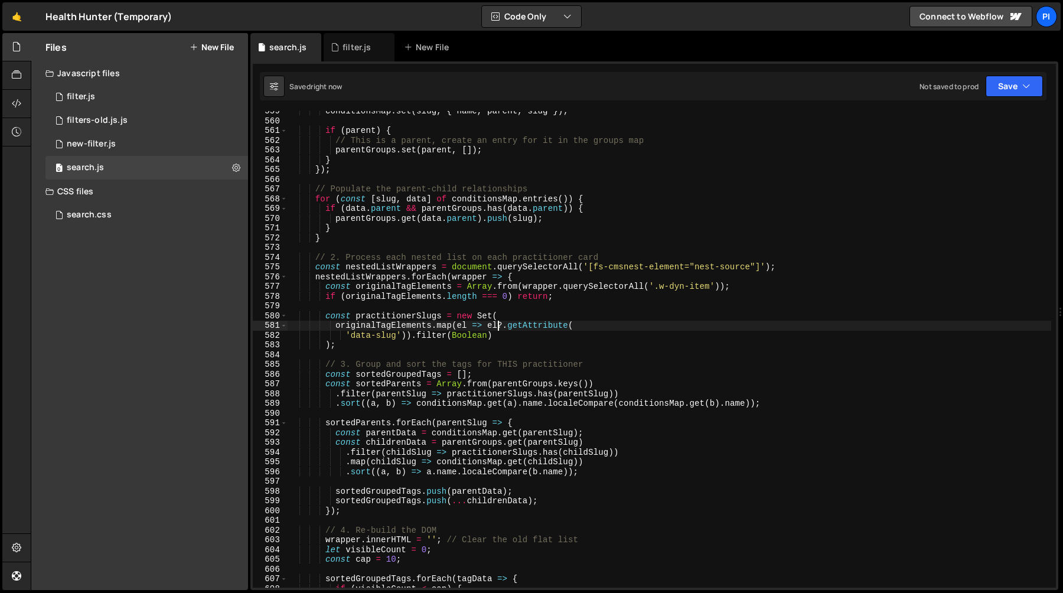
scroll to position [5444, 0]
click at [404, 315] on div "conditionsMap . set ( slug , { name , parent , slug }) ; if ( parent ) { // Thi…" at bounding box center [670, 353] width 764 height 496
type textarea "const practitionerSlugs = new Set("
click at [404, 315] on div "conditionsMap . set ( slug , { name , parent , slug }) ; if ( parent ) { // Thi…" at bounding box center [670, 353] width 764 height 496
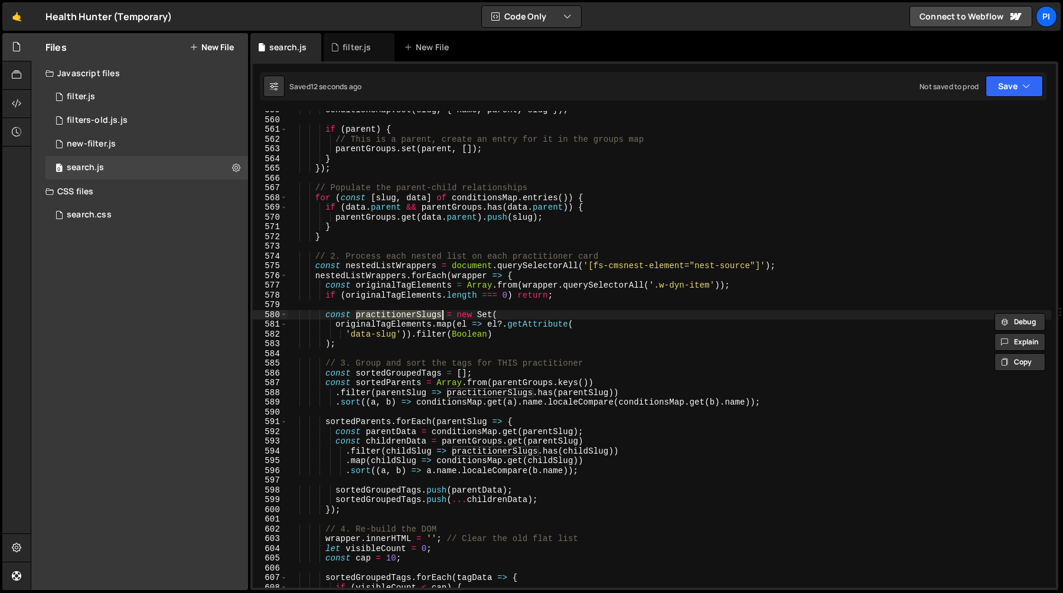
click at [485, 353] on div "conditionsMap . set ( slug , { name , parent , slug }) ; if ( parent ) { // Thi…" at bounding box center [670, 353] width 764 height 496
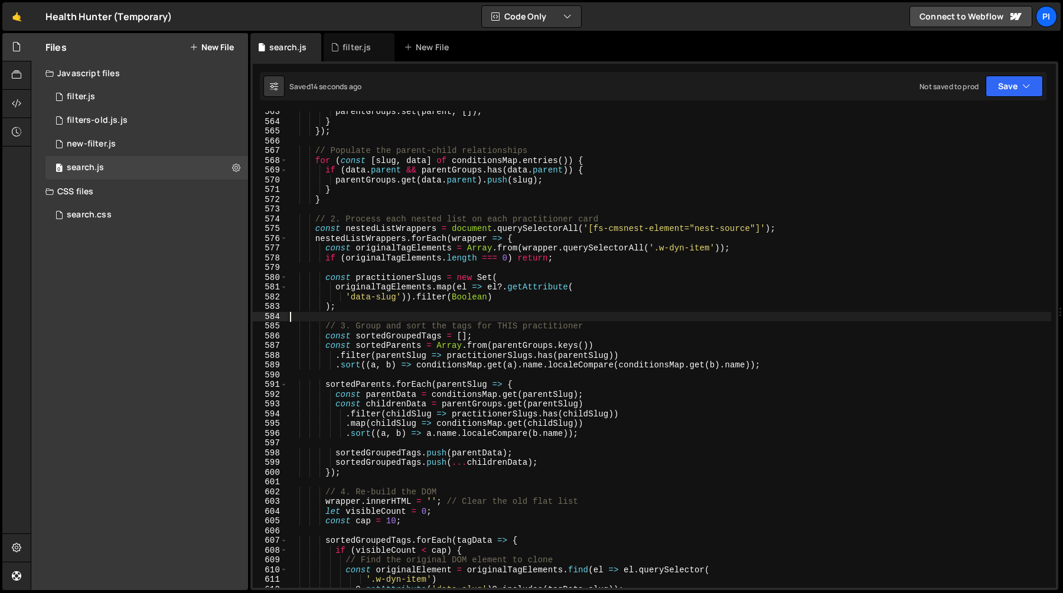
scroll to position [5485, 0]
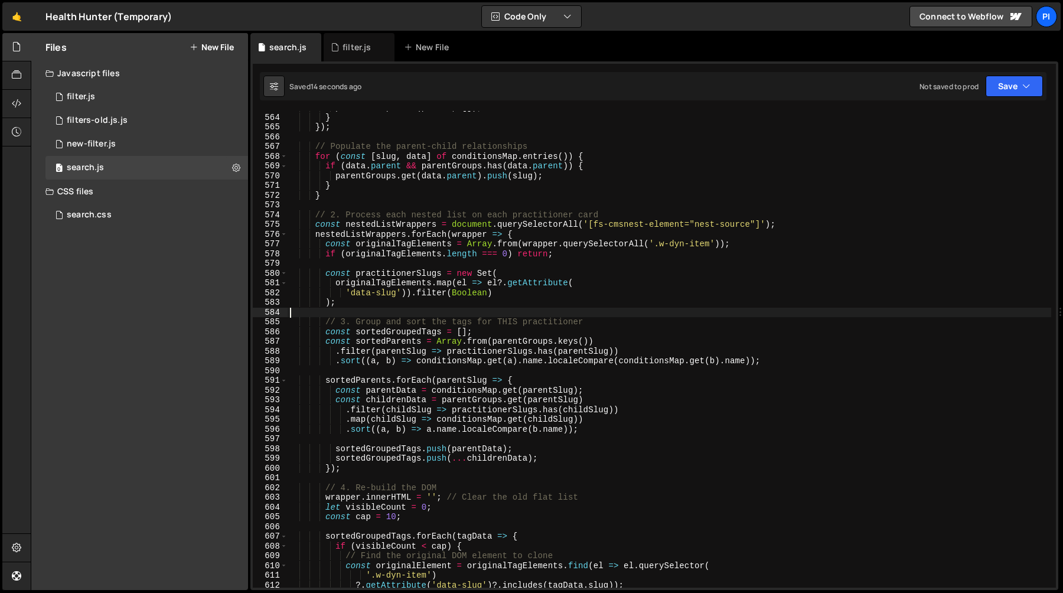
click at [403, 305] on div "parentGroups . set ( parent , [ ]) ; } }) ; // Populate the parent-child relati…" at bounding box center [670, 351] width 764 height 496
click at [367, 274] on div "parentGroups . set ( parent , [ ]) ; } }) ; // Populate the parent-child relati…" at bounding box center [670, 351] width 764 height 496
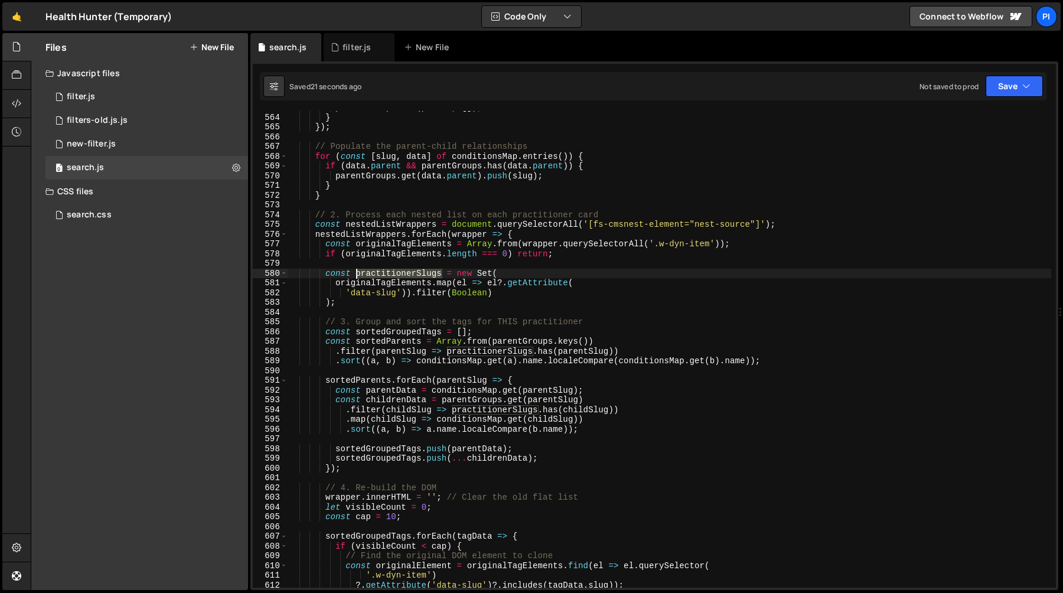
click at [367, 274] on div "parentGroups . set ( parent , [ ]) ; } }) ; // Populate the parent-child relati…" at bounding box center [670, 351] width 764 height 496
click at [367, 285] on div "parentGroups . set ( parent , [ ]) ; } }) ; // Populate the parent-child relati…" at bounding box center [670, 351] width 764 height 496
click at [423, 275] on div "parentGroups . set ( parent , [ ]) ; } }) ; // Populate the parent-child relati…" at bounding box center [670, 351] width 764 height 496
type textarea "const practitionerSlugs = new Set("
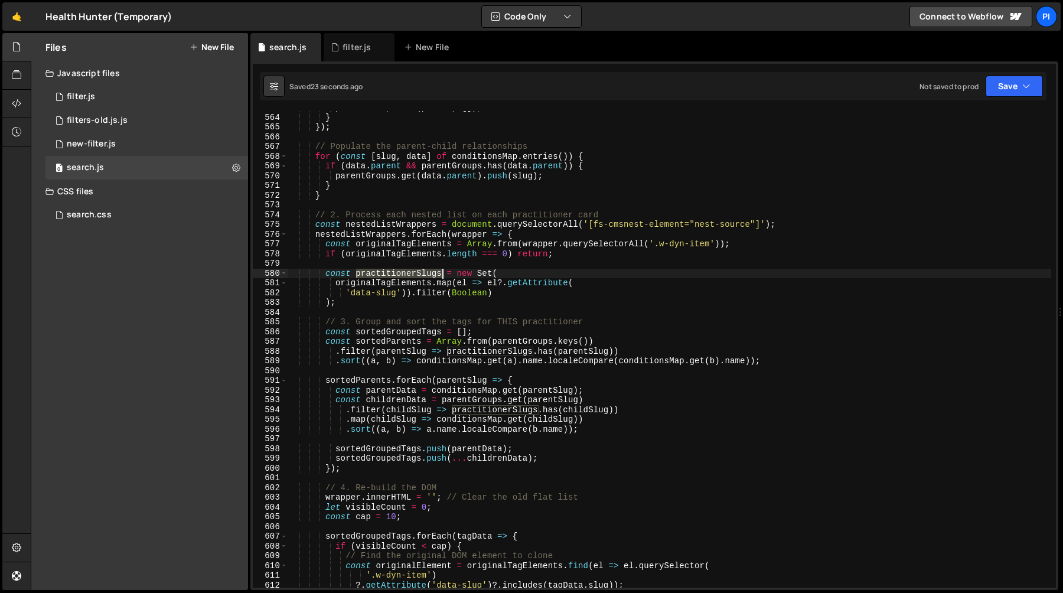
click at [423, 275] on div "parentGroups . set ( parent , [ ]) ; } }) ; // Populate the parent-child relati…" at bounding box center [670, 351] width 764 height 496
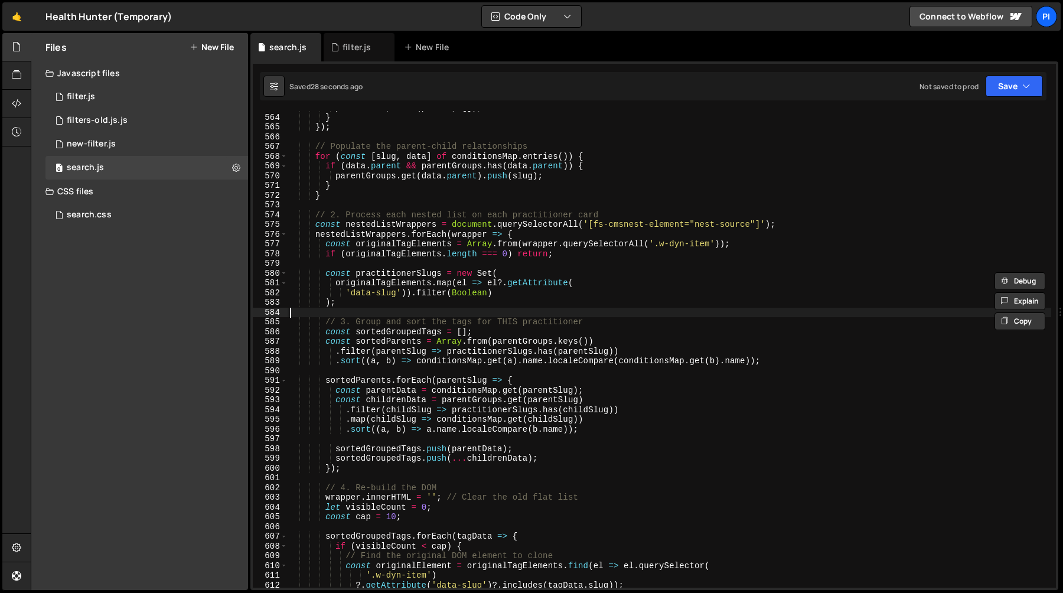
click at [356, 311] on div "parentGroups . set ( parent , [ ]) ; } }) ; // Populate the parent-child relati…" at bounding box center [670, 351] width 764 height 496
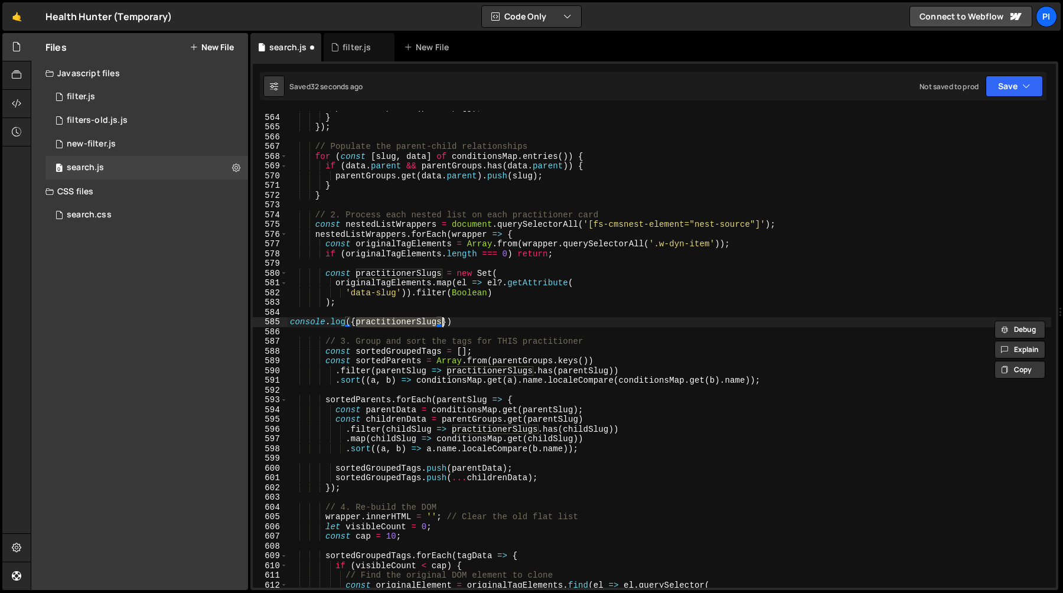
scroll to position [0, 4]
click at [511, 320] on div "parentGroups . set ( parent , [ ]) ; } }) ; // Populate the parent-child relati…" at bounding box center [670, 351] width 764 height 496
click at [504, 311] on div "parentGroups . set ( parent , [ ]) ; } }) ; // Populate the parent-child relati…" at bounding box center [670, 351] width 764 height 496
type textarea "console.log({ practitionerSlugs })"
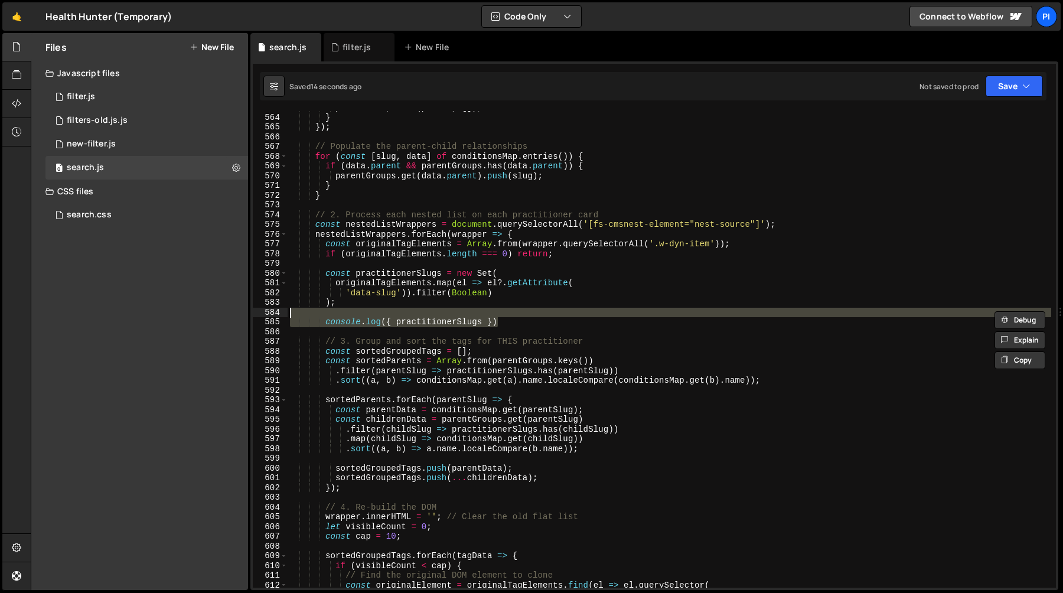
scroll to position [0, 0]
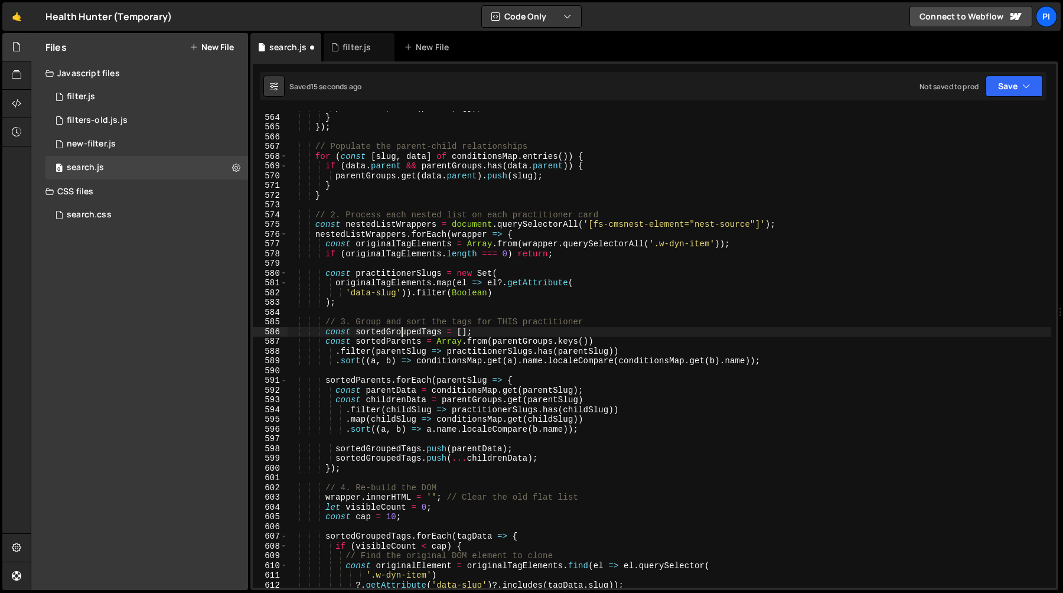
click at [403, 328] on div "parentGroups . set ( parent , [ ]) ; } }) ; // Populate the parent-child relati…" at bounding box center [670, 351] width 764 height 496
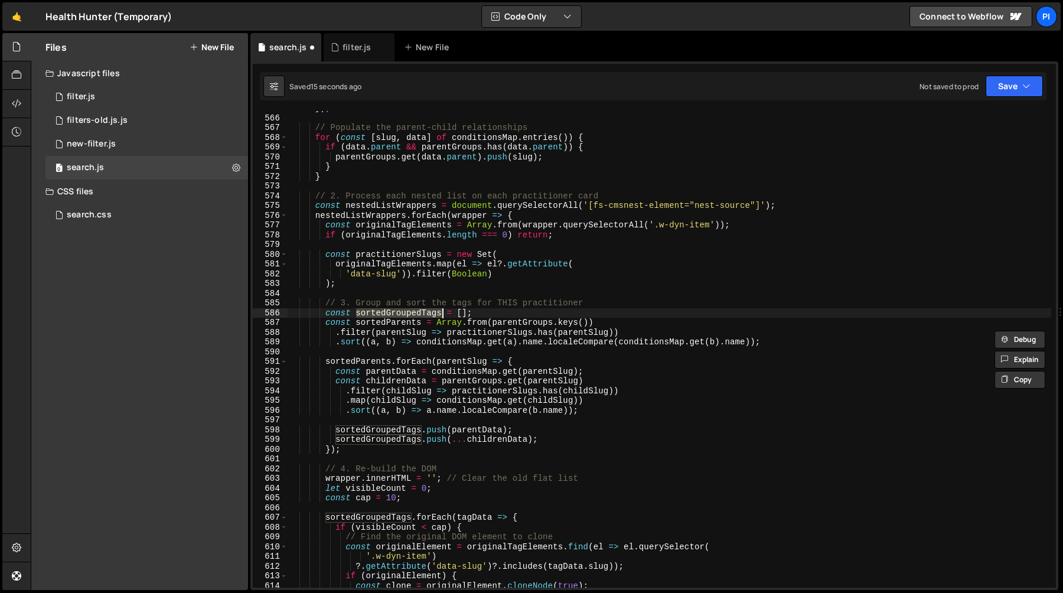
scroll to position [5553, 0]
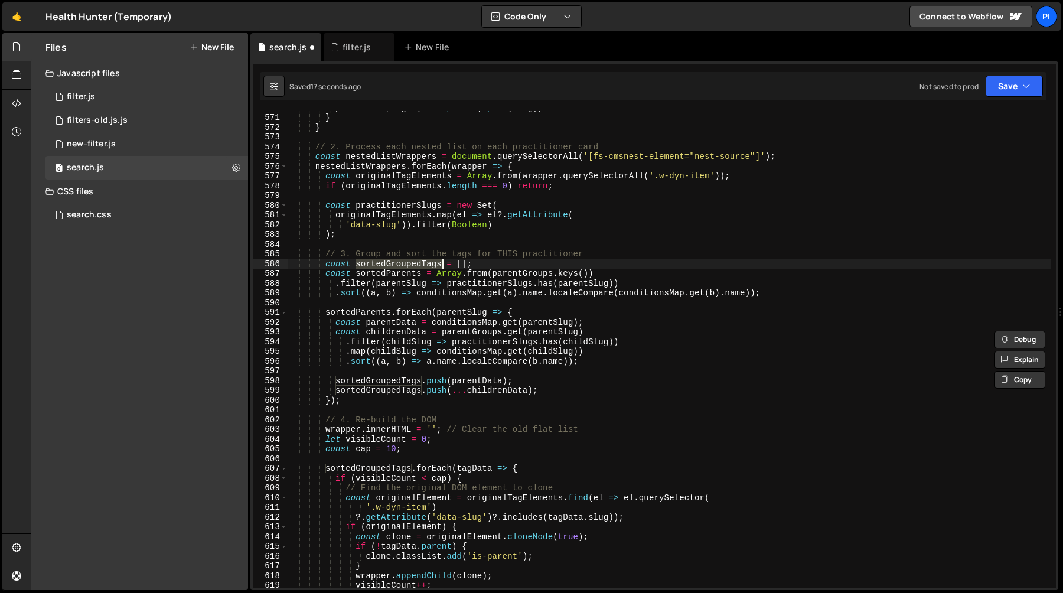
click at [562, 275] on div "parentGroups . get ( data . parent ) . push ( slug ) ; } } // 2. Process each n…" at bounding box center [670, 351] width 764 height 496
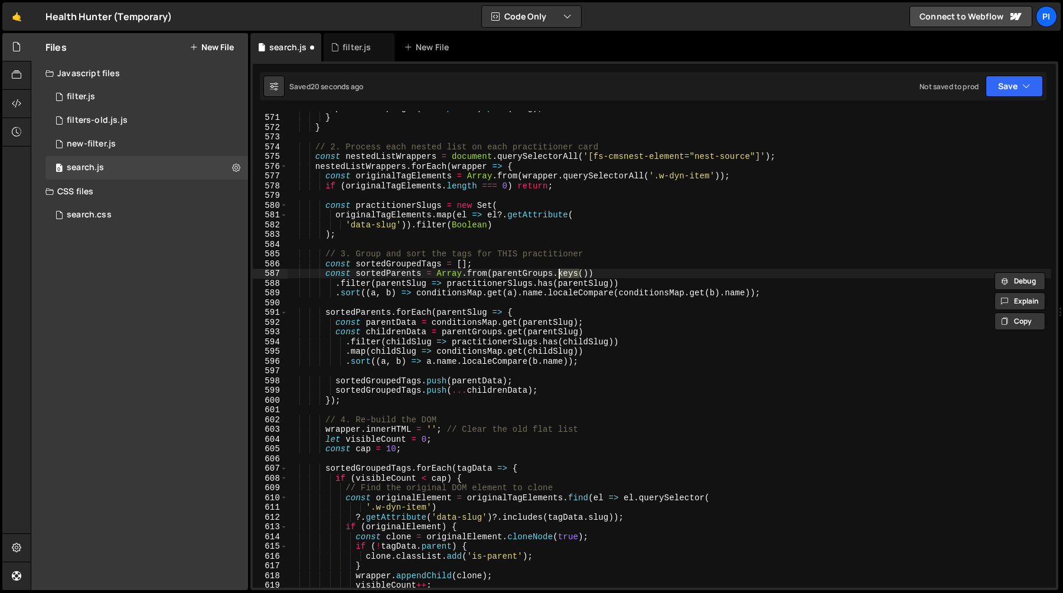
click at [470, 278] on div "parentGroups . get ( data . parent ) . push ( slug ) ; } } // 2. Process each n…" at bounding box center [670, 351] width 764 height 496
click at [406, 277] on div "parentGroups . get ( data . parent ) . push ( slug ) ; } } // 2. Process each n…" at bounding box center [670, 351] width 764 height 496
click at [500, 276] on div "parentGroups . get ( data . parent ) . push ( slug ) ; } } // 2. Process each n…" at bounding box center [670, 351] width 764 height 496
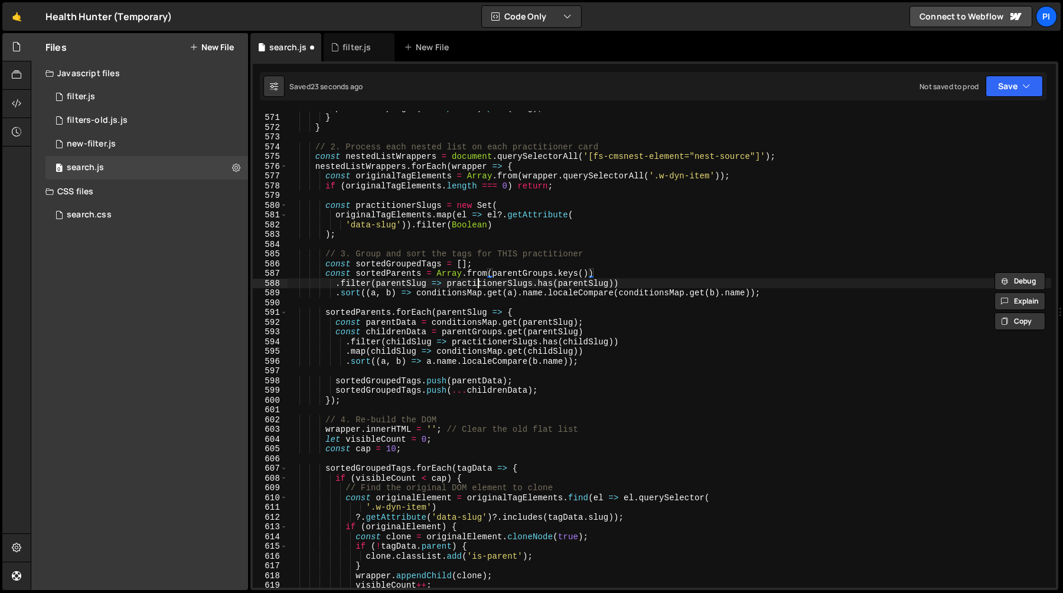
click at [477, 281] on div "parentGroups . get ( data . parent ) . push ( slug ) ; } } // 2. Process each n…" at bounding box center [670, 351] width 764 height 496
click at [549, 282] on div "parentGroups . get ( data . parent ) . push ( slug ) ; } } // 2. Process each n…" at bounding box center [670, 351] width 764 height 496
click at [584, 282] on div "parentGroups . get ( data . parent ) . push ( slug ) ; } } // 2. Process each n…" at bounding box center [670, 351] width 764 height 496
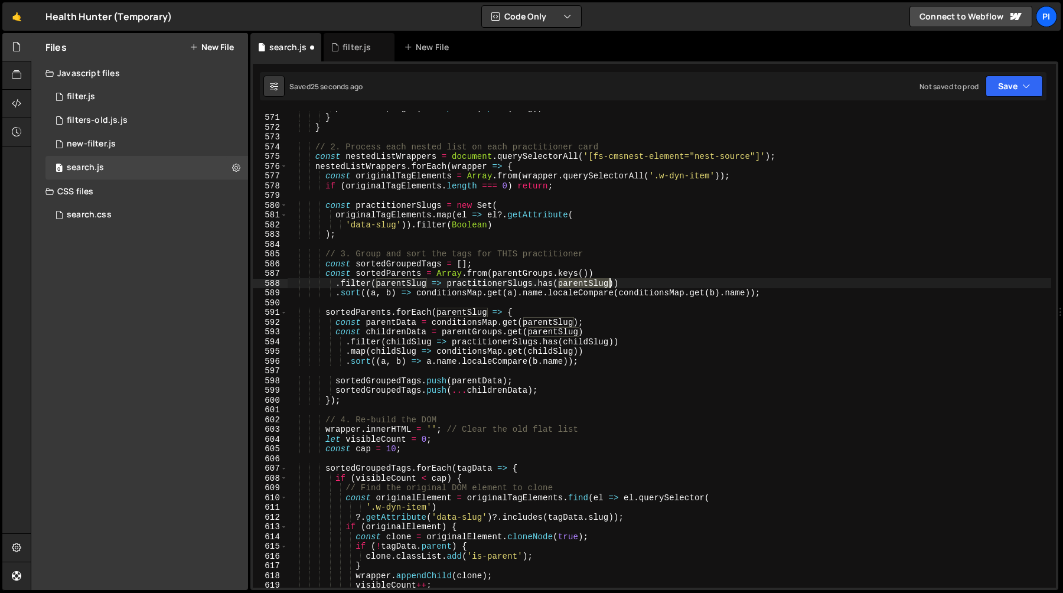
click at [584, 282] on div "parentGroups . get ( data . parent ) . push ( slug ) ; } } // 2. Process each n…" at bounding box center [670, 351] width 764 height 496
click at [396, 292] on div "parentGroups . get ( data . parent ) . push ( slug ) ; } } // 2. Process each n…" at bounding box center [670, 351] width 764 height 496
click at [395, 276] on div "parentGroups . get ( data . parent ) . push ( slug ) ; } } // 2. Process each n…" at bounding box center [670, 351] width 764 height 496
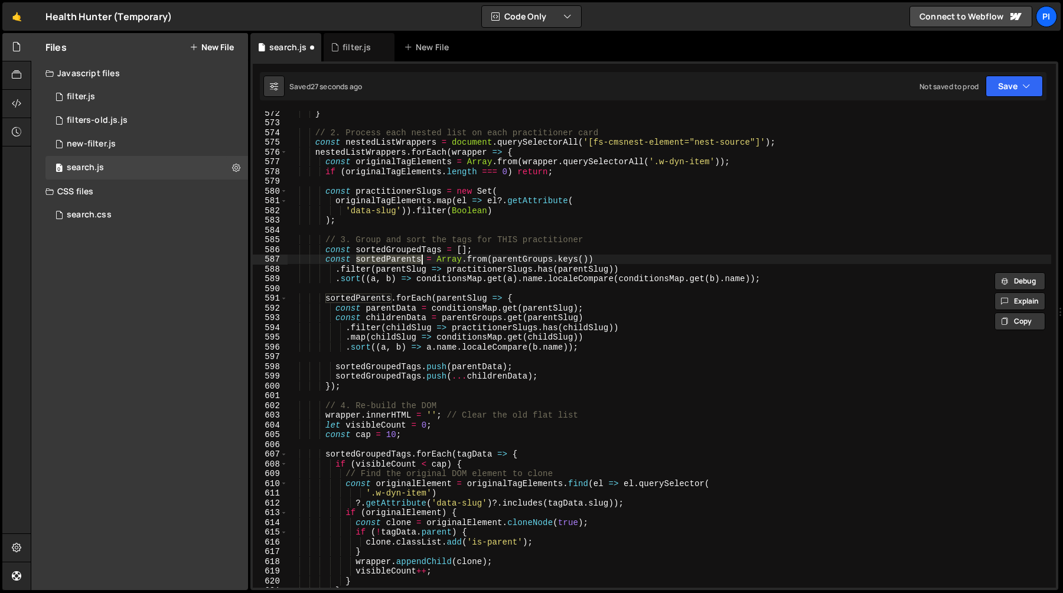
scroll to position [5601, 0]
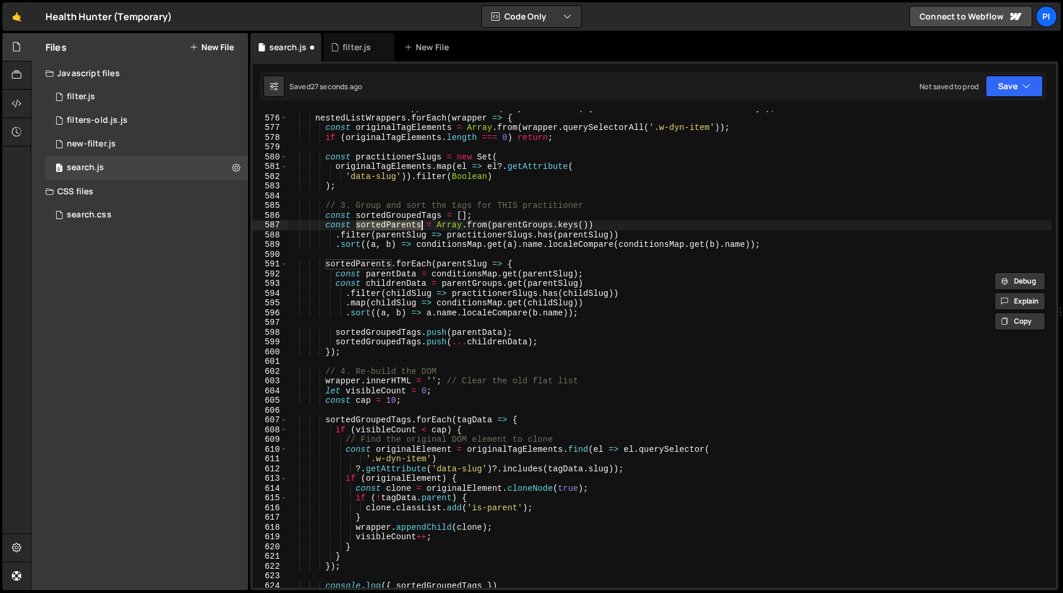
click at [462, 272] on div "const nestedListWrappers = document . querySelectorAll ( '[fs-cmsnest-element="…" at bounding box center [670, 351] width 764 height 496
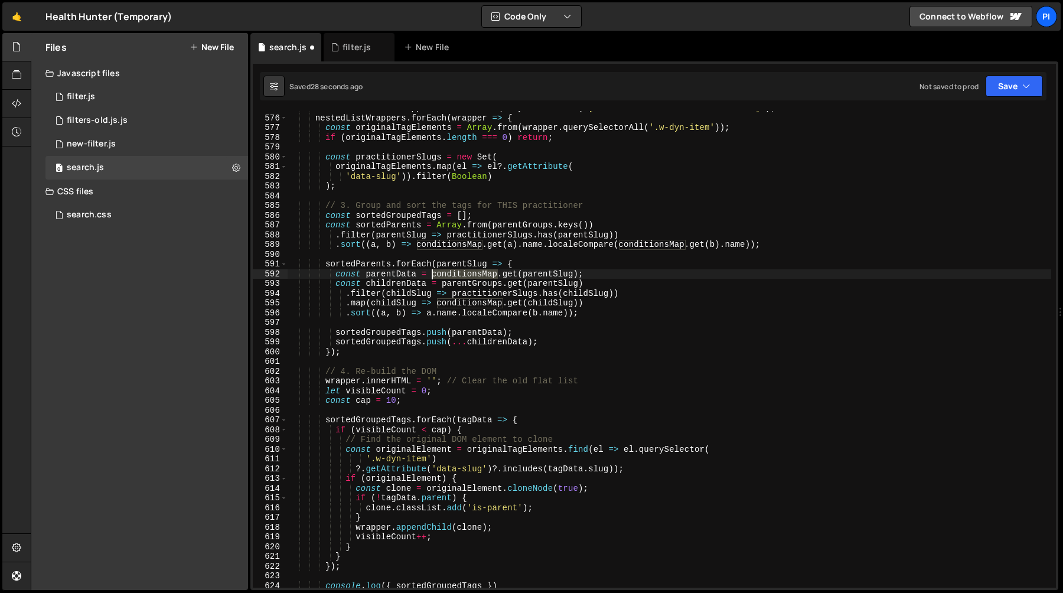
click at [462, 272] on div "const nestedListWrappers = document . querySelectorAll ( '[fs-cmsnest-element="…" at bounding box center [670, 351] width 764 height 496
click at [534, 270] on div "const nestedListWrappers = document . querySelectorAll ( '[fs-cmsnest-element="…" at bounding box center [670, 351] width 764 height 496
click at [533, 275] on div "const nestedListWrappers = document . querySelectorAll ( '[fs-cmsnest-element="…" at bounding box center [670, 351] width 764 height 496
click at [491, 282] on div "const nestedListWrappers = document . querySelectorAll ( '[fs-cmsnest-element="…" at bounding box center [670, 351] width 764 height 496
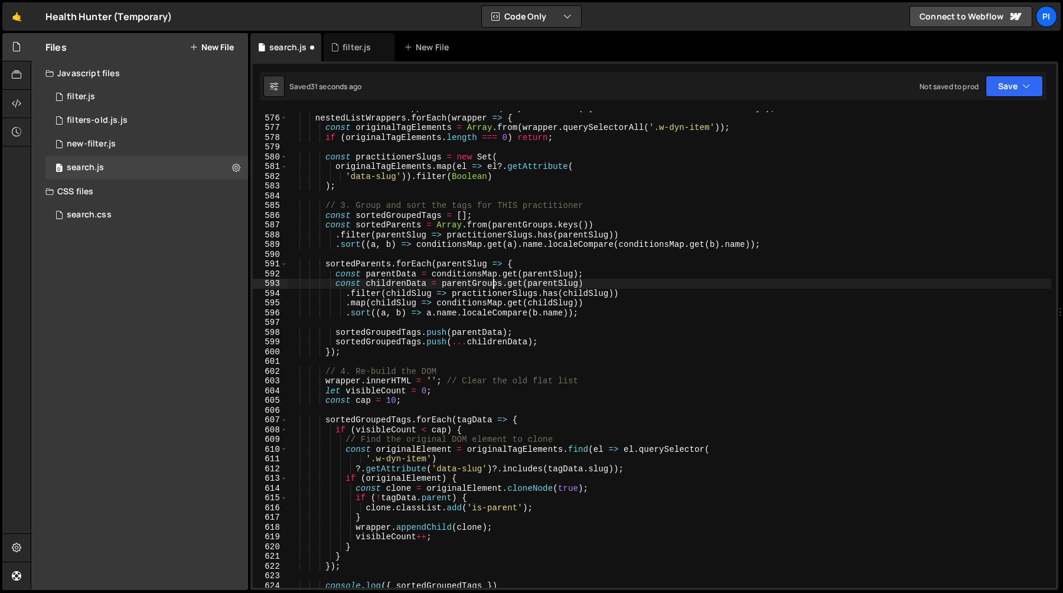
click at [491, 282] on div "const nestedListWrappers = document . querySelectorAll ( '[fs-cmsnest-element="…" at bounding box center [670, 351] width 764 height 496
click at [558, 285] on div "const nestedListWrappers = document . querySelectorAll ( '[fs-cmsnest-element="…" at bounding box center [670, 351] width 764 height 496
click at [517, 294] on div "const nestedListWrappers = document . querySelectorAll ( '[fs-cmsnest-element="…" at bounding box center [670, 351] width 764 height 496
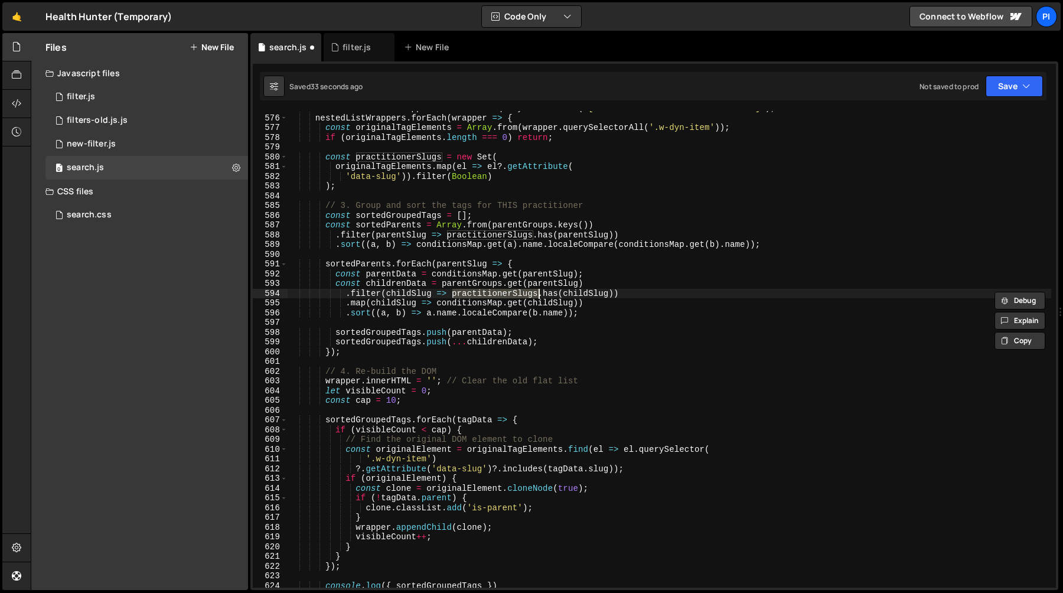
click at [549, 294] on div "const nestedListWrappers = document . querySelectorAll ( '[fs-cmsnest-element="…" at bounding box center [670, 351] width 764 height 496
click at [499, 312] on div "const nestedListWrappers = document . querySelectorAll ( '[fs-cmsnest-element="…" at bounding box center [670, 351] width 764 height 496
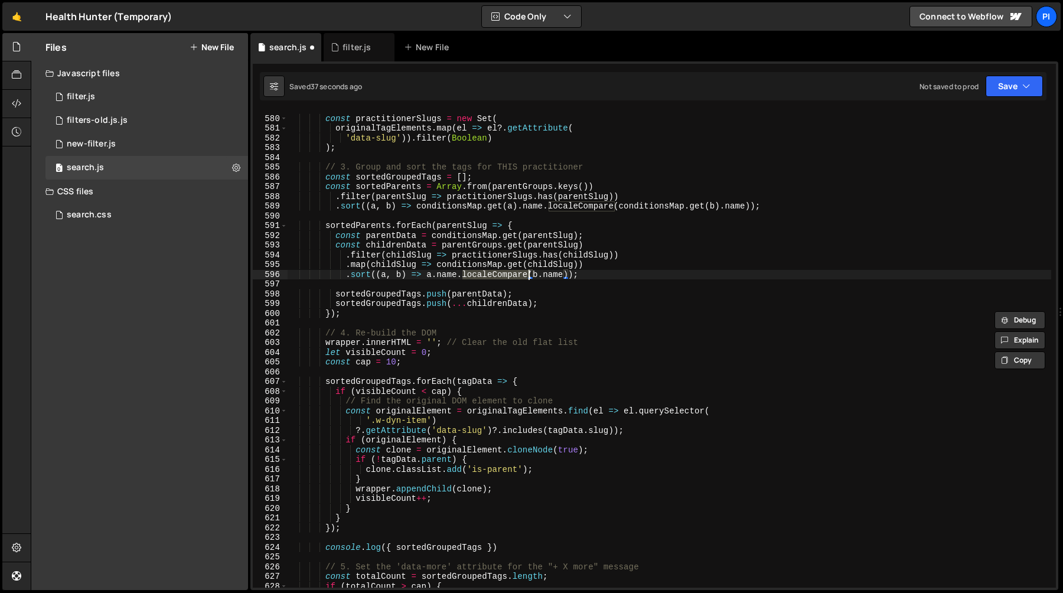
scroll to position [5650, 0]
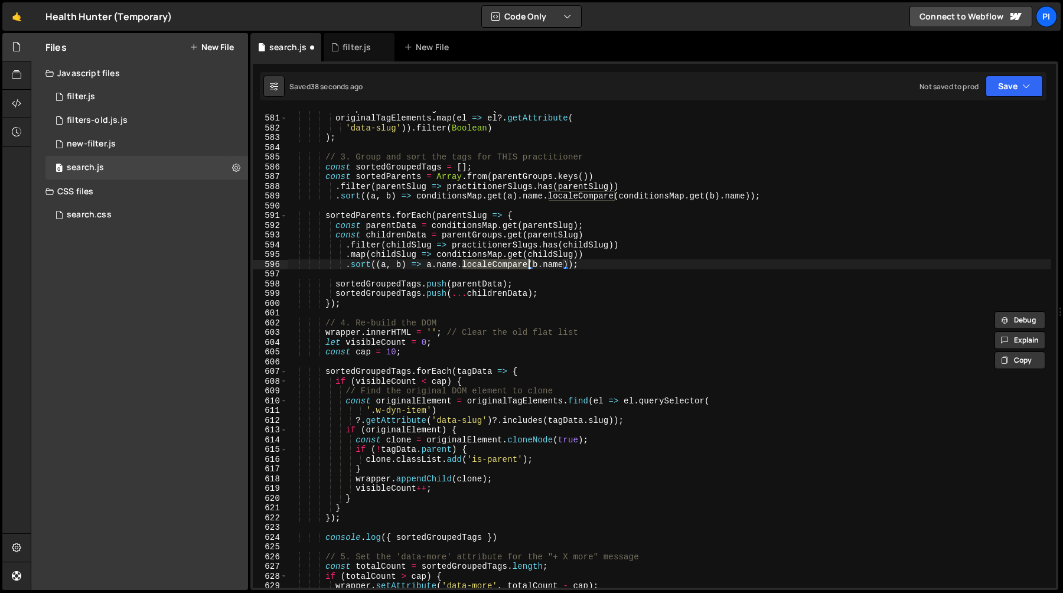
click at [549, 401] on div "const practitionerSlugs = new Set ( originalTagElements . map ( el => el ?. get…" at bounding box center [670, 351] width 764 height 496
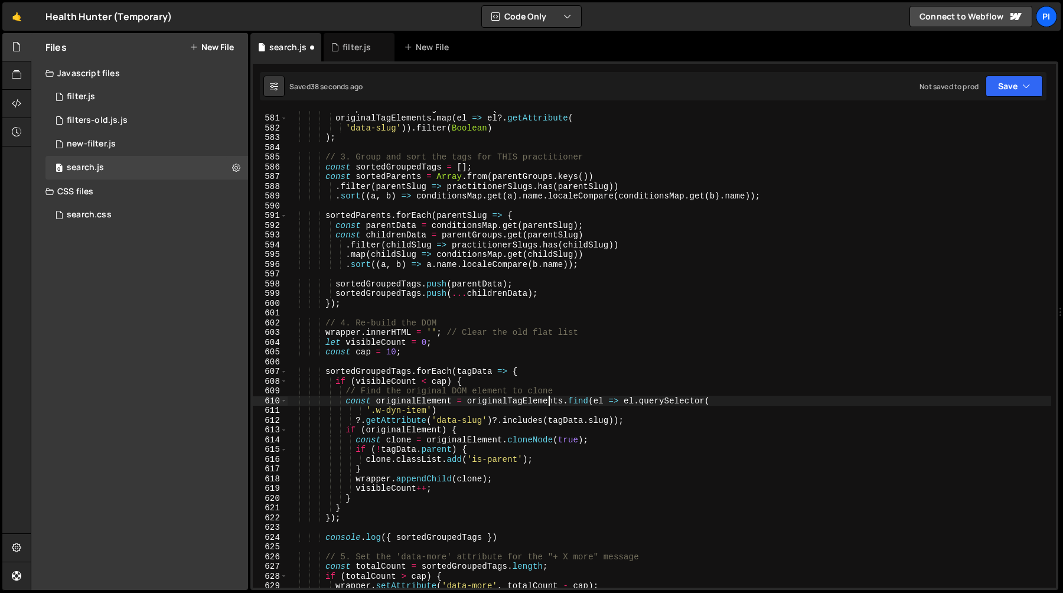
click at [549, 401] on div "const practitionerSlugs = new Set ( originalTagElements . map ( el => el ?. get…" at bounding box center [670, 351] width 764 height 496
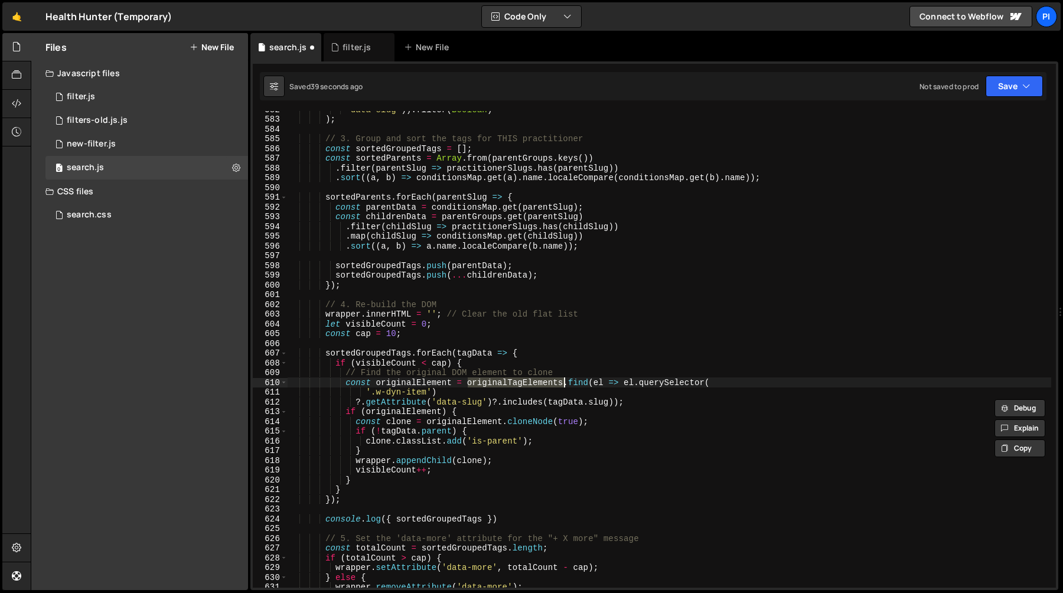
scroll to position [5689, 0]
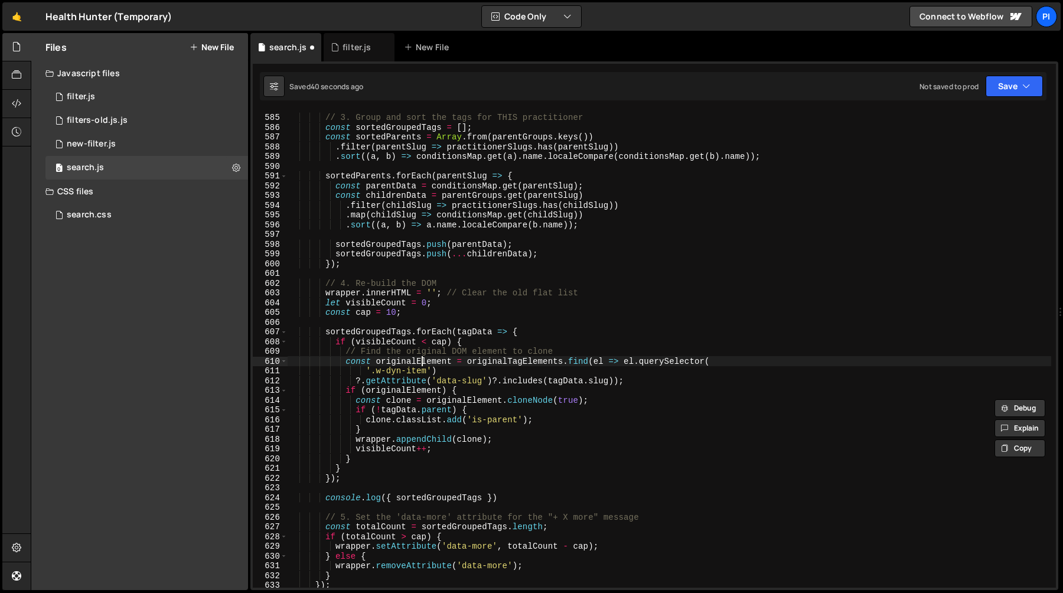
click at [422, 359] on div "// 3. Group and sort the tags for THIS practitioner const sortedGroupedTags = […" at bounding box center [670, 351] width 764 height 496
click at [381, 333] on div "// 3. Group and sort the tags for THIS practitioner const sortedGroupedTags = […" at bounding box center [670, 351] width 764 height 496
click at [472, 333] on div "// 3. Group and sort the tags for THIS practitioner const sortedGroupedTags = […" at bounding box center [670, 351] width 764 height 496
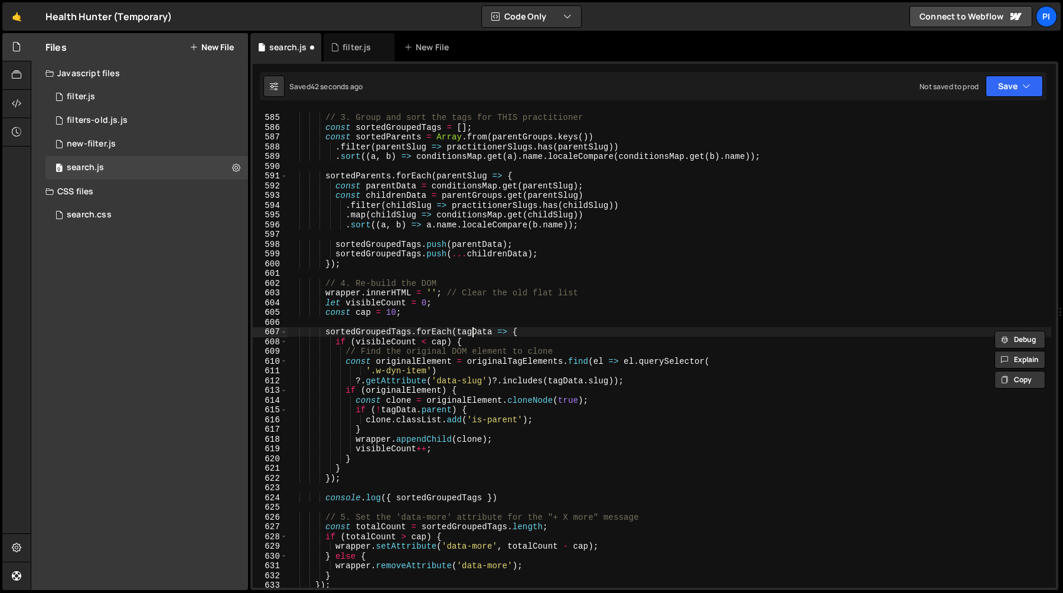
click at [472, 333] on div "// 3. Group and sort the tags for THIS practitioner const sortedGroupedTags = […" at bounding box center [670, 351] width 764 height 496
click at [389, 333] on div "// 3. Group and sort the tags for THIS practitioner const sortedGroupedTags = […" at bounding box center [670, 351] width 764 height 496
click at [466, 332] on div "// 3. Group and sort the tags for THIS practitioner const sortedGroupedTags = […" at bounding box center [670, 351] width 764 height 496
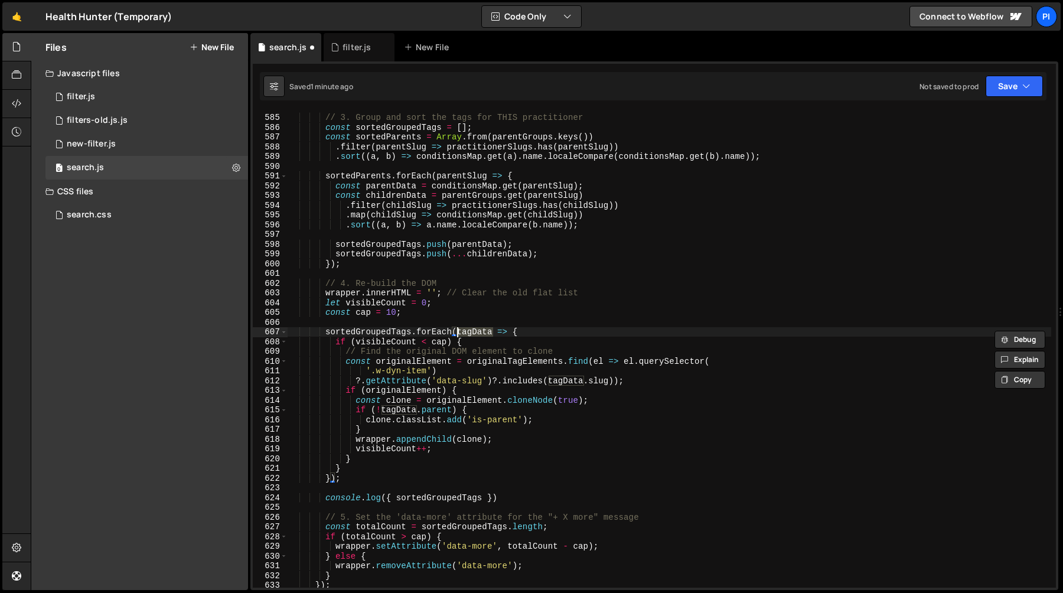
click at [431, 366] on div "// 3. Group and sort the tags for THIS practitioner const sortedGroupedTags = […" at bounding box center [670, 351] width 764 height 496
click at [520, 366] on div "// 3. Group and sort the tags for THIS practitioner const sortedGroupedTags = […" at bounding box center [670, 351] width 764 height 496
click at [530, 362] on div "// 3. Group and sort the tags for THIS practitioner const sortedGroupedTags = […" at bounding box center [670, 349] width 764 height 477
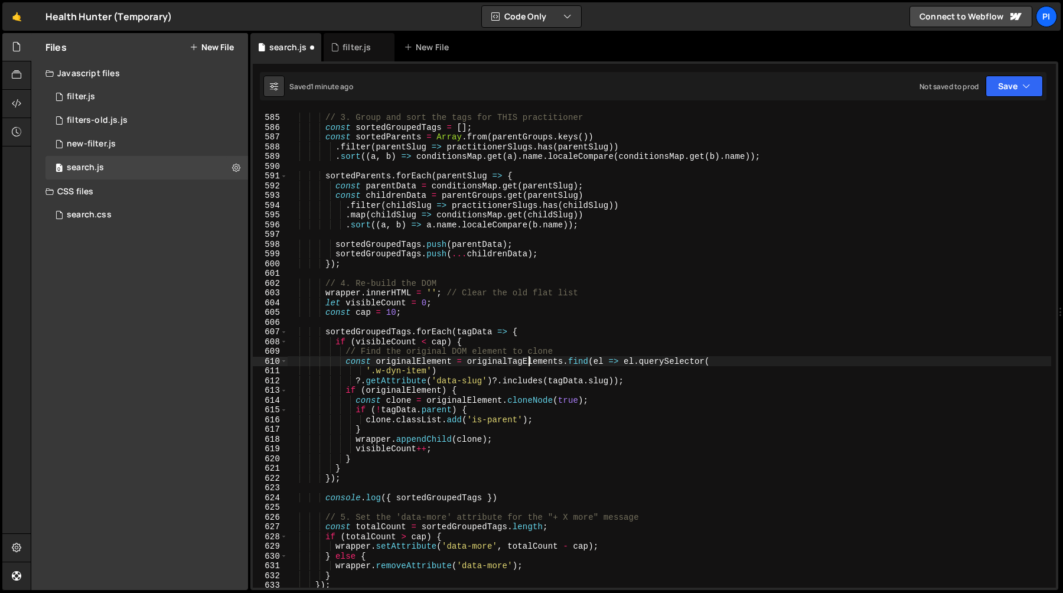
click at [530, 362] on div "// 3. Group and sort the tags for THIS practitioner const sortedGroupedTags = […" at bounding box center [670, 351] width 764 height 496
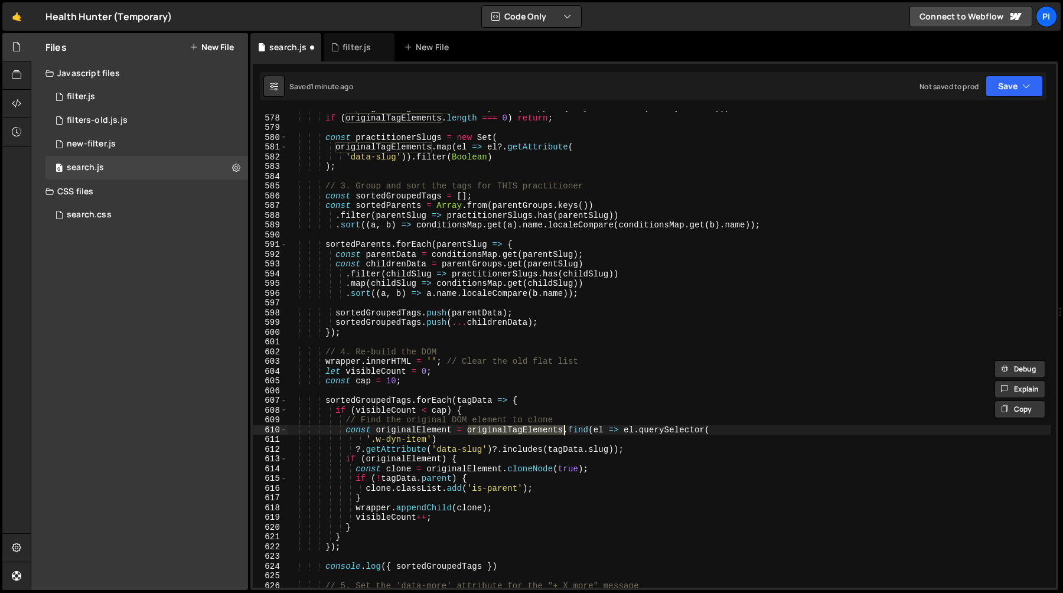
scroll to position [5619, 0]
click at [354, 453] on div "const originalTagElements = Array . from ( wrapper . querySelectorAll ( '.w-dyn…" at bounding box center [670, 353] width 764 height 496
click at [516, 432] on div "const originalTagElements = Array . from ( wrapper . querySelectorAll ( '.w-dyn…" at bounding box center [670, 353] width 764 height 496
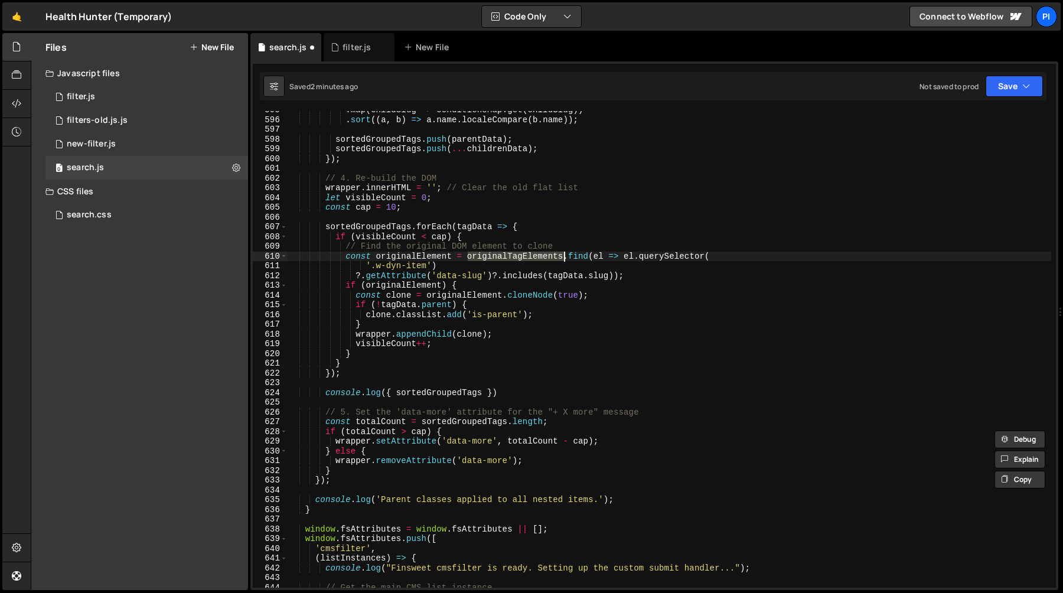
scroll to position [5773, 0]
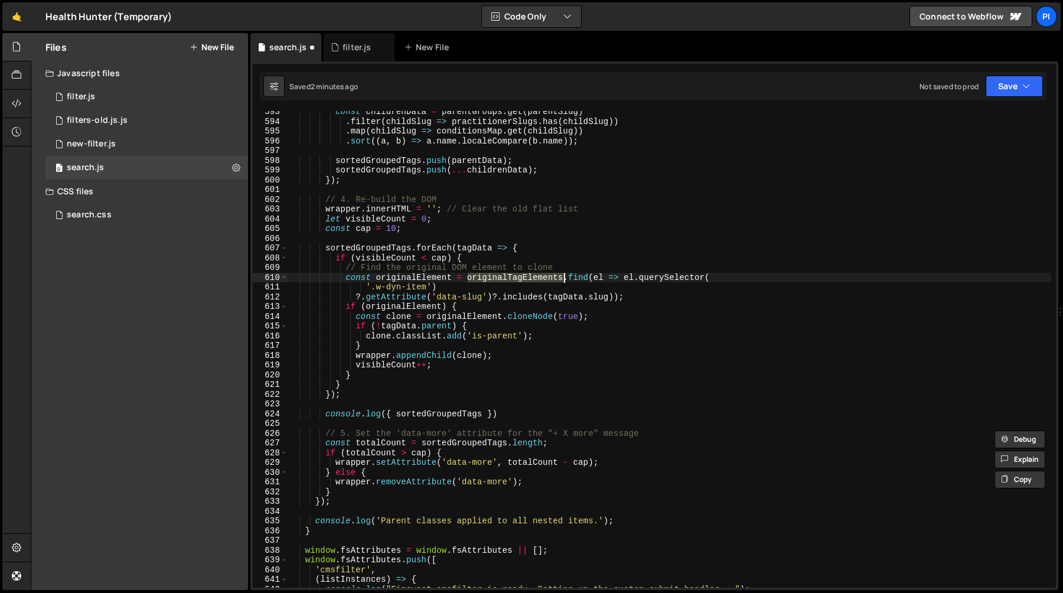
click at [634, 279] on div "const childrenData = parentGroups . get ( parentSlug ) . filter ( childSlug => …" at bounding box center [670, 355] width 764 height 496
click at [355, 298] on div "const childrenData = parentGroups . get ( parentSlug ) . filter ( childSlug => …" at bounding box center [670, 355] width 764 height 496
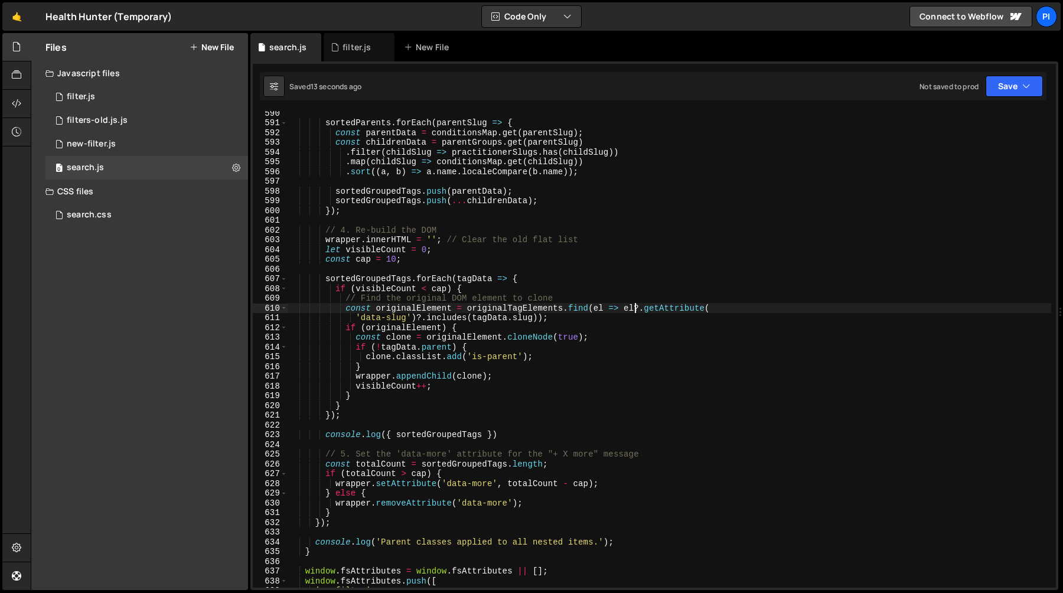
scroll to position [5723, 0]
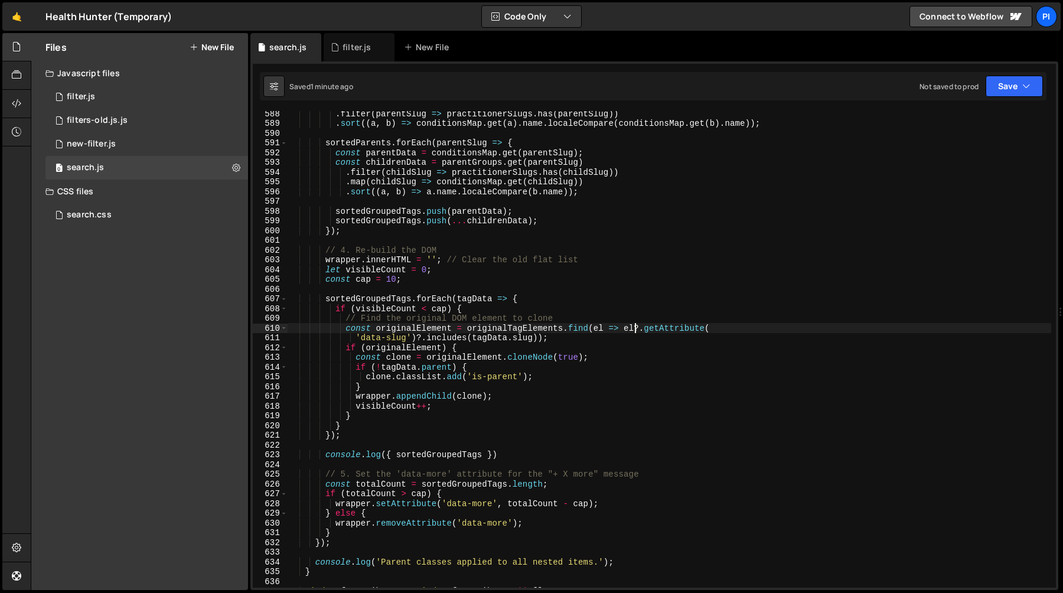
click at [460, 282] on div ". filter ( parentSlug => practitionerSlugs . has ( parentSlug )) . sort (( a , …" at bounding box center [670, 357] width 764 height 496
type textarea "const cap = 10;"
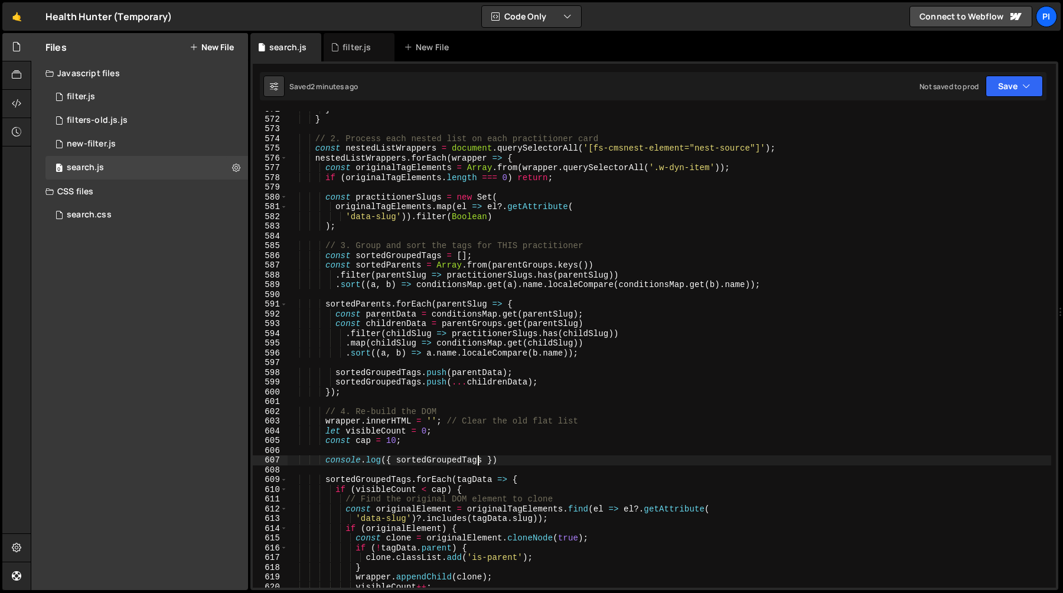
scroll to position [5544, 0]
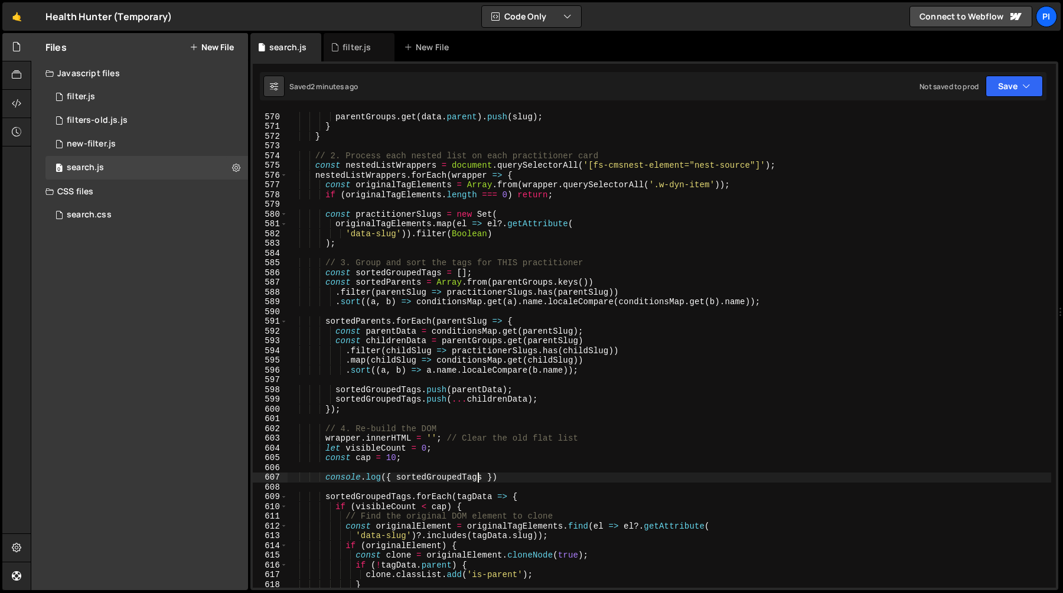
click at [400, 286] on div "if ( data . parent && parentGroups . has ( data . parent )) { parentGroups . ge…" at bounding box center [670, 350] width 764 height 496
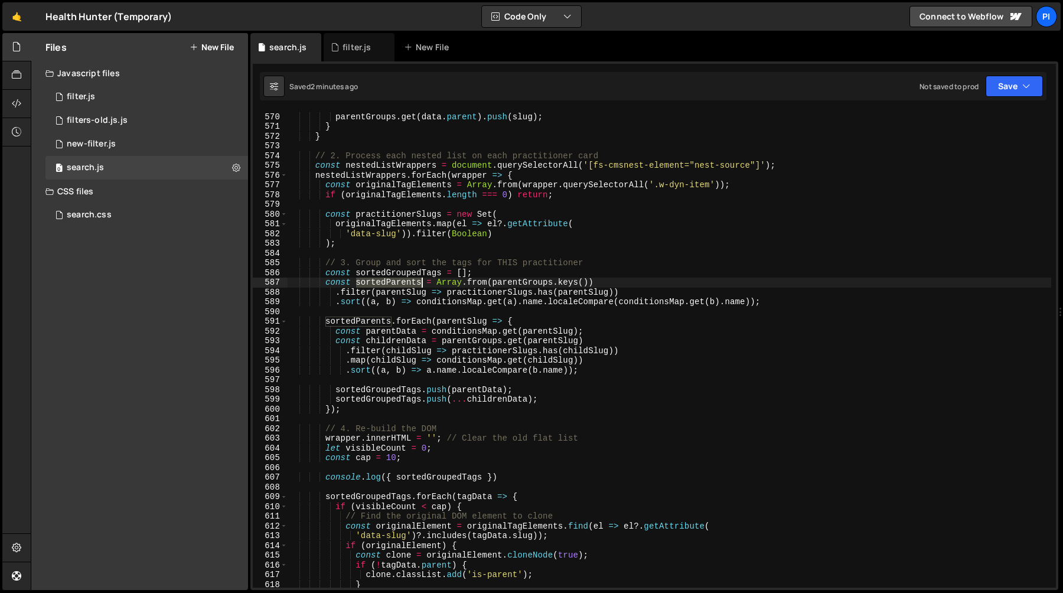
click at [400, 286] on div "if ( data . parent && parentGroups . has ( data . parent )) { parentGroups . ge…" at bounding box center [670, 350] width 764 height 496
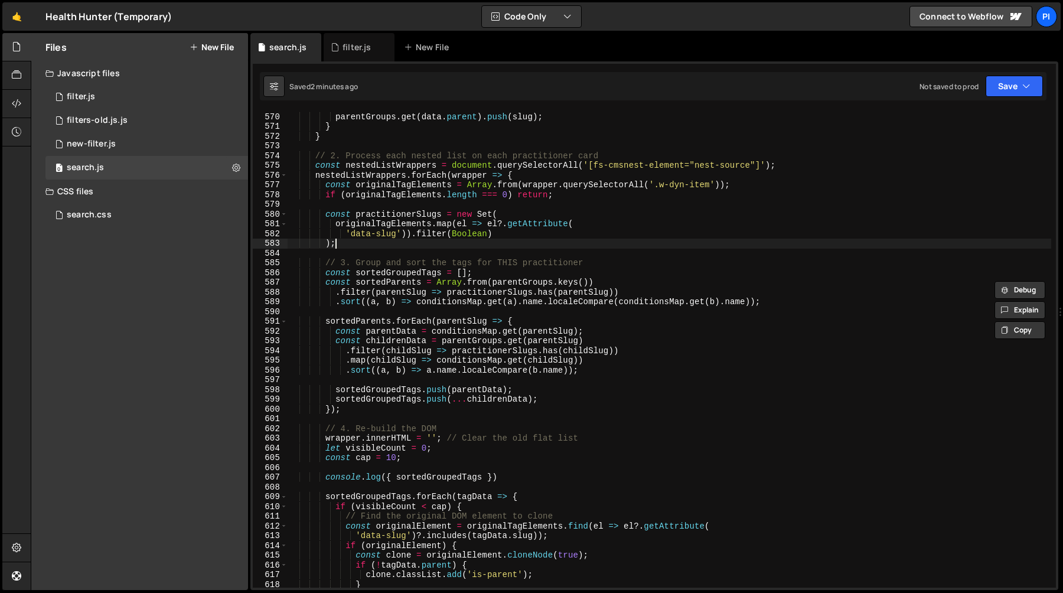
click at [377, 245] on div "if ( data . parent && parentGroups . has ( data . parent )) { parentGroups . ge…" at bounding box center [670, 350] width 764 height 496
type textarea ");"
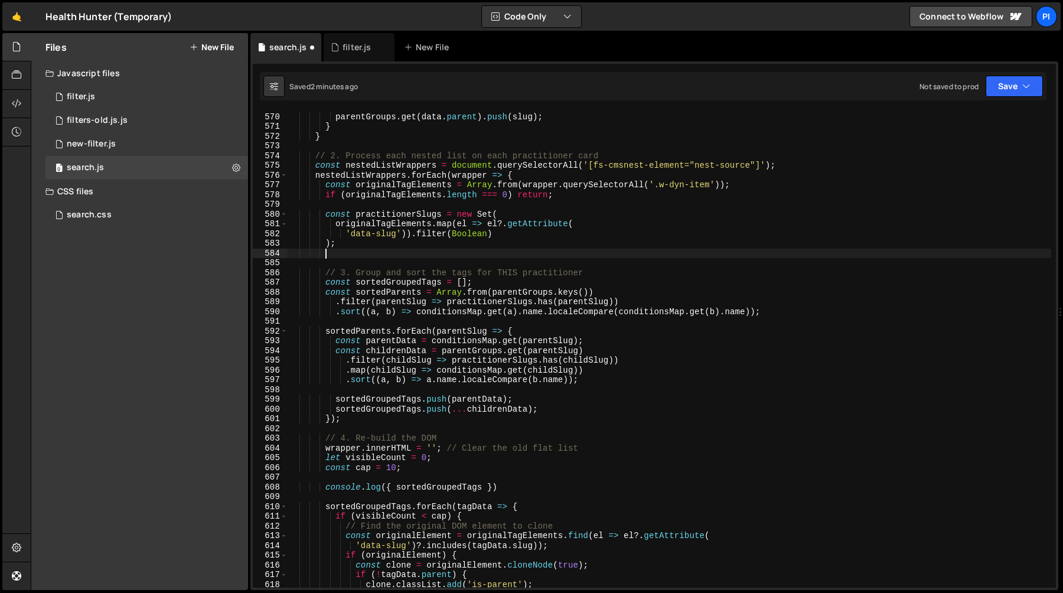
paste textarea "});"
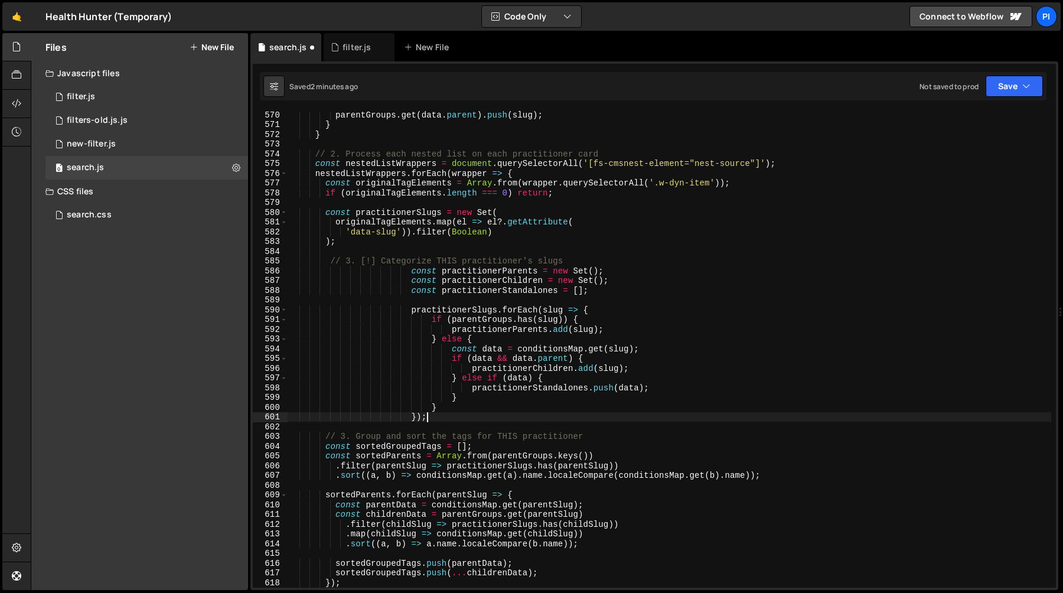
scroll to position [5560, 0]
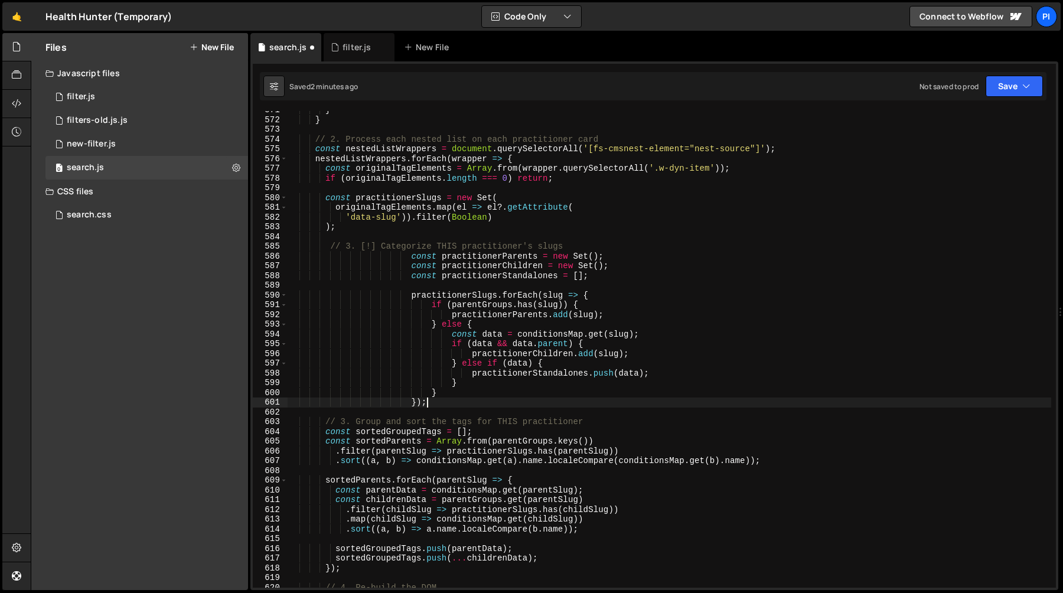
click at [376, 243] on div "} } // 2. Process each nested list on each practitioner card const nestedListWr…" at bounding box center [670, 353] width 764 height 496
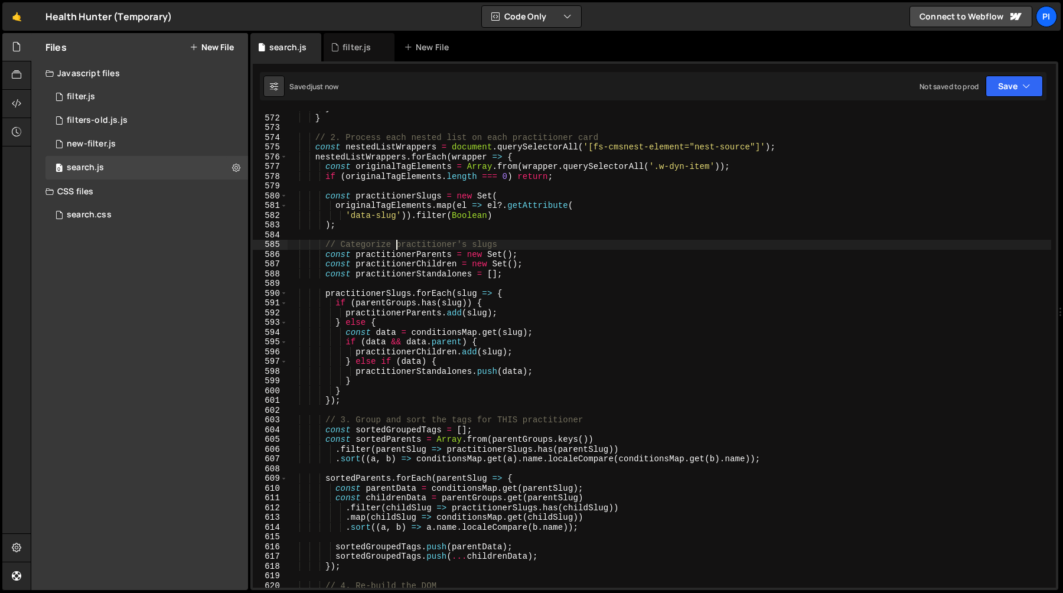
scroll to position [5594, 0]
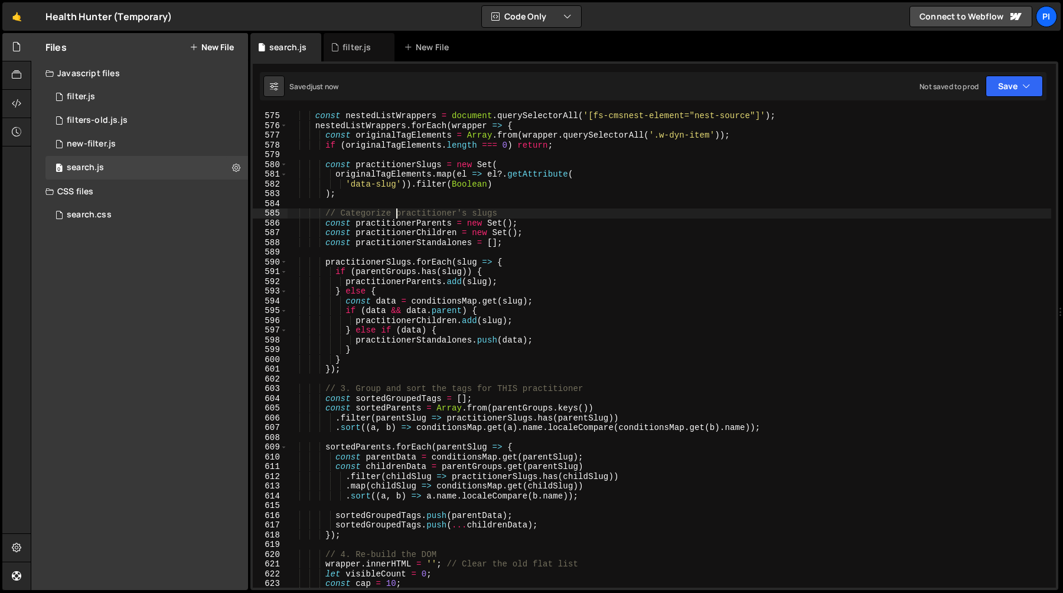
type textarea "// Categorize practitioner's slugs"
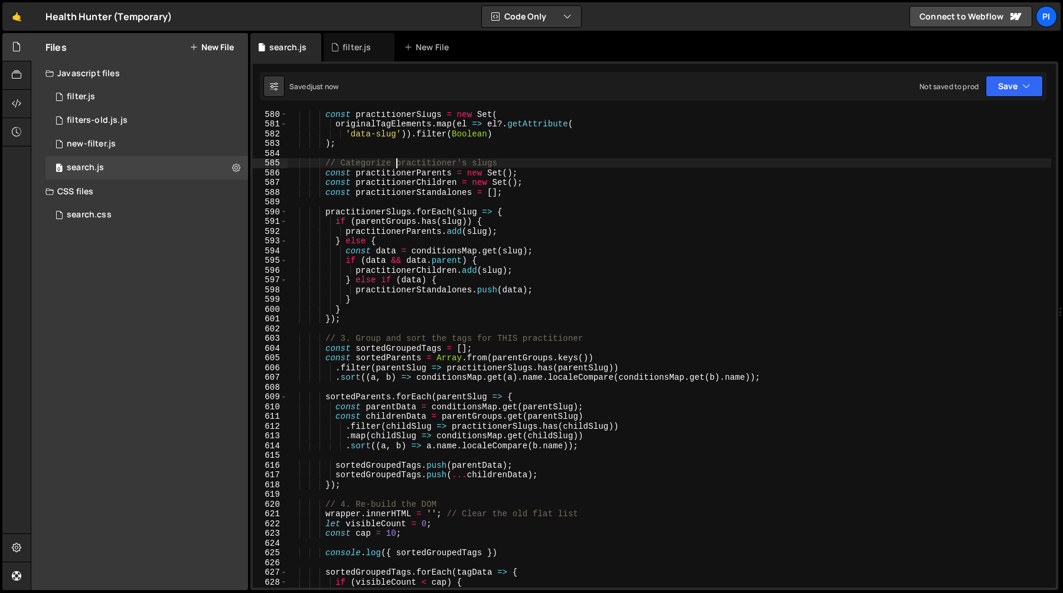
scroll to position [5644, 0]
click at [380, 327] on div "const practitionerSlugs = new Set ( originalTagElements . map ( el => el ?. get…" at bounding box center [670, 357] width 764 height 496
type textarea "});"
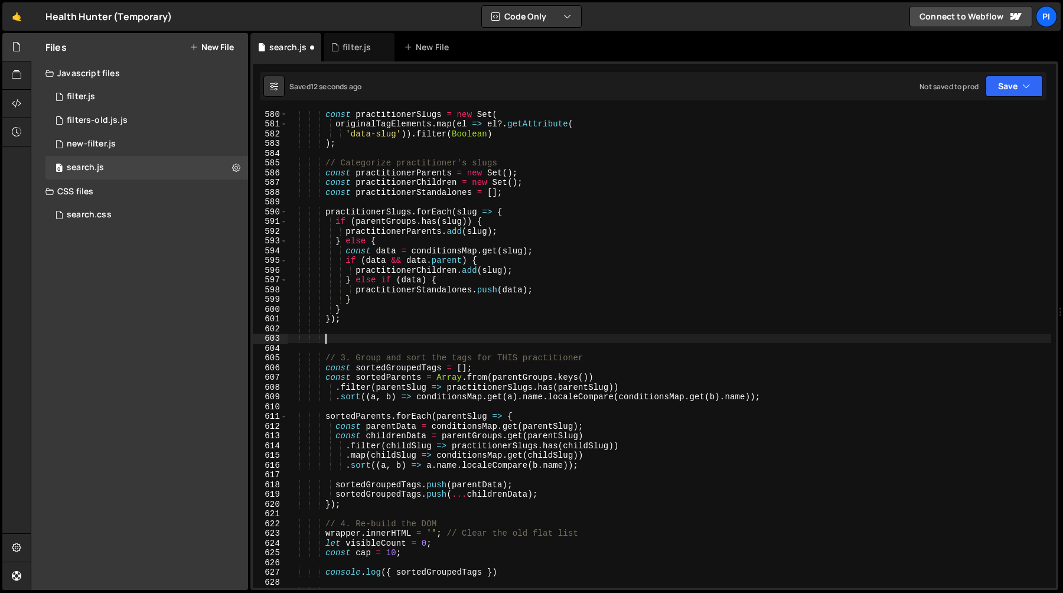
paste textarea ".sort((a, b) => a.name.localeCompare(b.name));"
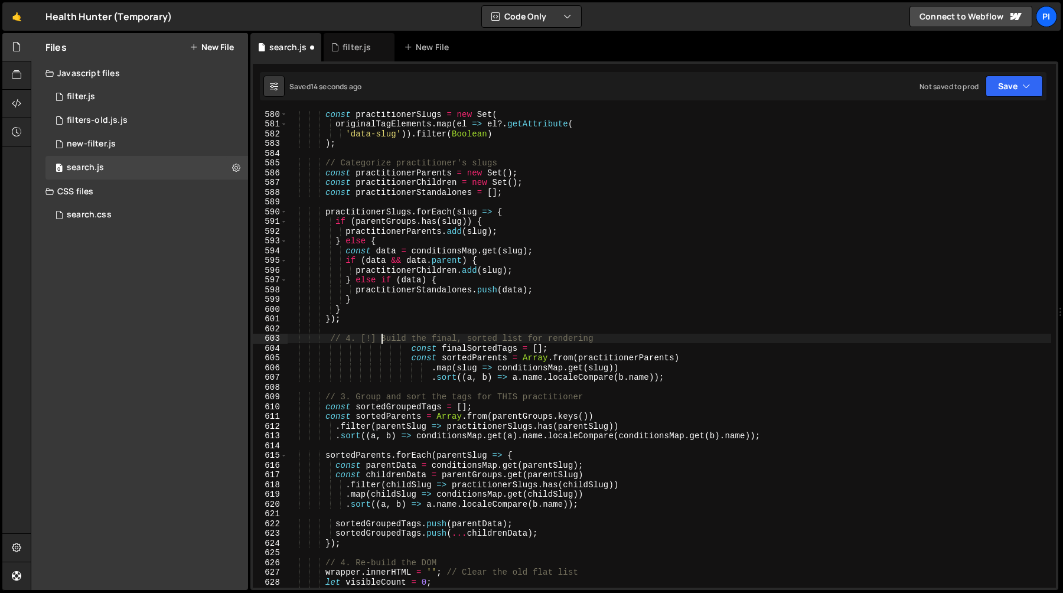
click at [380, 336] on div "const practitionerSlugs = new Set ( originalTagElements . map ( el => el ?. get…" at bounding box center [670, 357] width 764 height 496
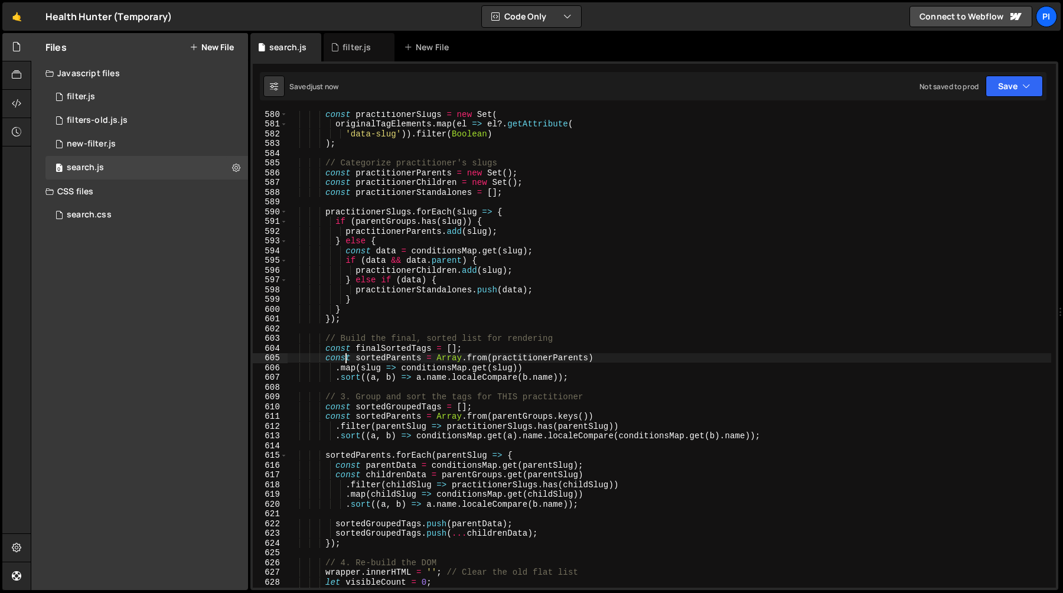
type textarea ".sort((a, b) => a.name.localeCompare(b.name));"
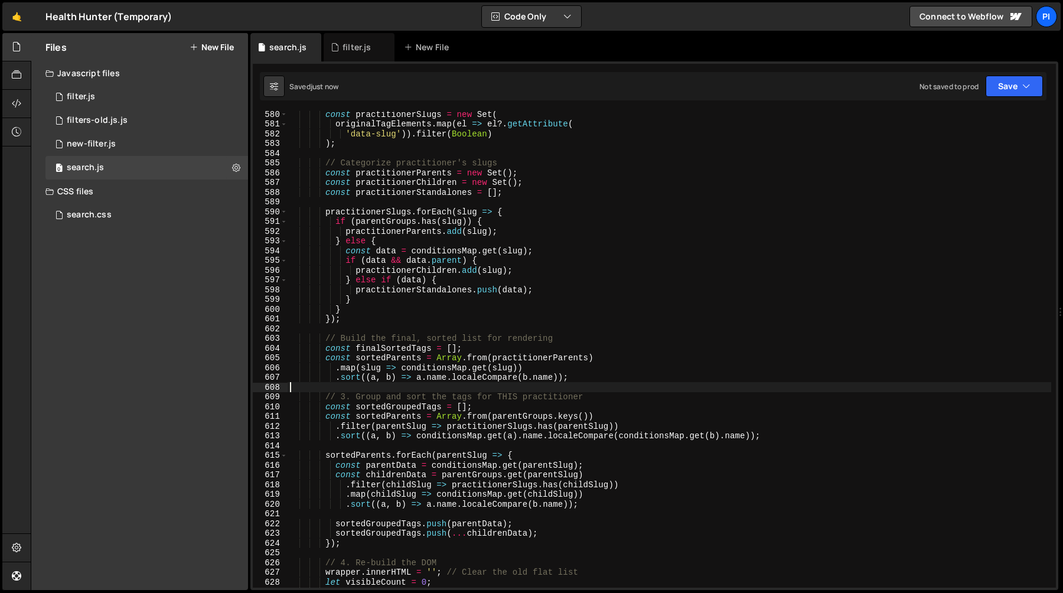
scroll to position [0, 0]
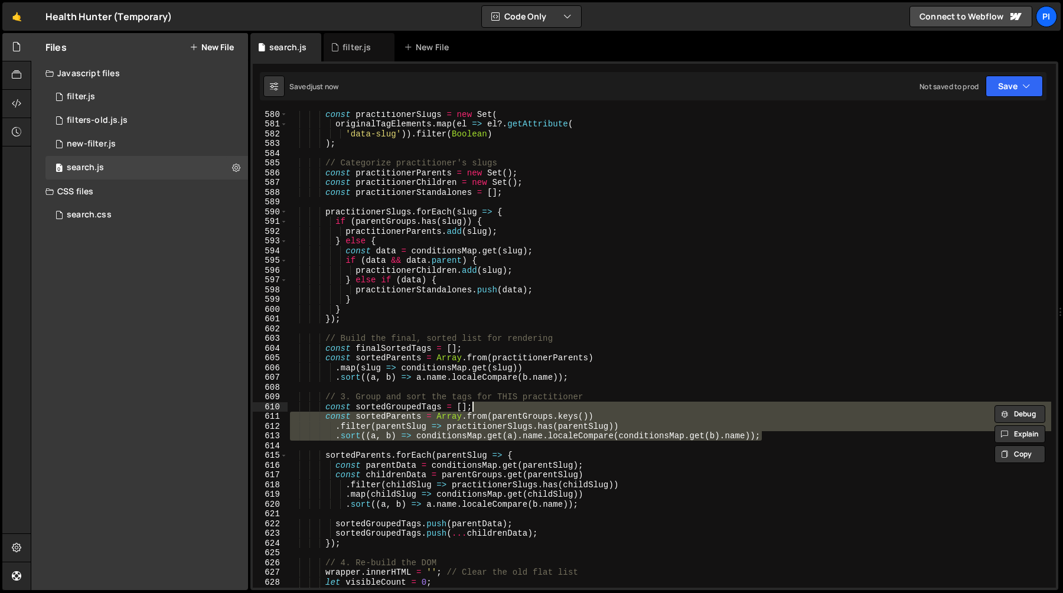
type textarea ".sort((a, b) => conditionsMap.get(a).name.localeCompare(conditionsMap.get(b).na…"
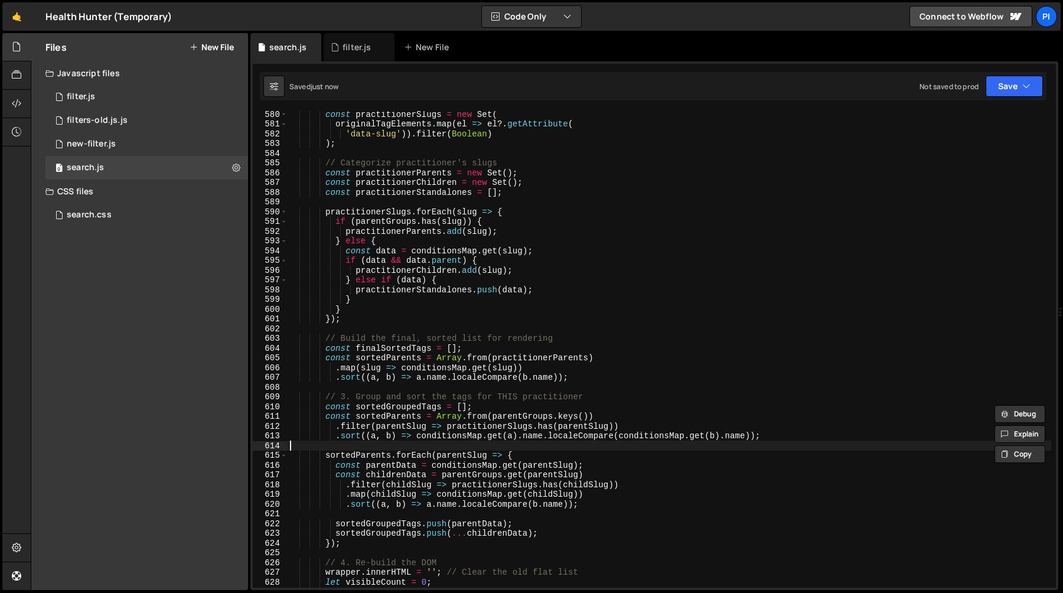
type textarea "sortedParents.forEach(parentSlug => {"
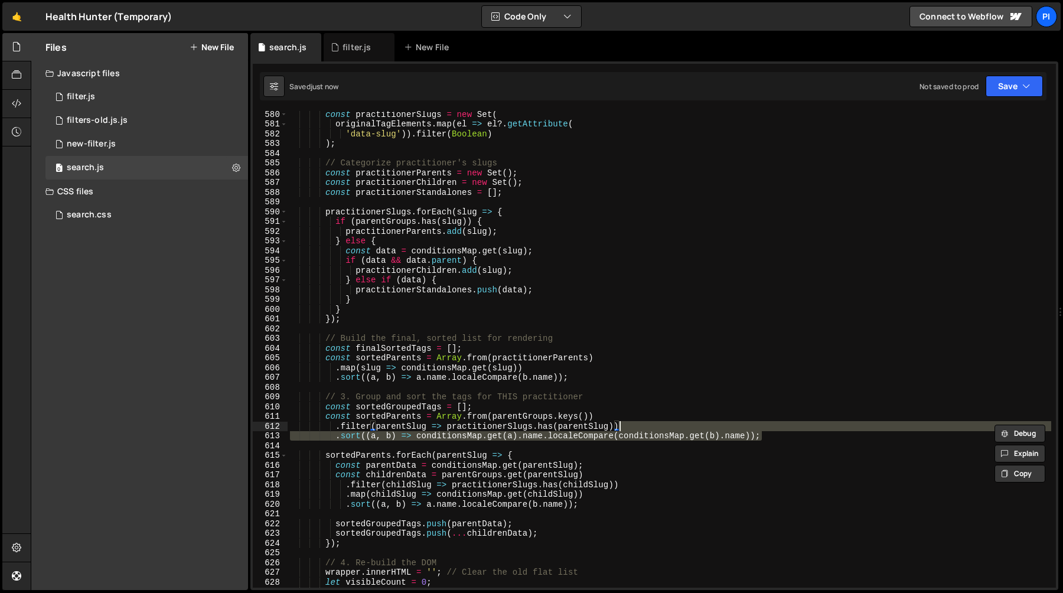
click at [360, 457] on div "const practitionerSlugs = new Set ( originalTagElements . map ( el => el ?. get…" at bounding box center [670, 357] width 764 height 496
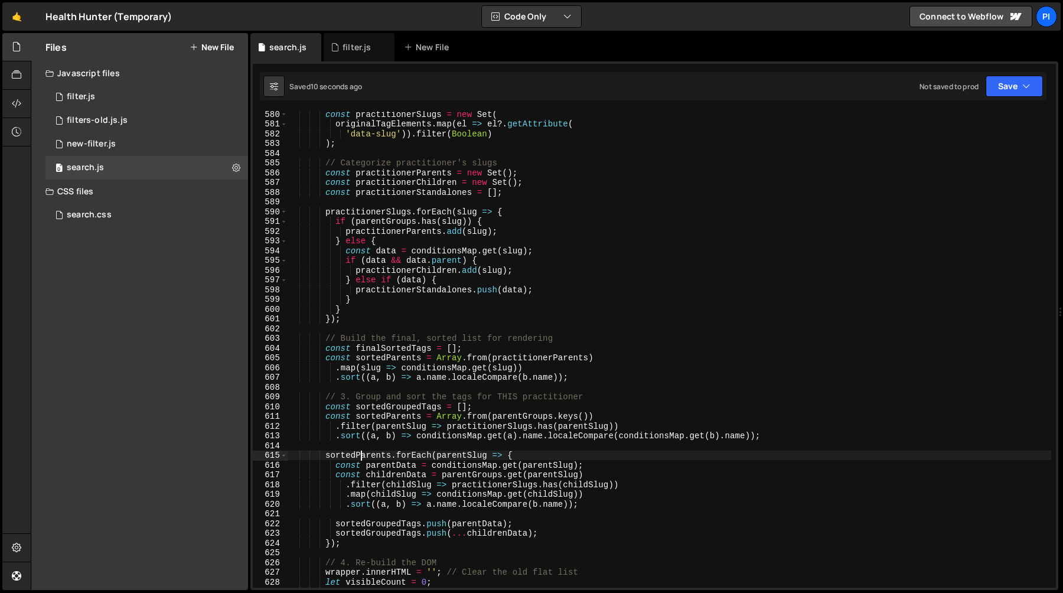
click at [360, 457] on div "const practitionerSlugs = new Set ( originalTagElements . map ( el => el ?. get…" at bounding box center [670, 357] width 764 height 496
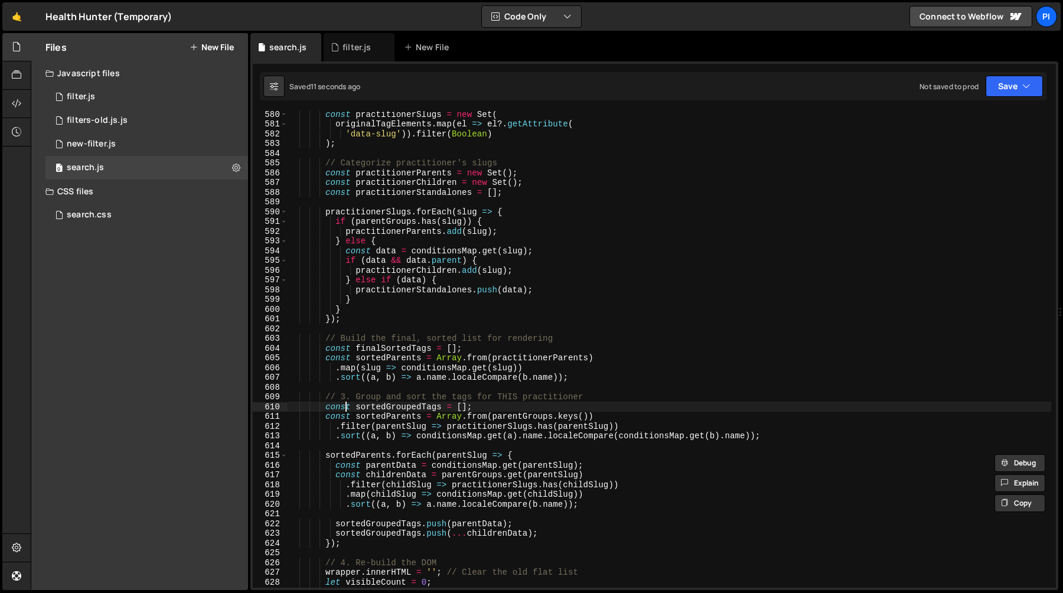
click at [344, 409] on div "const practitionerSlugs = new Set ( originalTagElements . map ( el => el ?. get…" at bounding box center [670, 357] width 764 height 496
click at [784, 439] on div "const practitionerSlugs = new Set ( originalTagElements . map ( el => el ?. get…" at bounding box center [670, 357] width 764 height 496
click at [668, 410] on div "const practitionerSlugs = new Set ( originalTagElements . map ( el => el ?. get…" at bounding box center [670, 357] width 764 height 496
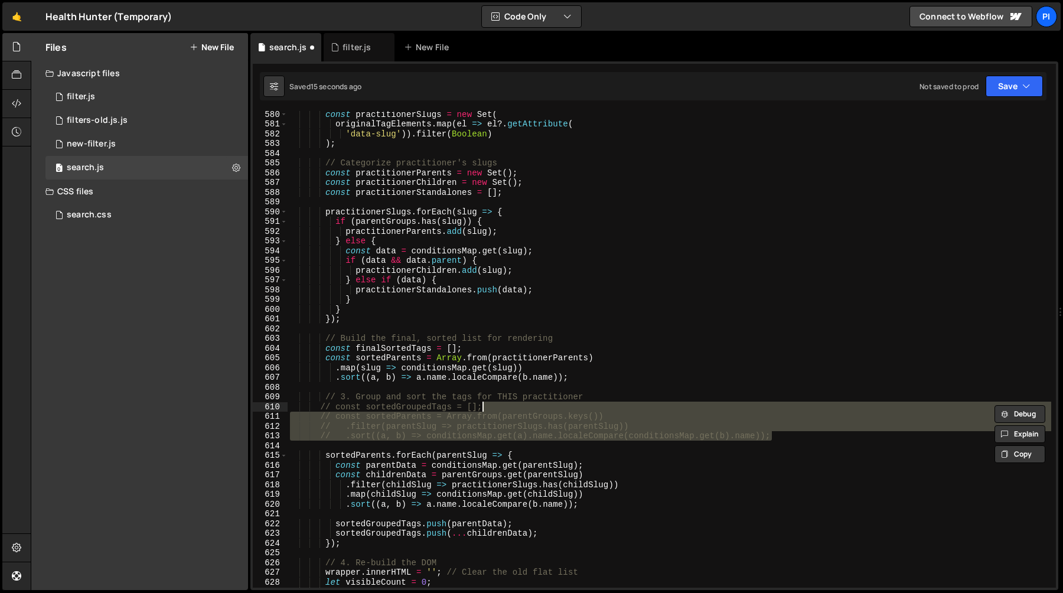
type textarea "// 3. Group and sort the tags for THIS practitioner"
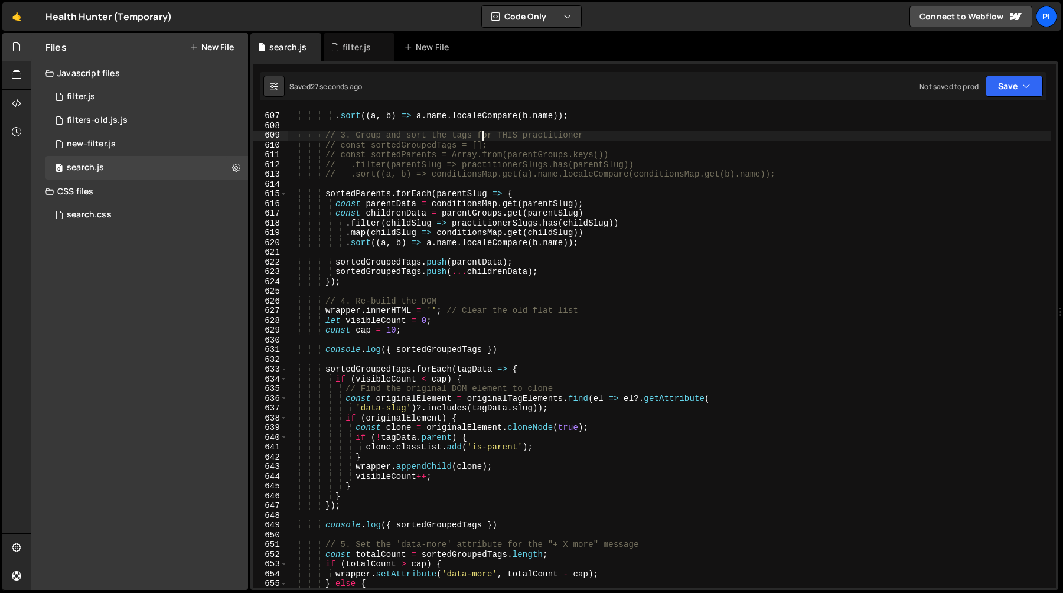
scroll to position [5923, 0]
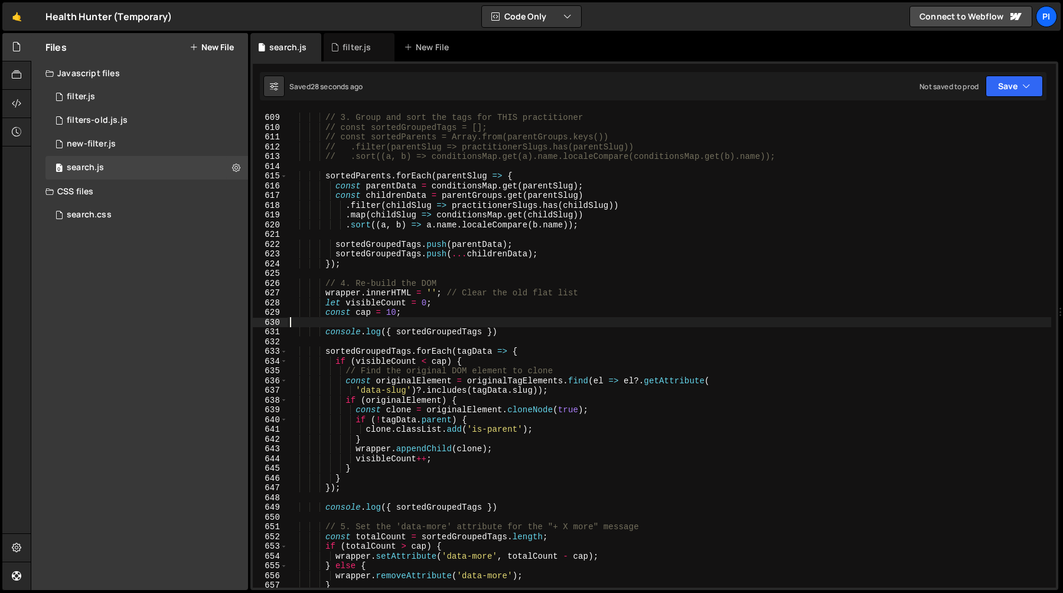
click at [525, 324] on div "// 3. Group and sort the tags for THIS practitioner // const sortedGroupedTags …" at bounding box center [670, 351] width 764 height 496
click at [527, 333] on div "// 3. Group and sort the tags for THIS practitioner // const sortedGroupedTags …" at bounding box center [670, 351] width 764 height 496
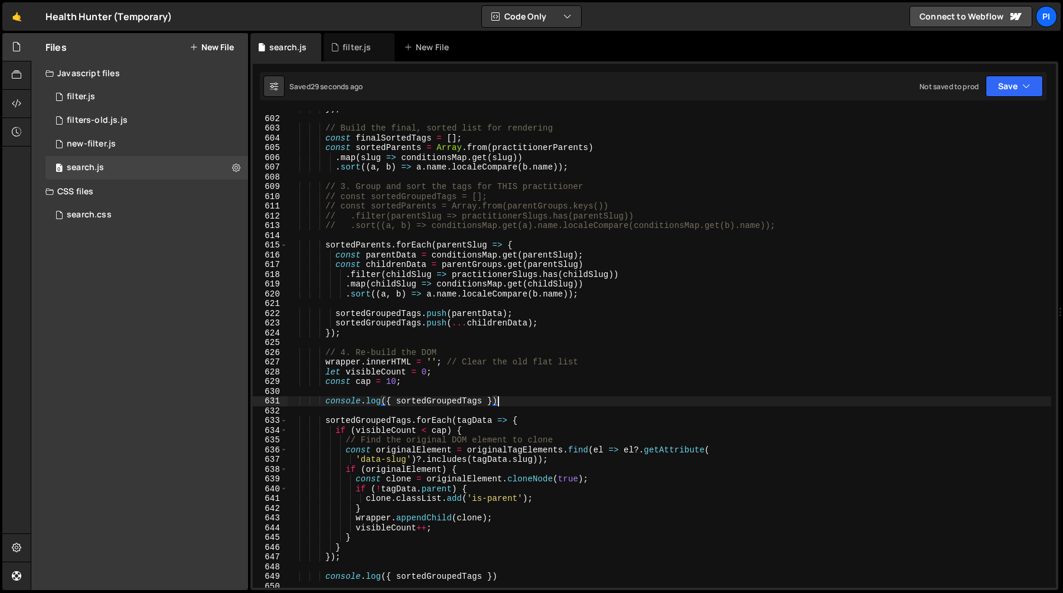
scroll to position [5834, 0]
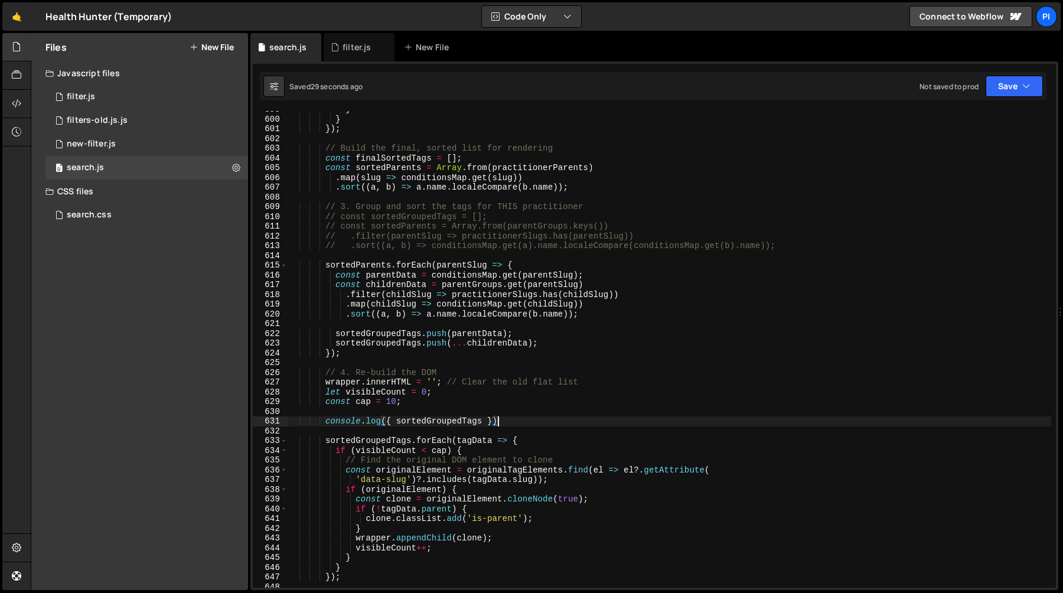
click at [814, 242] on div "} } }) ; // Build the final, sorted list for rendering const finalSortedTags = …" at bounding box center [670, 353] width 764 height 496
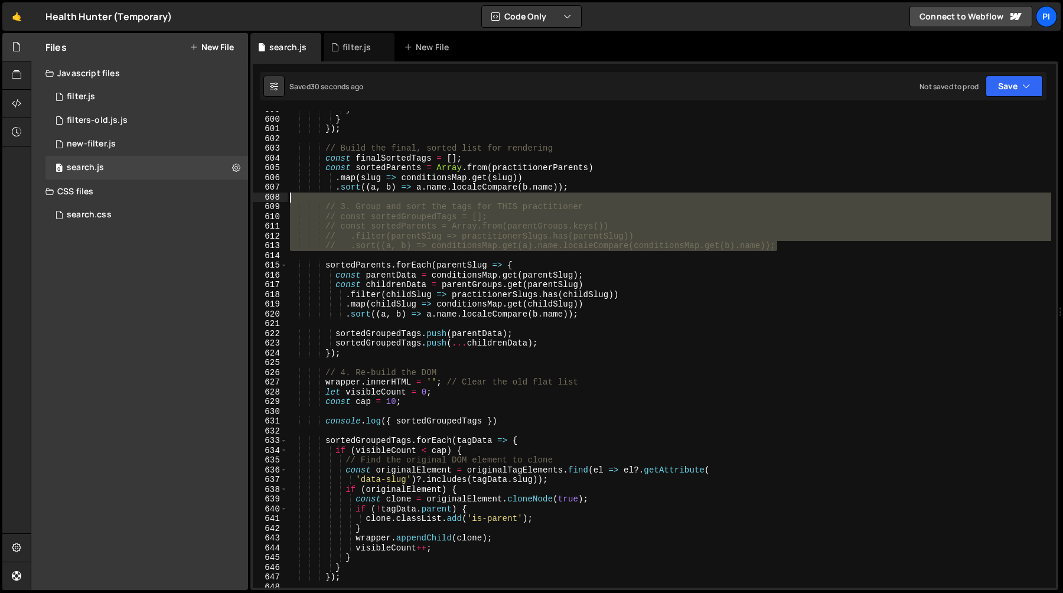
click at [680, 199] on div "} } }) ; // Build the final, sorted list for rendering const finalSortedTags = …" at bounding box center [670, 353] width 764 height 496
type textarea "// 3. Group and sort the tags for THIS practitioner"
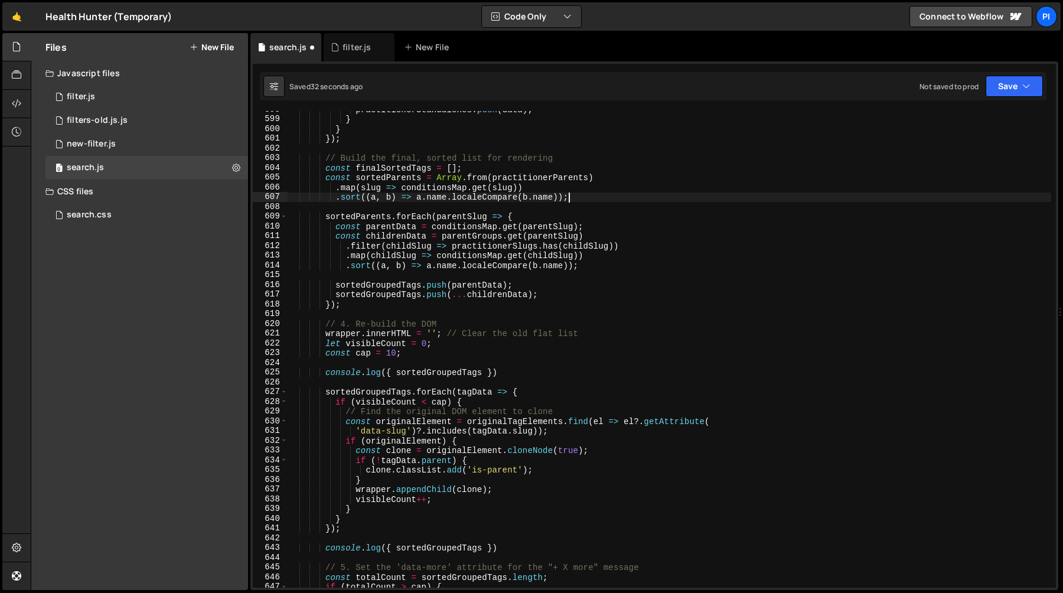
scroll to position [5824, 0]
click at [355, 327] on div "practitionerStandalones . push ( data ) ; } } }) ; // Build the final, sorted l…" at bounding box center [670, 353] width 764 height 496
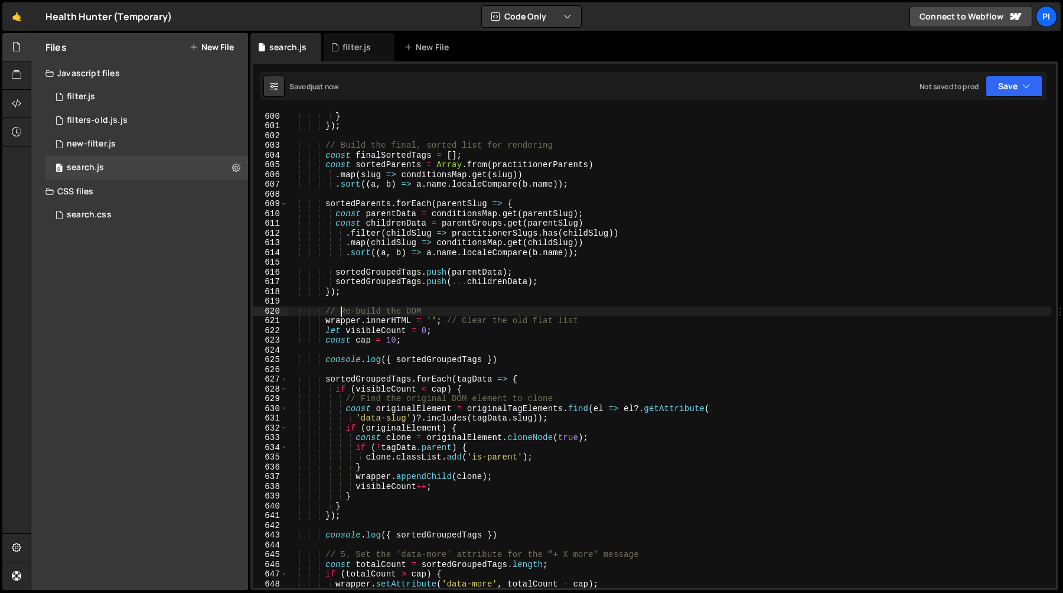
scroll to position [5842, 0]
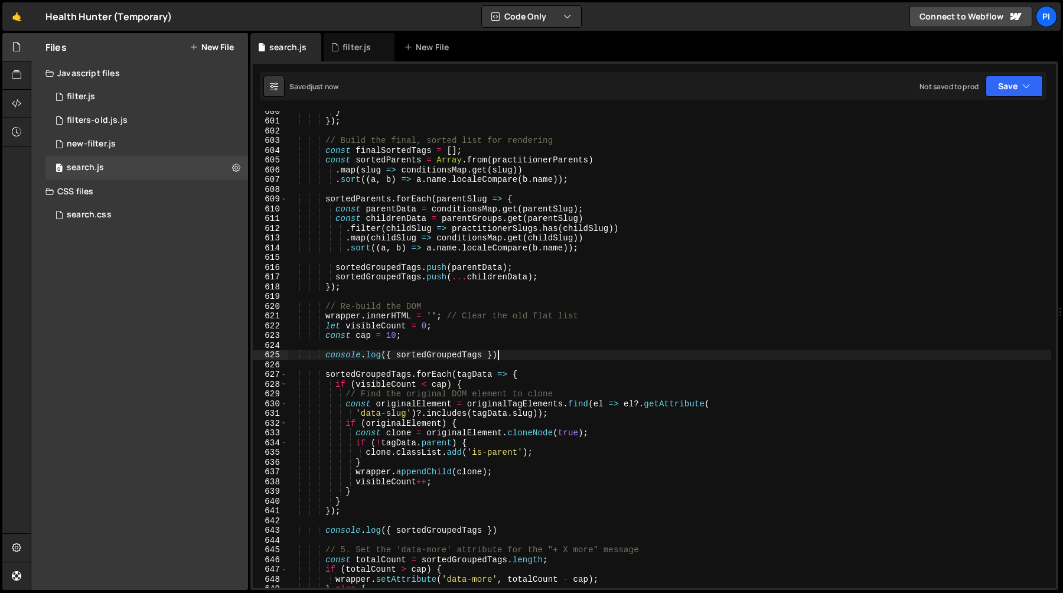
click at [507, 354] on div "} }) ; // Build the final, sorted list for rendering const finalSortedTags = [ …" at bounding box center [670, 354] width 764 height 496
click at [507, 346] on div "} }) ; // Build the final, sorted list for rendering const finalSortedTags = [ …" at bounding box center [670, 354] width 764 height 496
type textarea "console.log({ sortedGroupedTags })"
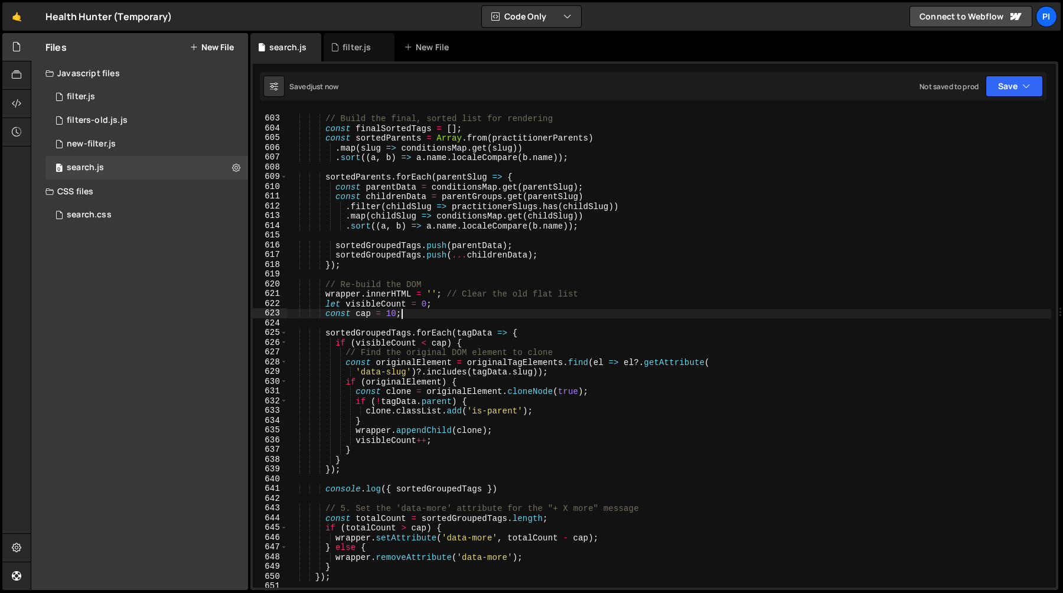
scroll to position [5879, 0]
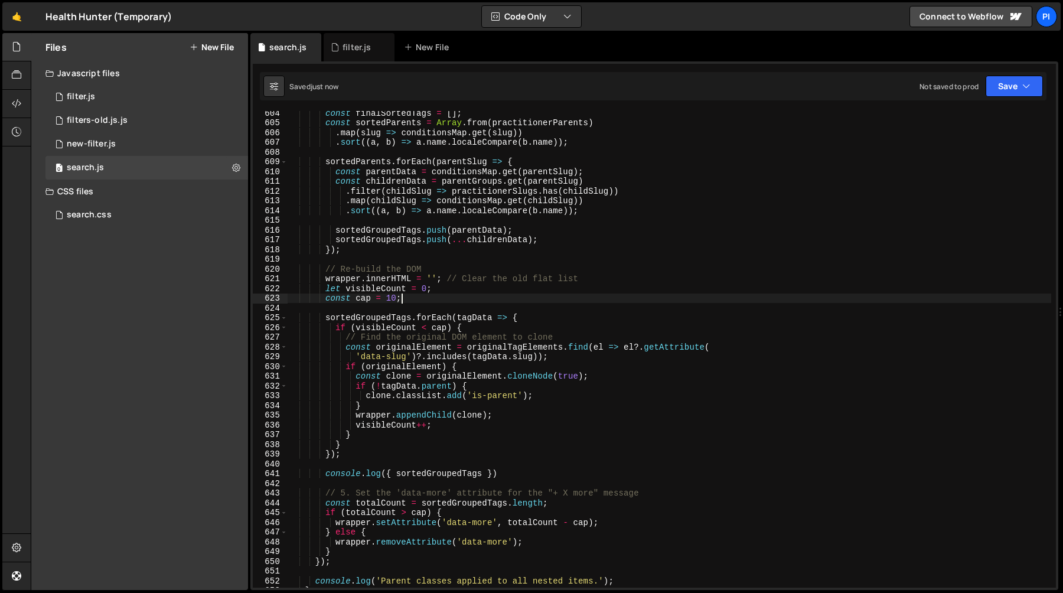
click at [515, 475] on div "const finalSortedTags = [ ] ; const sortedParents = Array . from ( practitioner…" at bounding box center [670, 356] width 764 height 496
type textarea "console.log({ sortedGroupedTags })"
click at [505, 464] on div "const finalSortedTags = [ ] ; const sortedParents = Array . from ( practitioner…" at bounding box center [670, 356] width 764 height 496
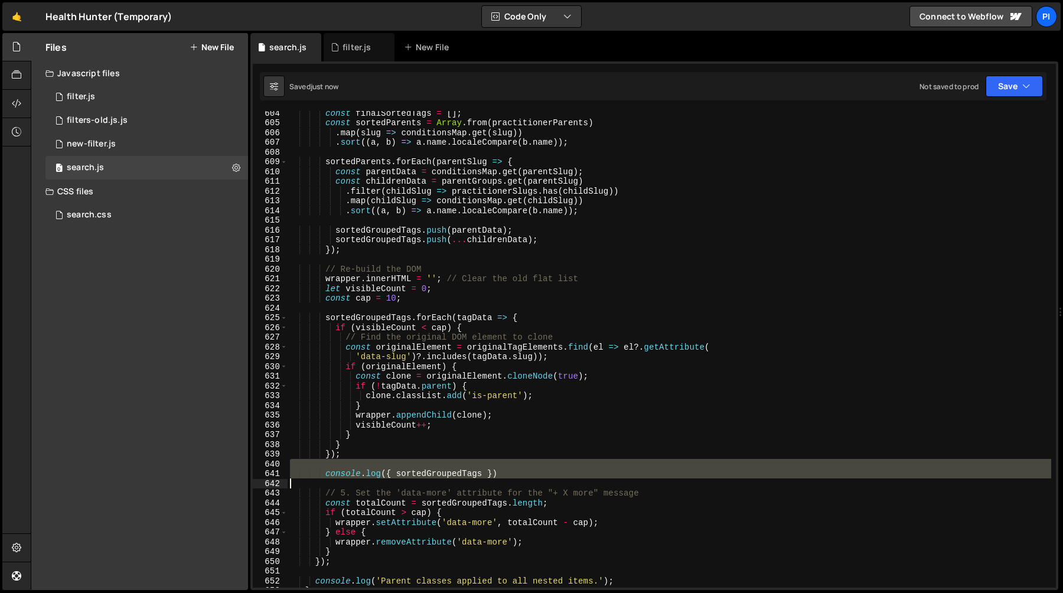
click at [506, 482] on div "const finalSortedTags = [ ] ; const sortedParents = Array . from ( practitioner…" at bounding box center [670, 356] width 764 height 496
click at [519, 477] on div "const finalSortedTags = [ ] ; const sortedParents = Array . from ( practitioner…" at bounding box center [670, 349] width 764 height 477
type textarea "console.log({ sortedGroupedTags })"
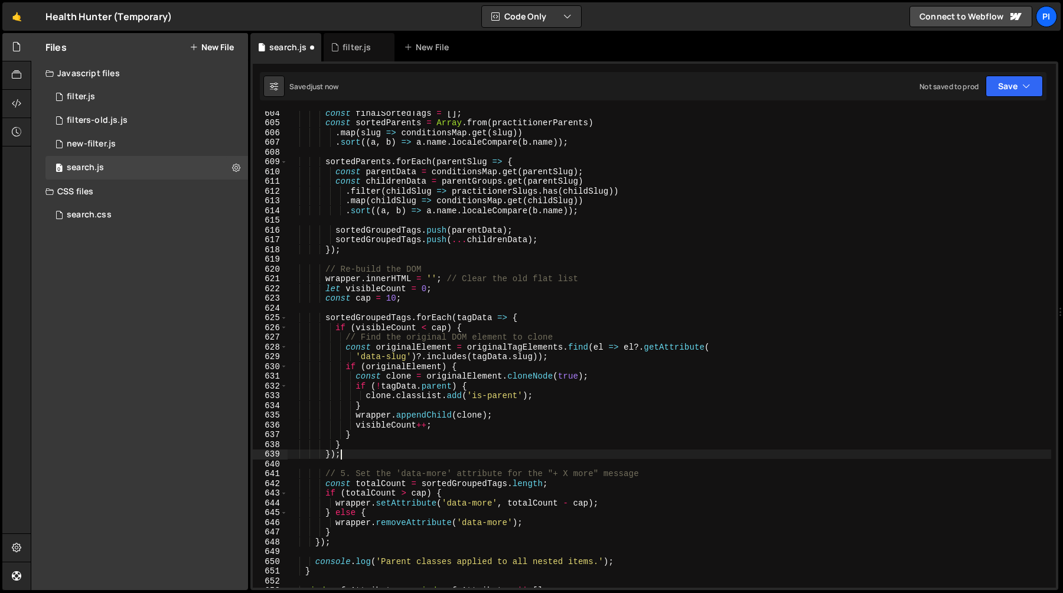
click at [355, 474] on div "const finalSortedTags = [ ] ; const sortedParents = Array . from ( practitioner…" at bounding box center [670, 356] width 764 height 496
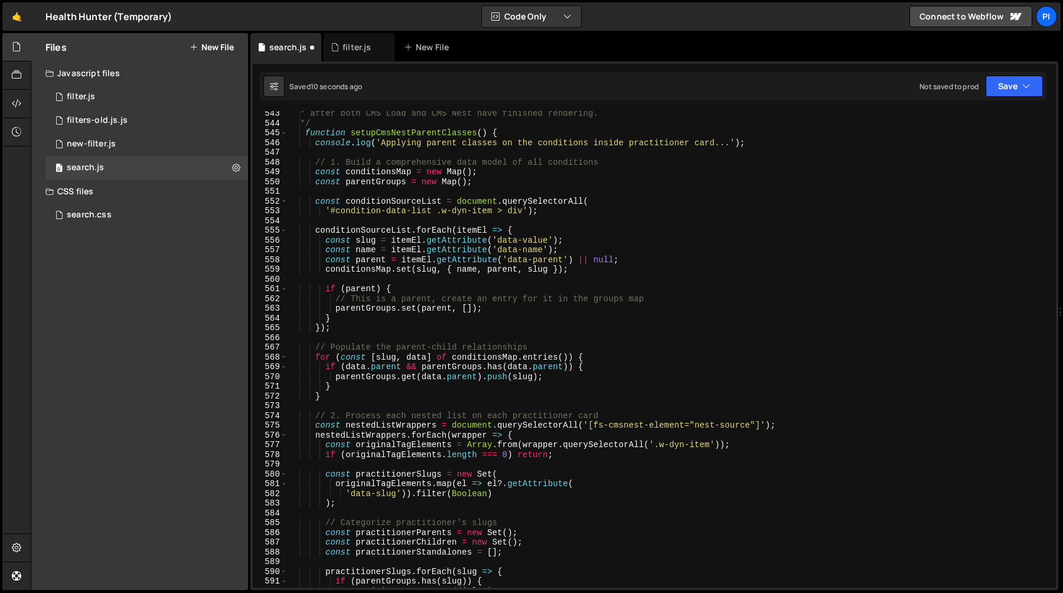
scroll to position [5225, 0]
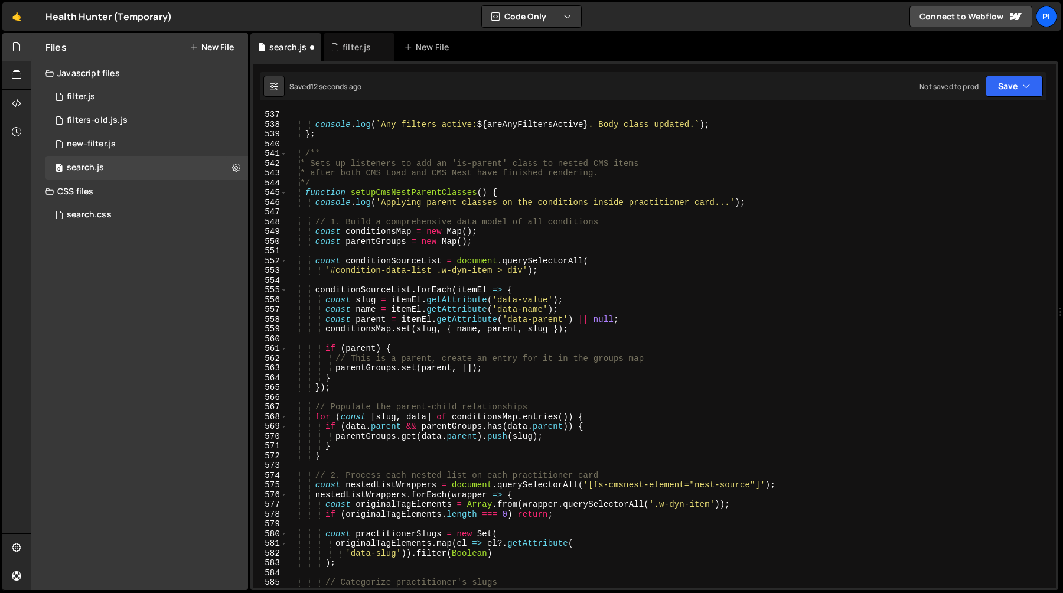
click at [344, 224] on div "console . log ( ` Any filters active: ${ areAnyFiltersActive } . Body class upd…" at bounding box center [670, 358] width 764 height 496
click at [344, 472] on div "console . log ( ` Any filters active: ${ areAnyFiltersActive } . Body class upd…" at bounding box center [670, 358] width 764 height 496
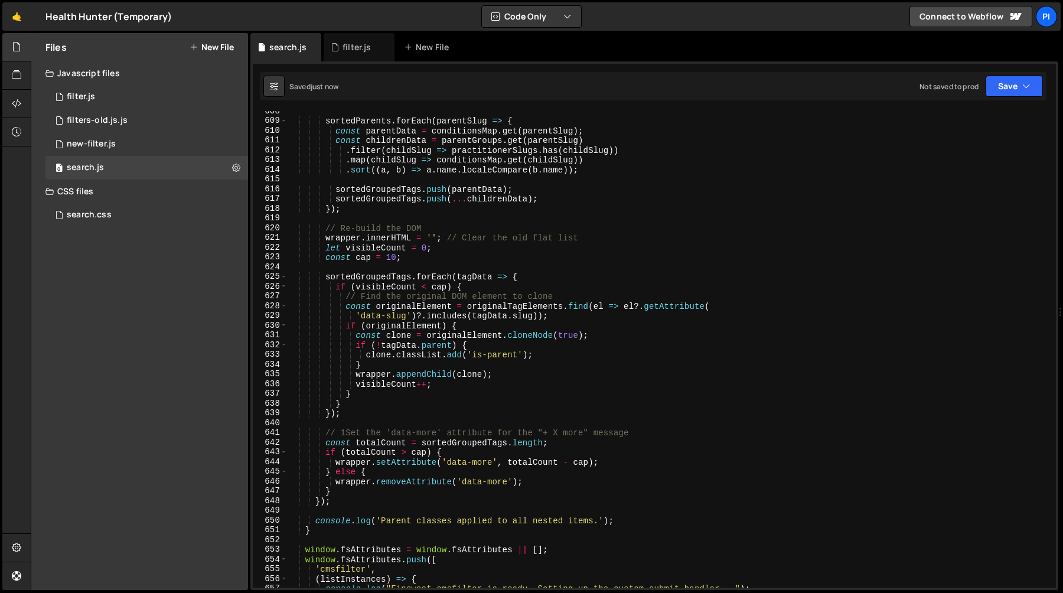
scroll to position [6010, 0]
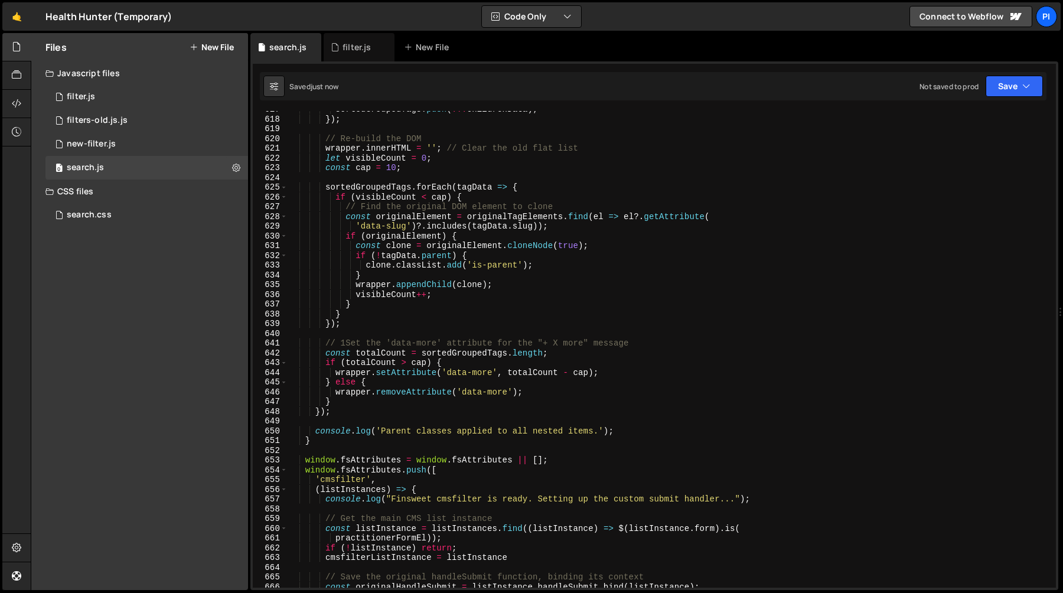
click at [346, 342] on div "sortedGroupedTags . push ( ... childrenData ) ; }) ; // Re-build the DOM wrappe…" at bounding box center [670, 353] width 764 height 496
click at [347, 374] on div "sortedGroupedTags . push ( ... childrenData ) ; }) ; // Re-build the DOM wrappe…" at bounding box center [670, 353] width 764 height 496
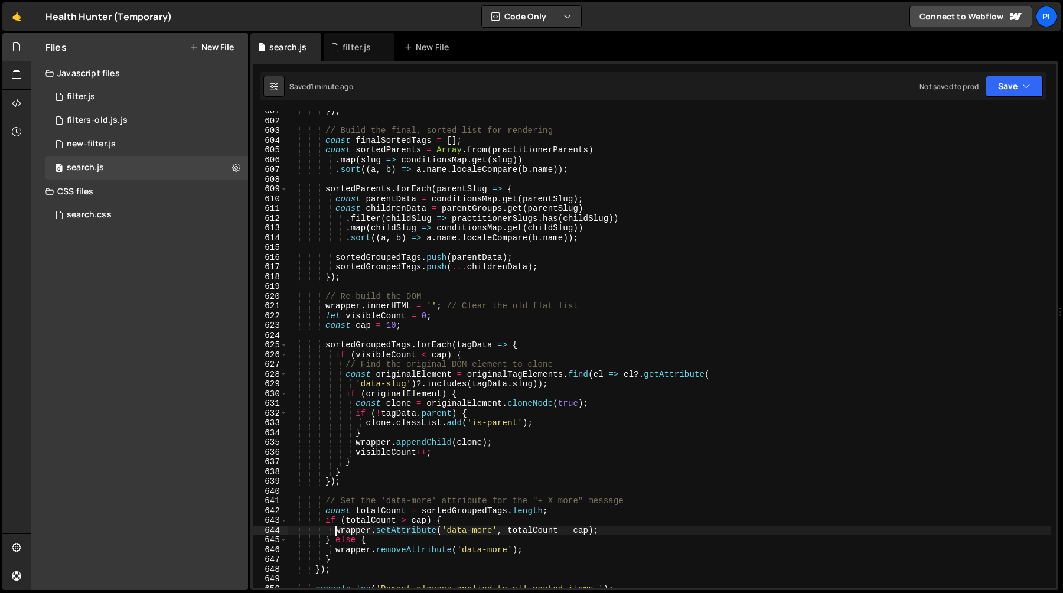
scroll to position [5864, 0]
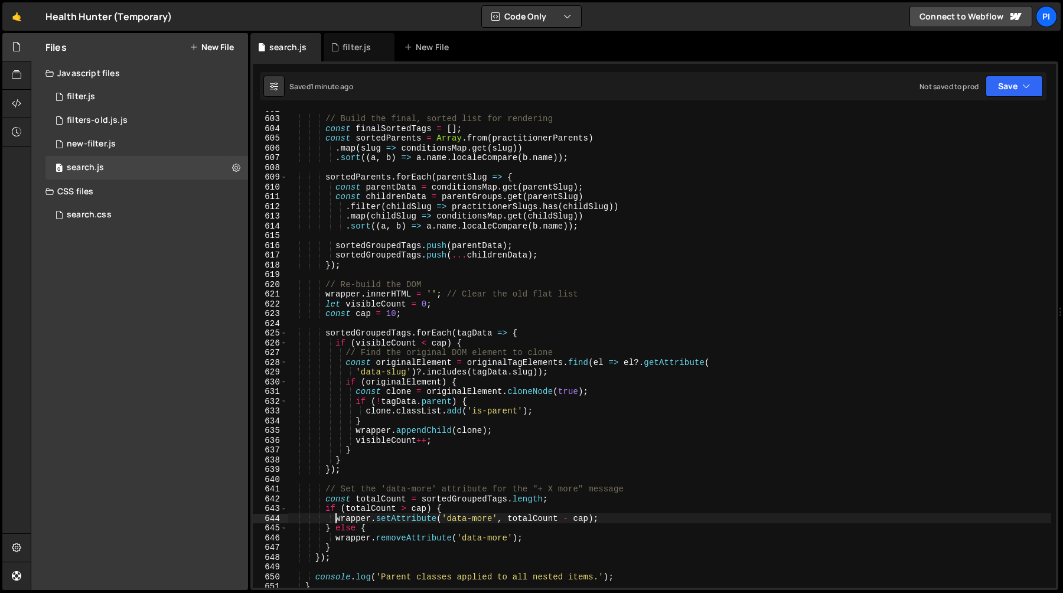
click at [471, 343] on div "// Build the final, sorted list for rendering const finalSortedTags = [ ] ; con…" at bounding box center [670, 352] width 764 height 496
click at [362, 462] on div "// Build the final, sorted list for rendering const finalSortedTags = [ ] ; con…" at bounding box center [670, 352] width 764 height 496
click at [353, 460] on div "// Build the final, sorted list for rendering const finalSortedTags = [ ] ; con…" at bounding box center [670, 352] width 764 height 496
type textarea "} else {}"
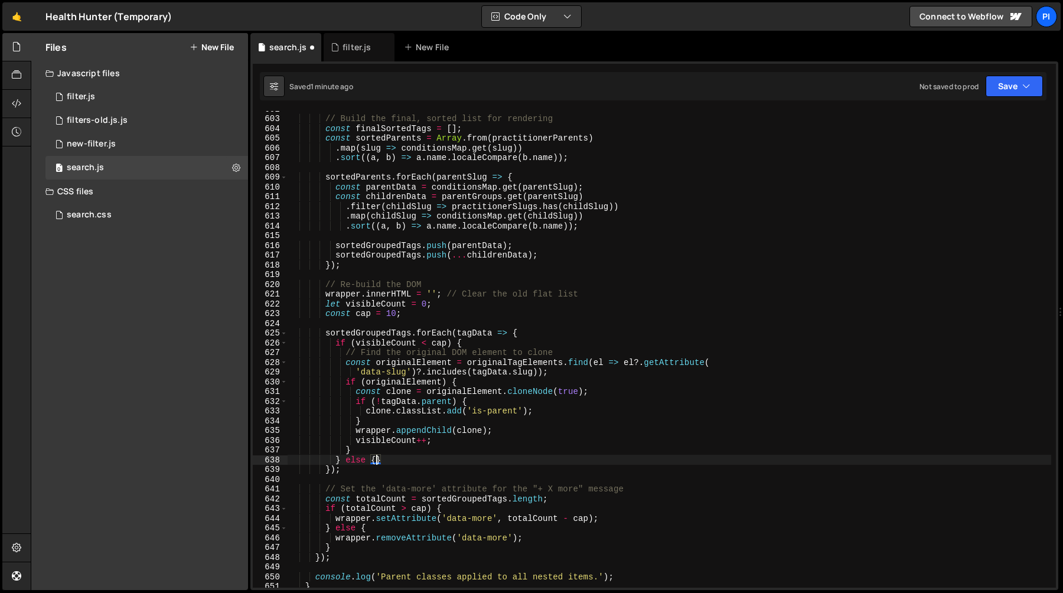
scroll to position [0, 3]
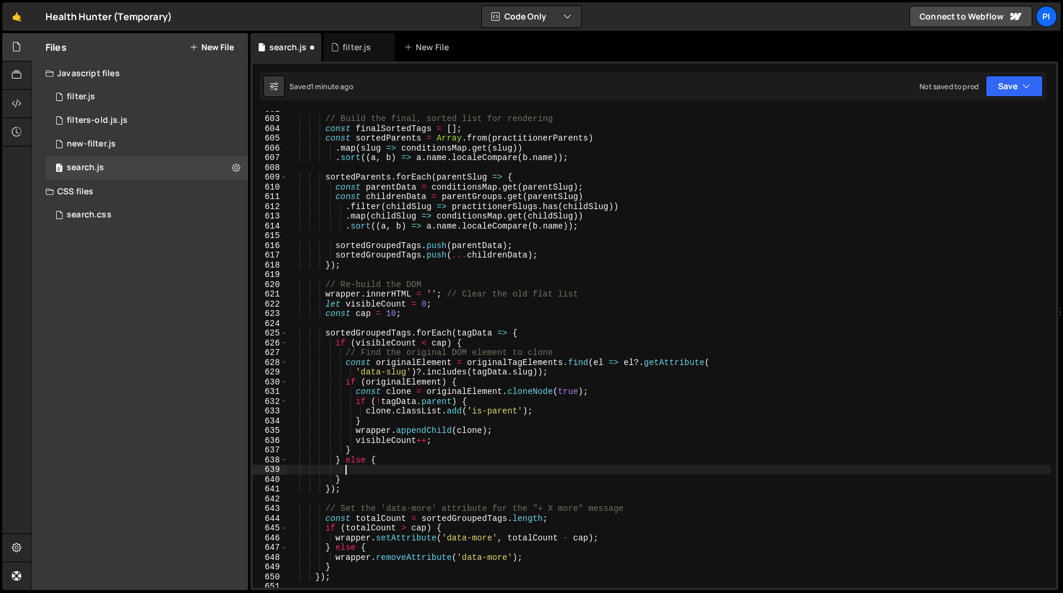
click at [367, 412] on div "// Build the final, sorted list for rendering const finalSortedTags = [ ] ; con…" at bounding box center [670, 352] width 764 height 496
click at [553, 408] on div "// Build the final, sorted list for rendering const finalSortedTags = [ ] ; con…" at bounding box center [670, 352] width 764 height 496
click at [355, 438] on div "// Build the final, sorted list for rendering const finalSortedTags = [ ] ; con…" at bounding box center [670, 352] width 764 height 496
click at [354, 434] on div "// Build the final, sorted list for rendering const finalSortedTags = [ ] ; con…" at bounding box center [670, 352] width 764 height 496
click at [553, 434] on div "// Build the final, sorted list for rendering const finalSortedTags = [ ] ; con…" at bounding box center [670, 352] width 764 height 496
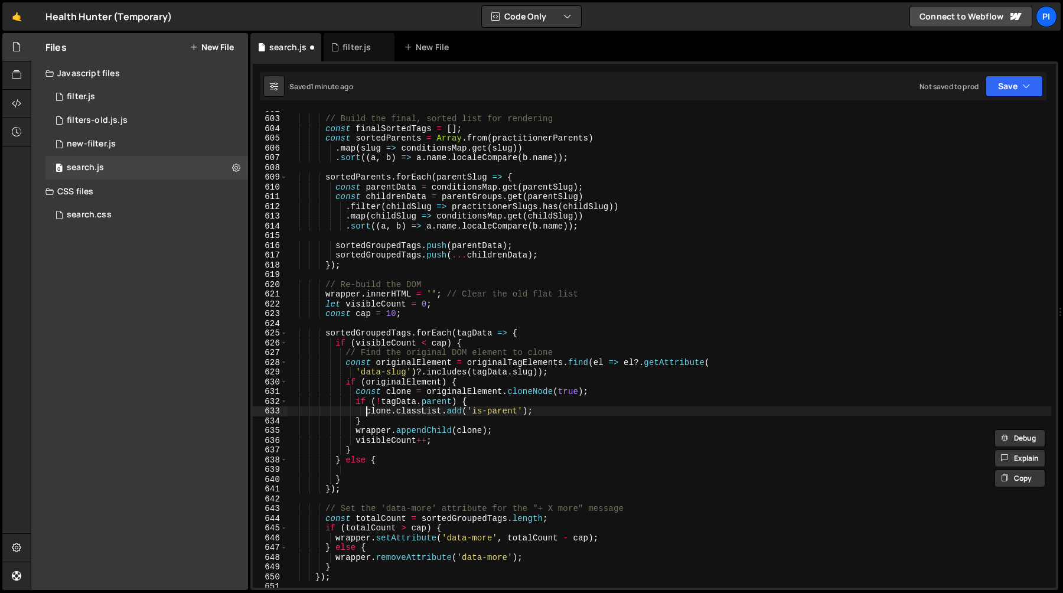
click at [365, 412] on div "// Build the final, sorted list for rendering const finalSortedTags = [ ] ; con…" at bounding box center [670, 352] width 764 height 496
click at [356, 402] on div "// Build the final, sorted list for rendering const finalSortedTags = [ ] ; con…" at bounding box center [670, 352] width 764 height 496
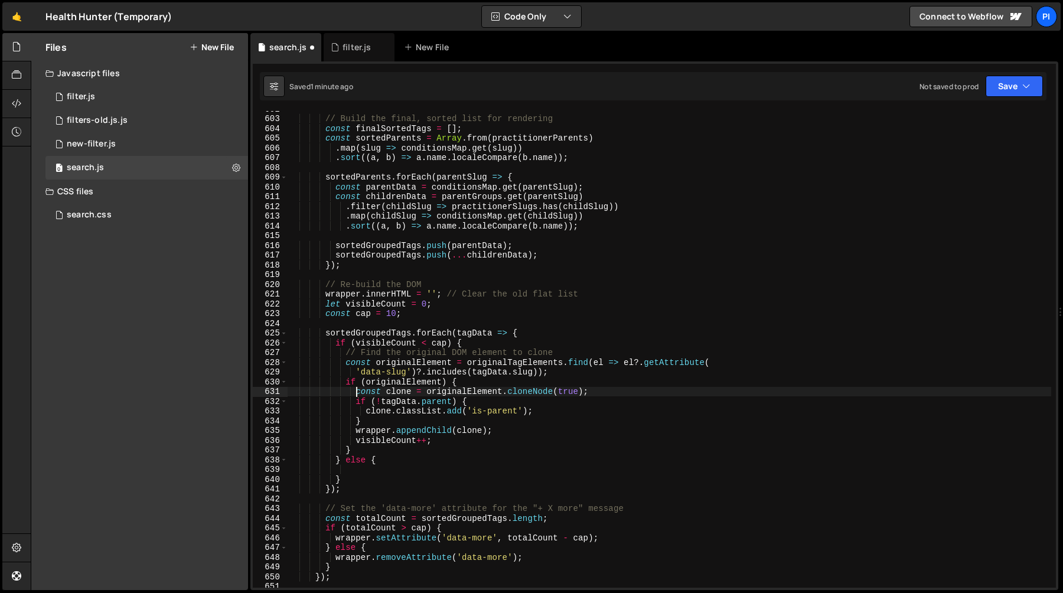
click at [354, 390] on div "// Build the final, sorted list for rendering const finalSortedTags = [ ] ; con…" at bounding box center [670, 352] width 764 height 496
click at [504, 436] on div "// Build the final, sorted list for rendering const finalSortedTags = [ ] ; con…" at bounding box center [670, 352] width 764 height 496
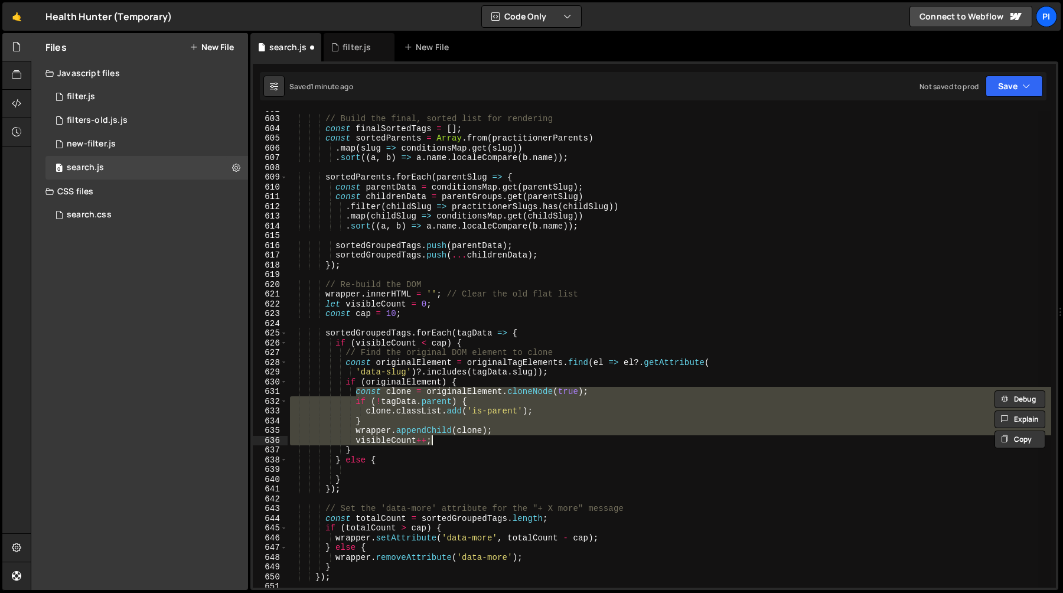
click at [506, 429] on div "// Build the final, sorted list for rendering const finalSortedTags = [ ] ; con…" at bounding box center [670, 349] width 764 height 477
type textarea "} wrapper.appendChild(clone);"
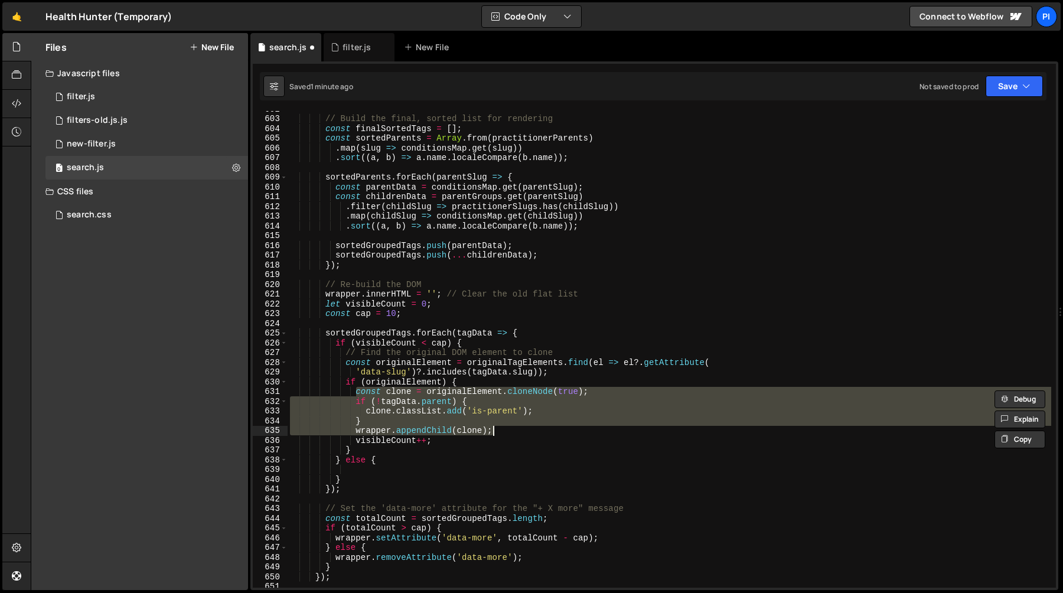
click at [378, 468] on div "// Build the final, sorted list for rendering const finalSortedTags = [ ] ; con…" at bounding box center [670, 352] width 764 height 496
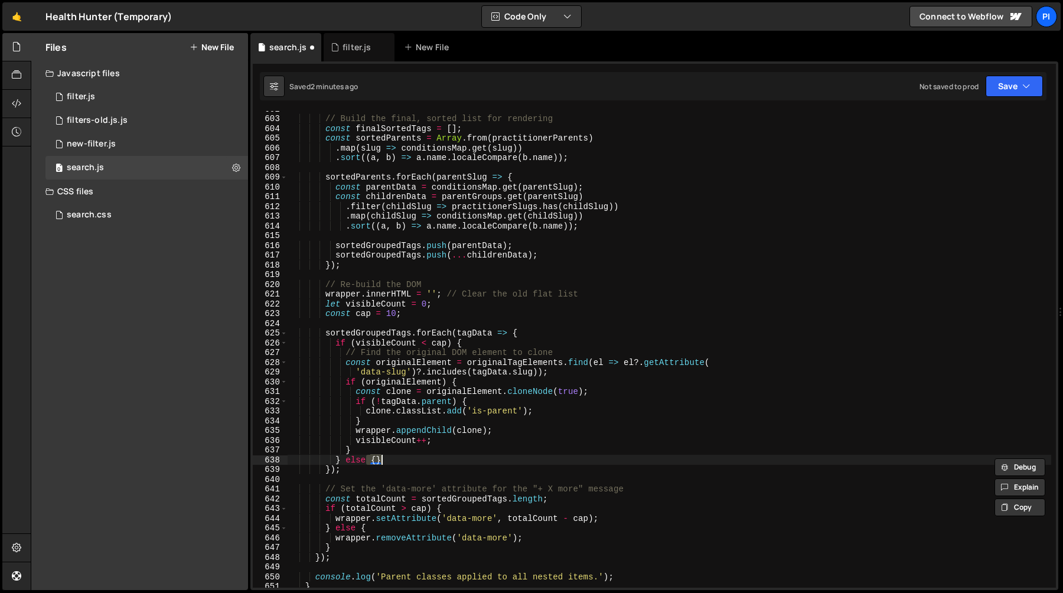
type textarea "}"
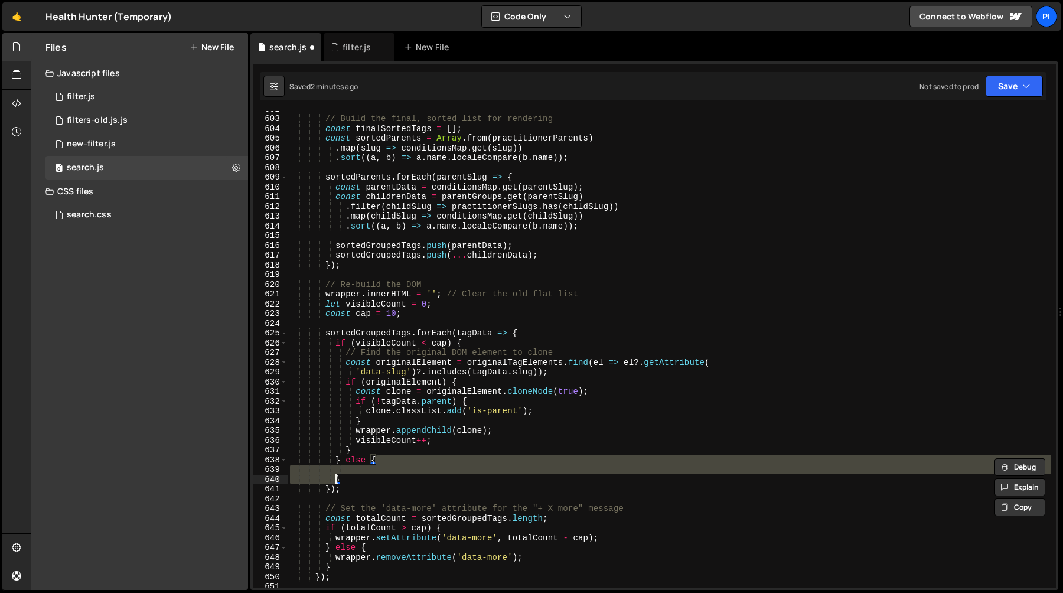
click at [397, 468] on div "// Build the final, sorted list for rendering const finalSortedTags = [ ] ; con…" at bounding box center [670, 349] width 764 height 477
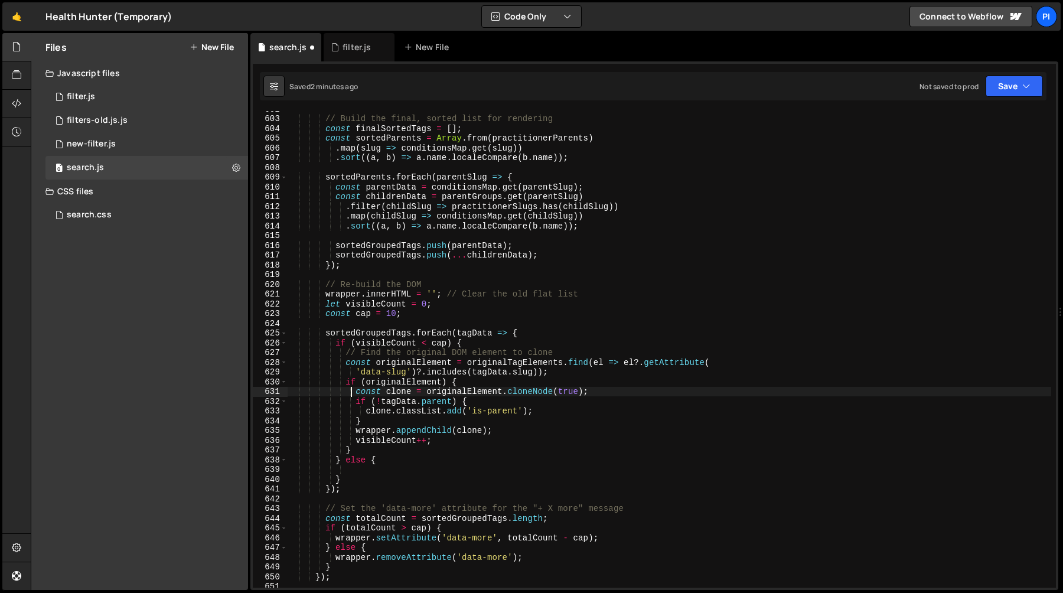
click at [353, 392] on div "// Build the final, sorted list for rendering const finalSortedTags = [ ] ; con…" at bounding box center [670, 352] width 764 height 496
click at [344, 383] on div "// Build the final, sorted list for rendering const finalSortedTags = [ ] ; con…" at bounding box center [670, 352] width 764 height 496
click at [345, 362] on div "// Build the final, sorted list for rendering const finalSortedTags = [ ] ; con…" at bounding box center [670, 352] width 764 height 496
click at [343, 349] on div "// Build the final, sorted list for rendering const finalSortedTags = [ ] ; con…" at bounding box center [670, 352] width 764 height 496
click at [366, 455] on div "// Build the final, sorted list for rendering const finalSortedTags = [ ] ; con…" at bounding box center [670, 352] width 764 height 496
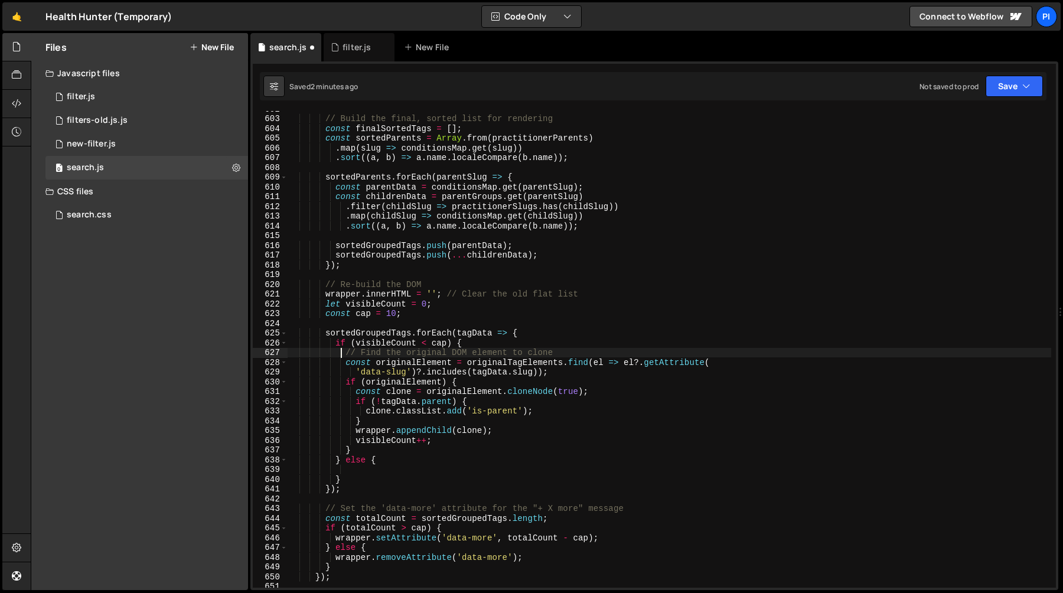
type textarea "visibleCount++; }"
click at [360, 470] on div "// Build the final, sorted list for rendering const finalSortedTags = [ ] ; con…" at bounding box center [670, 352] width 764 height 496
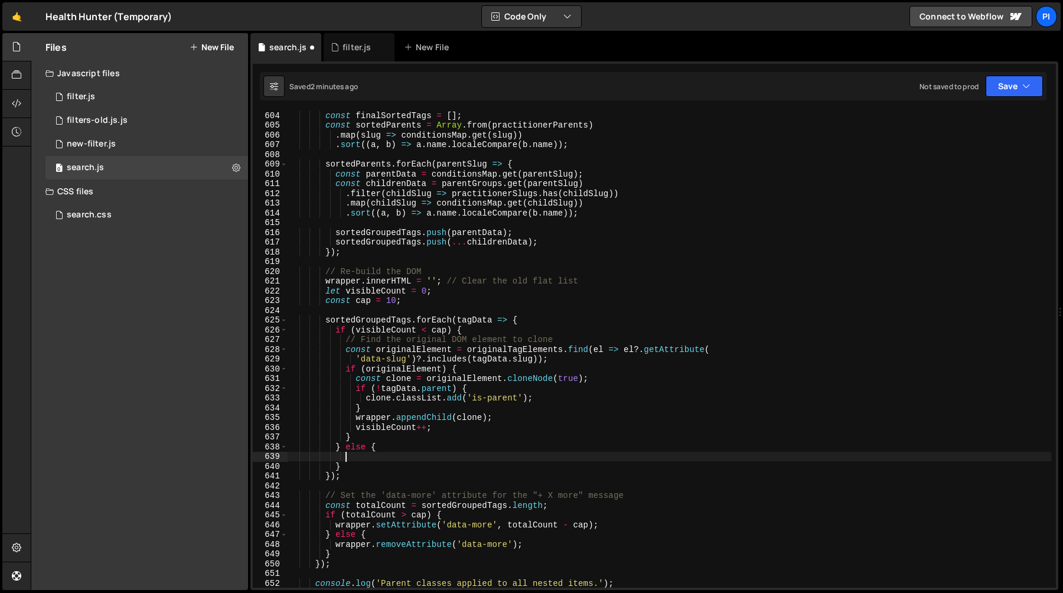
scroll to position [5877, 0]
click at [472, 387] on div "const finalSortedTags = [ ] ; const sortedParents = Array . from ( practitioner…" at bounding box center [670, 358] width 764 height 496
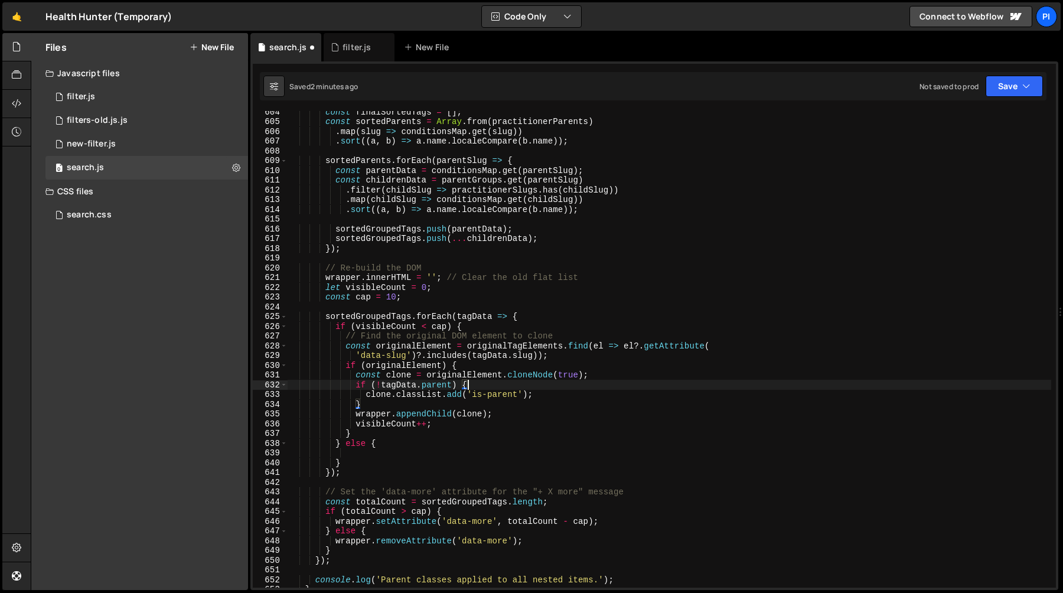
scroll to position [5891, 0]
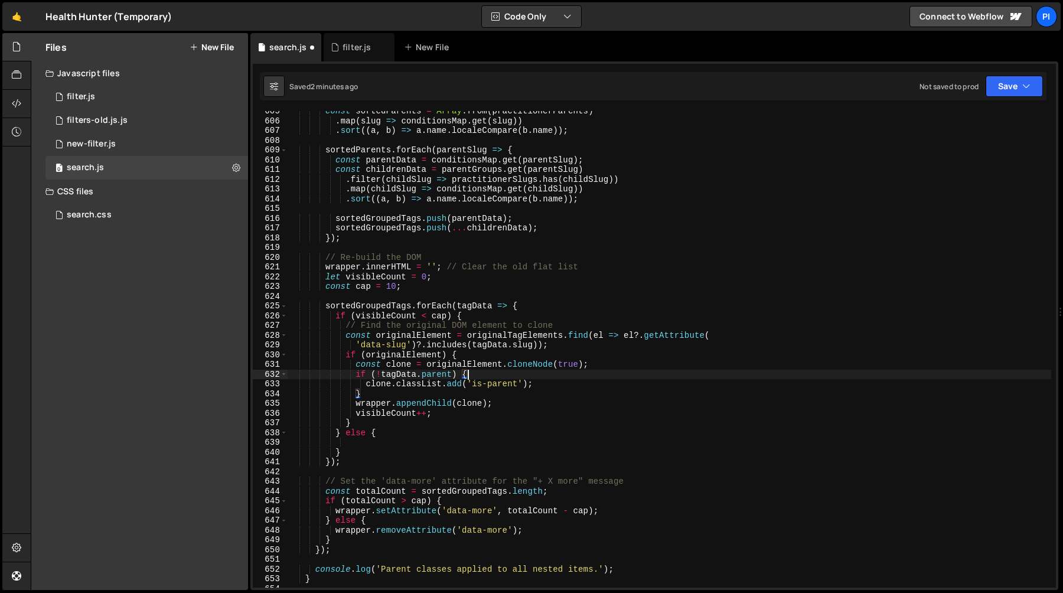
click at [434, 376] on div "const sortedParents = Array . from ( practitionerParents ) . map ( slug => cond…" at bounding box center [670, 354] width 764 height 496
click at [399, 396] on div "const sortedParents = Array . from ( practitionerParents ) . map ( slug => cond…" at bounding box center [670, 354] width 764 height 496
click at [345, 355] on div "const sortedParents = Array . from ( practitionerParents ) . map ( slug => cond…" at bounding box center [670, 354] width 764 height 496
click at [345, 331] on div "const sortedParents = Array . from ( practitionerParents ) . map ( slug => cond…" at bounding box center [670, 354] width 764 height 496
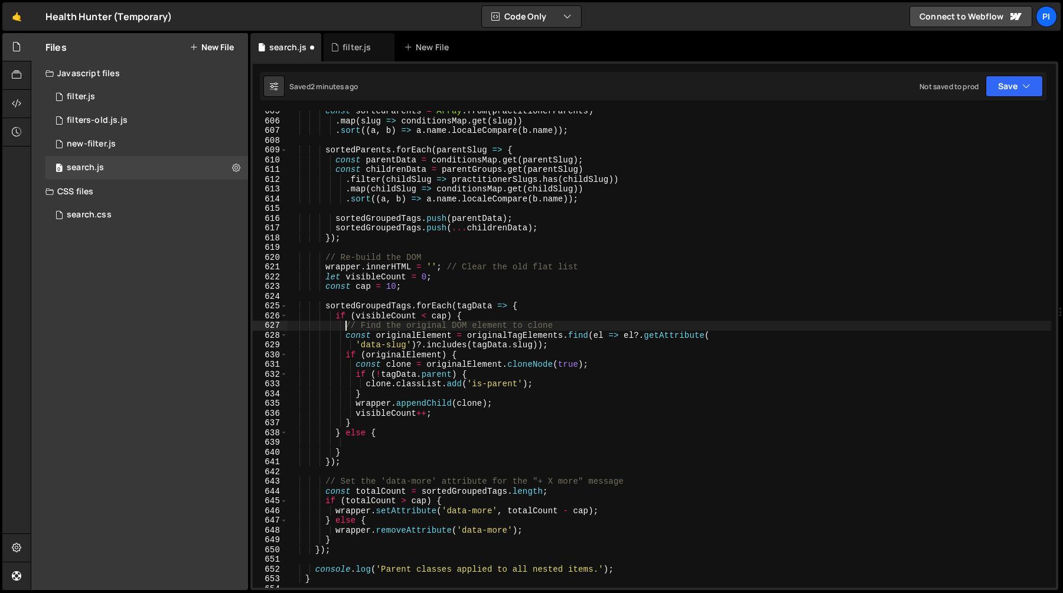
click at [345, 327] on div "const sortedParents = Array . from ( practitionerParents ) . map ( slug => cond…" at bounding box center [670, 354] width 764 height 496
click at [514, 309] on div "const sortedParents = Array . from ( practitionerParents ) . map ( slug => cond…" at bounding box center [670, 354] width 764 height 496
click at [509, 314] on div "const sortedParents = Array . from ( practitionerParents ) . map ( slug => cond…" at bounding box center [670, 354] width 764 height 496
click at [338, 328] on div "const sortedParents = Array . from ( practitionerParents ) . map ( slug => cond…" at bounding box center [670, 354] width 764 height 496
click at [345, 334] on div "const sortedParents = Array . from ( practitionerParents ) . map ( slug => cond…" at bounding box center [670, 354] width 764 height 496
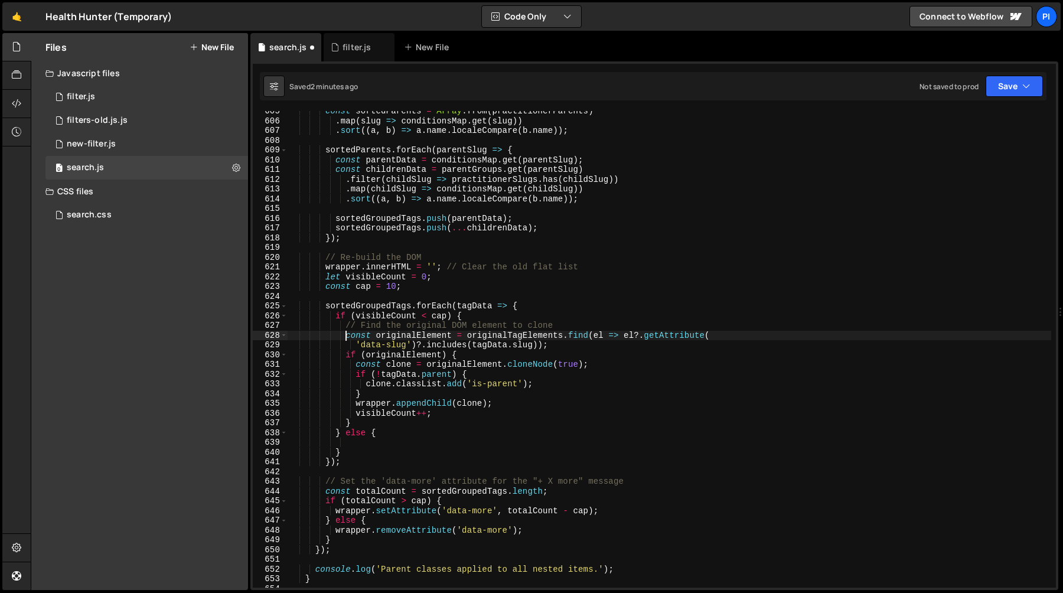
click at [581, 344] on div "const sortedParents = Array . from ( practitionerParents ) . map ( slug => cond…" at bounding box center [670, 354] width 764 height 496
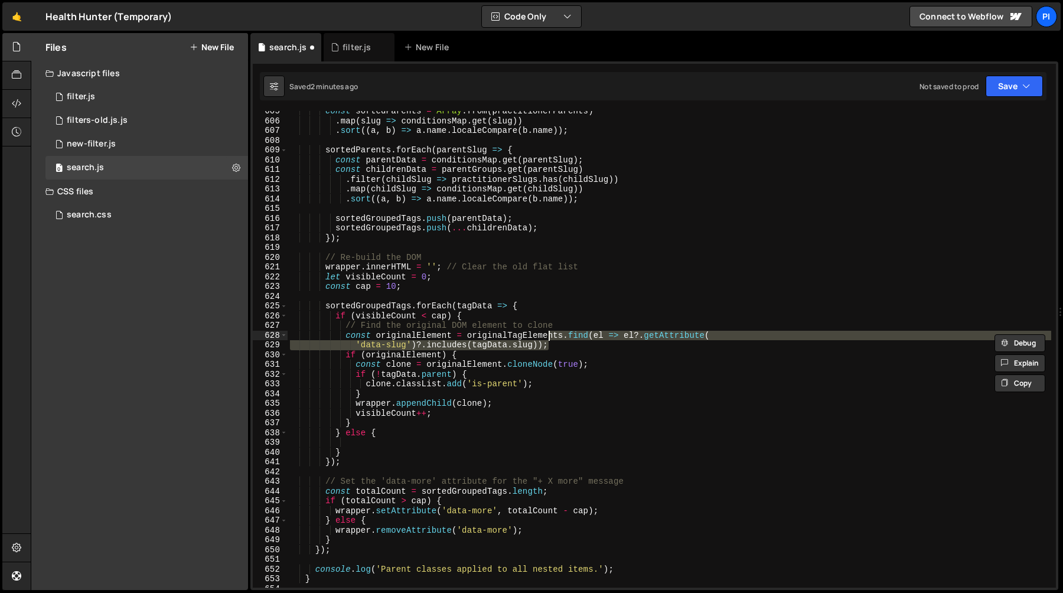
type textarea "// Find the original DOM element to clone const originalElement = originalTagEl…"
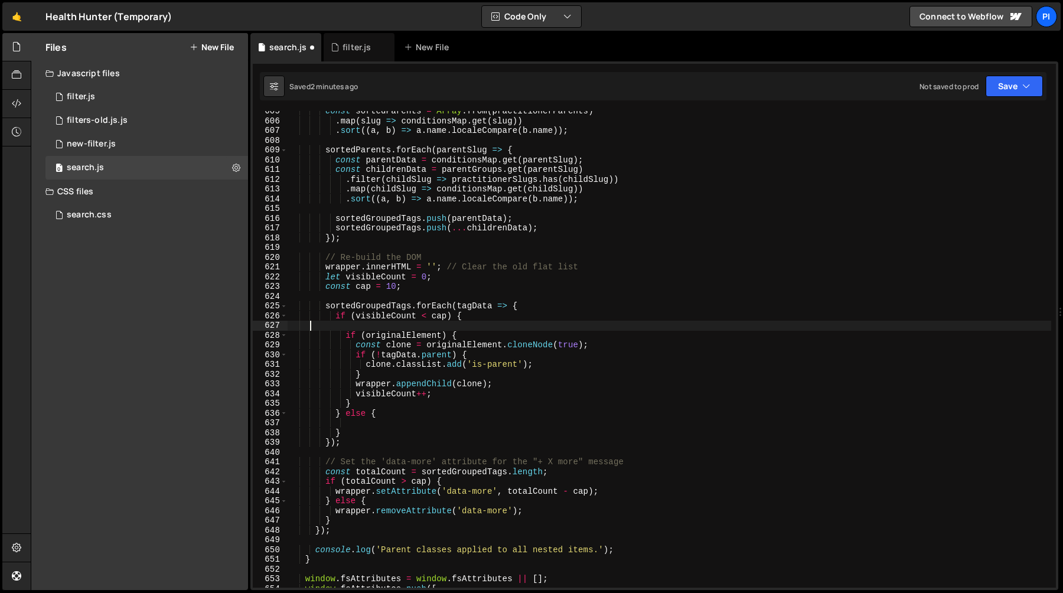
scroll to position [0, 0]
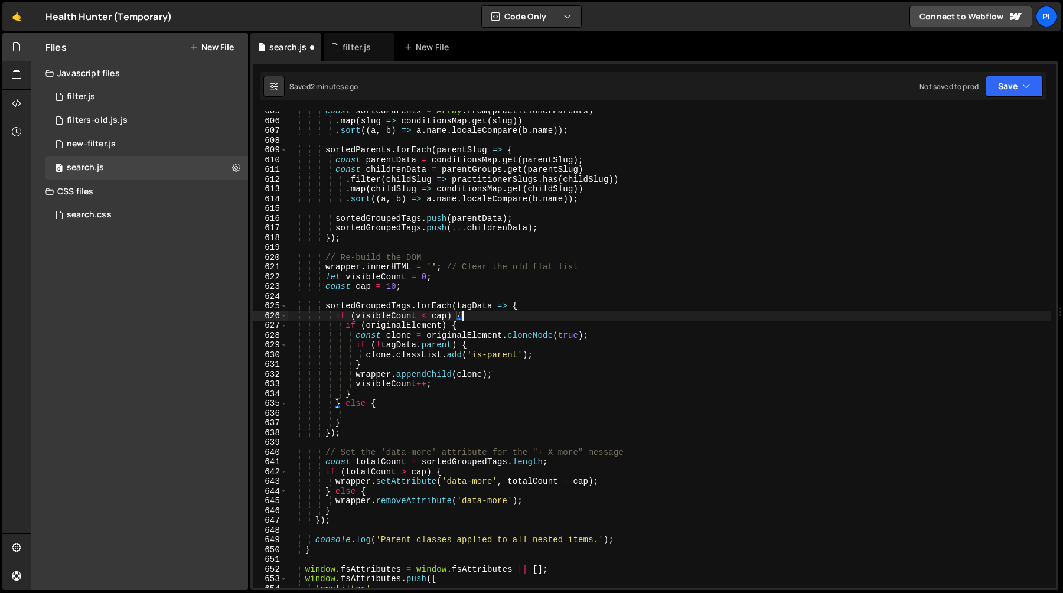
type textarea "sortedGroupedTags.forEach(tagData => {"
paste textarea "'data-slug')?.includes(tagData.slug));"
type textarea "'data-slug')?.includes(tagData.slug));"
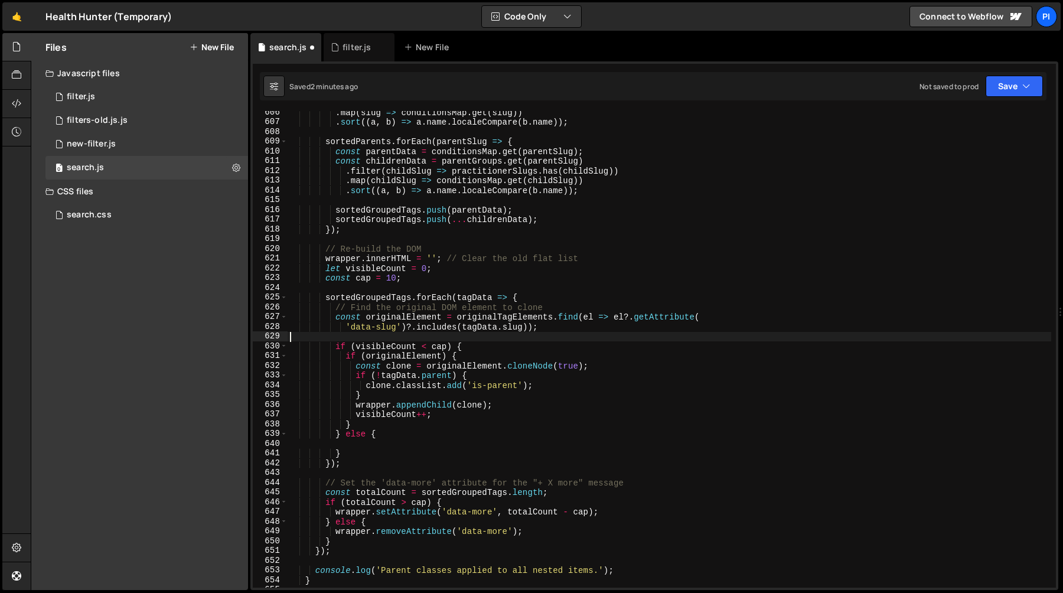
scroll to position [5927, 0]
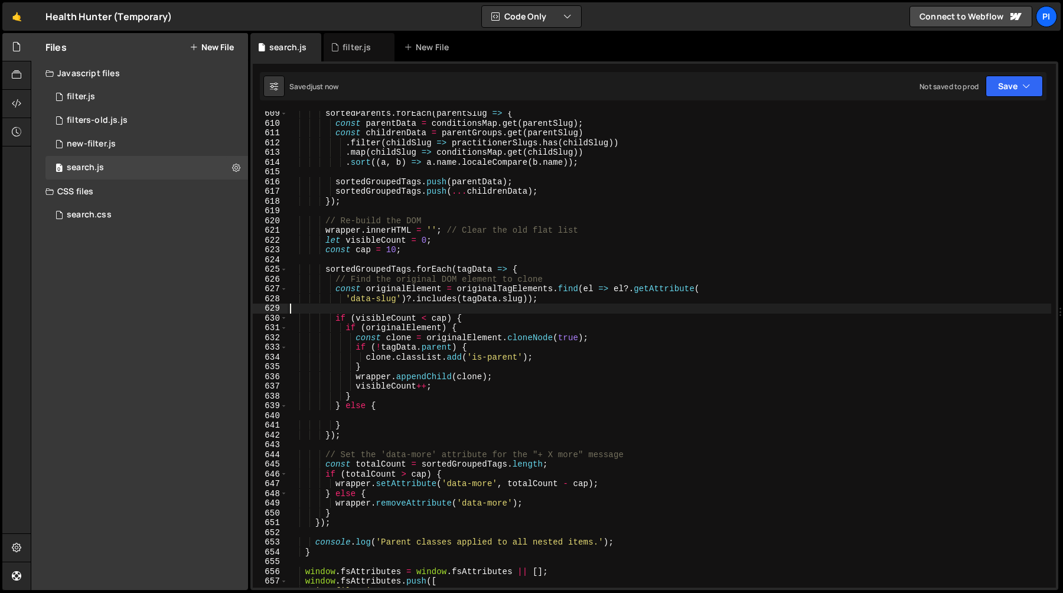
click at [345, 329] on div "sortedParents . forEach ( parentSlug => { const parentData = conditionsMap . ge…" at bounding box center [670, 357] width 764 height 496
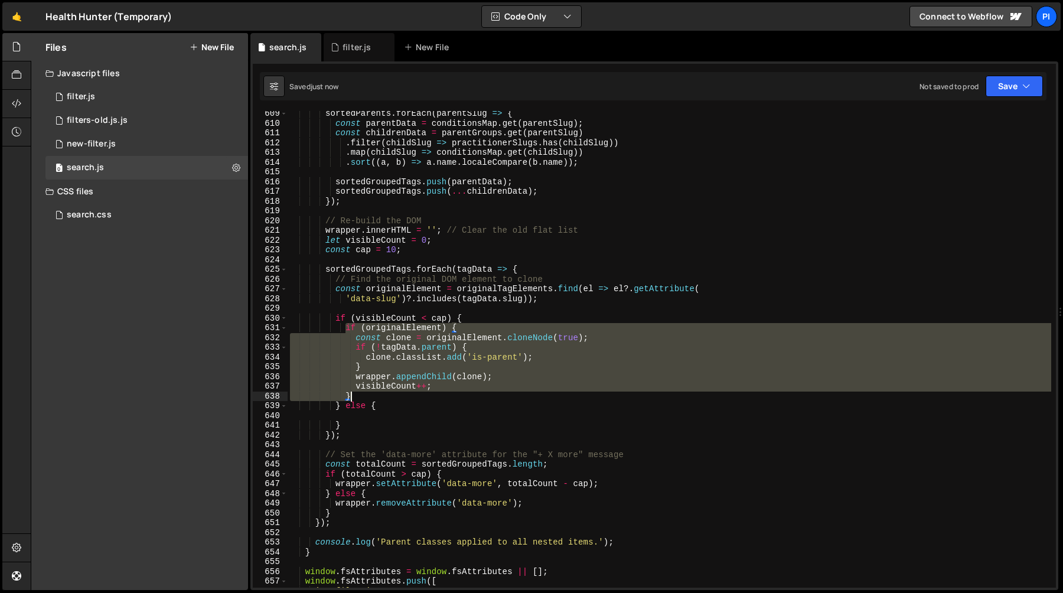
click at [354, 396] on div "sortedParents . forEach ( parentSlug => { const parentData = conditionsMap . ge…" at bounding box center [670, 357] width 764 height 496
type textarea "visibleCount++; }"
click at [353, 418] on div "sortedParents . forEach ( parentSlug => { const parentData = conditionsMap . ge…" at bounding box center [670, 357] width 764 height 496
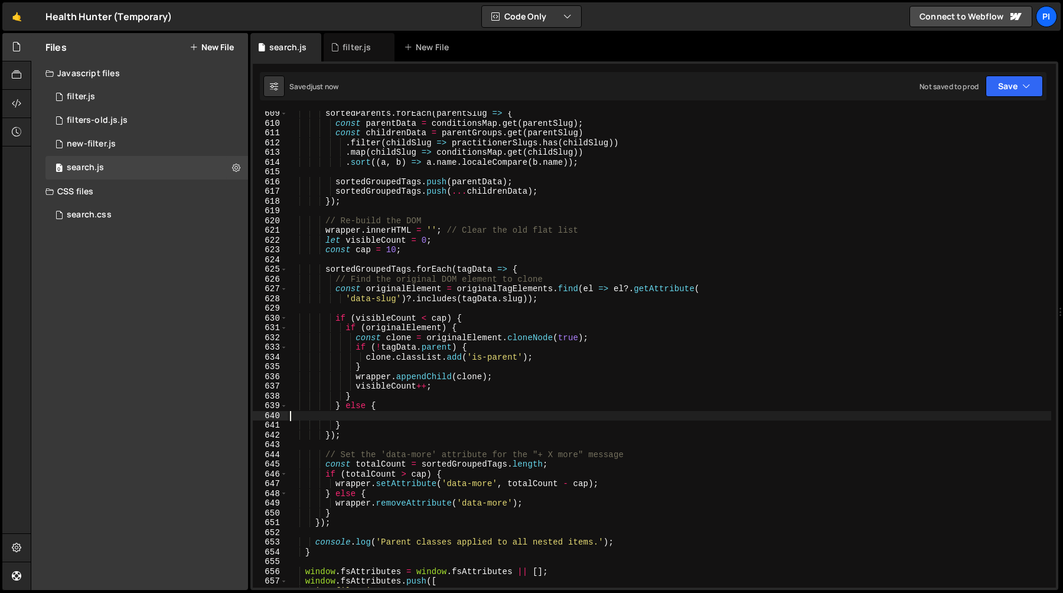
paste textarea "}"
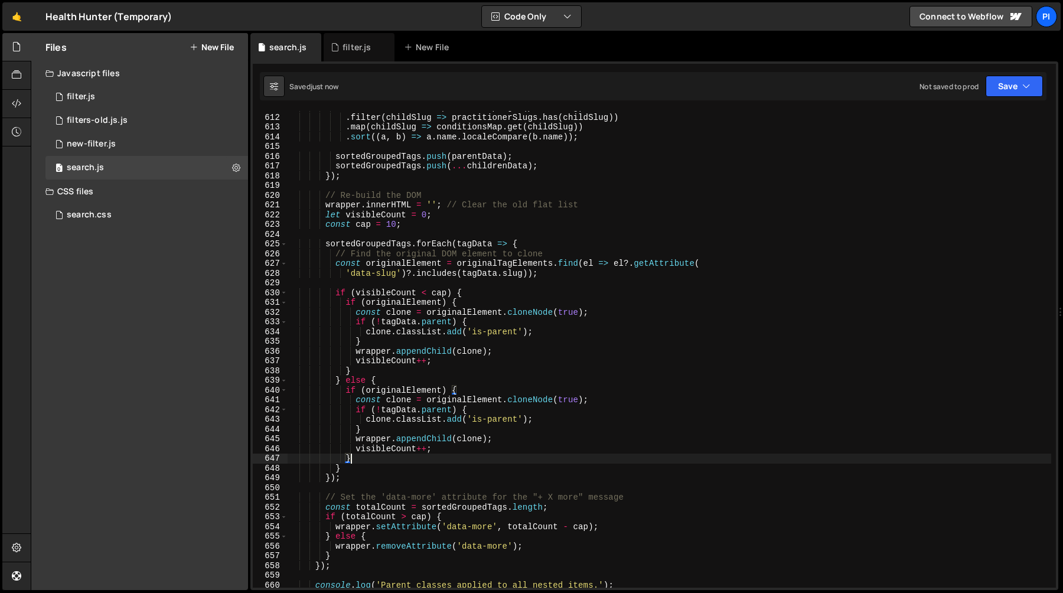
scroll to position [5965, 0]
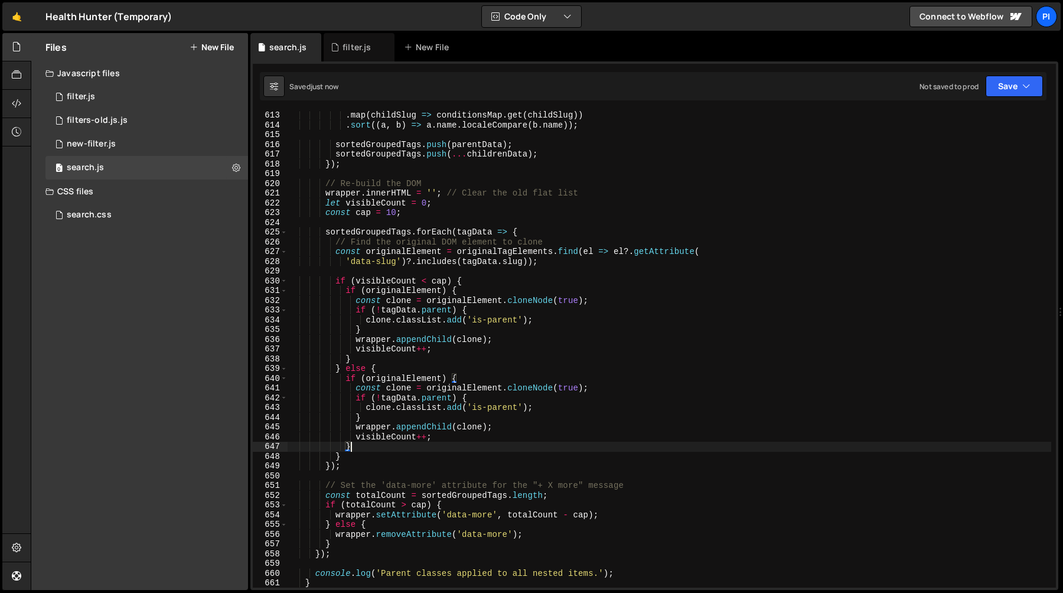
click at [402, 380] on div ". map ( childSlug => conditionsMap . get ( childSlug )) . sort (( a , b ) => a …" at bounding box center [670, 358] width 764 height 496
click at [457, 431] on div ". map ( childSlug => conditionsMap . get ( childSlug )) . sort (( a , b ) => a …" at bounding box center [670, 358] width 764 height 496
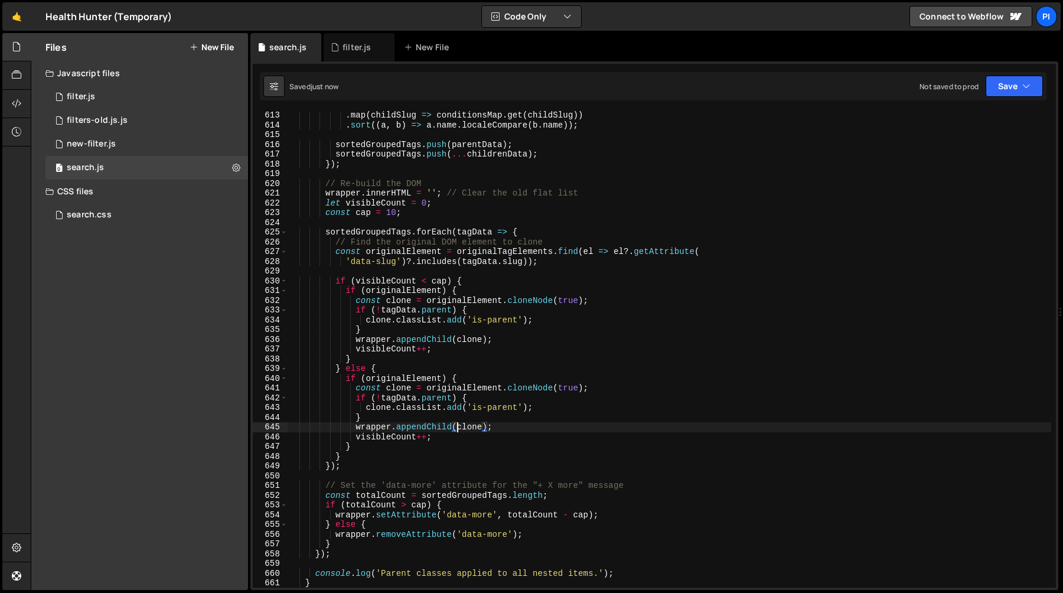
click at [451, 438] on div ". map ( childSlug => conditionsMap . get ( childSlug )) . sort (( a , b ) => a …" at bounding box center [670, 358] width 764 height 496
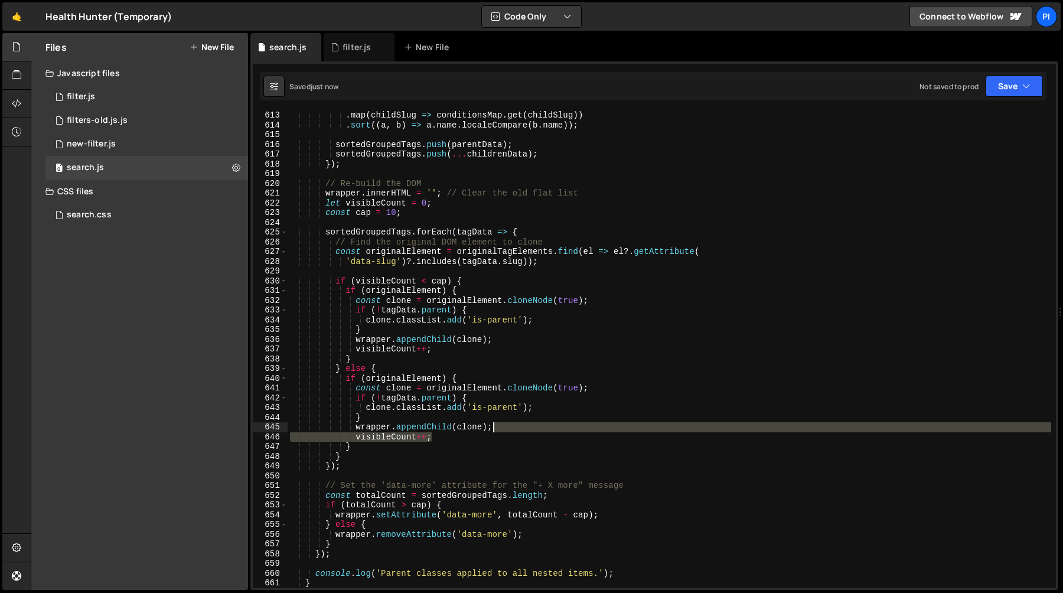
click at [519, 425] on div ". map ( childSlug => conditionsMap . get ( childSlug )) . sort (( a , b ) => a …" at bounding box center [670, 358] width 764 height 496
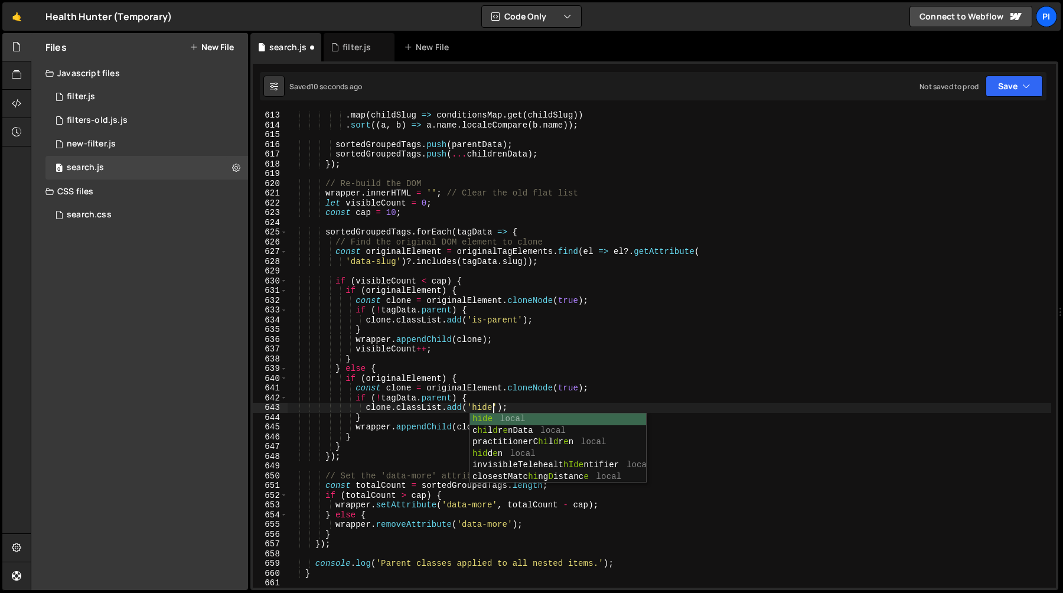
scroll to position [0, 14]
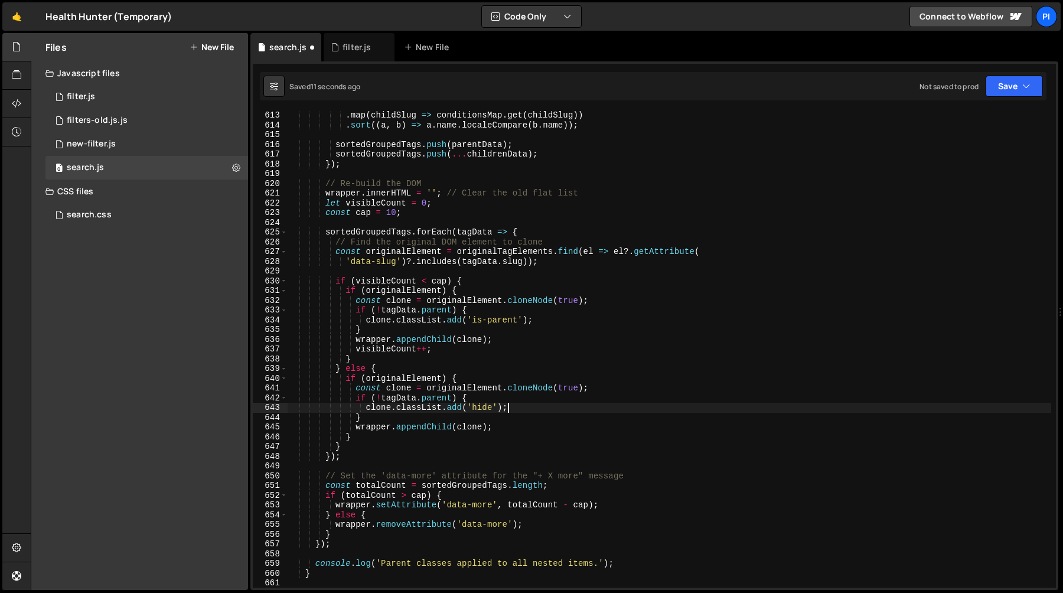
click at [530, 404] on div ". map ( childSlug => conditionsMap . get ( childSlug )) . sort (( a , b ) => a …" at bounding box center [670, 358] width 764 height 496
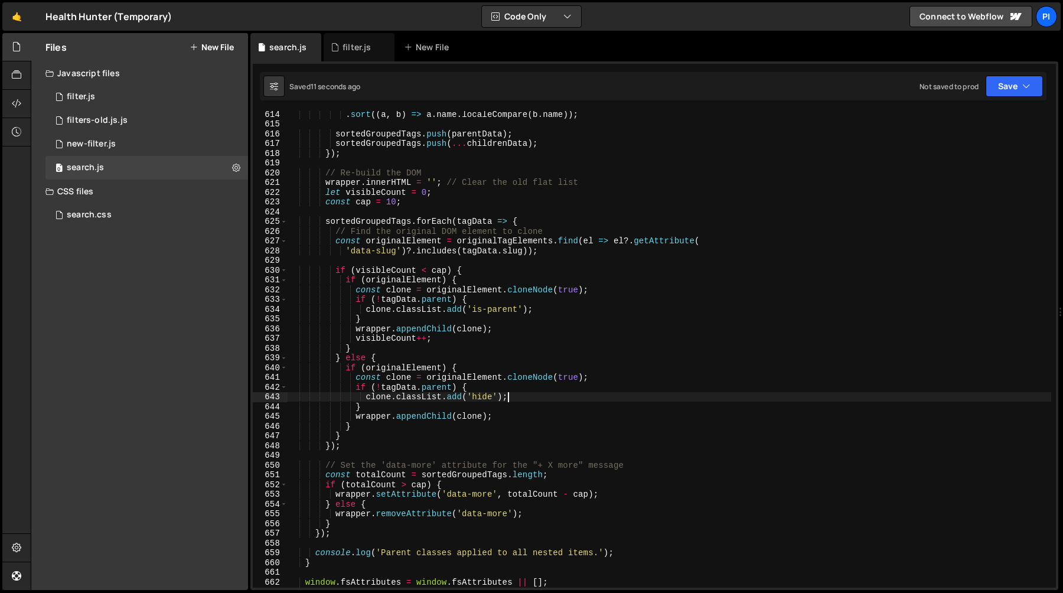
scroll to position [5997, 0]
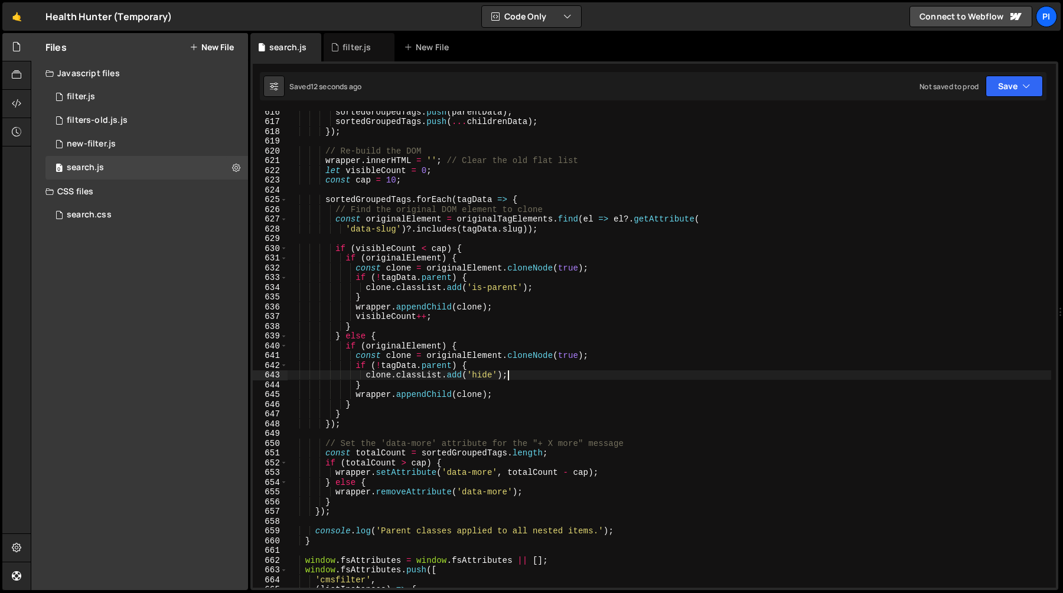
click at [423, 469] on div "sortedGroupedTags . push ( parentData ) ; sortedGroupedTags . push ( ... childr…" at bounding box center [670, 355] width 764 height 496
type textarea "wrapper.setAttribute('data-more', totalCount - cap);"
click at [423, 469] on div "sortedGroupedTags . push ( parentData ) ; sortedGroupedTags . push ( ... childr…" at bounding box center [670, 355] width 764 height 496
click at [447, 474] on div "sortedGroupedTags . push ( parentData ) ; sortedGroupedTags . push ( ... childr…" at bounding box center [670, 355] width 764 height 496
click at [492, 474] on div "sortedGroupedTags . push ( parentData ) ; sortedGroupedTags . push ( ... childr…" at bounding box center [670, 355] width 764 height 496
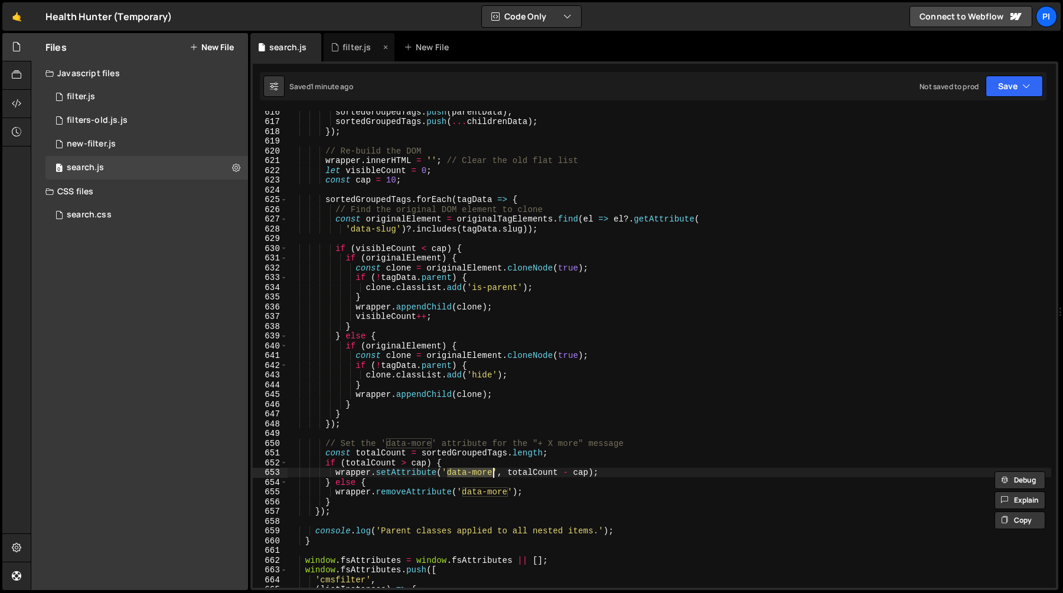
click at [348, 45] on div "filter.js" at bounding box center [357, 47] width 28 height 12
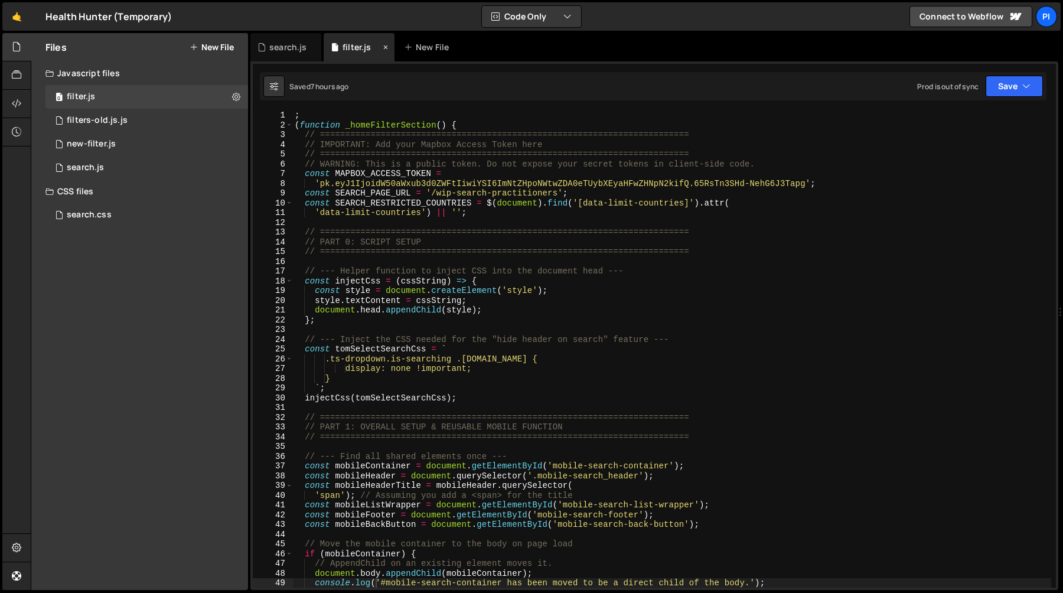
scroll to position [1, 0]
click at [397, 220] on div "; ( function _homeFilterSection ( ) { // ======================================…" at bounding box center [671, 358] width 759 height 496
click at [271, 44] on div "search.js" at bounding box center [287, 47] width 37 height 12
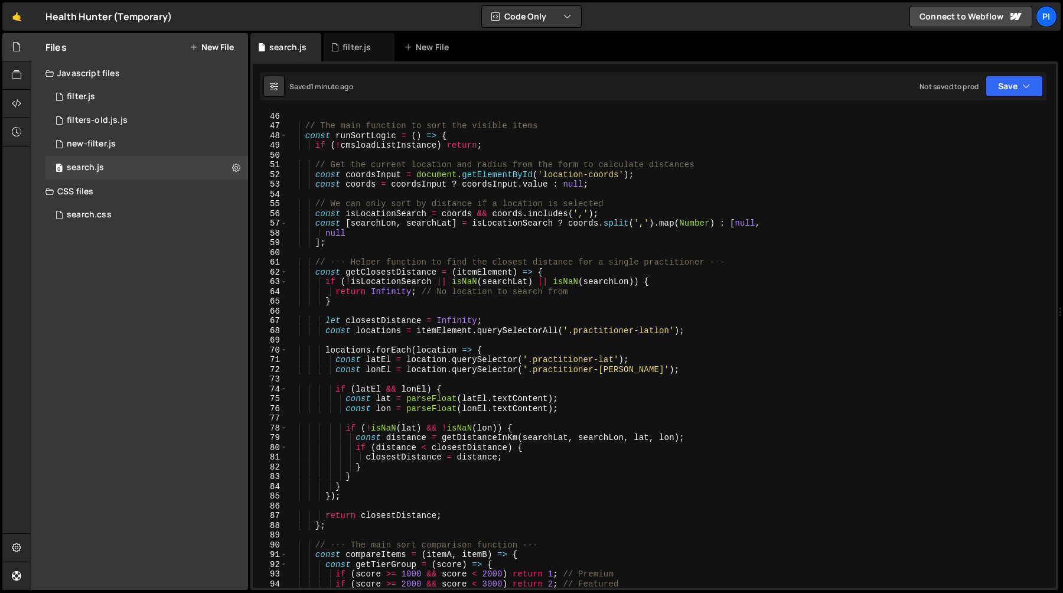
scroll to position [439, 0]
type textarea "const [searchLon, searchLat] = isLocationSearch ? coords.split(',').map(Number)…"
click at [699, 224] on div "// The main function to sort the visible items const runSortLogic = ( ) => { if…" at bounding box center [670, 358] width 764 height 496
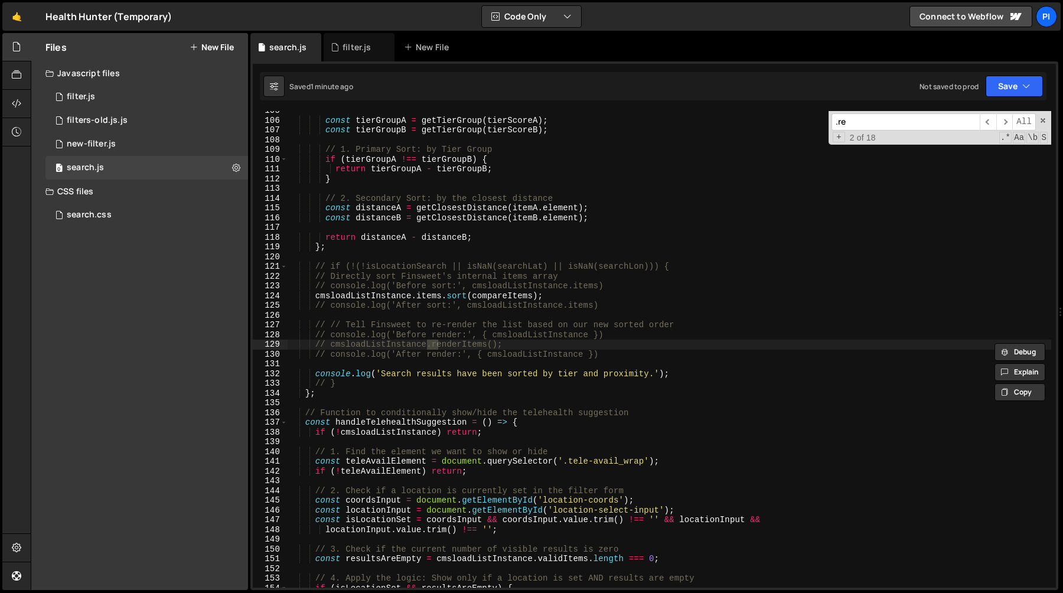
scroll to position [1019, 0]
type input ".renderitem"
click at [523, 340] on div "const tierGroupA = getTierGroup ( tierScoreA ) ; const tierGroupB = getTierGrou…" at bounding box center [670, 354] width 764 height 496
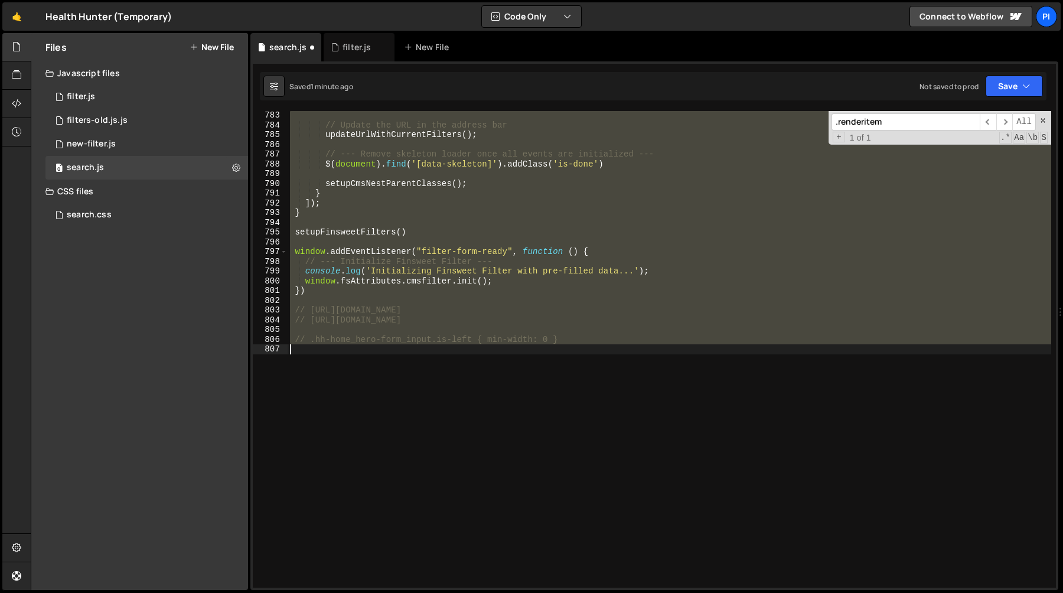
scroll to position [6018, 0]
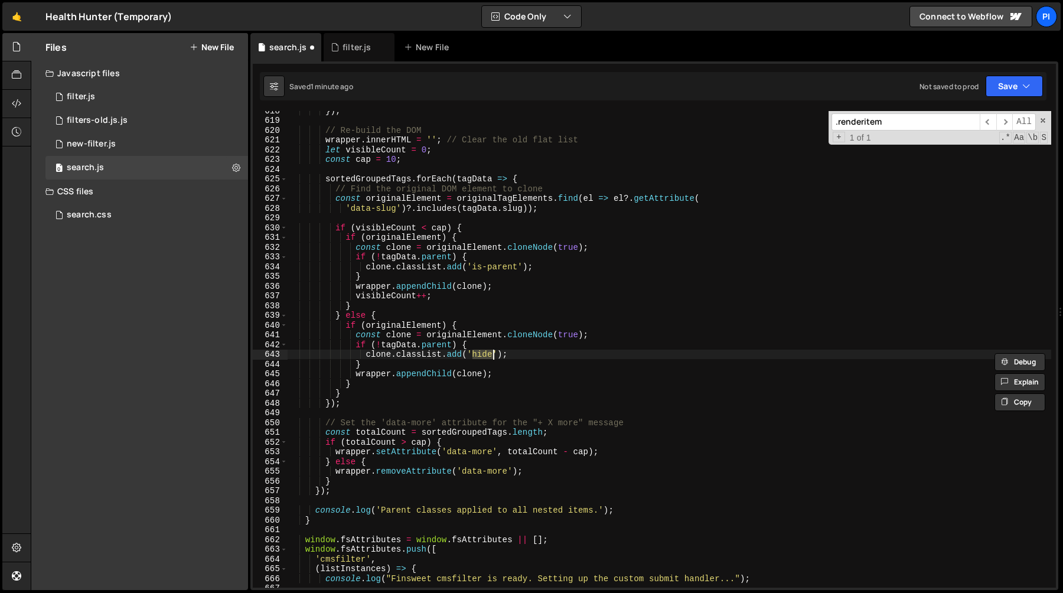
click at [504, 342] on div "}) ; // Re-build the DOM wrapper . innerHTML = '' ; // Clear the old flat list …" at bounding box center [670, 354] width 764 height 496
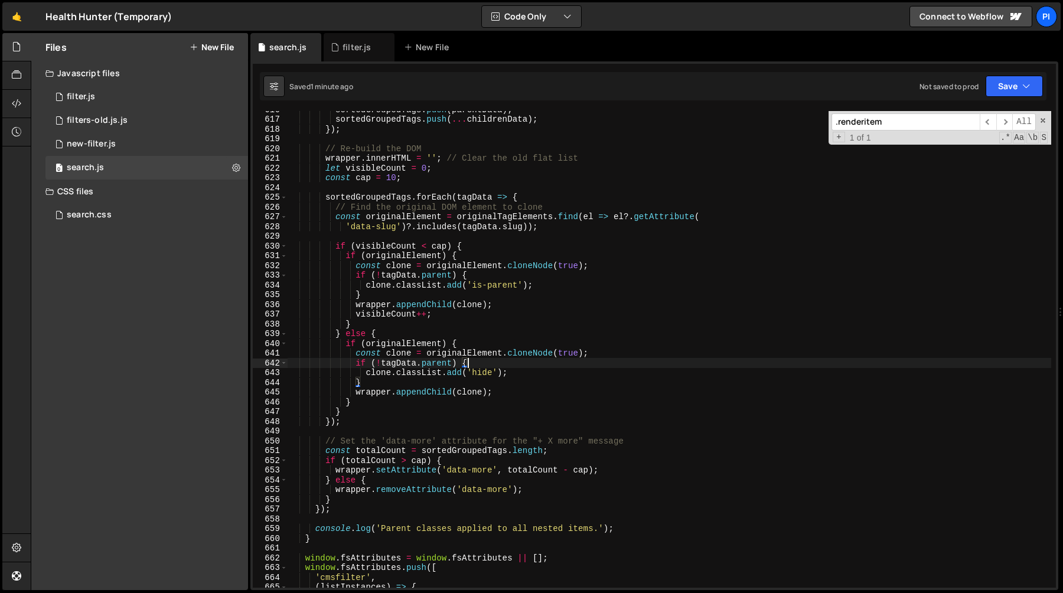
scroll to position [6000, 0]
click at [343, 331] on div "sortedGroupedTags . push ( parentData ) ; sortedGroupedTags . push ( ... childr…" at bounding box center [670, 353] width 764 height 496
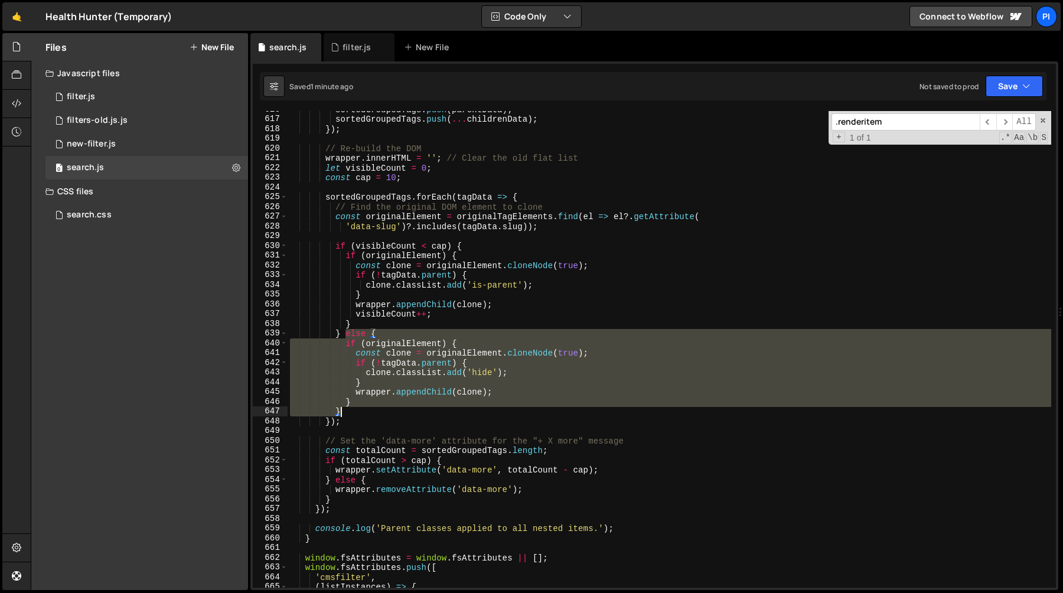
click at [359, 412] on div "sortedGroupedTags . push ( parentData ) ; sortedGroupedTags . push ( ... childr…" at bounding box center [670, 353] width 764 height 496
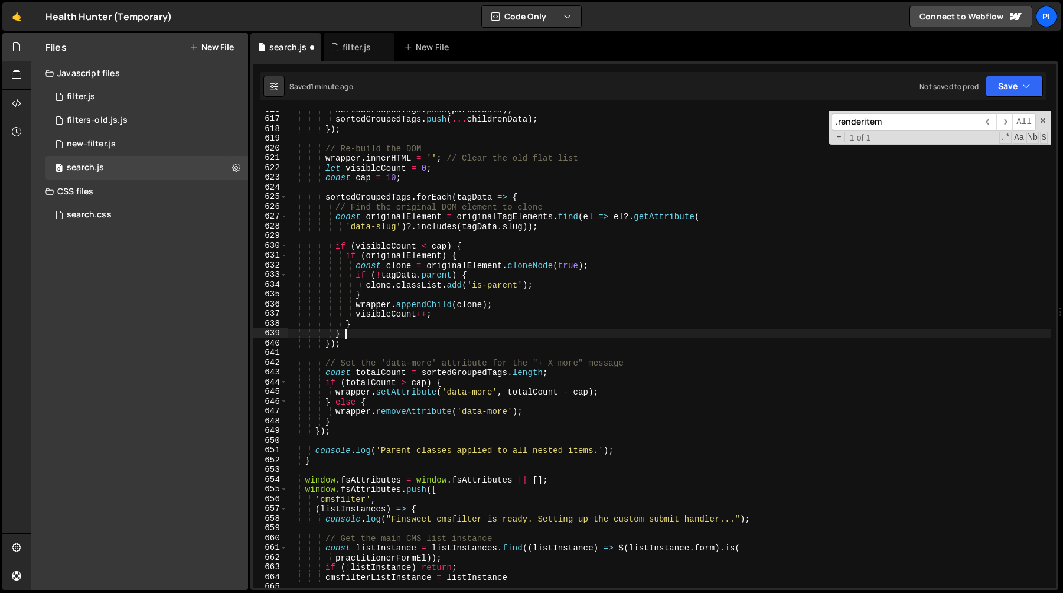
scroll to position [0, 3]
click at [390, 272] on div "sortedGroupedTags . push ( parentData ) ; sortedGroupedTags . push ( ... childr…" at bounding box center [670, 353] width 764 height 496
click at [382, 276] on div "sortedGroupedTags . push ( parentData ) ; sortedGroupedTags . push ( ... childr…" at bounding box center [670, 353] width 764 height 496
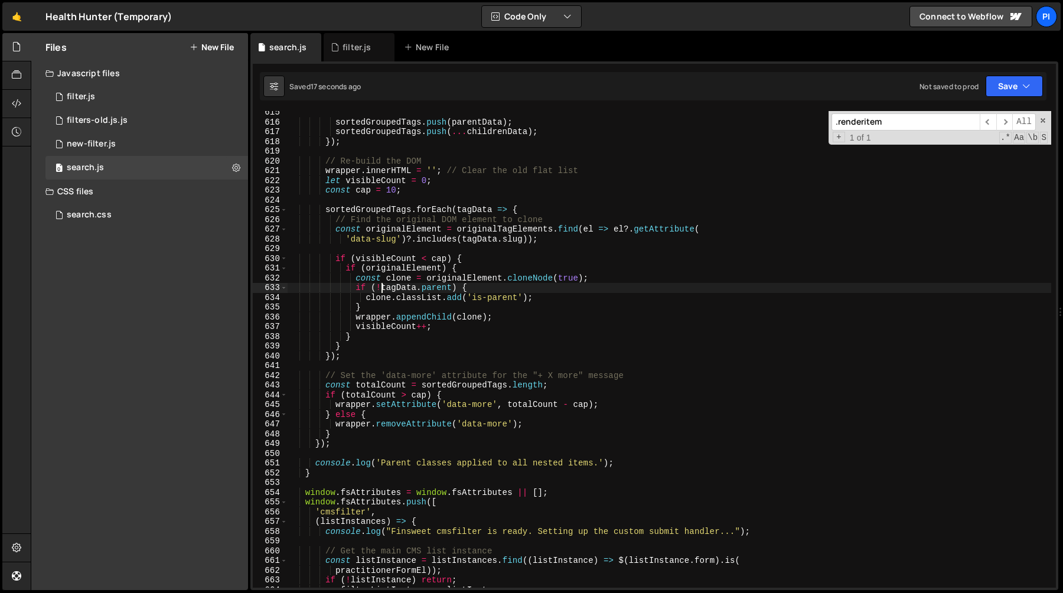
scroll to position [5986, 0]
click at [533, 299] on div "sortedGroupedTags . push ( parentData ) ; sortedGroupedTags . push ( ... childr…" at bounding box center [670, 357] width 764 height 496
click at [435, 300] on div "sortedGroupedTags . push ( parentData ) ; sortedGroupedTags . push ( ... childr…" at bounding box center [670, 357] width 764 height 496
click at [464, 300] on div "sortedGroupedTags . push ( parentData ) ; sortedGroupedTags . push ( ... childr…" at bounding box center [670, 357] width 764 height 496
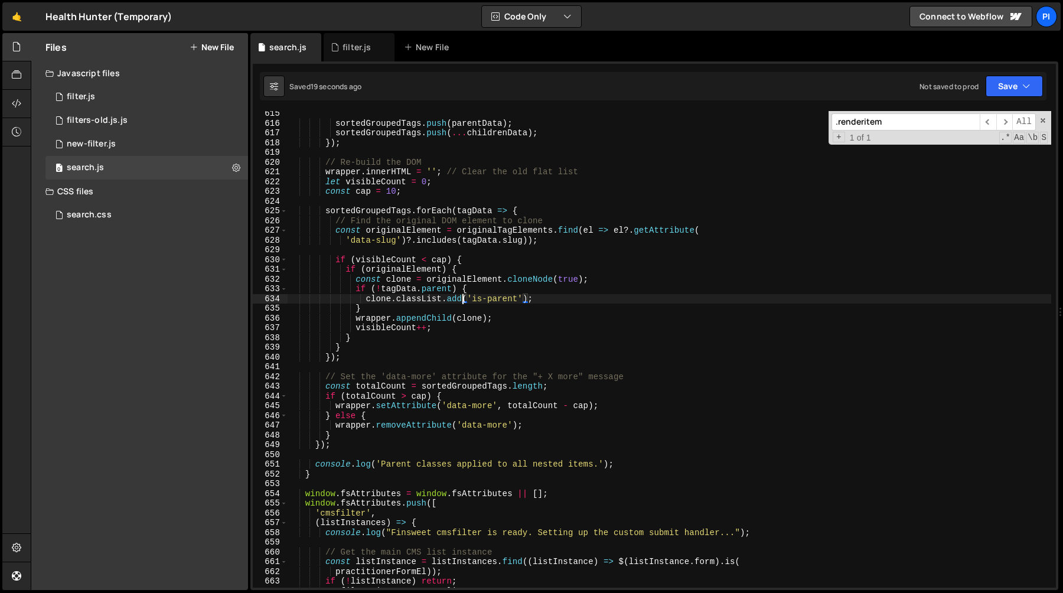
click at [464, 300] on div "sortedGroupedTags . push ( parentData ) ; sortedGroupedTags . push ( ... childr…" at bounding box center [670, 357] width 764 height 496
click at [529, 300] on div "sortedGroupedTags . push ( parentData ) ; sortedGroupedTags . push ( ... childr…" at bounding box center [670, 349] width 764 height 477
click at [380, 295] on div "sortedGroupedTags . push ( parentData ) ; sortedGroupedTags . push ( ... childr…" at bounding box center [670, 357] width 764 height 496
click at [406, 280] on div "sortedGroupedTags . push ( parentData ) ; sortedGroupedTags . push ( ... childr…" at bounding box center [670, 357] width 764 height 496
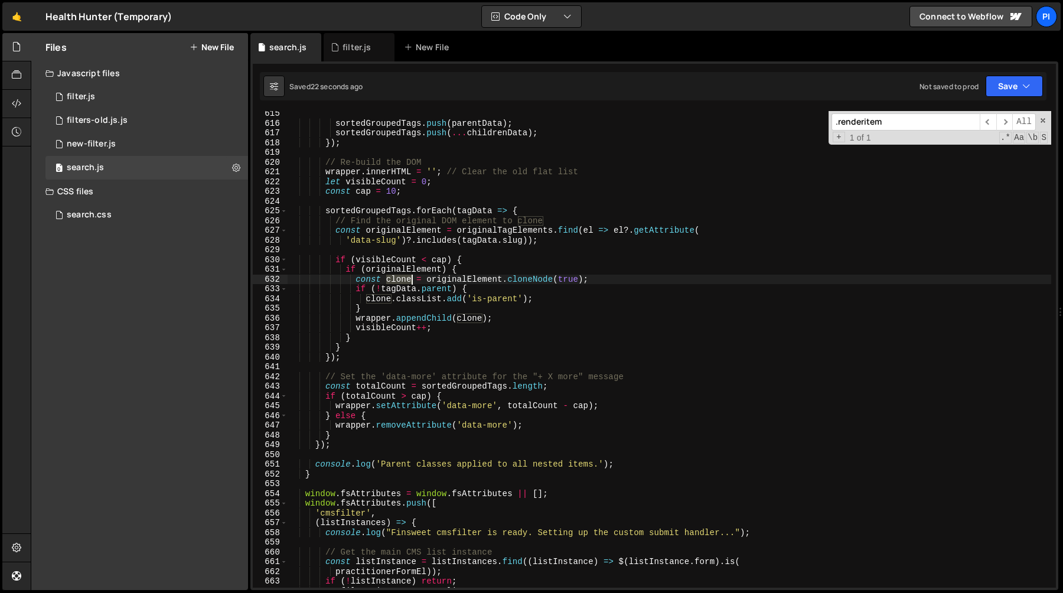
click at [406, 280] on div "sortedGroupedTags . push ( parentData ) ; sortedGroupedTags . push ( ... childr…" at bounding box center [670, 357] width 764 height 496
click at [405, 289] on div "sortedGroupedTags . push ( parentData ) ; sortedGroupedTags . push ( ... childr…" at bounding box center [670, 357] width 764 height 496
click at [405, 282] on div "sortedGroupedTags . push ( parentData ) ; sortedGroupedTags . push ( ... childr…" at bounding box center [670, 357] width 764 height 496
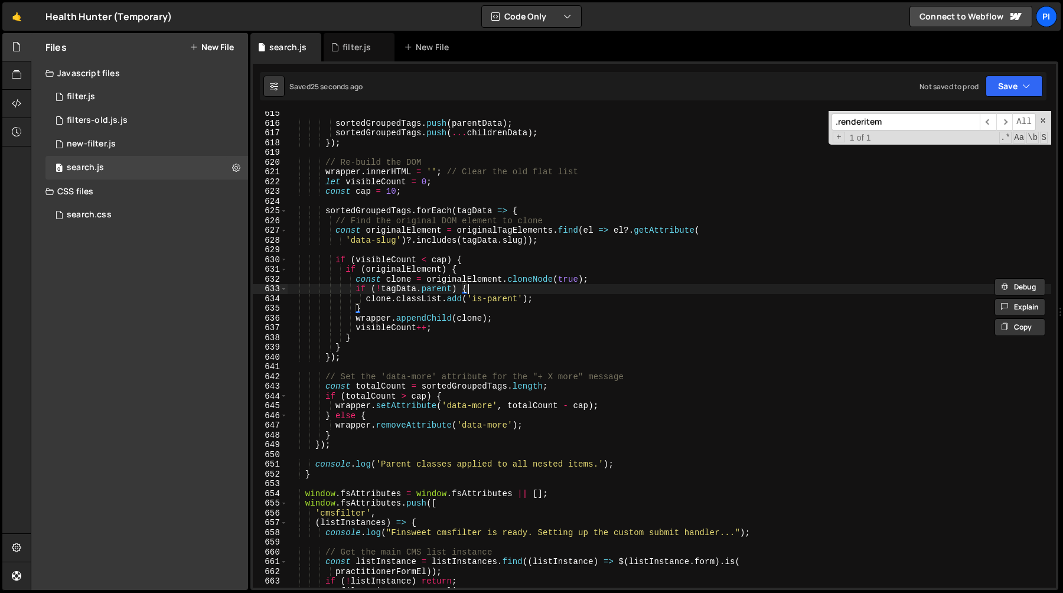
click at [496, 292] on div "sortedGroupedTags . push ( parentData ) ; sortedGroupedTags . push ( ... childr…" at bounding box center [670, 357] width 764 height 496
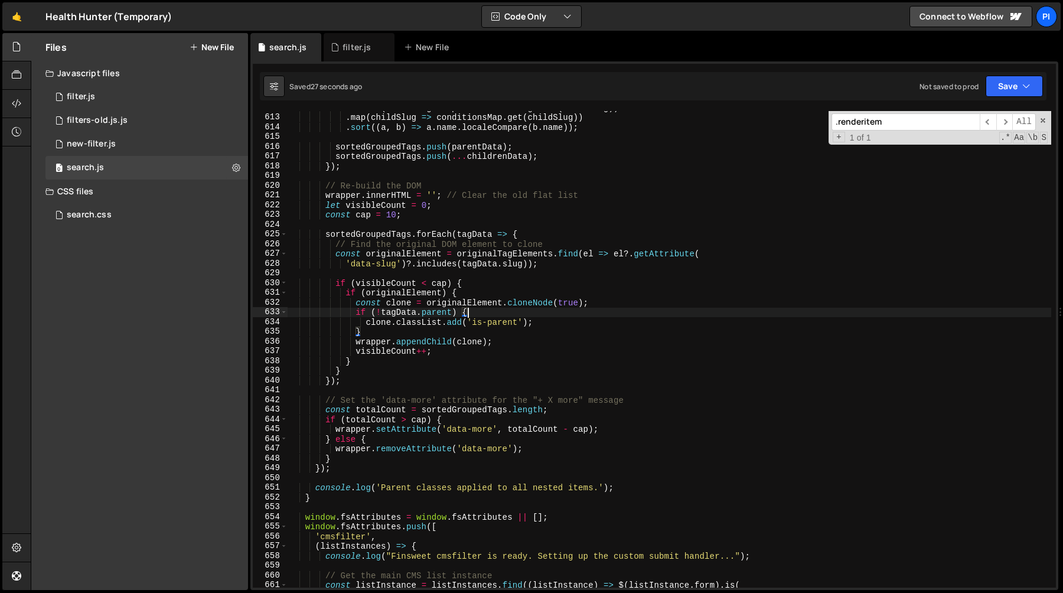
scroll to position [5957, 0]
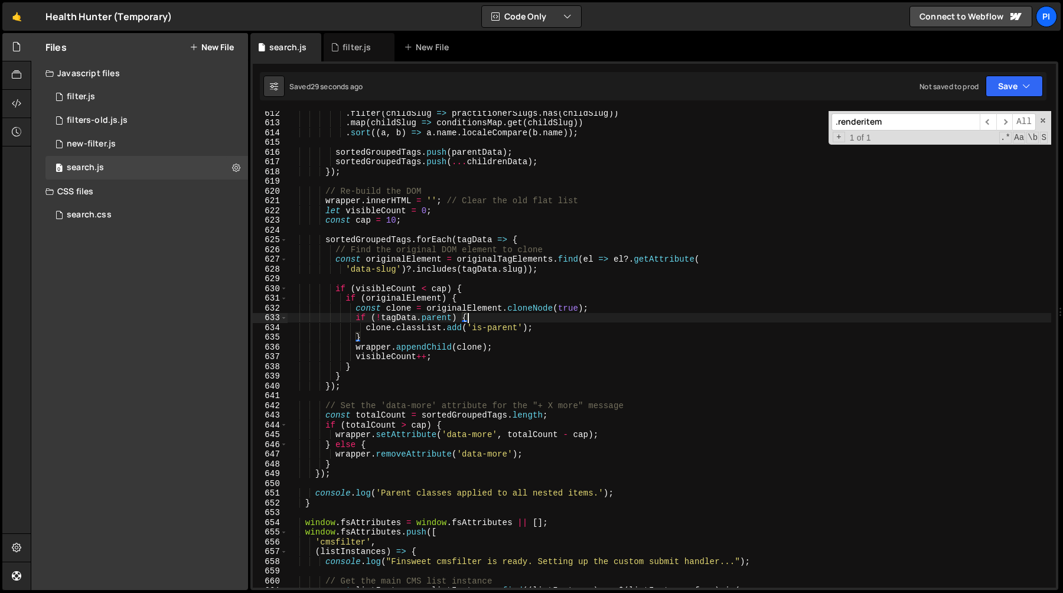
click at [398, 318] on div ". filter ( childSlug => practitionerSlugs . has ( childSlug )) . map ( childSlu…" at bounding box center [670, 356] width 764 height 496
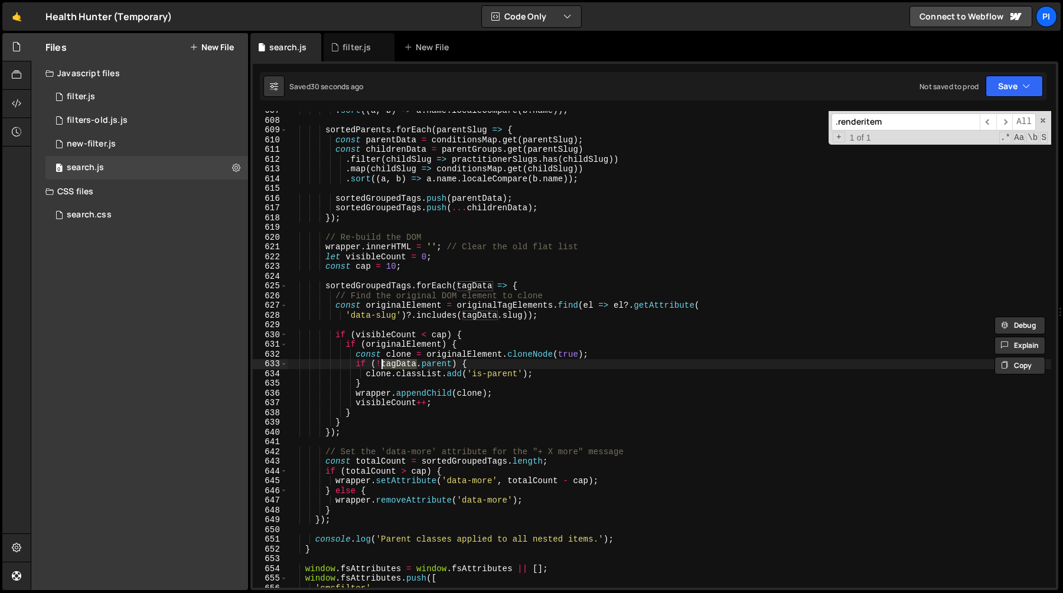
scroll to position [5911, 0]
click at [387, 286] on div ". sort (( a , b ) => a . name . localeCompare ( b . name )) ; sortedParents . f…" at bounding box center [670, 354] width 764 height 496
type textarea "sortedGroupedTags.forEach(tagData => {"
click at [387, 286] on div ". sort (( a , b ) => a . name . localeCompare ( b . name )) ; sortedParents . f…" at bounding box center [670, 354] width 764 height 496
click at [400, 273] on div ". sort (( a , b ) => a . name . localeCompare ( b . name )) ; sortedParents . f…" at bounding box center [670, 354] width 764 height 496
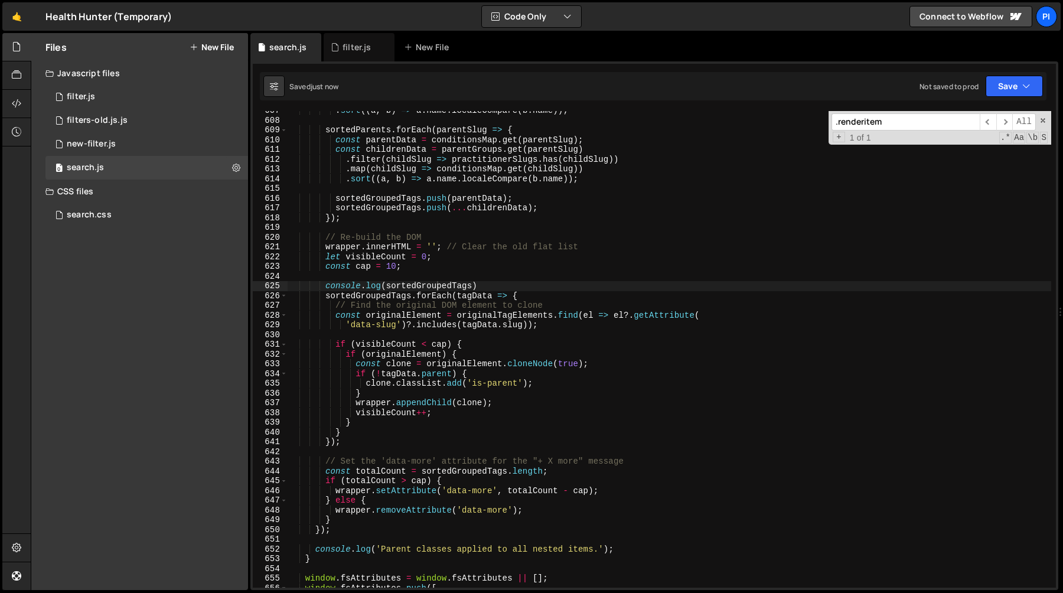
scroll to position [5900, 0]
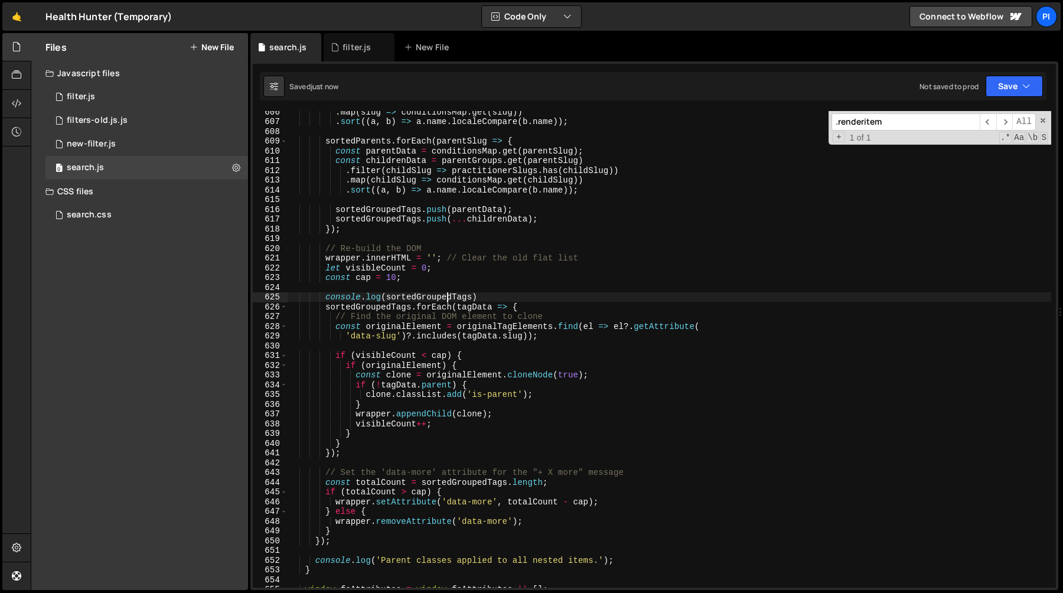
click at [448, 293] on div ". map ( slug => conditionsMap . get ( slug )) . sort (( a , b ) => a . name . l…" at bounding box center [670, 355] width 764 height 496
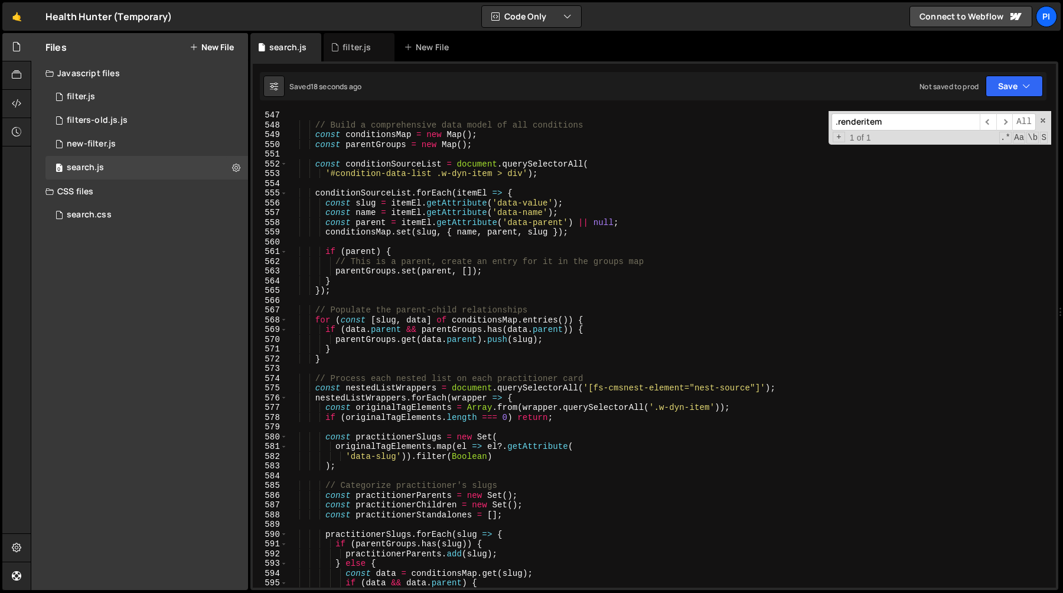
scroll to position [5327, 0]
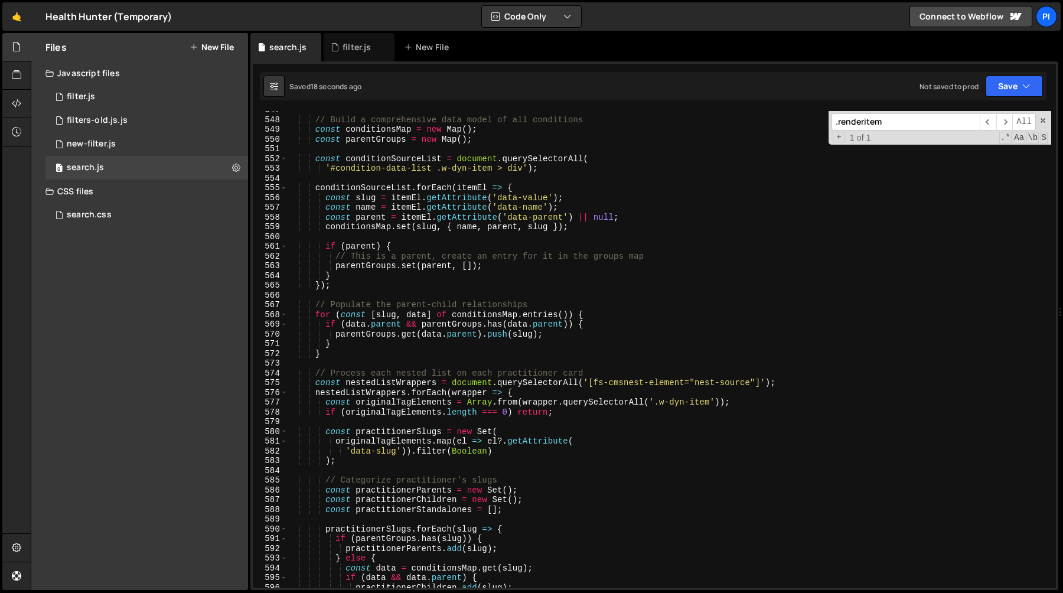
click at [462, 357] on div "// Build a comprehensive data model of all conditions const conditionsMap = new…" at bounding box center [670, 353] width 764 height 496
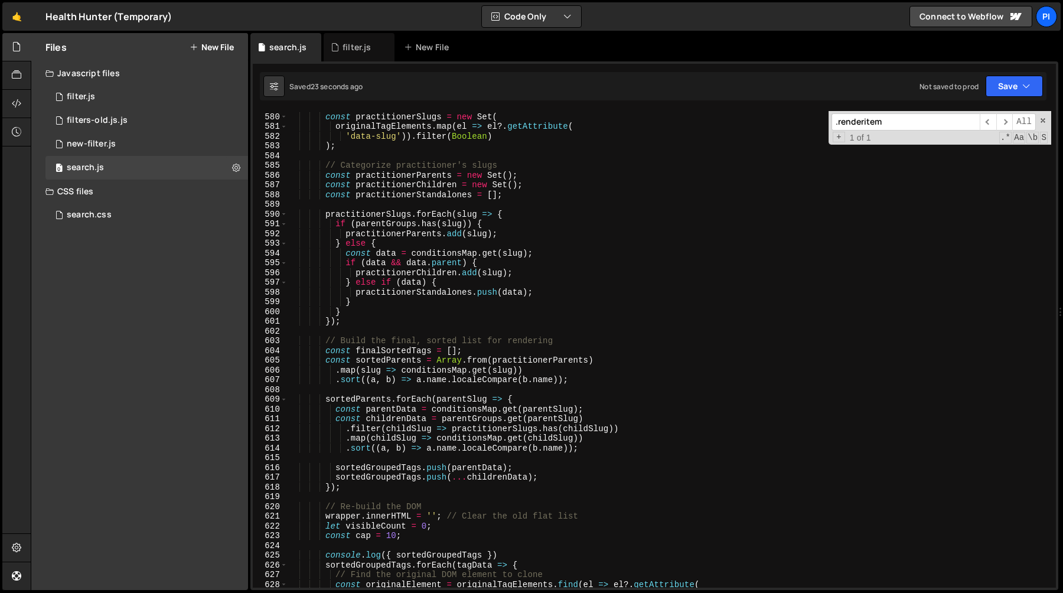
scroll to position [5641, 0]
click at [385, 419] on div "const practitionerSlugs = new Set ( originalTagElements . map ( el => el ?. get…" at bounding box center [670, 350] width 764 height 496
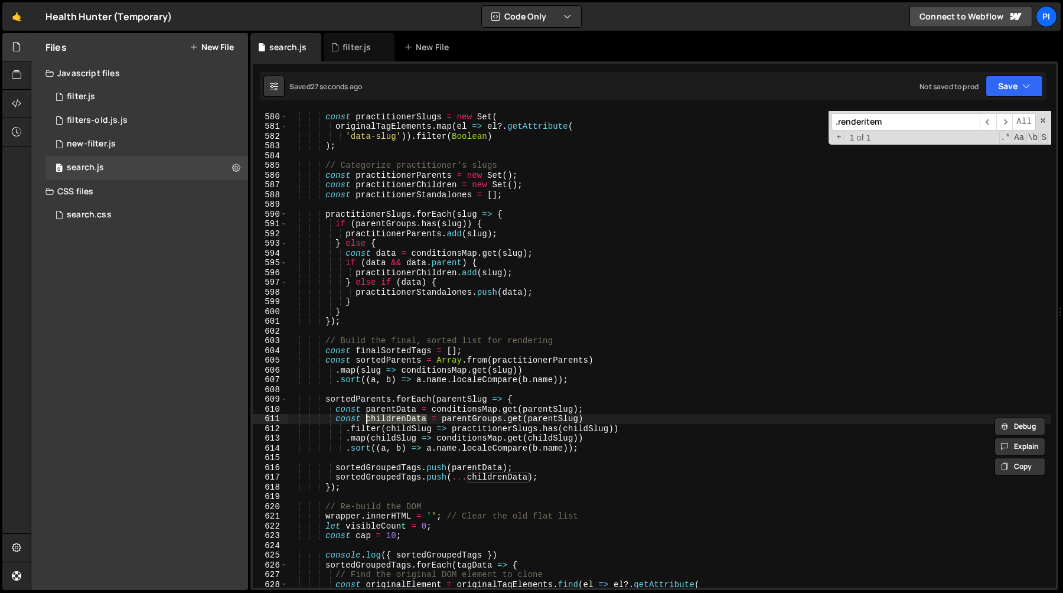
click at [474, 423] on div "const practitionerSlugs = new Set ( originalTagElements . map ( el => el ?. get…" at bounding box center [670, 350] width 764 height 496
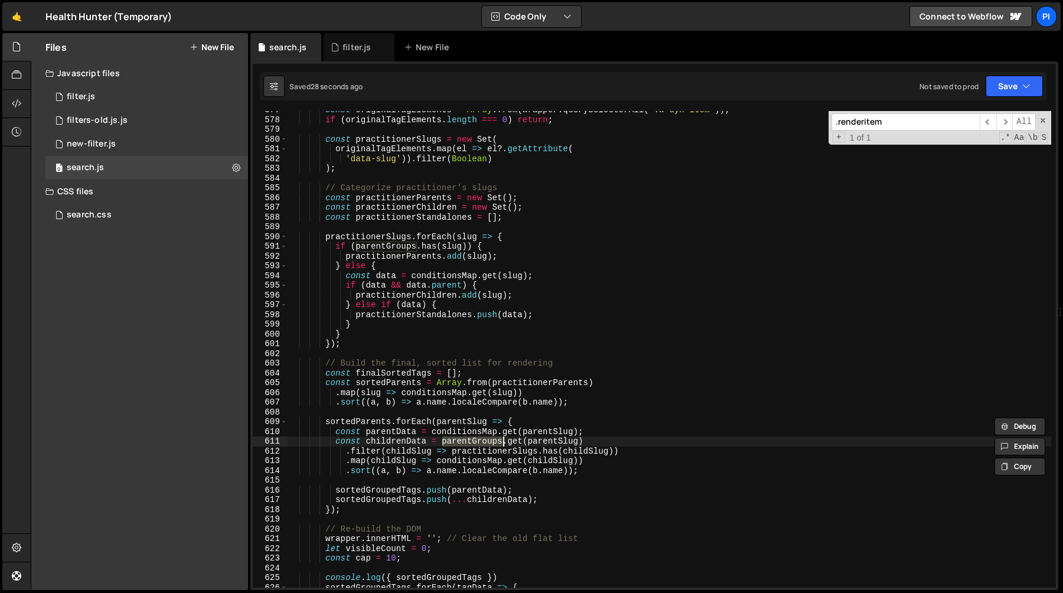
scroll to position [5601, 0]
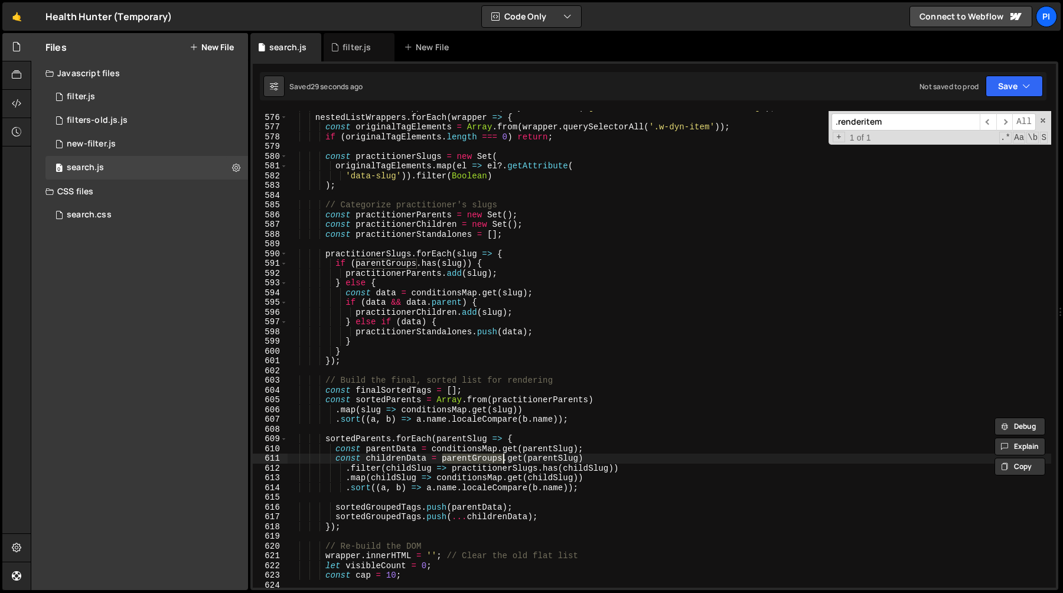
click at [392, 462] on div "const nestedListWrappers = document . querySelectorAll ( '[fs-cmsnest-element="…" at bounding box center [670, 351] width 764 height 496
click at [467, 460] on div "const nestedListWrappers = document . querySelectorAll ( '[fs-cmsnest-element="…" at bounding box center [670, 351] width 764 height 496
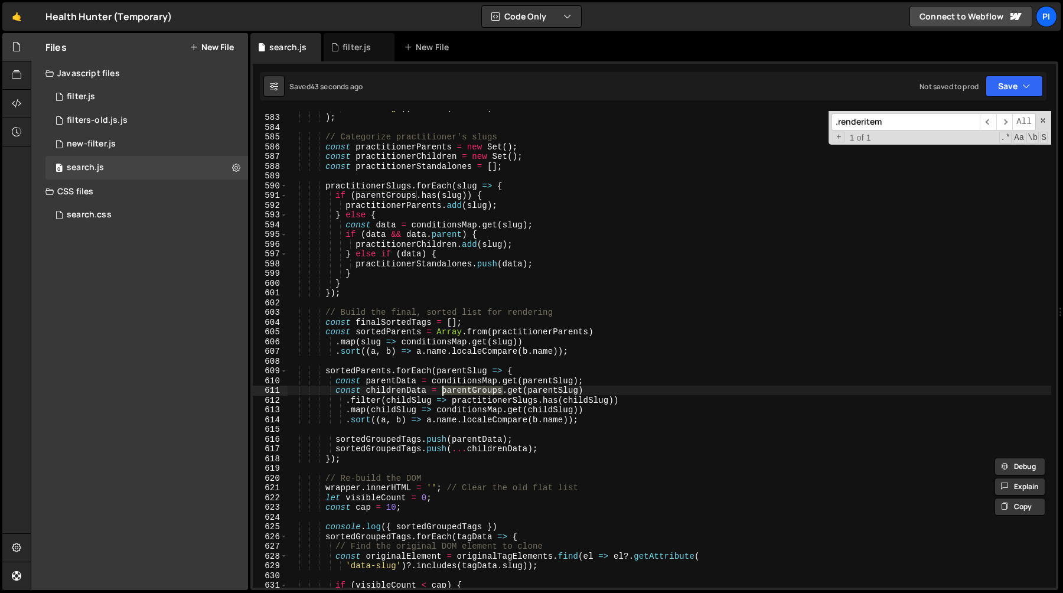
scroll to position [5670, 0]
click at [397, 451] on div "'data-slug' )) . filter ( Boolean ) ) ; // Categorize practitioner's slugs cons…" at bounding box center [670, 351] width 764 height 496
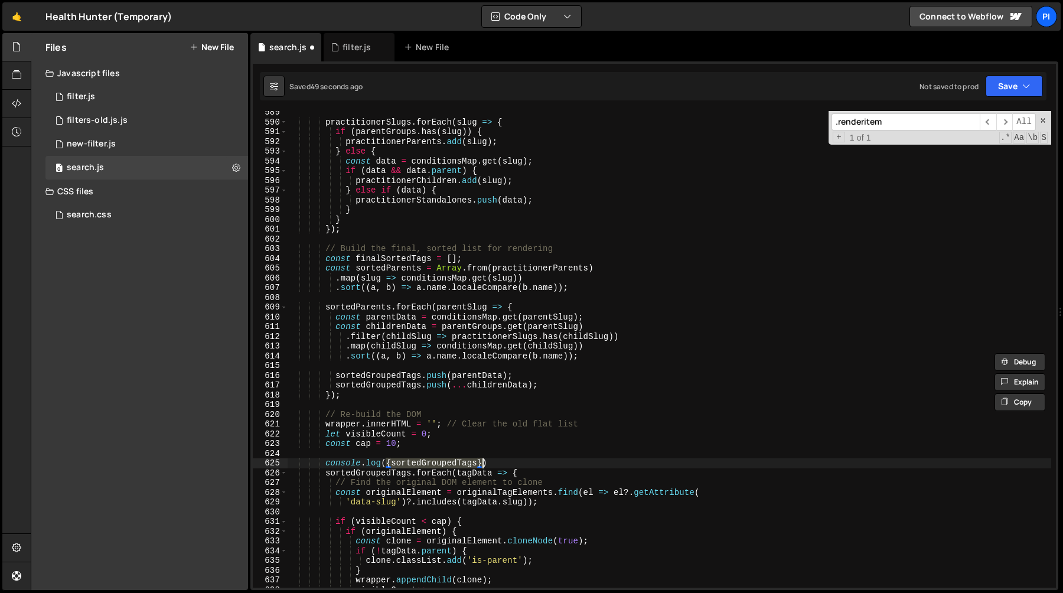
scroll to position [5733, 0]
click at [335, 317] on div "practitionerSlugs . forEach ( slug => { if ( parentGroups . has ( slug )) { pra…" at bounding box center [670, 355] width 764 height 496
click at [324, 304] on div "practitionerSlugs . forEach ( slug => { if ( parentGroups . has ( slug )) { pra…" at bounding box center [670, 355] width 764 height 496
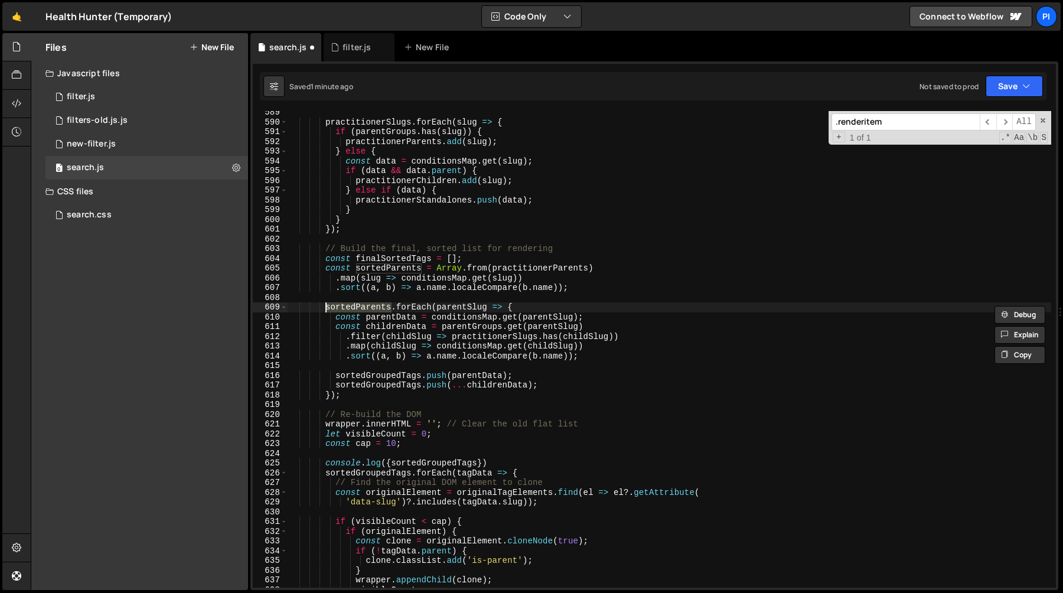
click at [361, 393] on div "practitionerSlugs . forEach ( slug => { if ( parentGroups . has ( slug )) { pra…" at bounding box center [670, 355] width 764 height 496
click at [322, 308] on div "practitionerSlugs . forEach ( slug => { if ( parentGroups . has ( slug )) { pra…" at bounding box center [670, 355] width 764 height 496
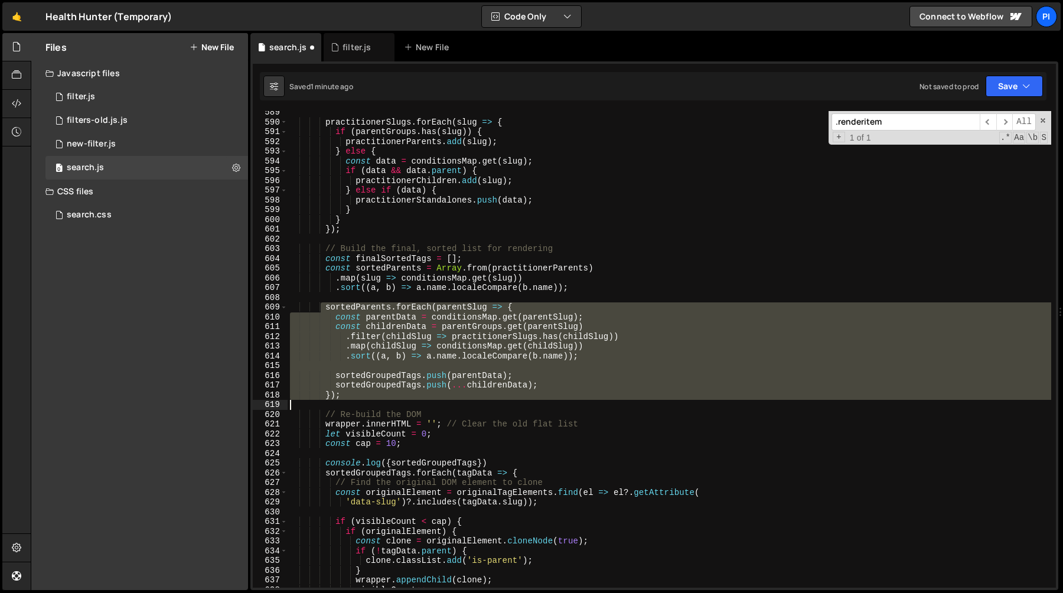
click at [361, 401] on div "practitionerSlugs . forEach ( slug => { if ( parentGroups . has ( slug )) { pra…" at bounding box center [670, 355] width 764 height 496
paste textarea "finalSortedTags.push(...practitionerStandalones);"
type textarea "finalSortedTags.push(...practitionerStandalones);"
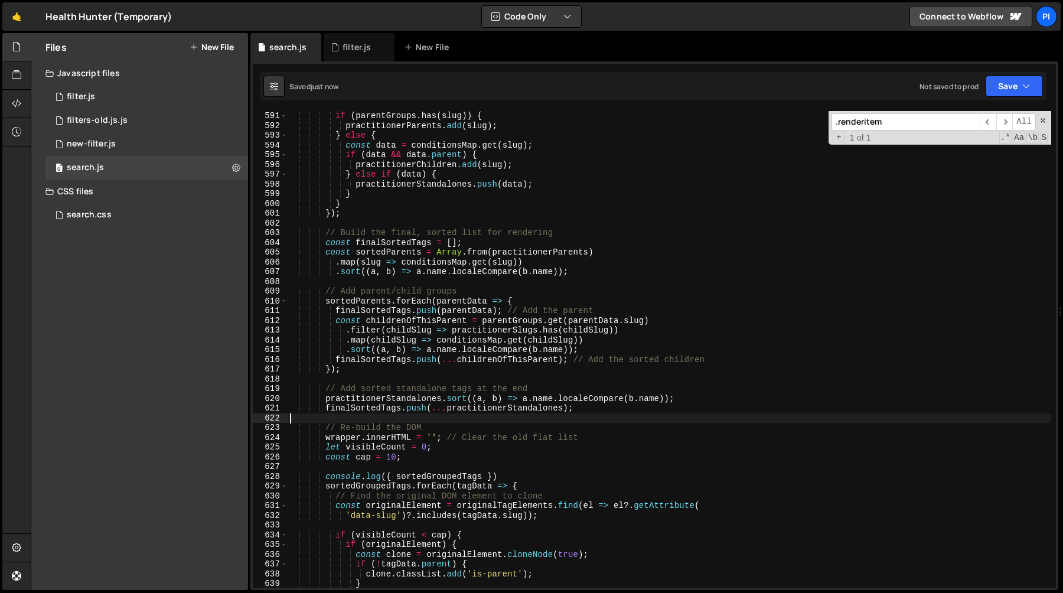
scroll to position [5826, 0]
click at [371, 454] on div "if ( parentGroups . has ( slug )) { practitionerParents . add ( slug ) ; } else…" at bounding box center [670, 359] width 764 height 496
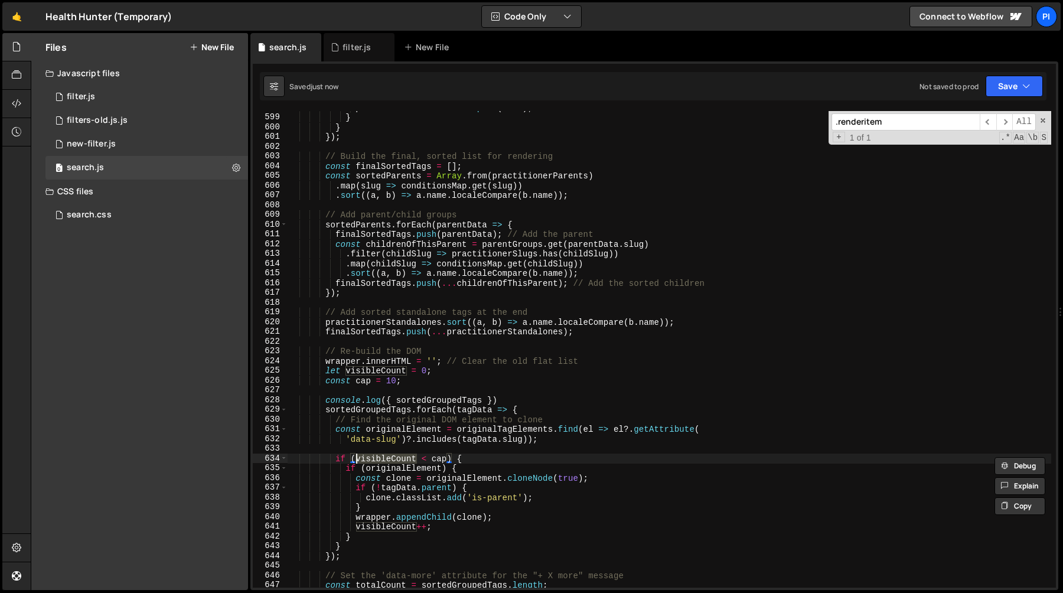
click at [357, 400] on div "practitionerStandalones . push ( data ) ; } } }) ; // Build the final, sorted l…" at bounding box center [670, 351] width 764 height 496
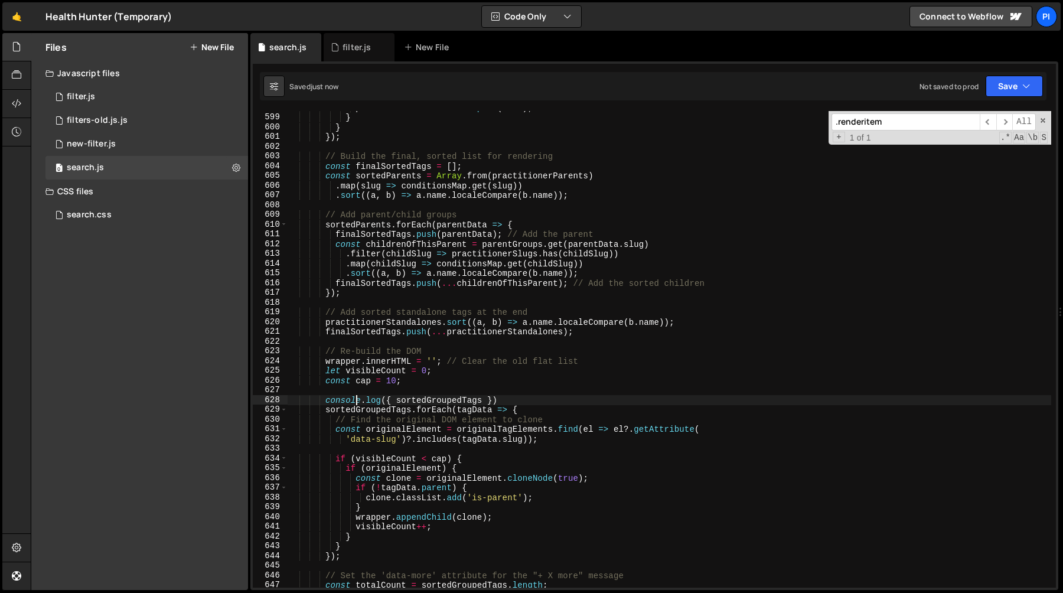
click at [354, 409] on div "practitionerStandalones . push ( data ) ; } } }) ; // Build the final, sorted l…" at bounding box center [670, 351] width 764 height 496
paste textarea "finalSort"
click at [419, 403] on div "practitionerStandalones . push ( data ) ; } } }) ; // Build the final, sorted l…" at bounding box center [670, 351] width 764 height 496
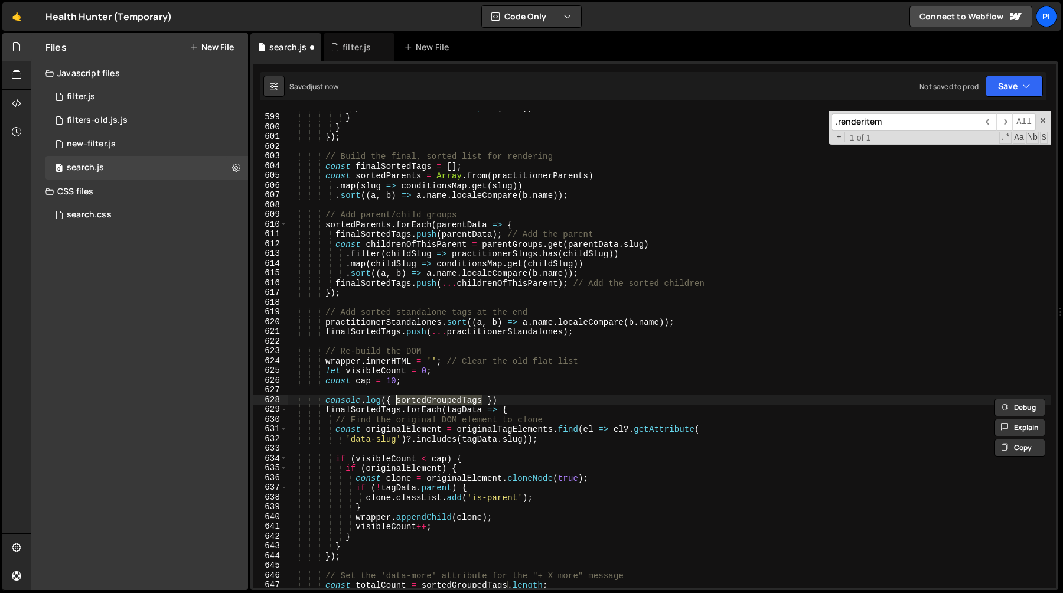
paste textarea "finalSort"
type textarea "console.log({ finalSortedTags })"
click at [419, 399] on div "practitionerStandalones . push ( data ) ; } } }) ; // Build the final, sorted l…" at bounding box center [670, 351] width 764 height 496
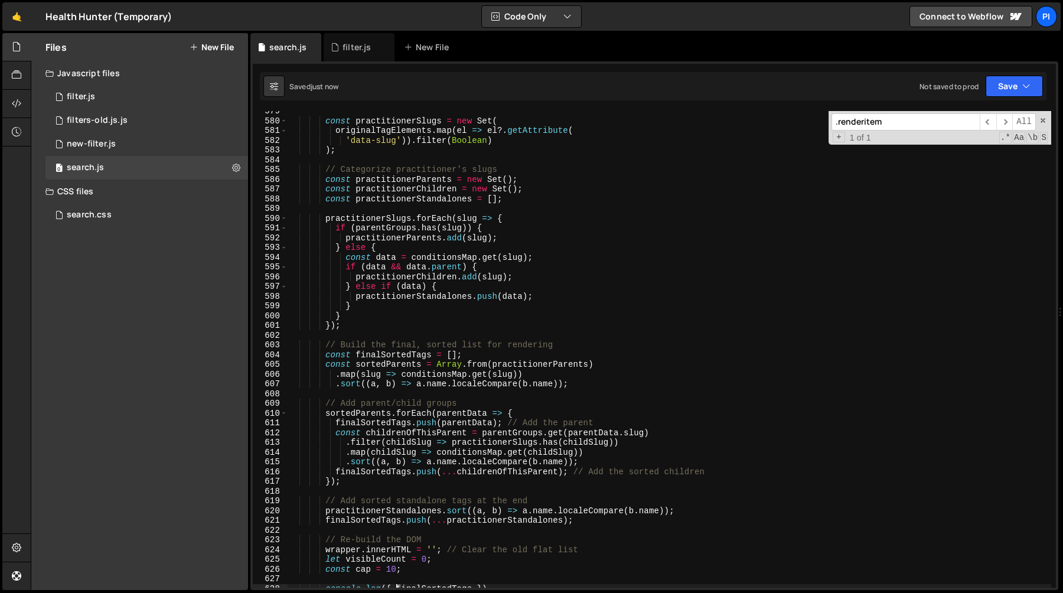
scroll to position [5637, 0]
click at [351, 50] on div "filter.js" at bounding box center [357, 47] width 28 height 12
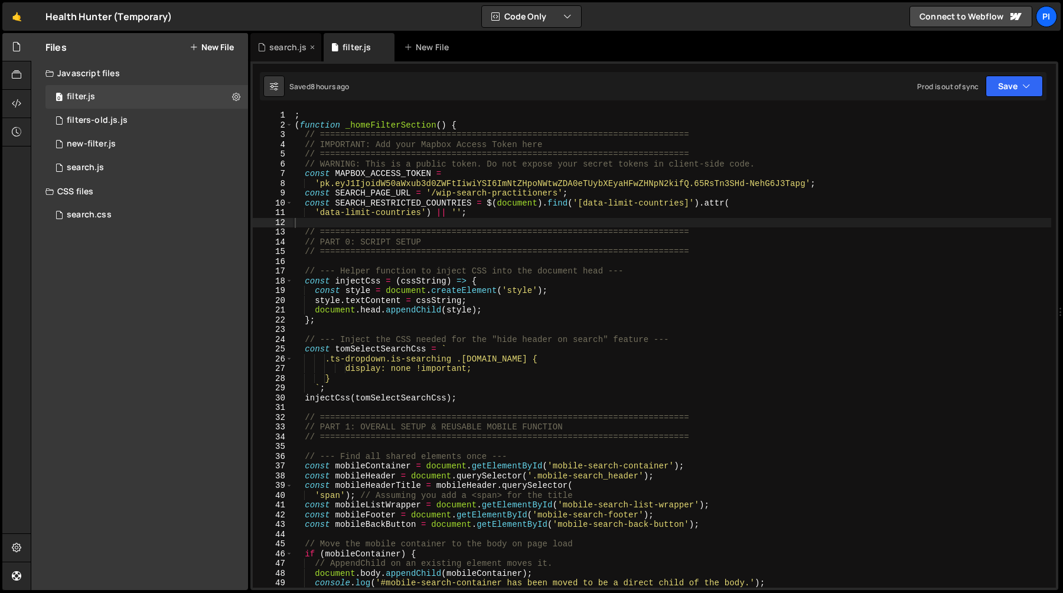
click at [298, 51] on div "search.js" at bounding box center [287, 47] width 37 height 12
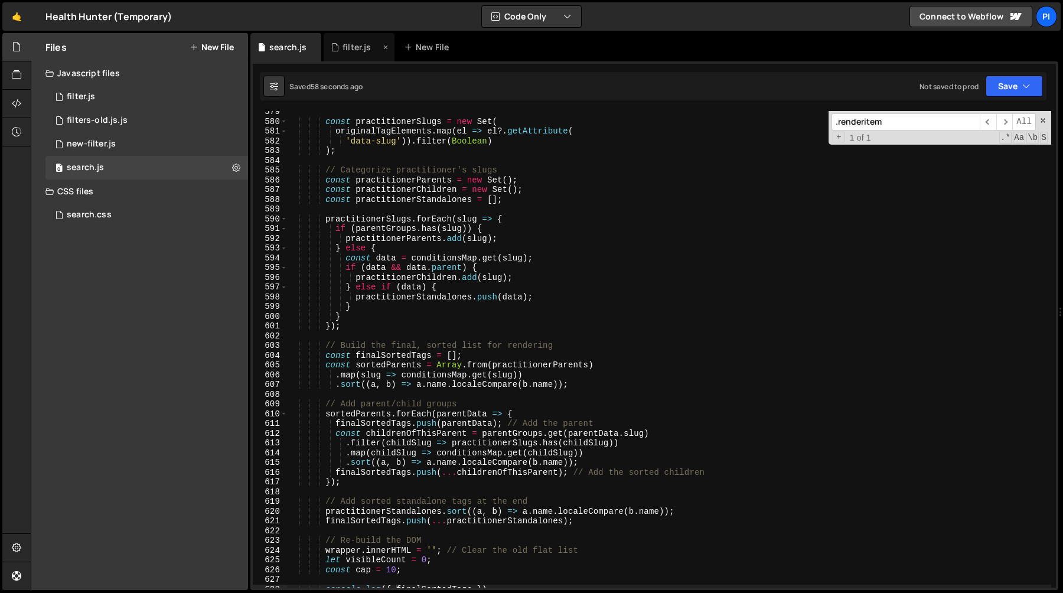
click at [347, 51] on div "filter.js" at bounding box center [357, 47] width 28 height 12
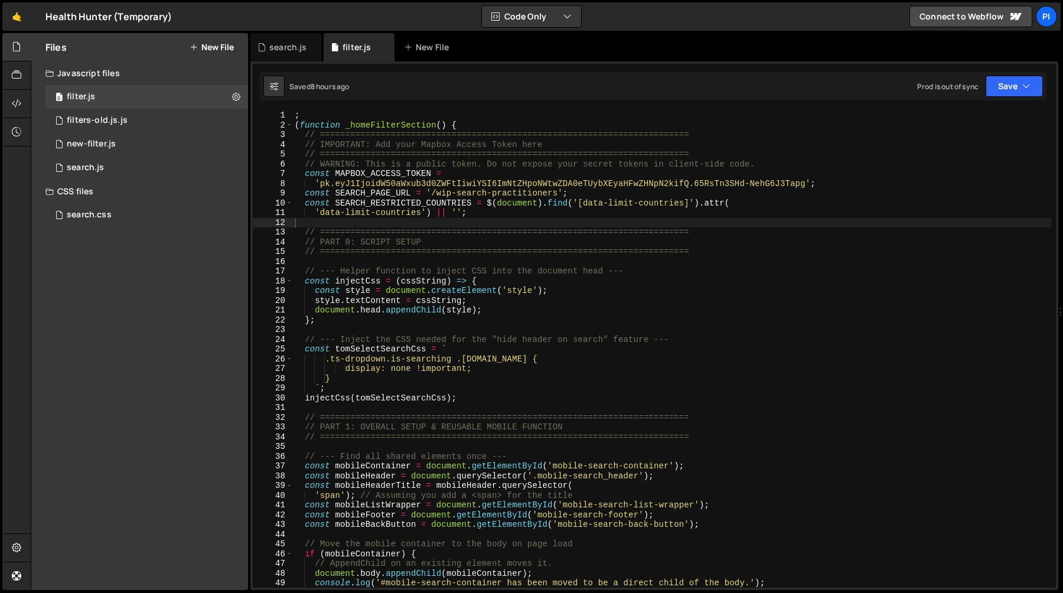
click at [377, 229] on div "; ( function _homeFilterSection ( ) { // ======================================…" at bounding box center [671, 358] width 759 height 496
type textarea "// ========================================================================="
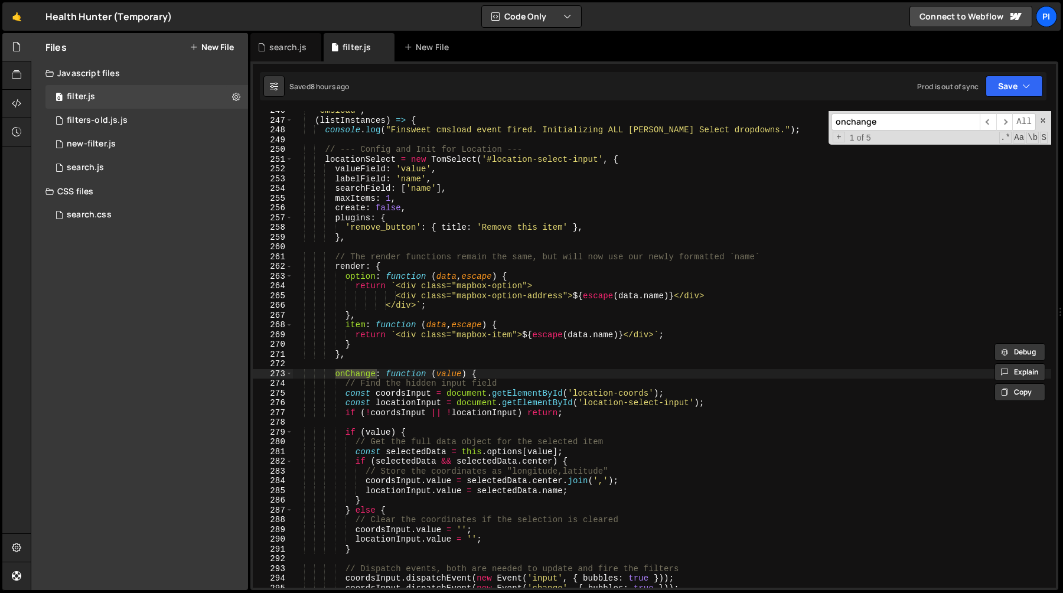
scroll to position [2355, 0]
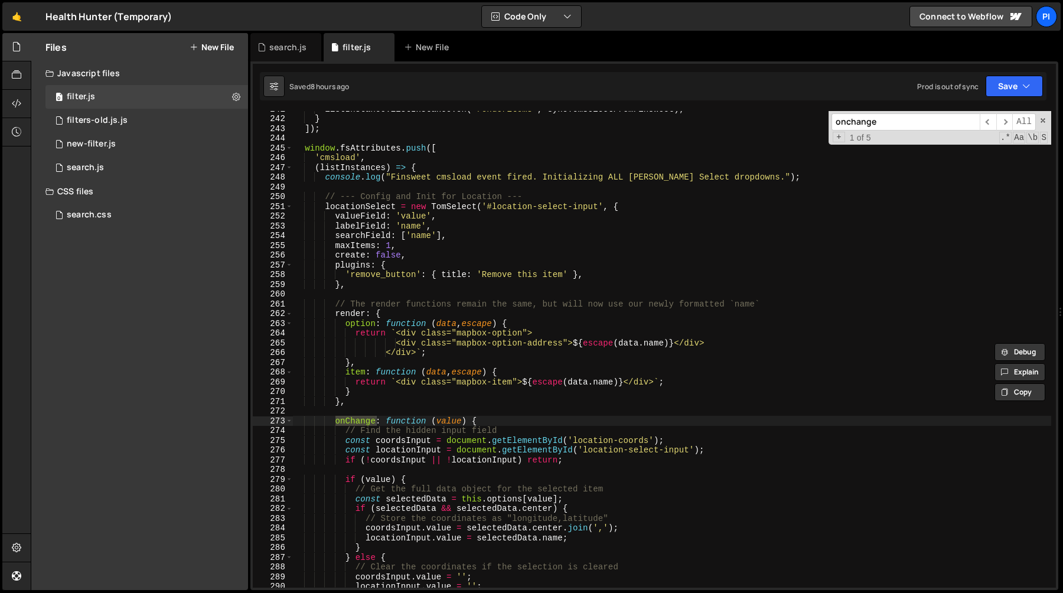
click at [904, 120] on input "onchange" at bounding box center [906, 121] width 148 height 17
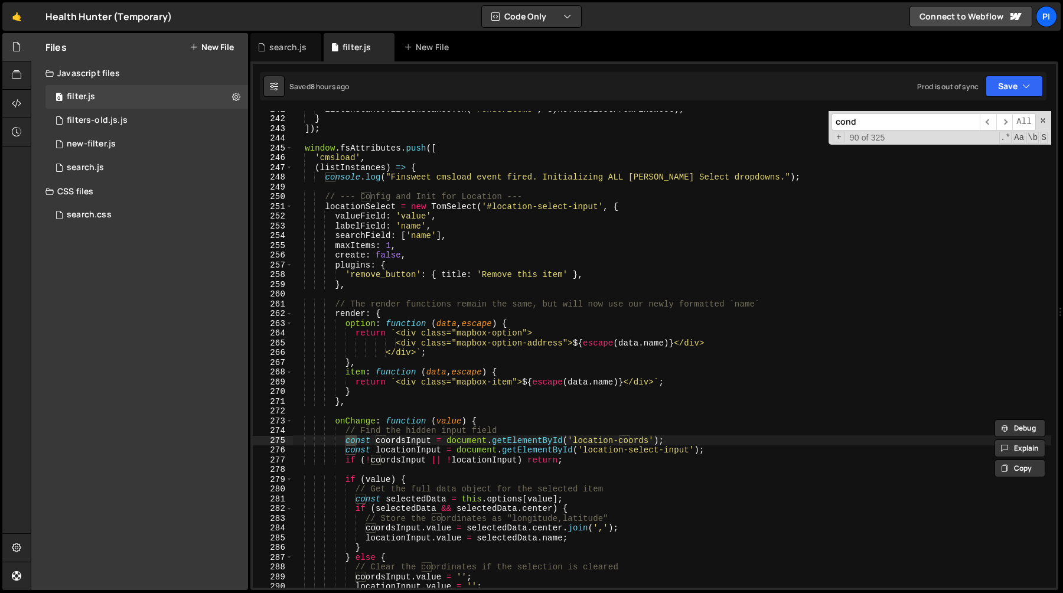
scroll to position [3621, 0]
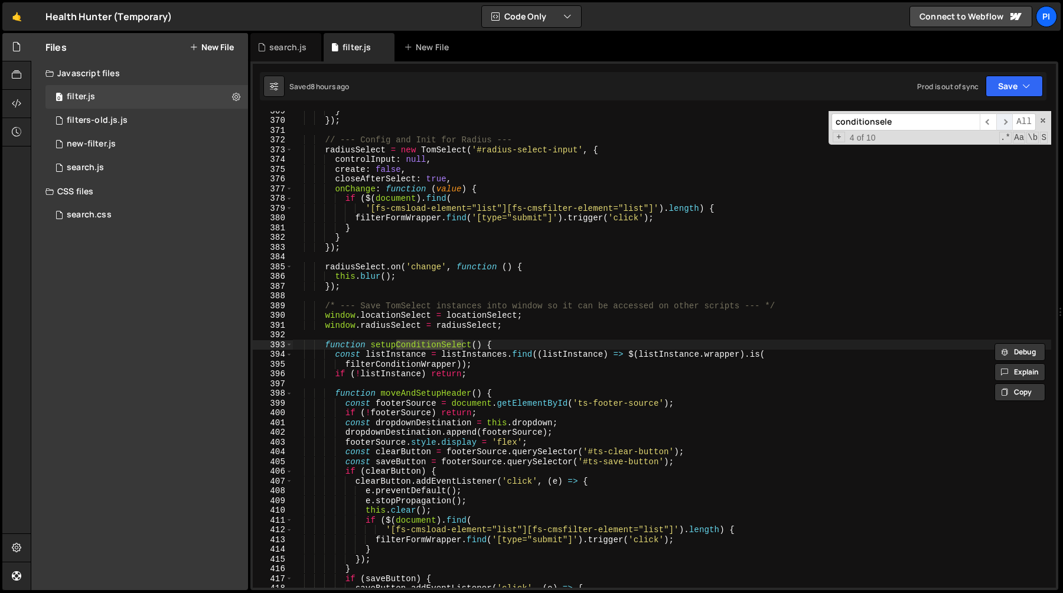
type input "conditionsele"
click at [999, 123] on span "​" at bounding box center [1004, 121] width 17 height 17
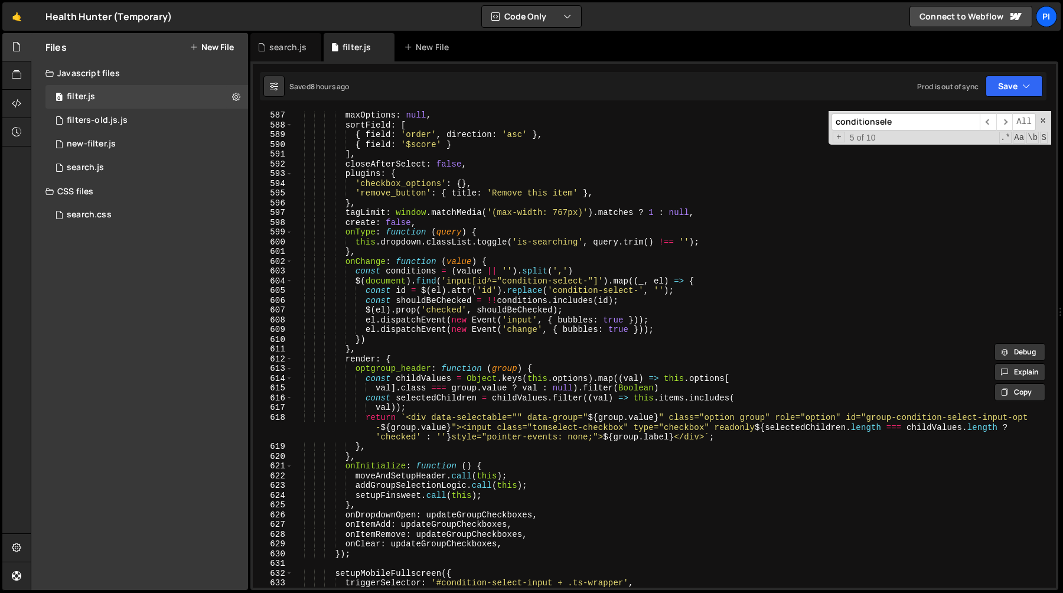
scroll to position [5770, 0]
click at [405, 534] on div "maxOptions : null , sortField : [ { field : 'order' , direction : 'asc' } , { f…" at bounding box center [671, 358] width 759 height 496
click at [425, 536] on div "maxOptions : null , sortField : [ { field : 'order' , direction : 'asc' } , { f…" at bounding box center [671, 358] width 759 height 496
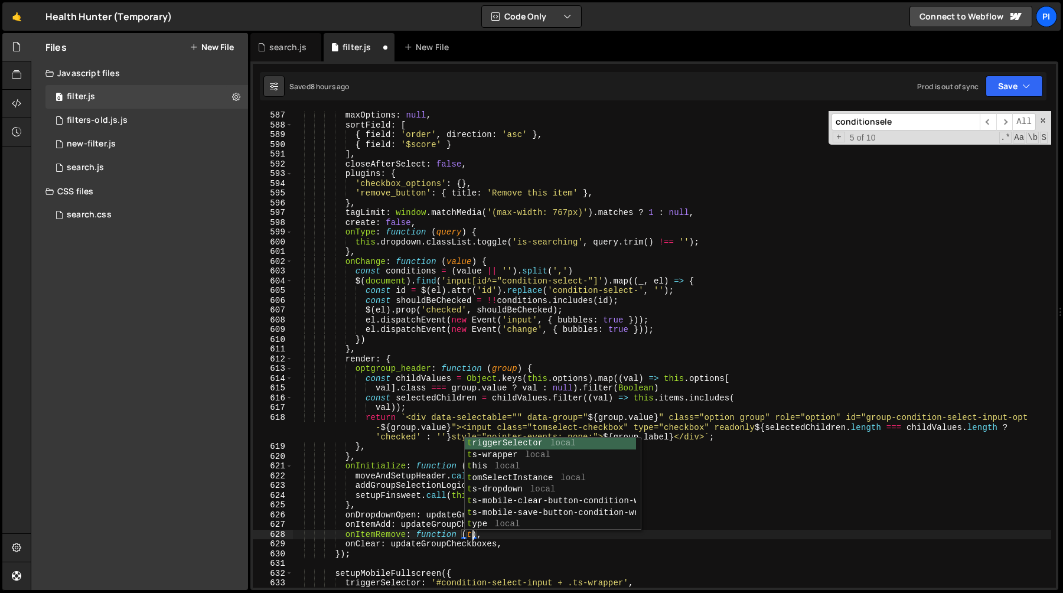
scroll to position [0, 12]
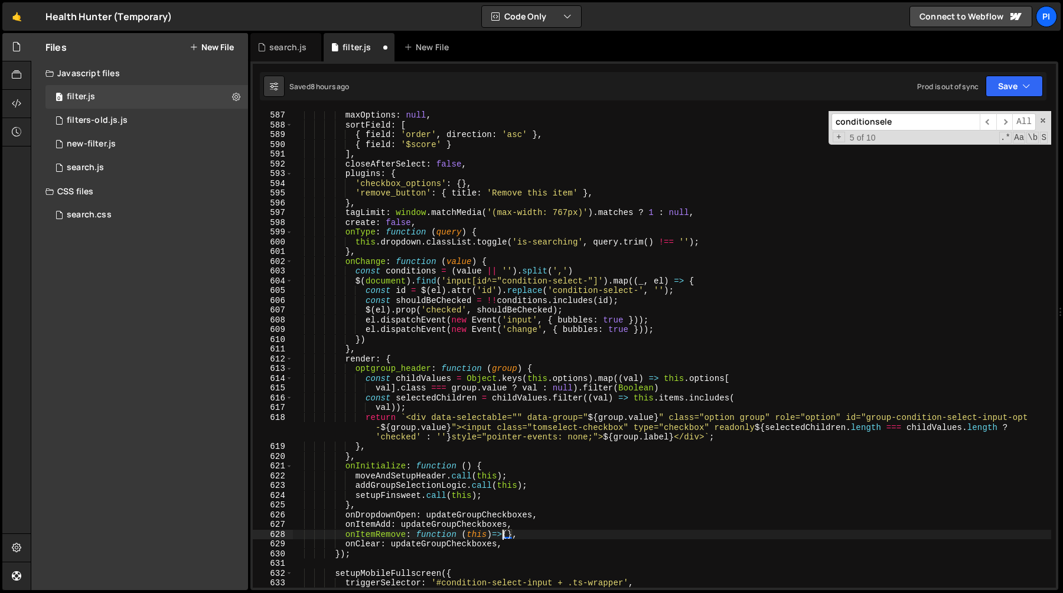
type textarea "onItemRemove: function (this){},"
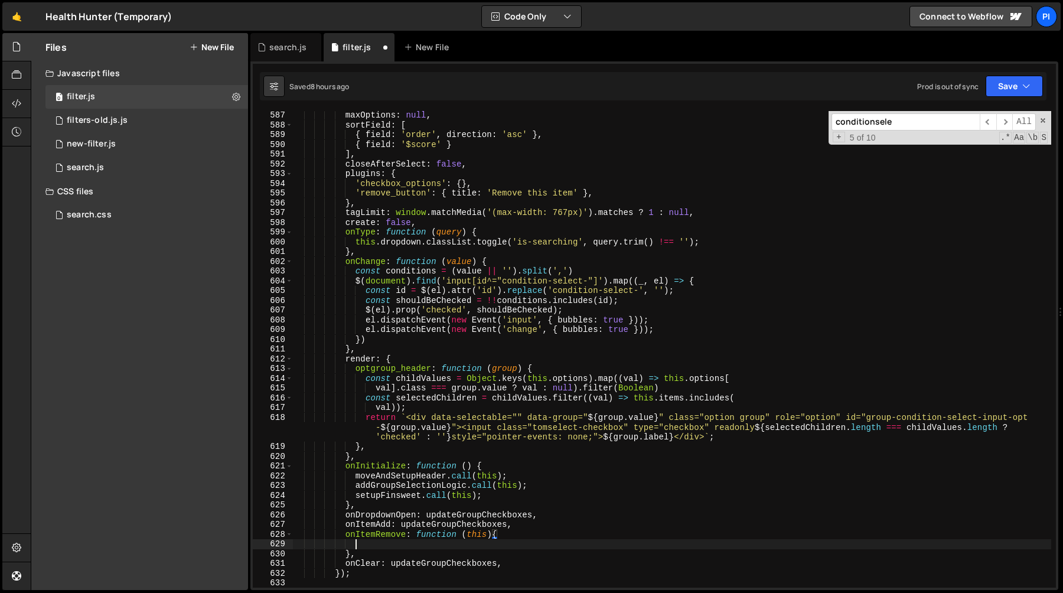
scroll to position [0, 4]
paste textarea "updateGroupCheckboxes"
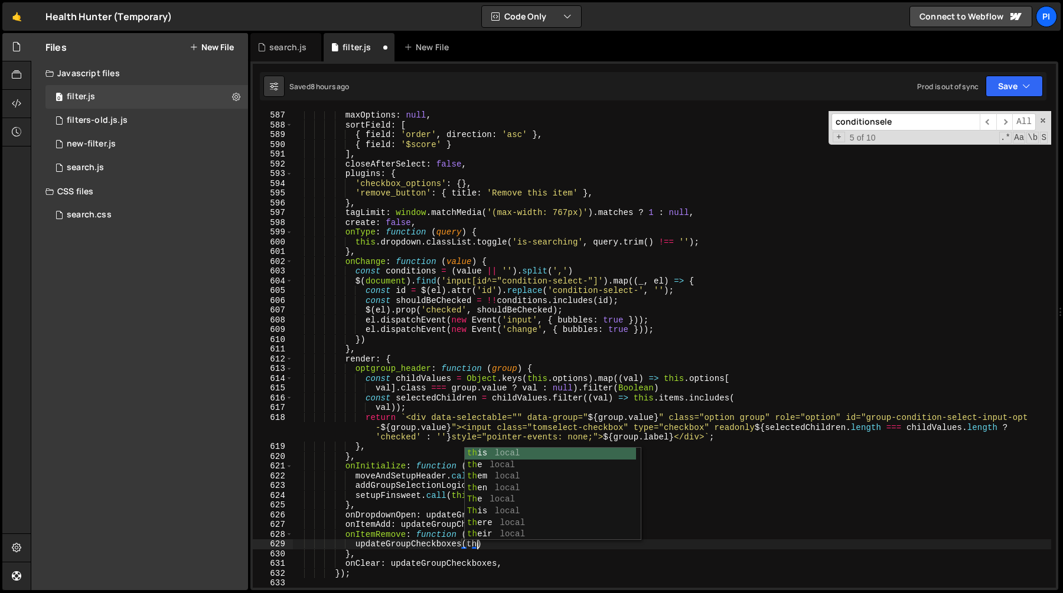
scroll to position [0, 13]
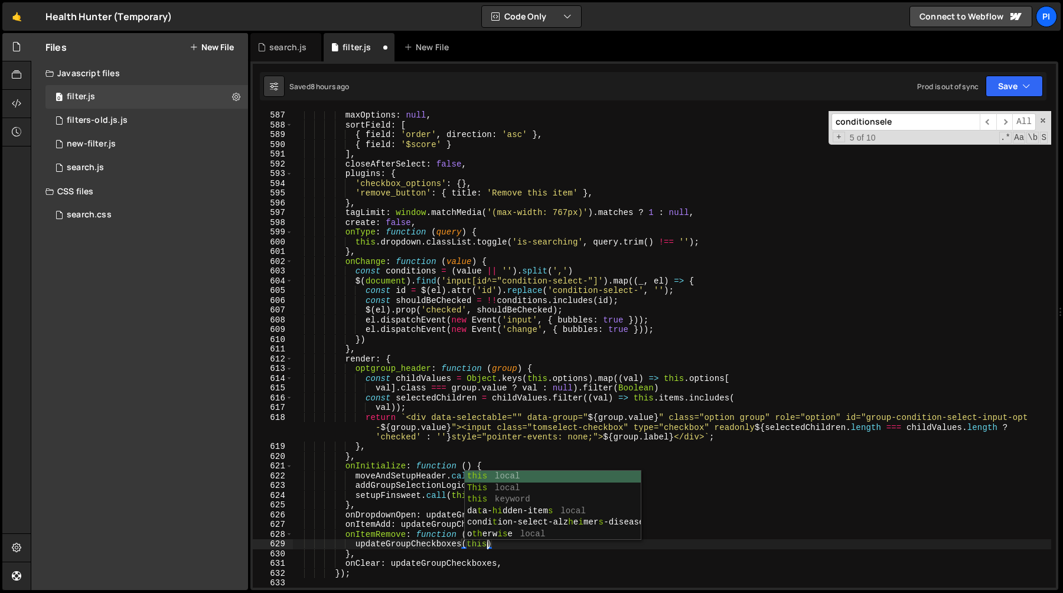
click at [445, 533] on div "maxOptions : null , sortField : [ { field : 'order' , direction : 'asc' } , { f…" at bounding box center [671, 358] width 759 height 496
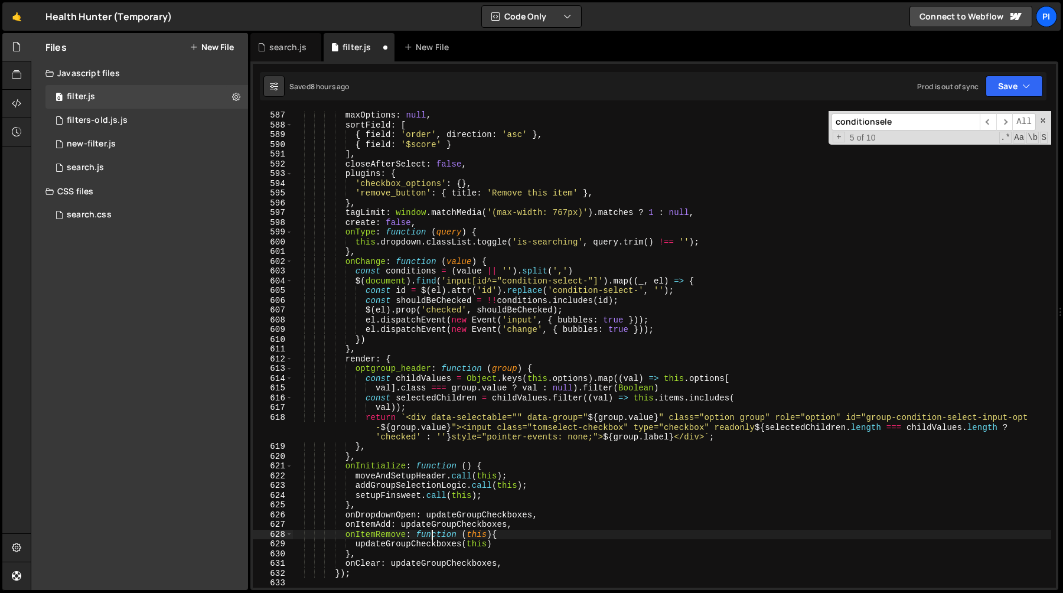
click at [434, 533] on div "maxOptions : null , sortField : [ { field : 'order' , direction : 'asc' } , { f…" at bounding box center [671, 358] width 759 height 496
click at [379, 537] on div "maxOptions : null , sortField : [ { field : 'order' , direction : 'asc' } , { f…" at bounding box center [671, 358] width 759 height 496
click at [381, 546] on div "maxOptions : null , sortField : [ { field : 'order' , direction : 'asc' } , { f…" at bounding box center [671, 358] width 759 height 496
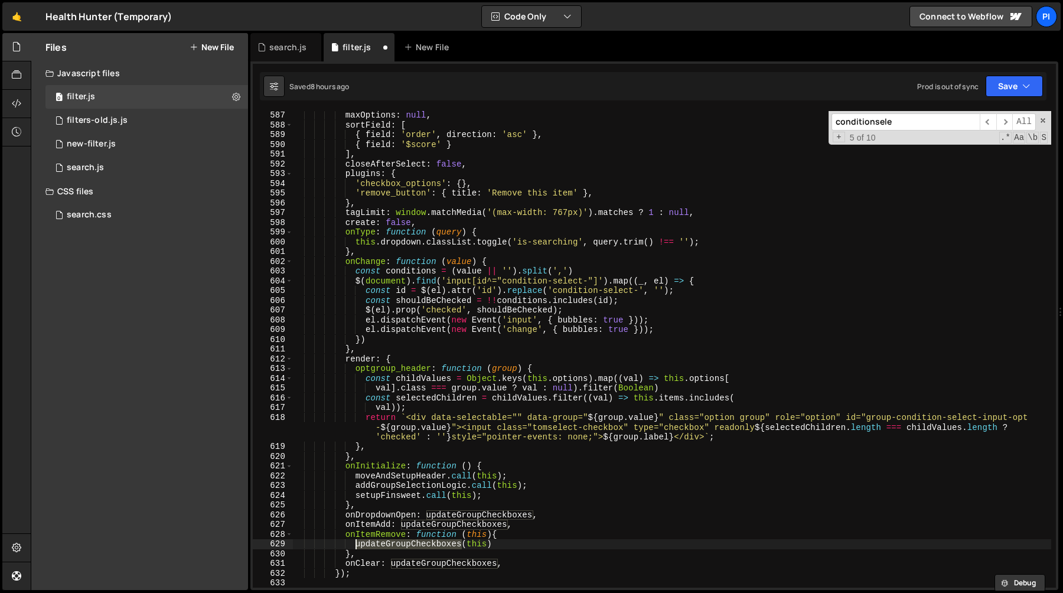
type textarea "updateGroupCheckboxes(this)"
type input "updateGroupCheckboxes"
click at [986, 125] on span "​" at bounding box center [988, 121] width 17 height 17
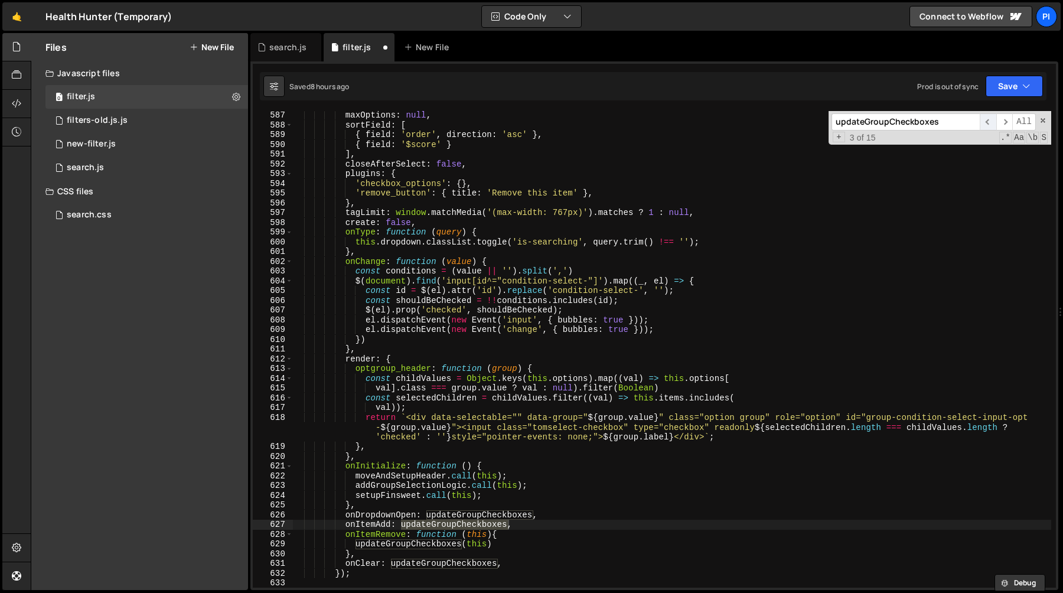
click at [986, 125] on span "​" at bounding box center [988, 121] width 17 height 17
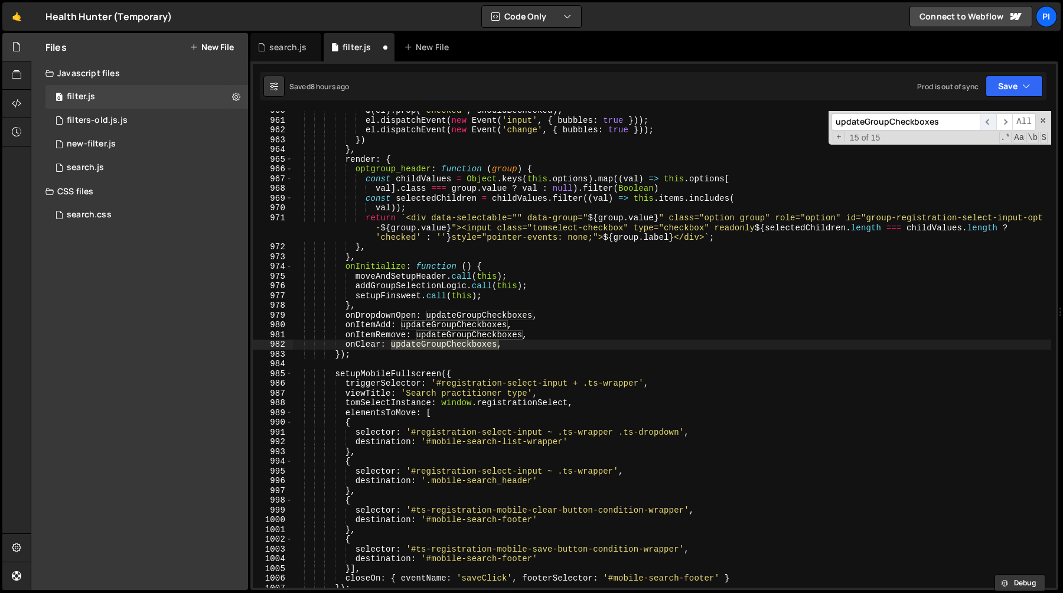
scroll to position [9478, 0]
click at [1006, 124] on span "​" at bounding box center [1004, 121] width 17 height 17
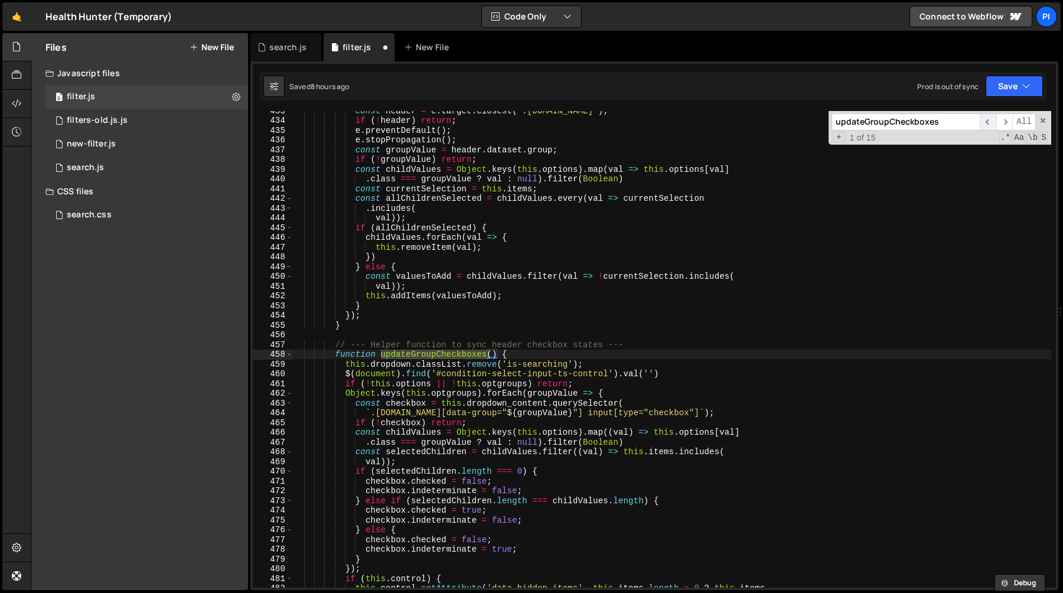
click at [992, 125] on span "​" at bounding box center [988, 121] width 17 height 17
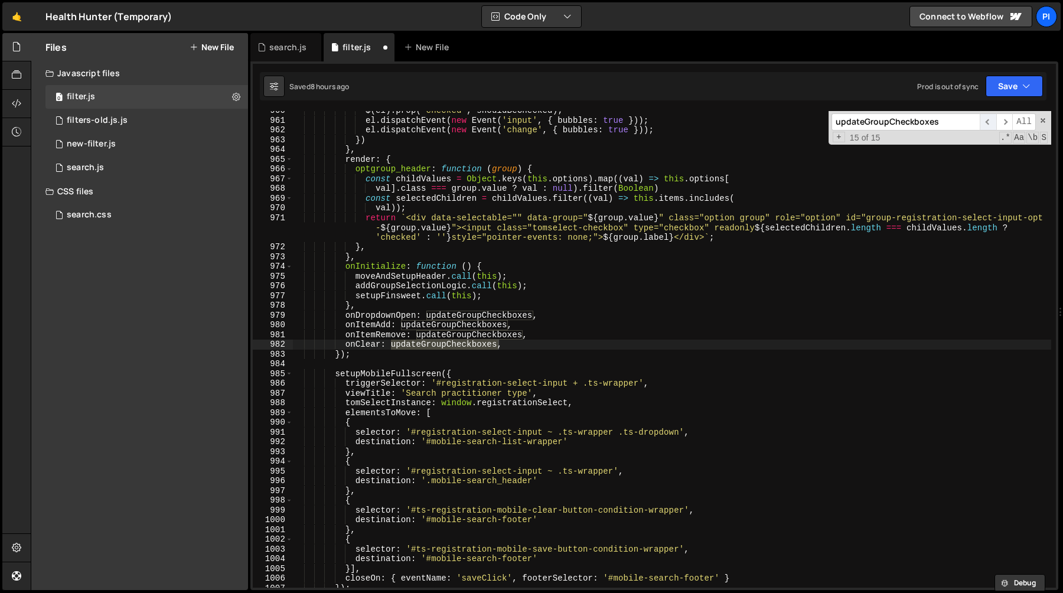
click at [992, 125] on span "​" at bounding box center [988, 121] width 17 height 17
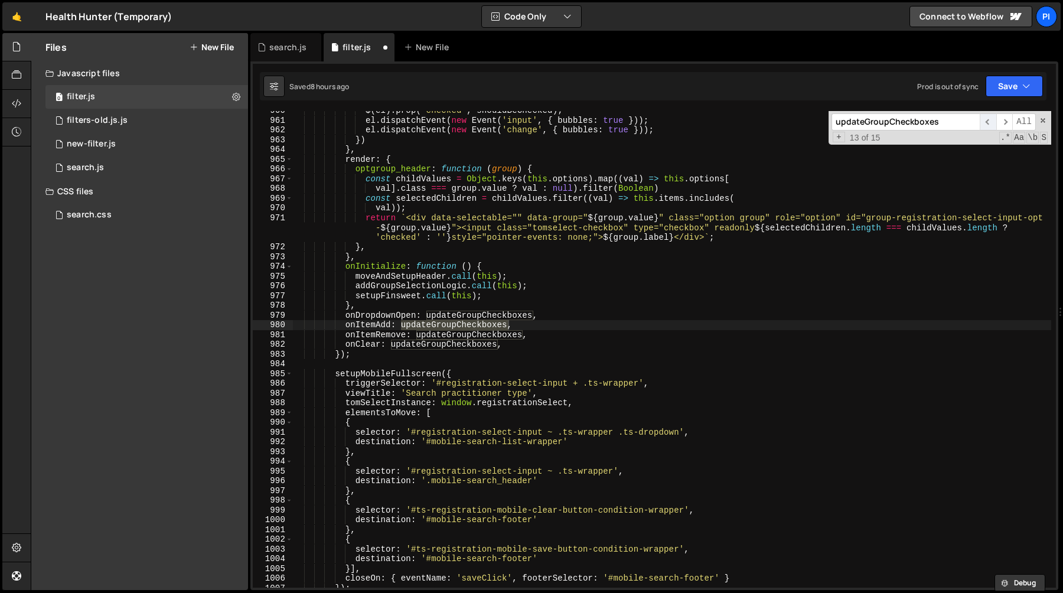
click at [992, 125] on span "​" at bounding box center [988, 121] width 17 height 17
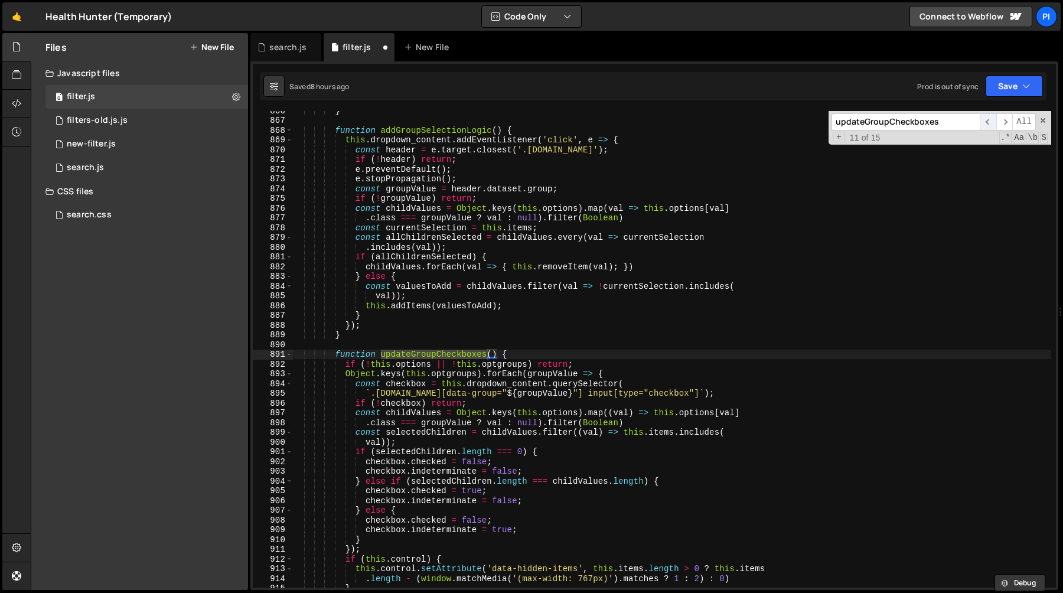
click at [992, 125] on span "​" at bounding box center [988, 121] width 17 height 17
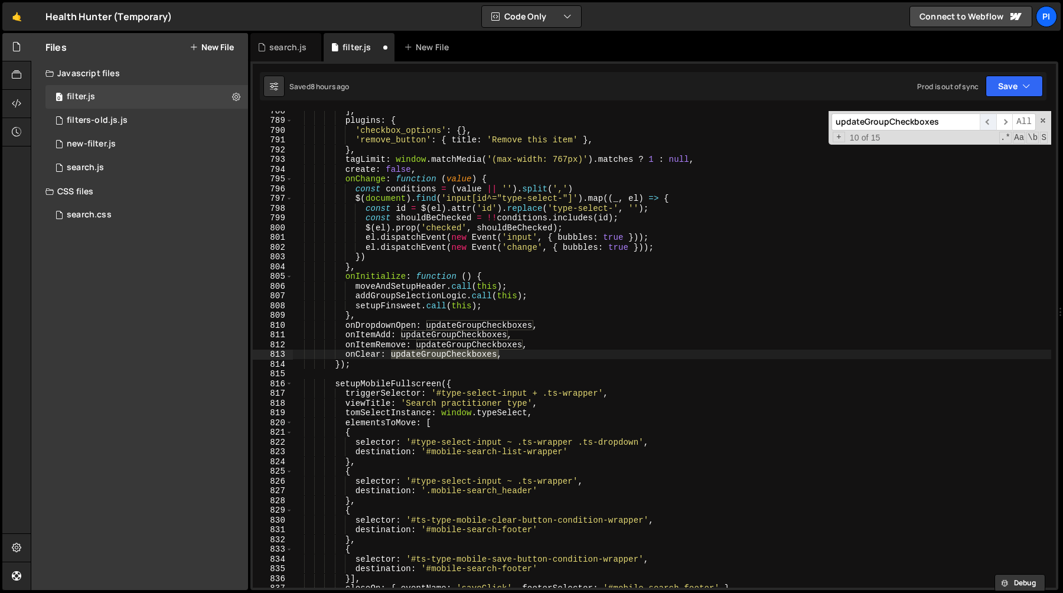
click at [992, 125] on span "​" at bounding box center [988, 121] width 17 height 17
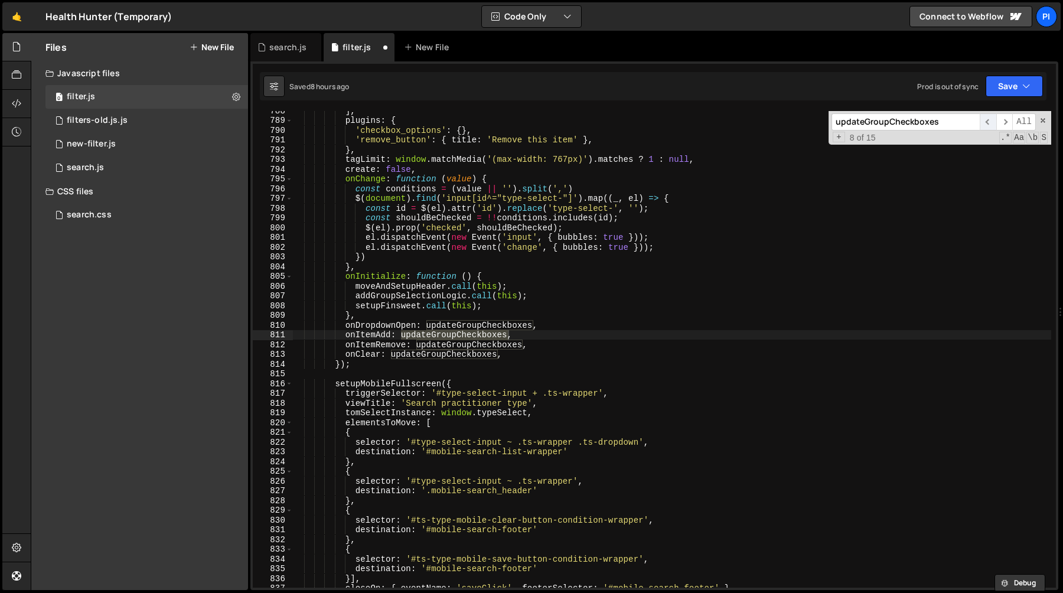
click at [992, 125] on span "​" at bounding box center [988, 121] width 17 height 17
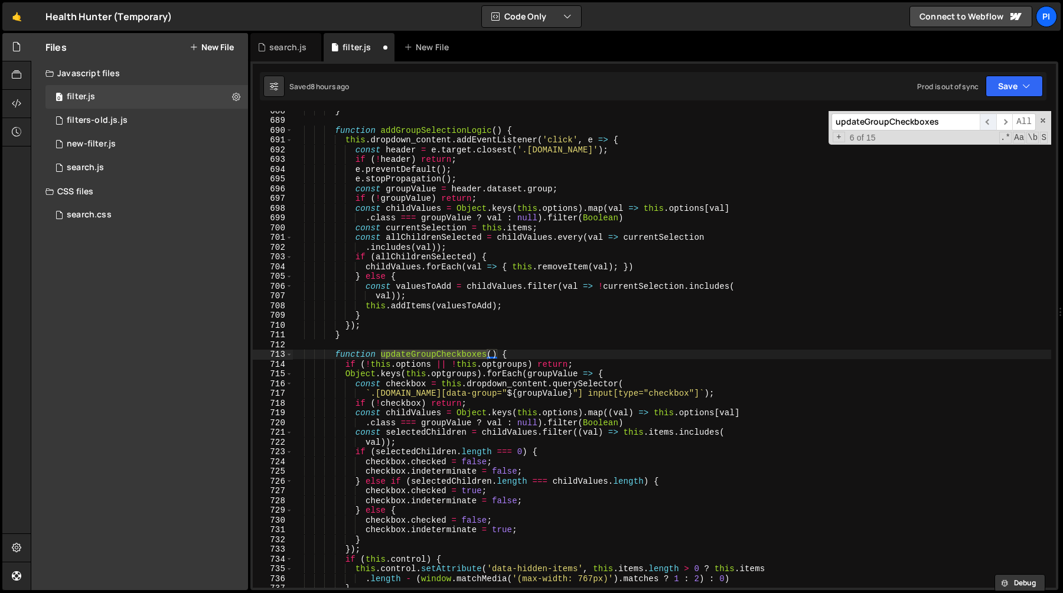
click at [992, 125] on span "​" at bounding box center [988, 121] width 17 height 17
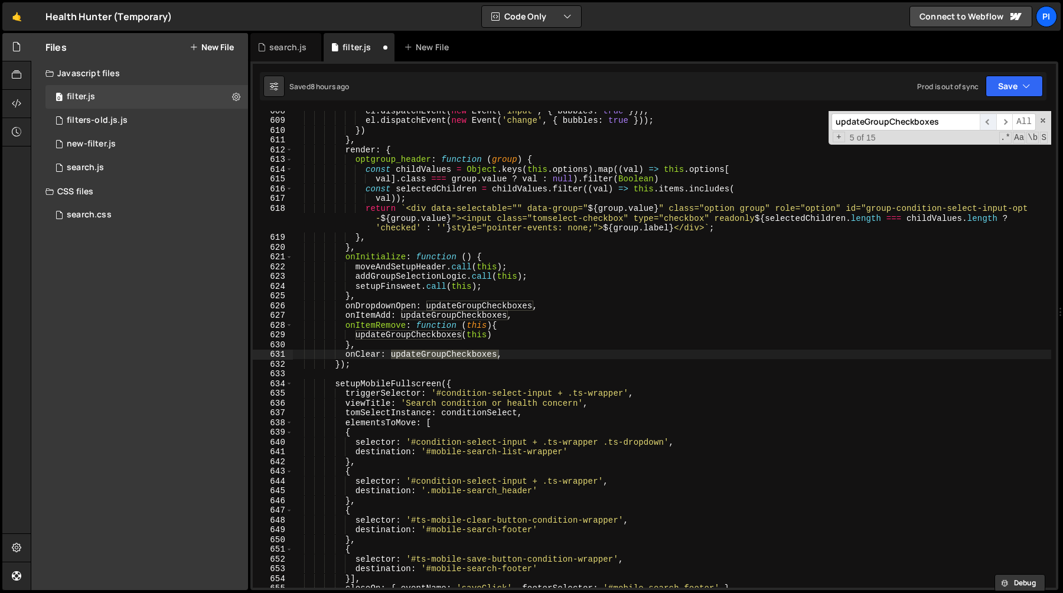
scroll to position [5979, 0]
click at [992, 125] on span "​" at bounding box center [988, 121] width 17 height 17
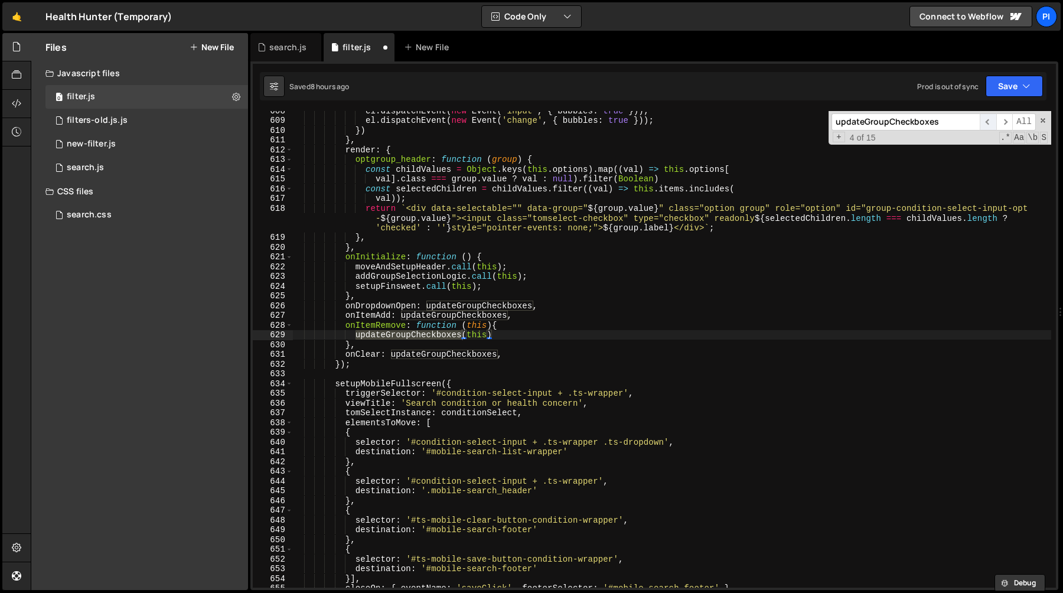
click at [992, 125] on span "​" at bounding box center [988, 121] width 17 height 17
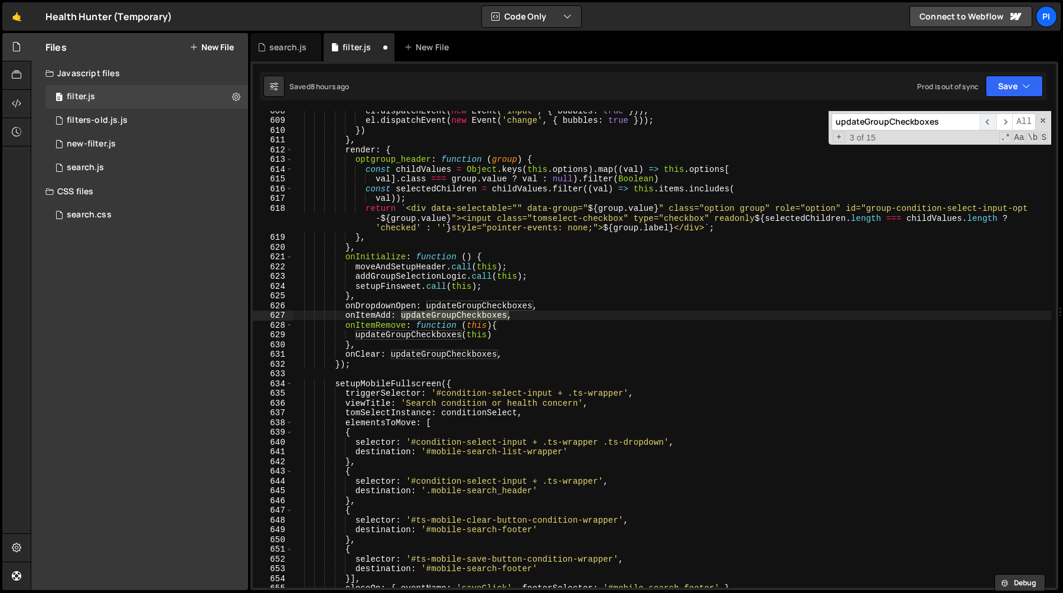
click at [992, 125] on span "​" at bounding box center [988, 121] width 17 height 17
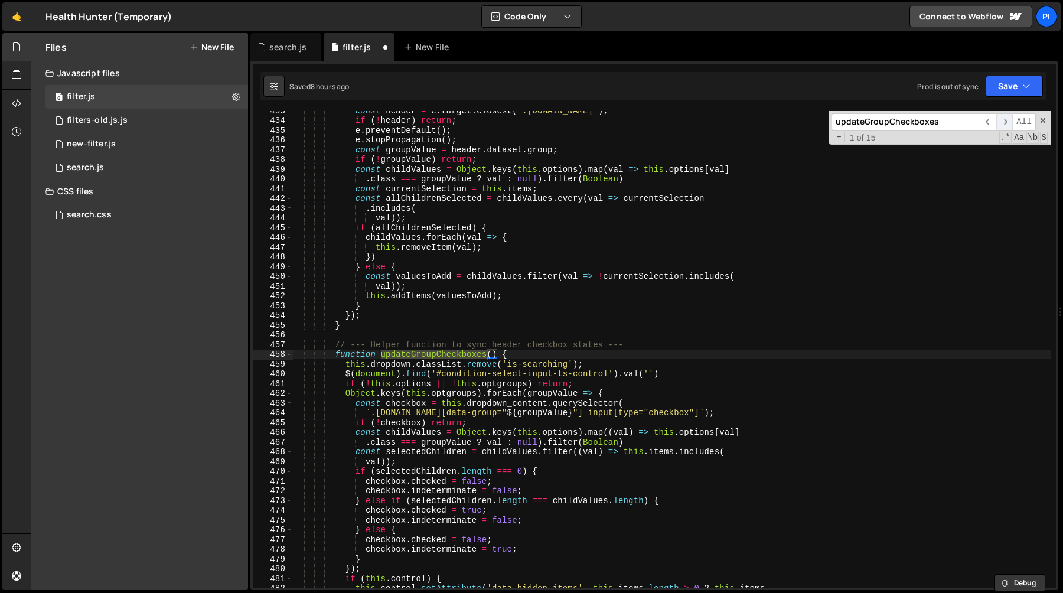
click at [1007, 125] on span "​" at bounding box center [1004, 121] width 17 height 17
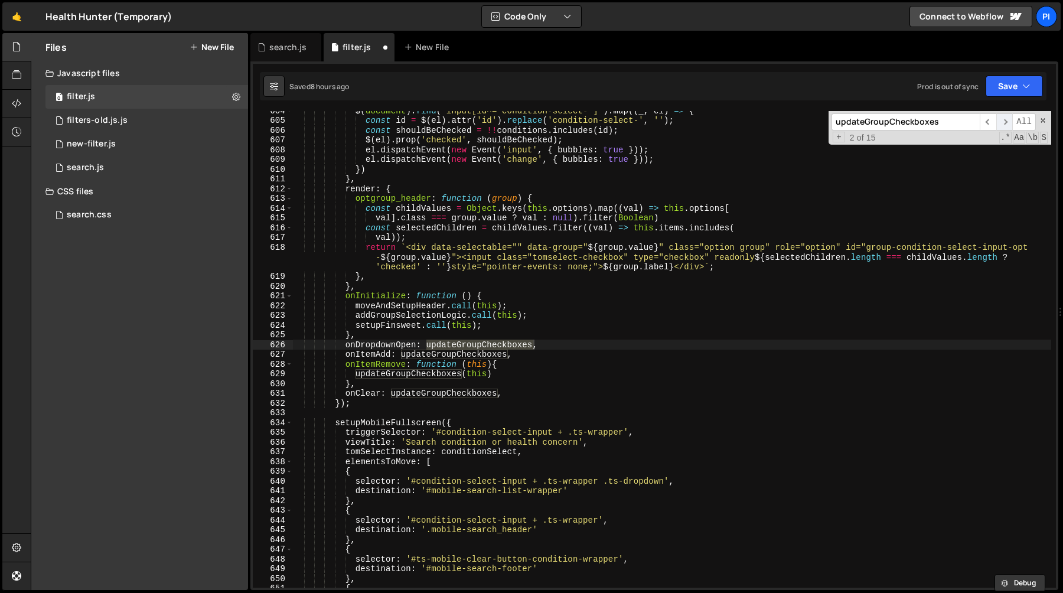
click at [1007, 125] on span "​" at bounding box center [1004, 121] width 17 height 17
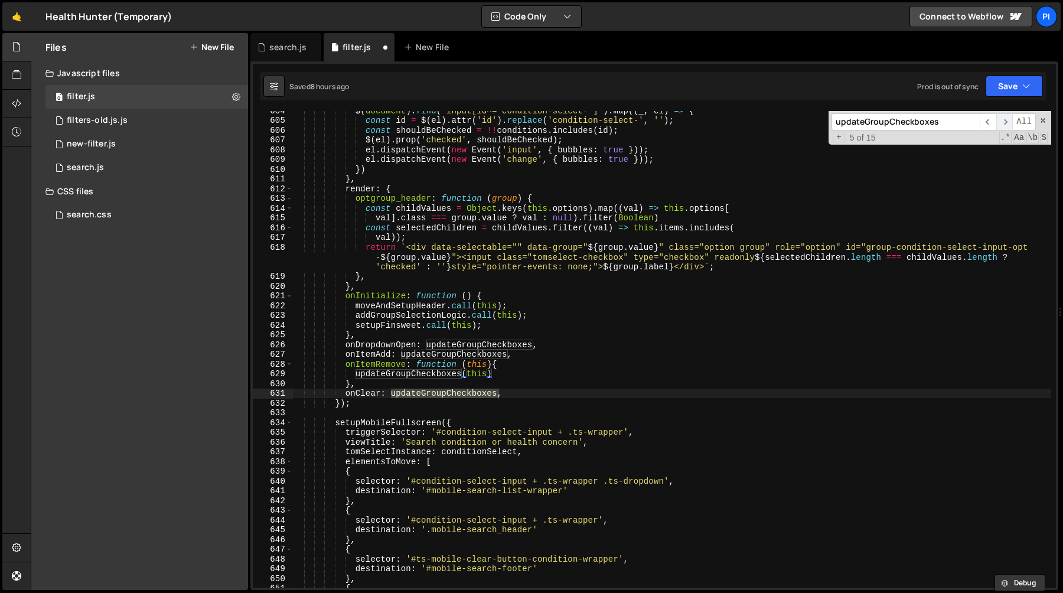
click at [1007, 125] on span "​" at bounding box center [1004, 121] width 17 height 17
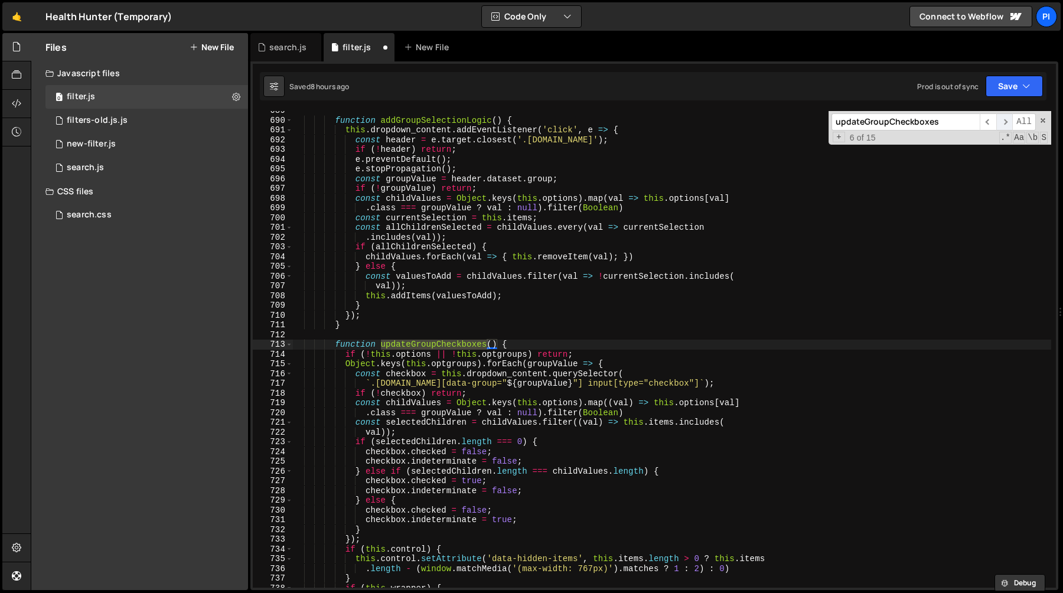
click at [1007, 125] on span "​" at bounding box center [1004, 121] width 17 height 17
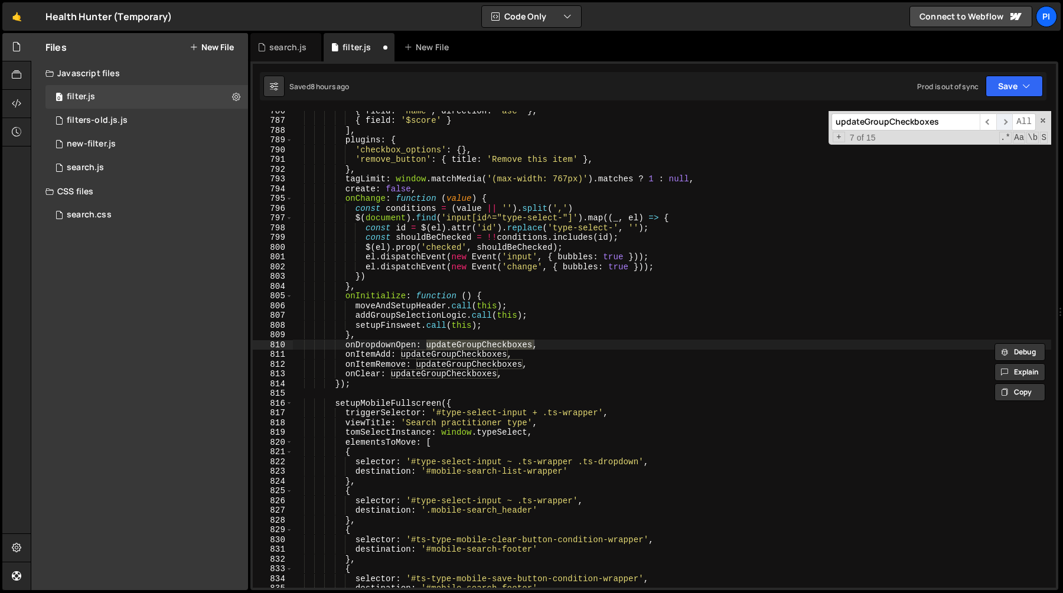
click at [1006, 123] on span "​" at bounding box center [1004, 121] width 17 height 17
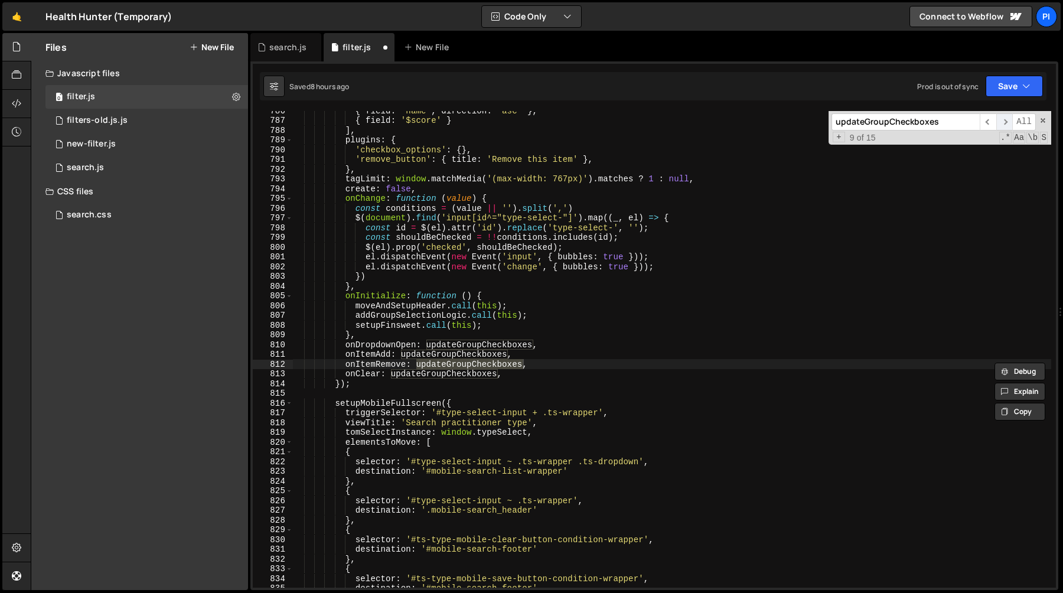
click at [1006, 123] on span "​" at bounding box center [1004, 121] width 17 height 17
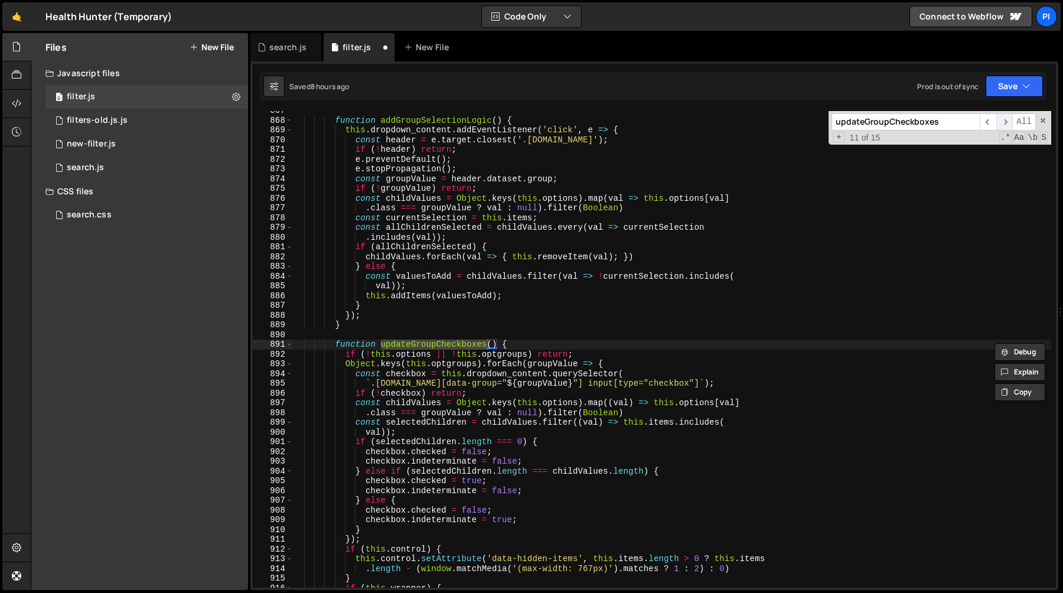
click at [1006, 123] on span "​" at bounding box center [1004, 121] width 17 height 17
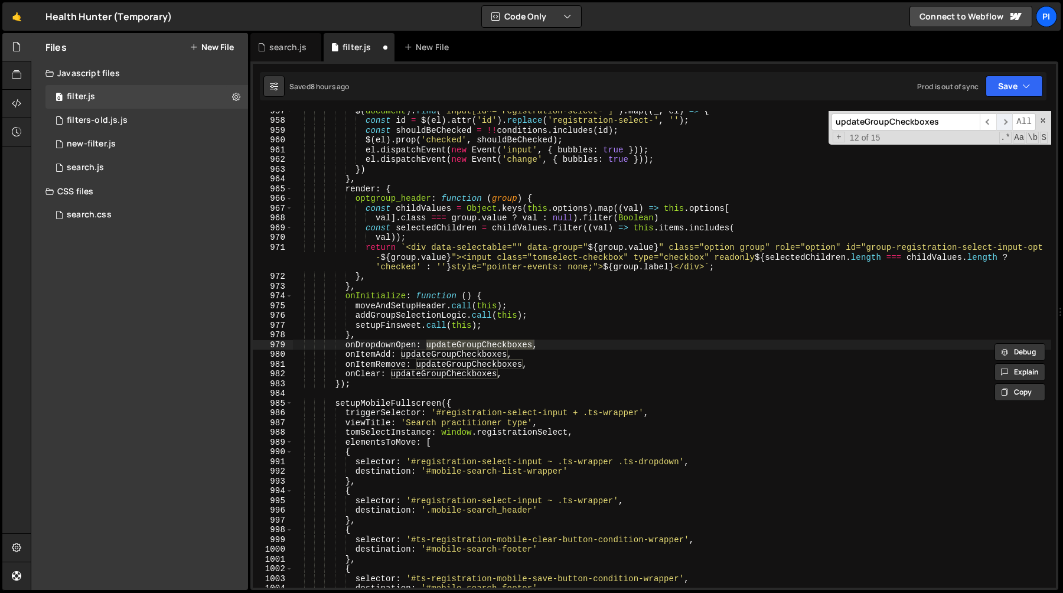
click at [1005, 123] on span "​" at bounding box center [1004, 121] width 17 height 17
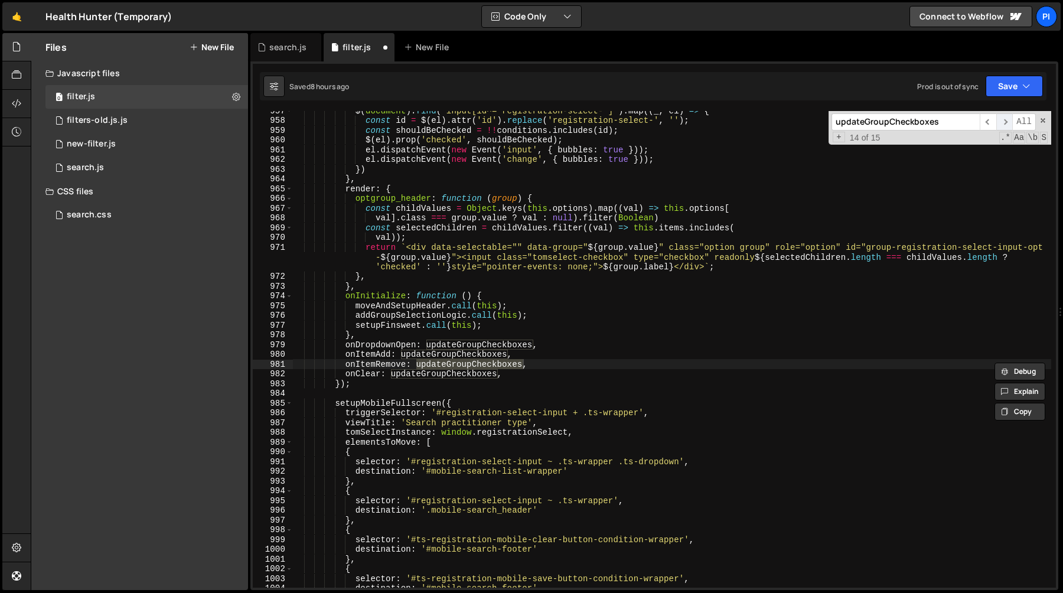
click at [1005, 123] on span "​" at bounding box center [1004, 121] width 17 height 17
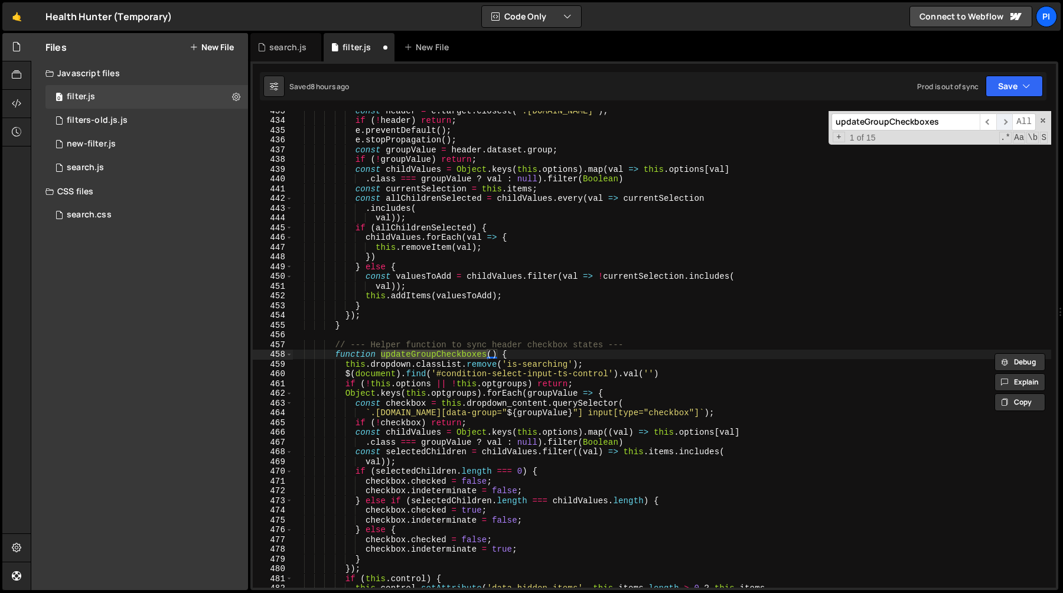
click at [1005, 123] on span "​" at bounding box center [1004, 121] width 17 height 17
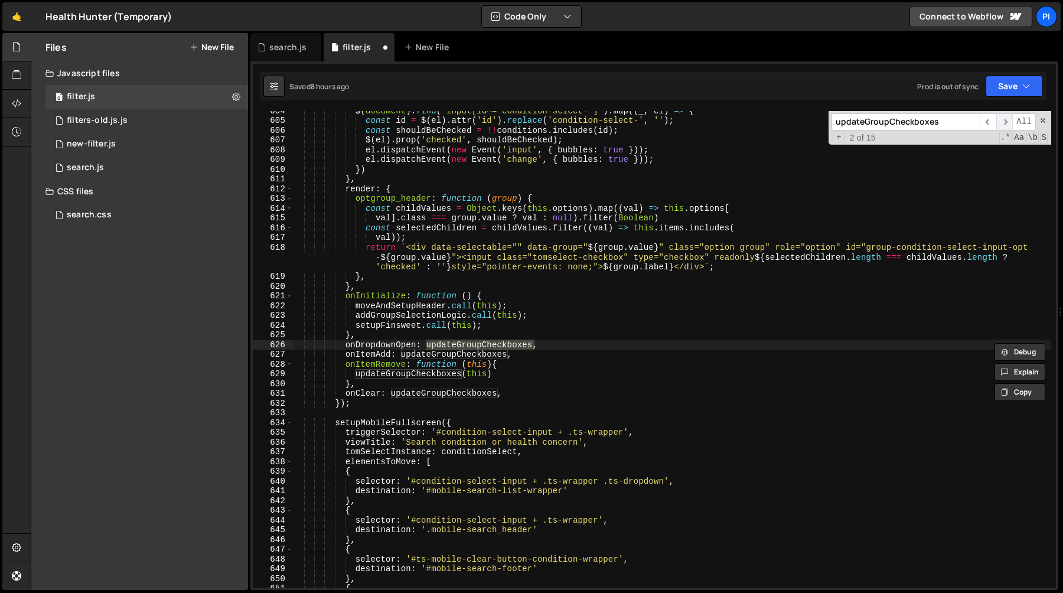
click at [1005, 123] on span "​" at bounding box center [1004, 121] width 17 height 17
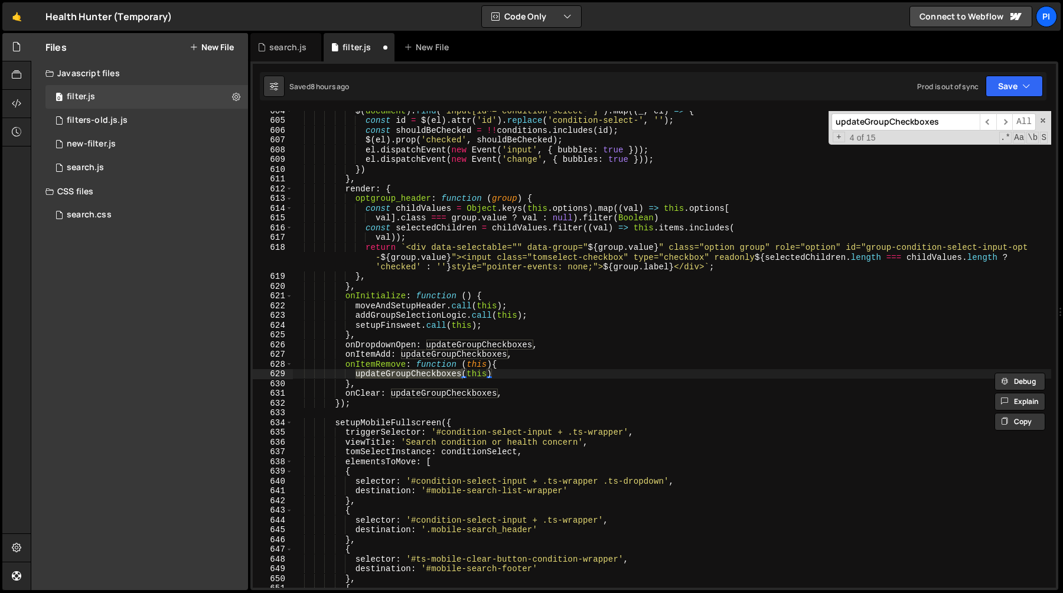
scroll to position [0, 4]
click at [568, 379] on div "$ ( document ) . find ( 'input[id^="condition-select-"]' ) . map (( _ , el ) =>…" at bounding box center [671, 354] width 759 height 496
click at [548, 373] on div "$ ( document ) . find ( 'input[id^="condition-select-"]' ) . map (( _ , el ) =>…" at bounding box center [671, 354] width 759 height 496
click at [462, 375] on div "$ ( document ) . find ( 'input[id^="condition-select-"]' ) . map (( _ , el ) =>…" at bounding box center [671, 354] width 759 height 496
click at [520, 369] on div "$ ( document ) . find ( 'input[id^="condition-select-"]' ) . map (( _ , el ) =>…" at bounding box center [671, 354] width 759 height 496
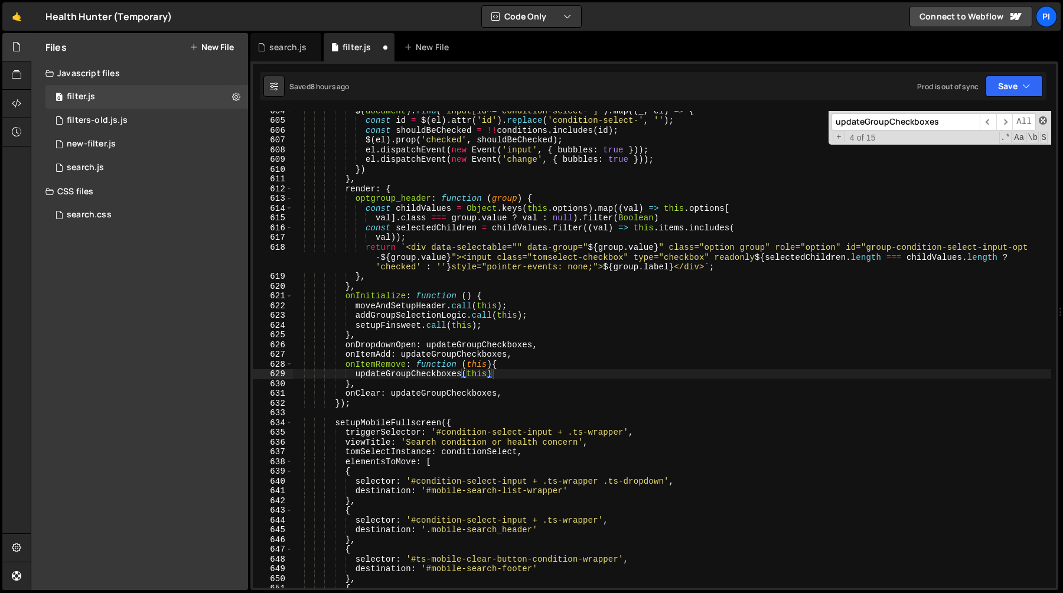
click at [1041, 119] on span at bounding box center [1043, 120] width 8 height 8
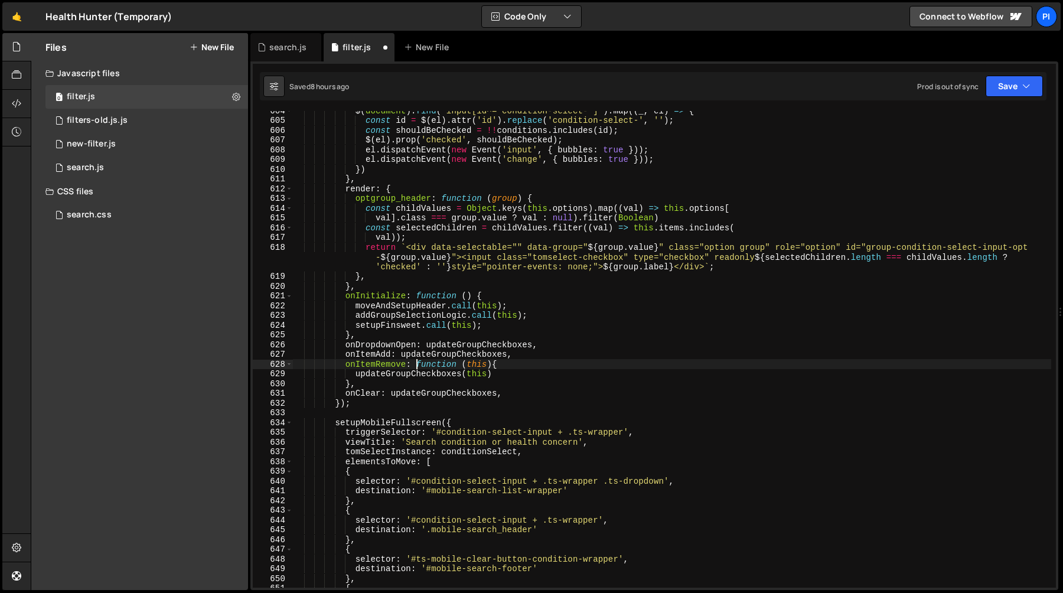
click at [416, 366] on div "$ ( document ) . find ( 'input[id^="condition-select-"]' ) . map (( _ , el ) =>…" at bounding box center [671, 354] width 759 height 496
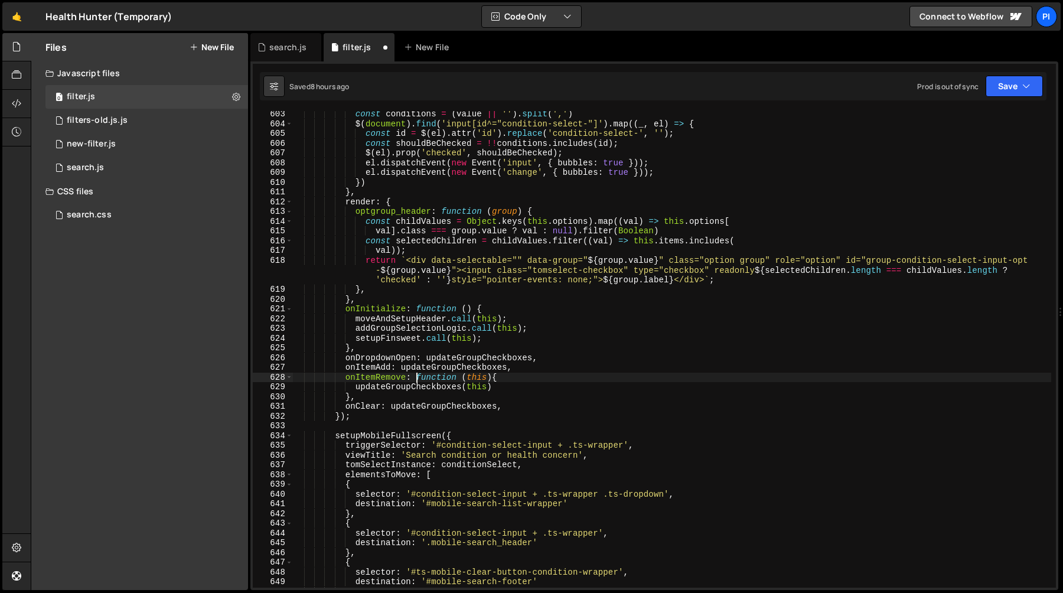
scroll to position [5922, 0]
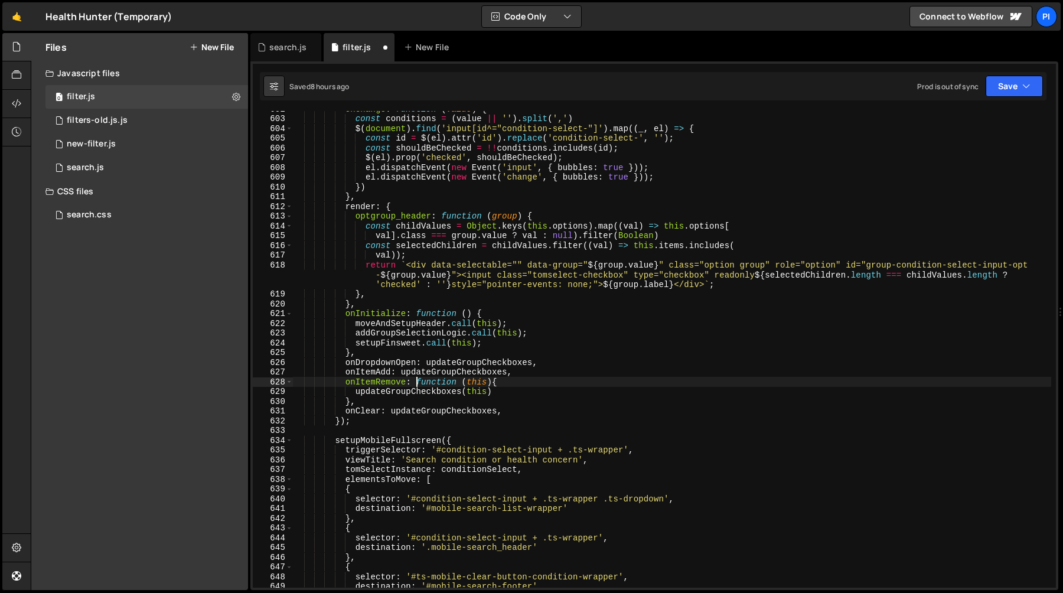
click at [528, 391] on div "onChange : function ( value ) { const conditions = ( value || '' ) . split ( ',…" at bounding box center [671, 352] width 759 height 496
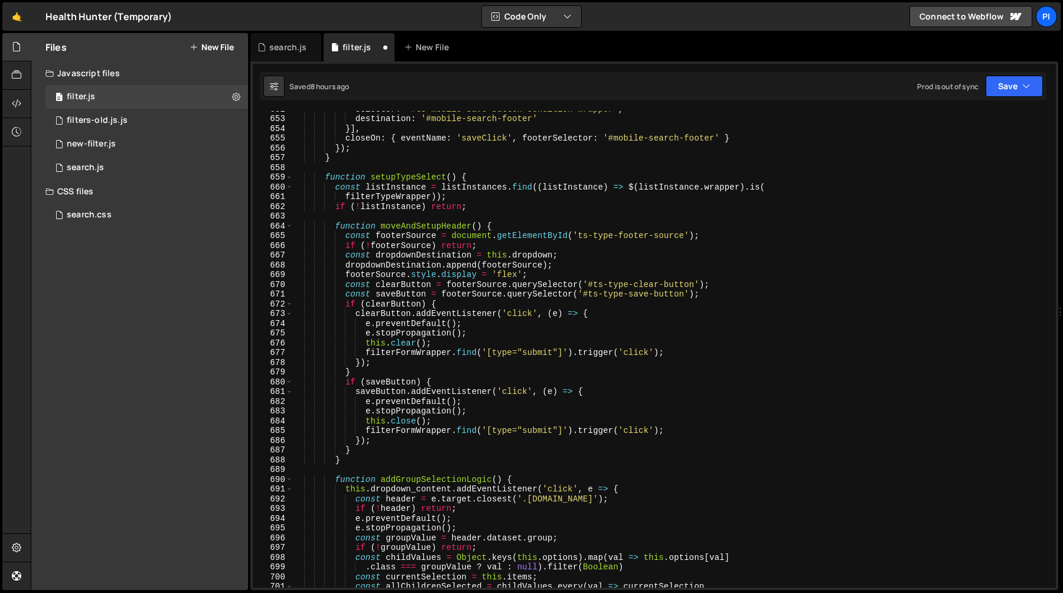
scroll to position [6461, 0]
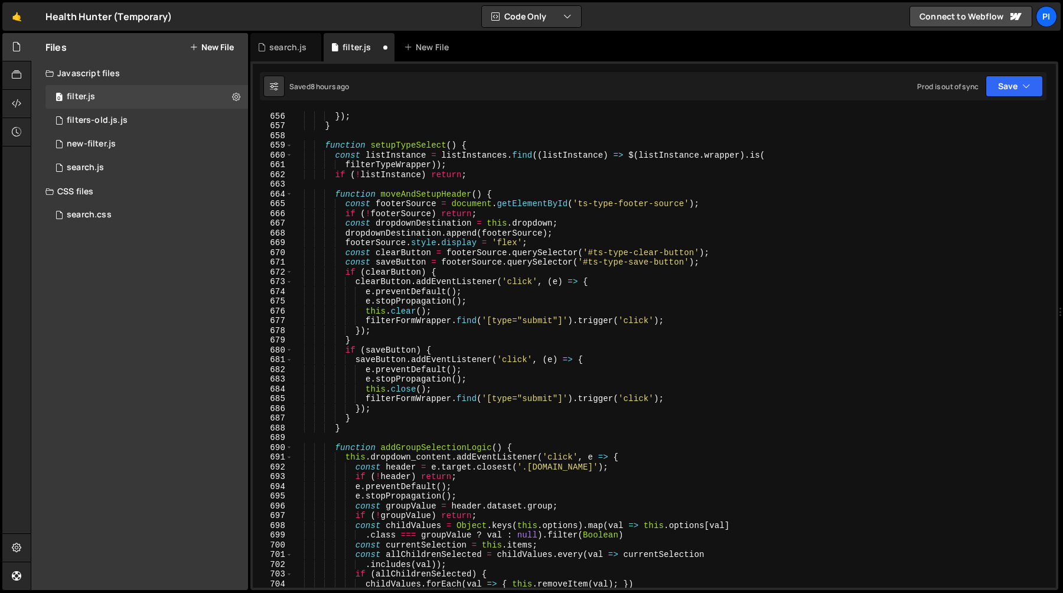
click at [367, 320] on div "closeOn : { eventName : 'saveClick' , footerSelector : '#mobile-search-footer' …" at bounding box center [671, 350] width 759 height 496
click at [681, 317] on div "closeOn : { eventName : 'saveClick' , footerSelector : '#mobile-search-footer' …" at bounding box center [671, 350] width 759 height 496
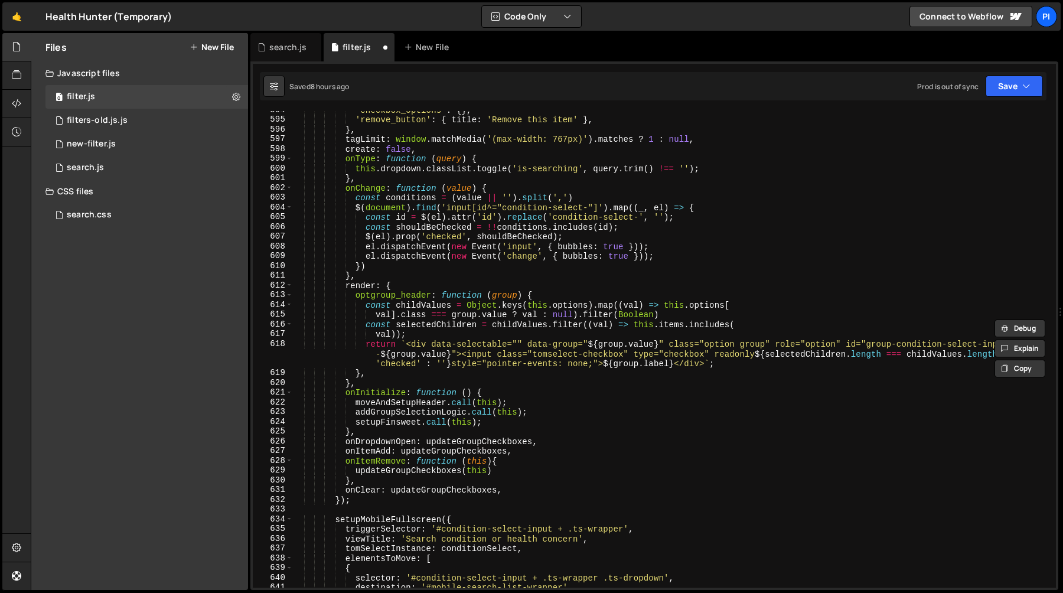
scroll to position [5843, 0]
click at [530, 465] on div "'checkbox_options' : { } , 'remove_button' : { title : 'Remove this item' } , }…" at bounding box center [671, 353] width 759 height 496
click at [529, 475] on div "'checkbox_options' : { } , 'remove_button' : { title : 'Remove this item' } , }…" at bounding box center [671, 353] width 759 height 496
click at [529, 474] on div "'checkbox_options' : { } , 'remove_button' : { title : 'Remove this item' } , }…" at bounding box center [671, 353] width 759 height 496
type textarea "updateGroupCheckboxes(this);"
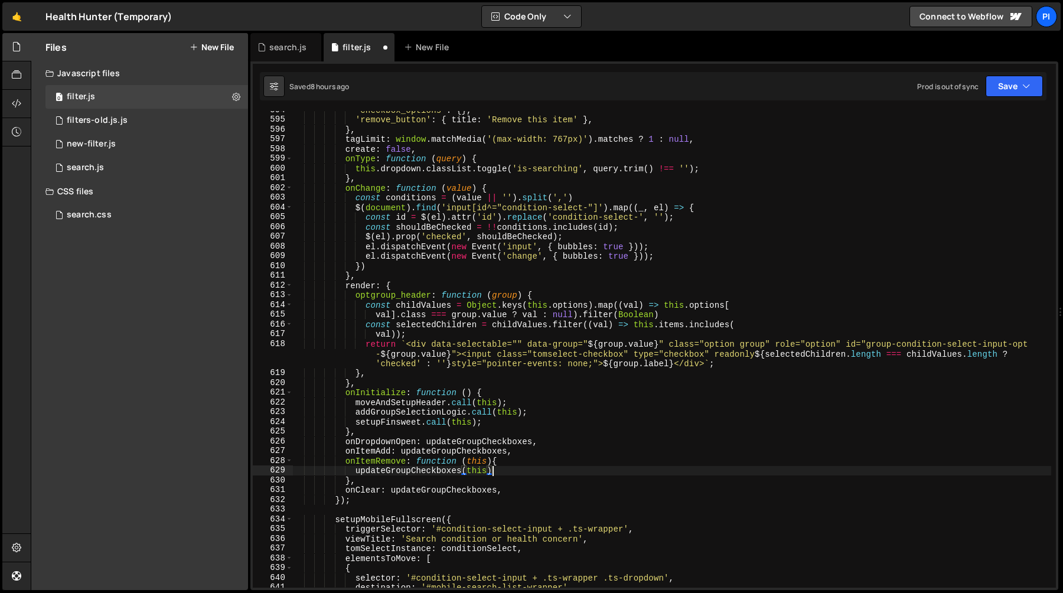
scroll to position [0, 4]
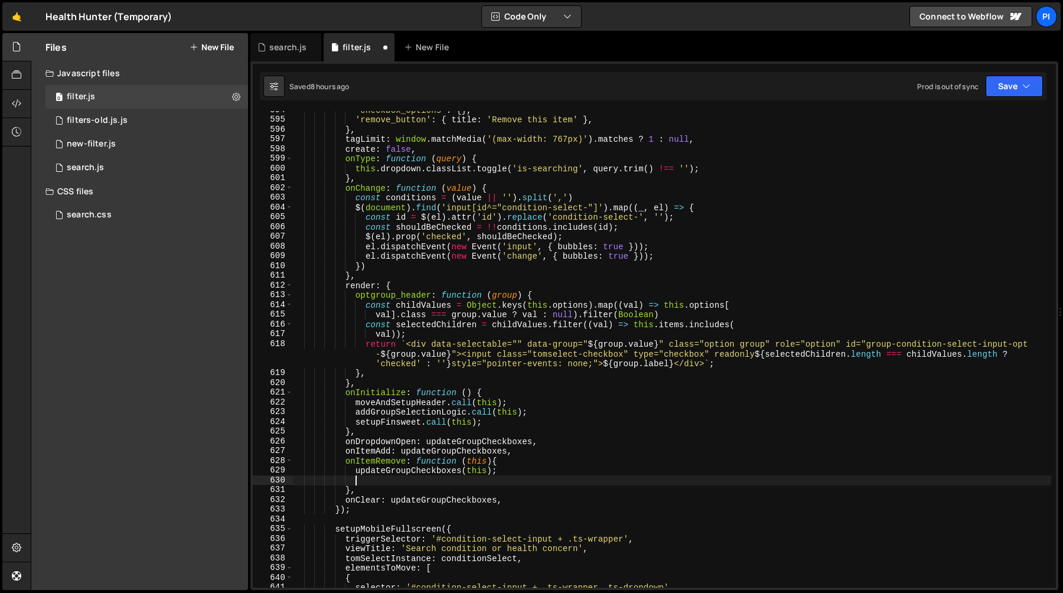
paste textarea "filterFormWrapper.find('[type="submit"]').trigger('click');"
click at [473, 469] on div "'checkbox_options' : { } , 'remove_button' : { title : 'Remove this item' } , }…" at bounding box center [671, 353] width 759 height 496
click at [475, 460] on div "'checkbox_options' : { } , 'remove_button' : { title : 'Remove this item' } , }…" at bounding box center [671, 353] width 759 height 496
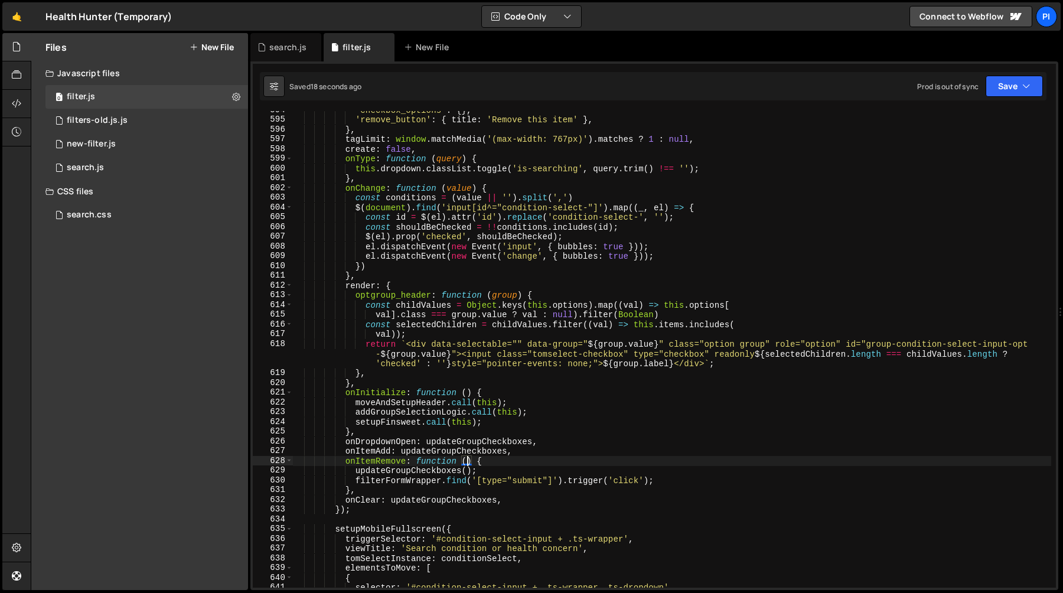
click at [426, 472] on div "'checkbox_options' : { } , 'remove_button' : { title : 'Remove this item' } , }…" at bounding box center [671, 353] width 759 height 496
click at [680, 484] on div "'checkbox_options' : { } , 'remove_button' : { title : 'Remove this item' } , }…" at bounding box center [671, 353] width 759 height 496
click at [356, 480] on div "'checkbox_options' : { } , 'remove_button' : { title : 'Remove this item' } , }…" at bounding box center [671, 353] width 759 height 496
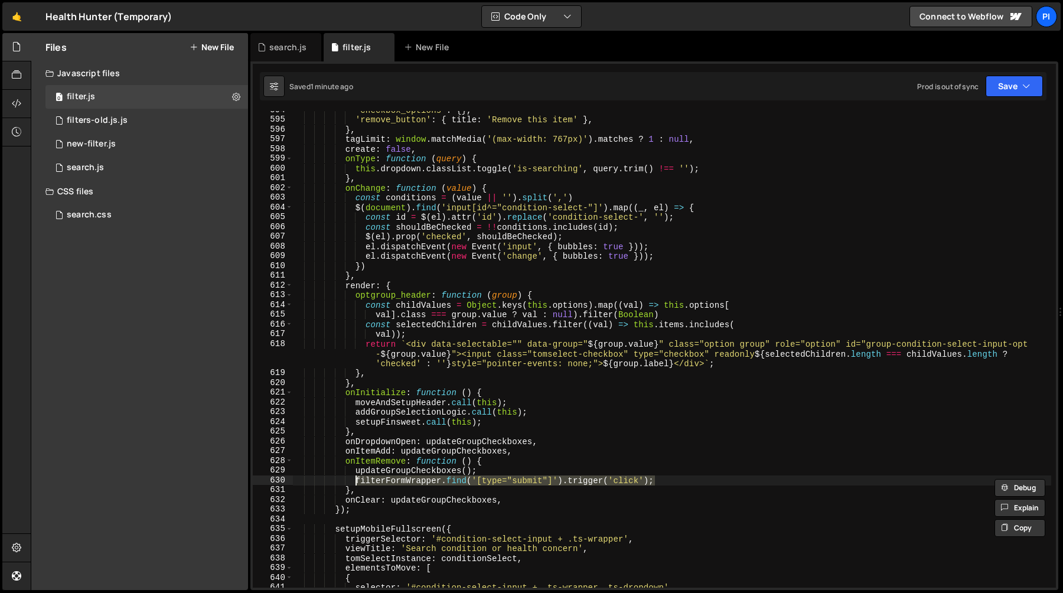
scroll to position [0, 1]
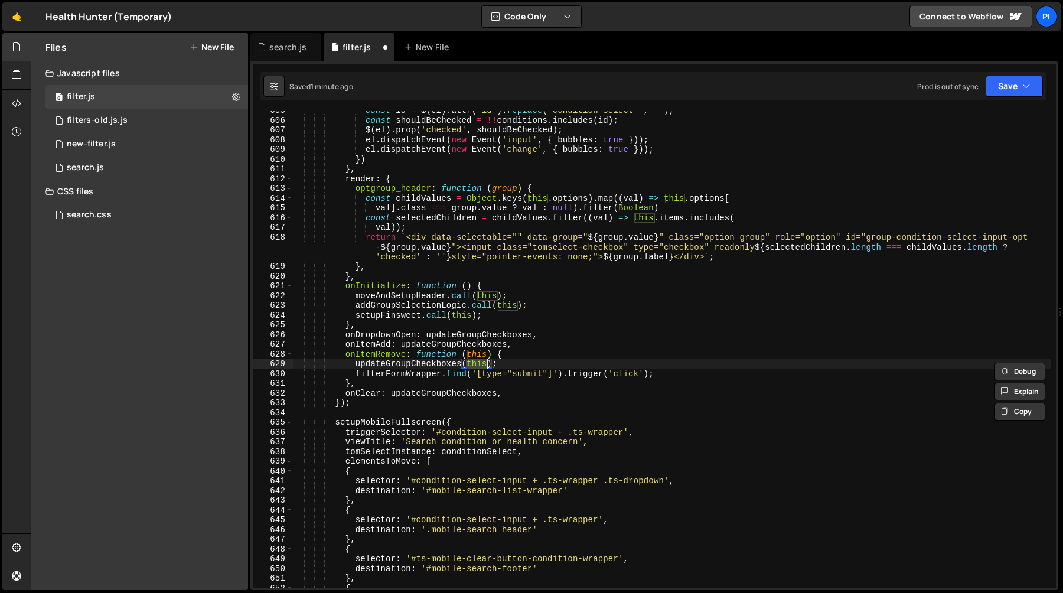
type textarea "})();"
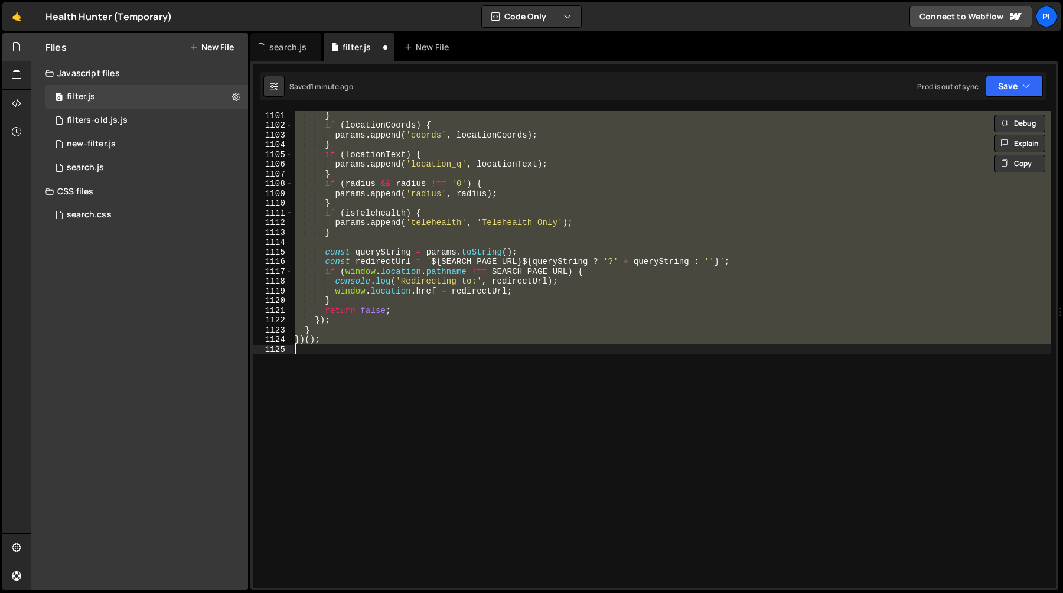
scroll to position [5969, 0]
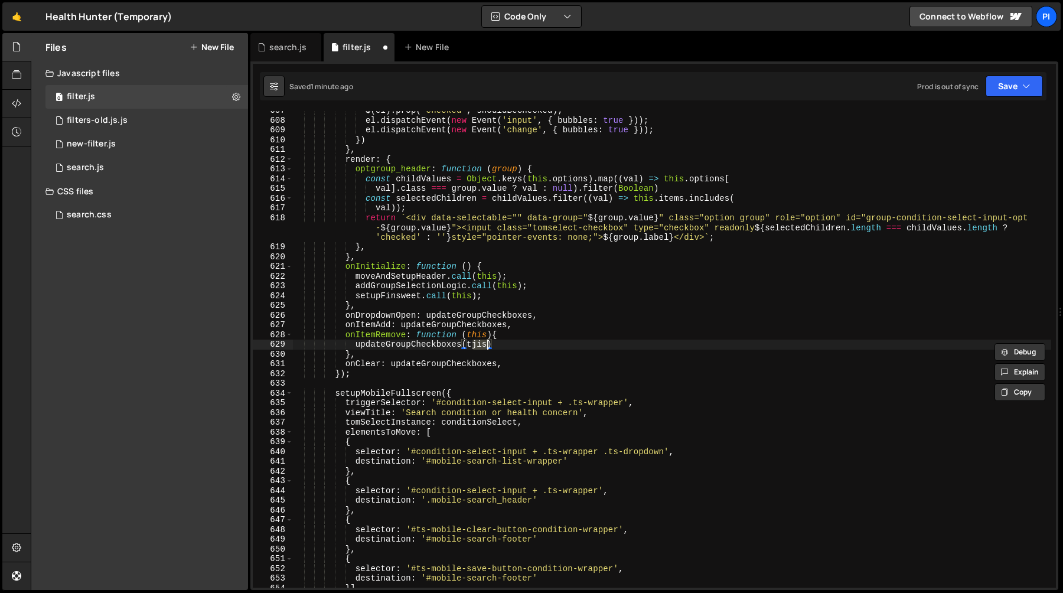
type textarea "updateGroupCheckboxes"
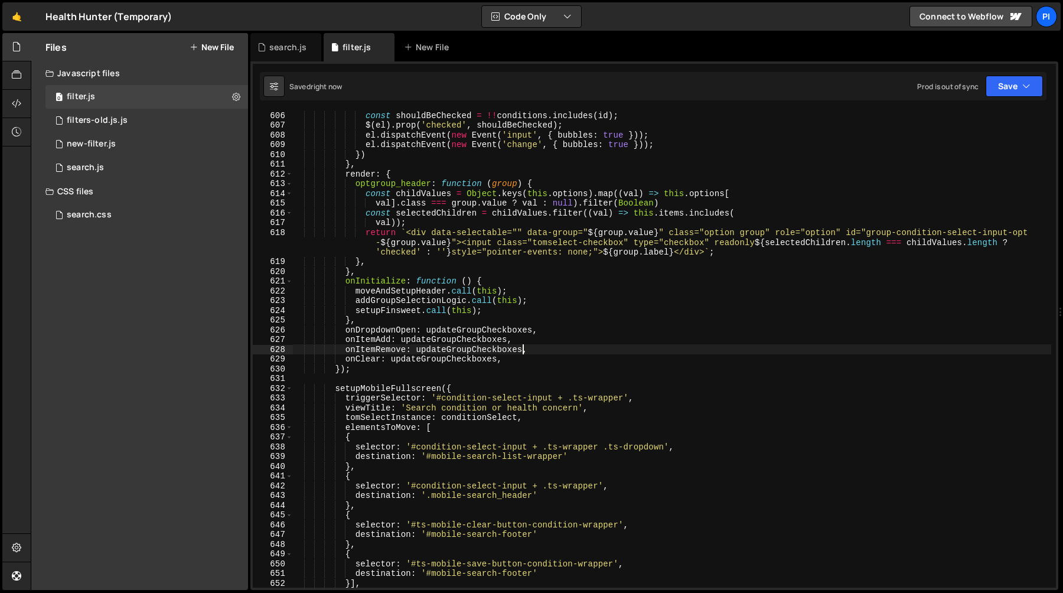
scroll to position [5951, 0]
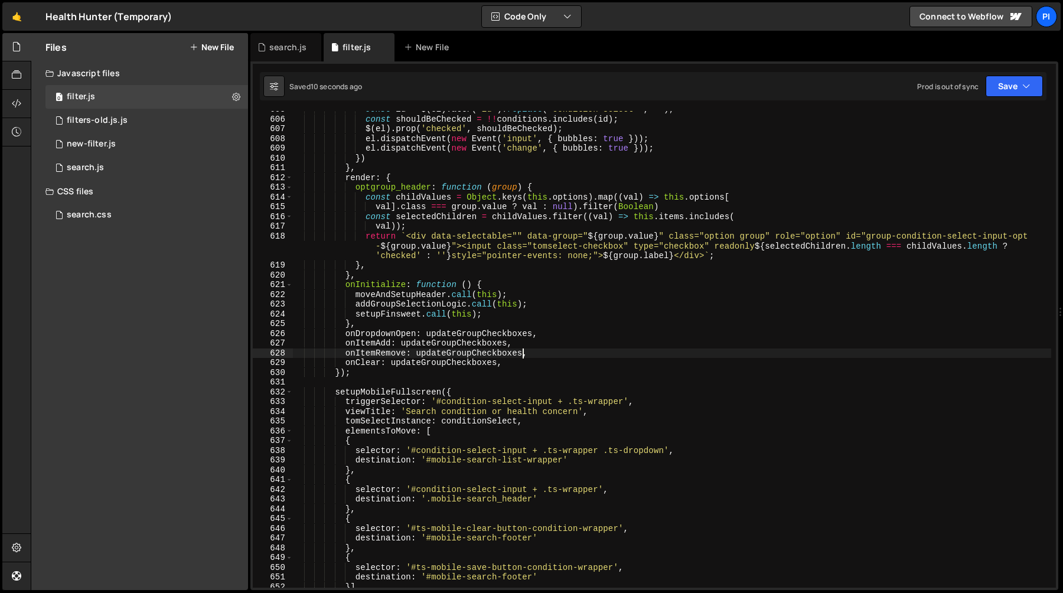
click at [458, 351] on div "const id = $ ( el ) . attr ( 'id' ) . replace ( 'condition-select-' , '' ) ; co…" at bounding box center [671, 353] width 759 height 496
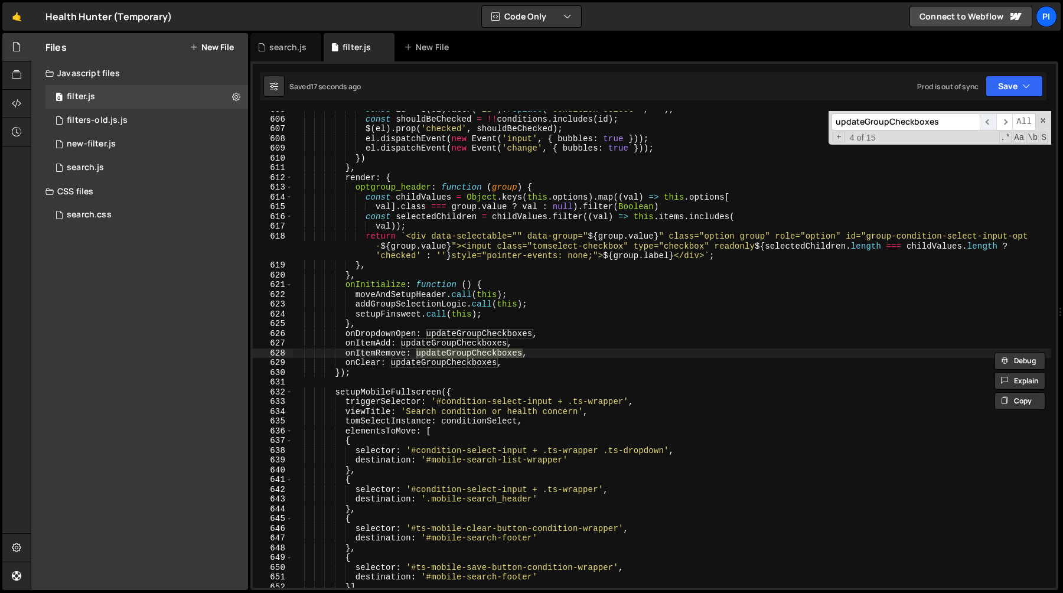
click at [985, 124] on span "​" at bounding box center [988, 121] width 17 height 17
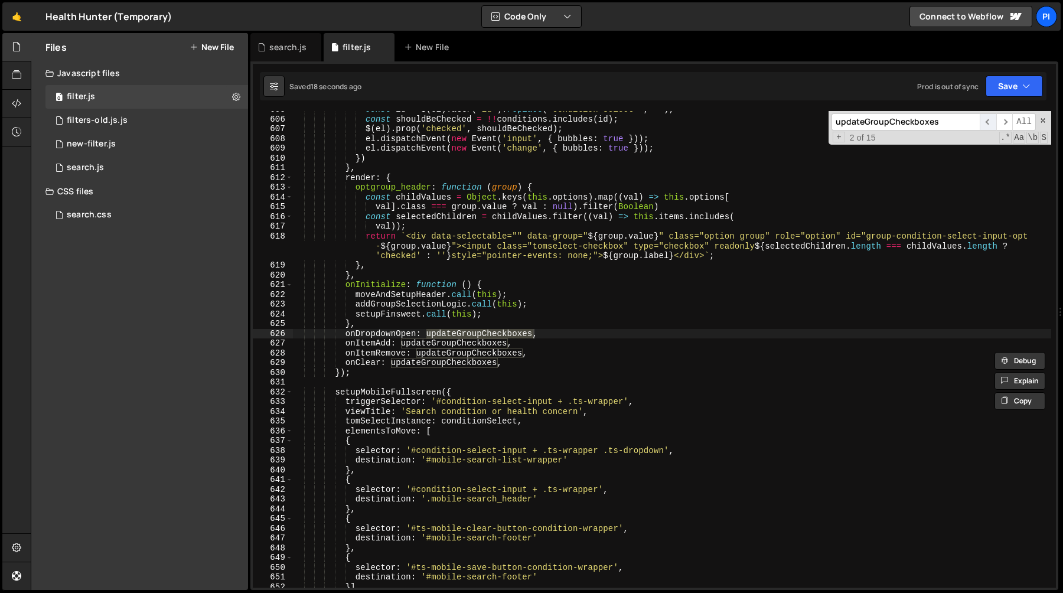
click at [985, 124] on span "​" at bounding box center [988, 121] width 17 height 17
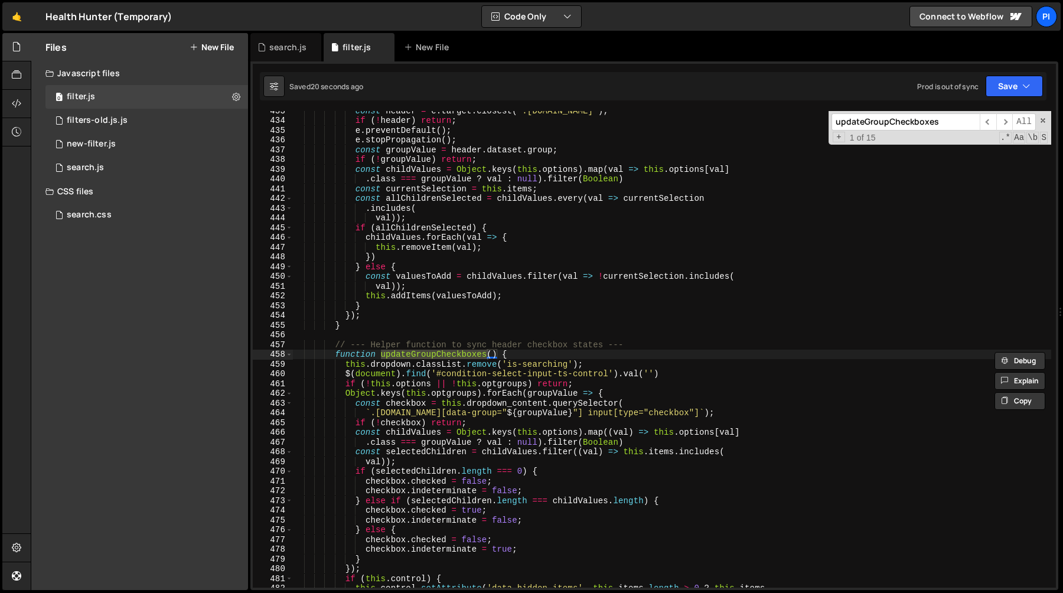
click at [543, 351] on div "const header = e . target . closest ( '.option.group' ) ; if ( ! header ) retur…" at bounding box center [671, 354] width 759 height 496
click at [1003, 122] on span "​" at bounding box center [1004, 121] width 17 height 17
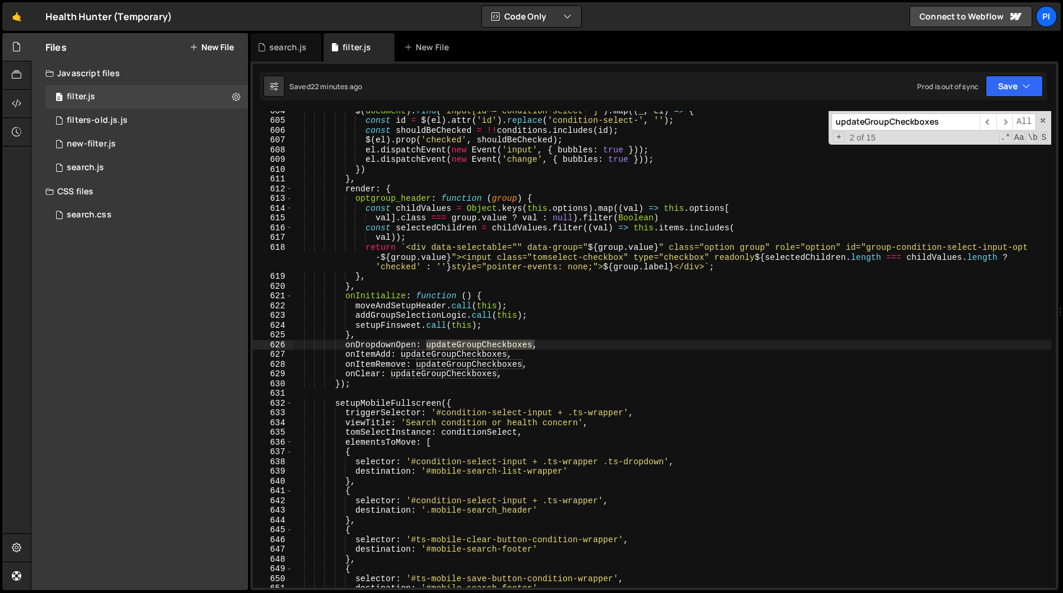
click at [508, 278] on div "$ ( document ) . find ( 'input[id^="condition-select-"]' ) . map (( _ , el ) =>…" at bounding box center [671, 354] width 759 height 496
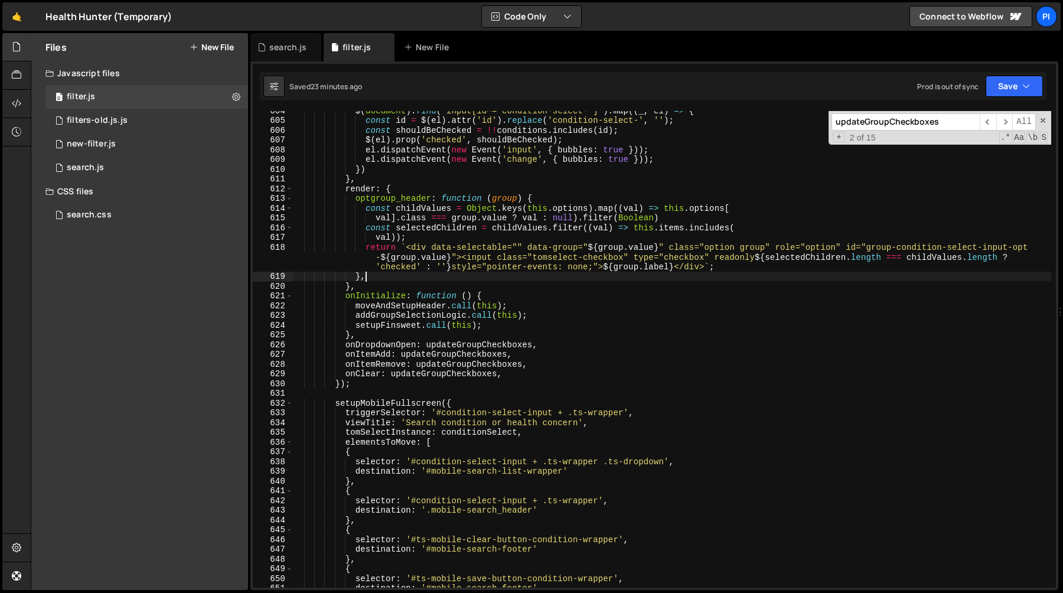
click at [736, 268] on div "$ ( document ) . find ( 'input[id^="condition-select-"]' ) . map (( _ , el ) =>…" at bounding box center [671, 354] width 759 height 496
type textarea "return `<div data-selectable="" data-group="${group.value}" class="option group…"
click at [1043, 119] on span at bounding box center [1043, 120] width 8 height 8
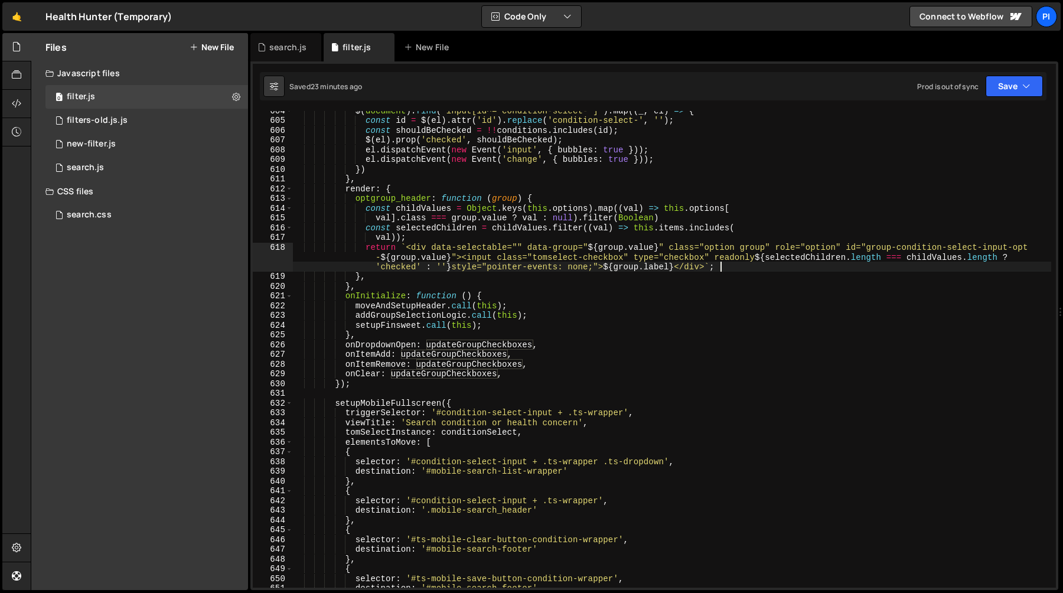
scroll to position [5929, 0]
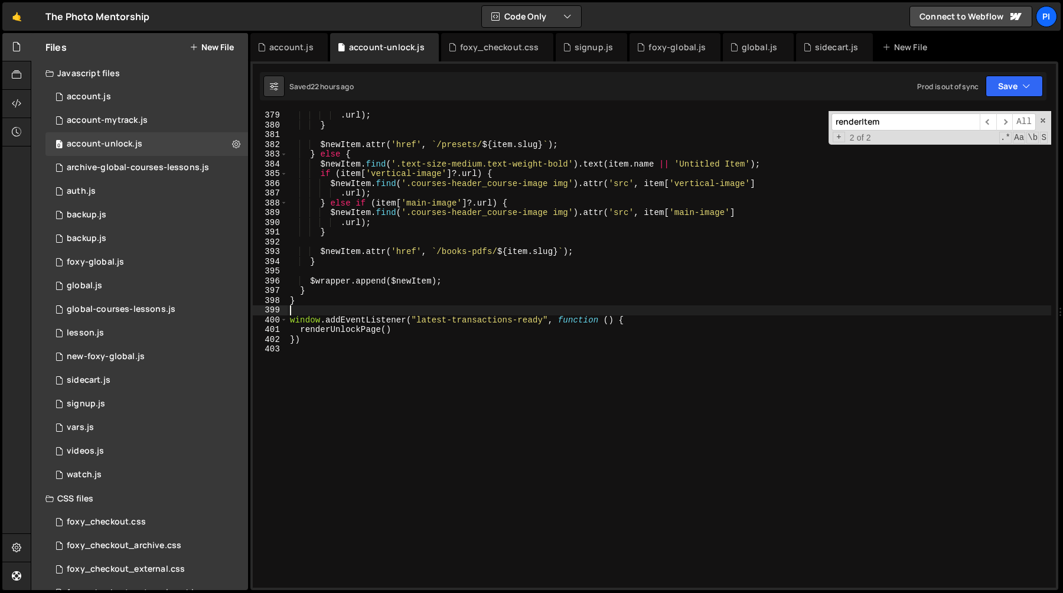
scroll to position [3684, 0]
